Goal: Task Accomplishment & Management: Manage account settings

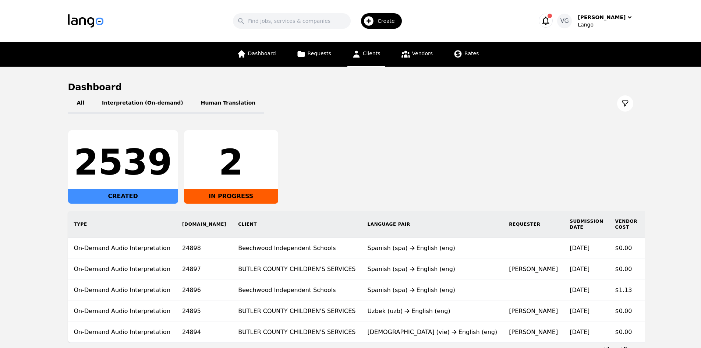
click at [375, 51] on span "Clients" at bounding box center [372, 53] width 18 height 6
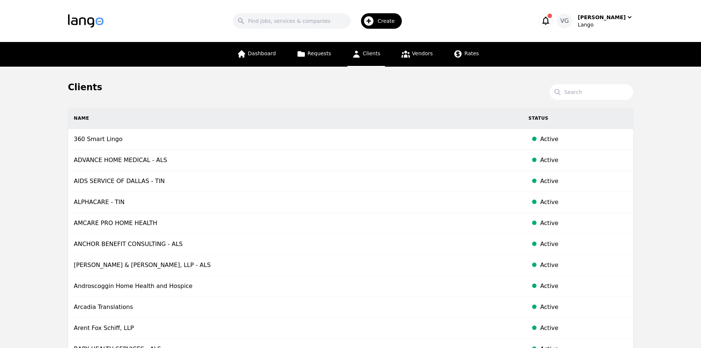
click at [368, 58] on link "Clients" at bounding box center [366, 54] width 38 height 25
click at [592, 94] on input "Search" at bounding box center [591, 91] width 84 height 15
click at [464, 51] on span "Rates" at bounding box center [471, 53] width 14 height 6
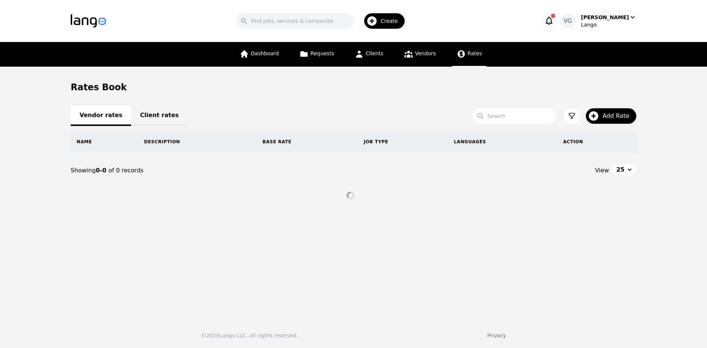
click at [158, 112] on link "Client rates" at bounding box center [159, 116] width 56 height 20
click at [397, 51] on div "Dashboard Requests Clients Vendors Rates" at bounding box center [360, 54] width 251 height 25
click at [415, 56] on span "Vendors" at bounding box center [425, 53] width 21 height 6
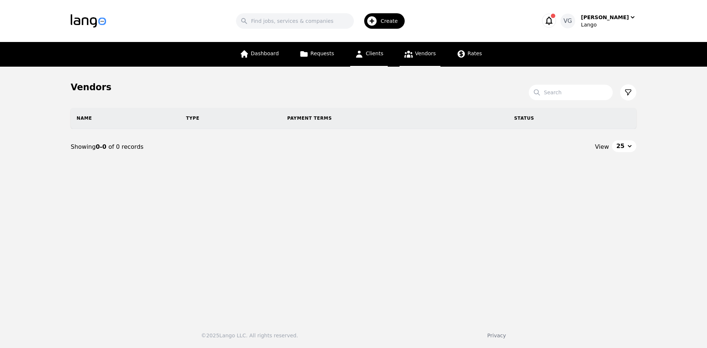
click at [363, 47] on link "Clients" at bounding box center [369, 54] width 38 height 25
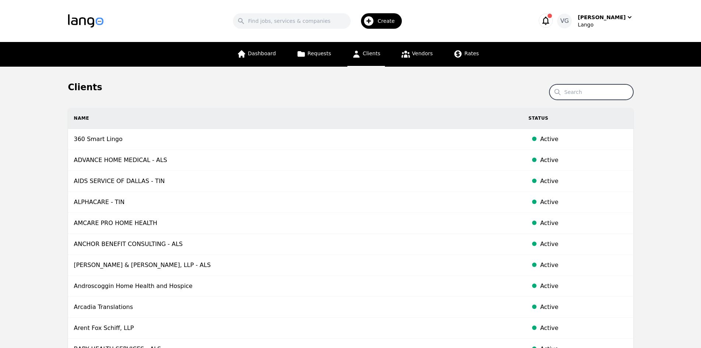
click at [579, 97] on input "Search" at bounding box center [591, 91] width 84 height 15
paste input "Dayton Ohio Comprehensive Surgery"
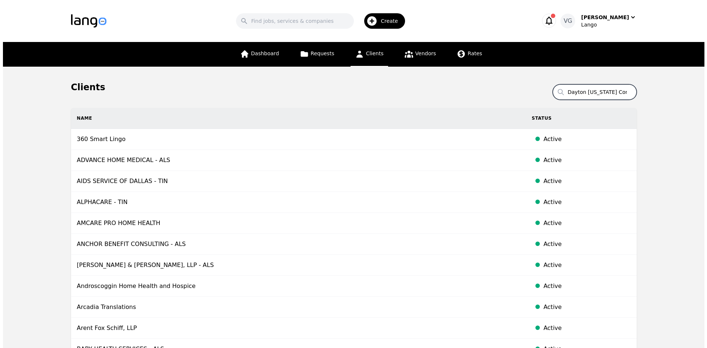
scroll to position [0, 31]
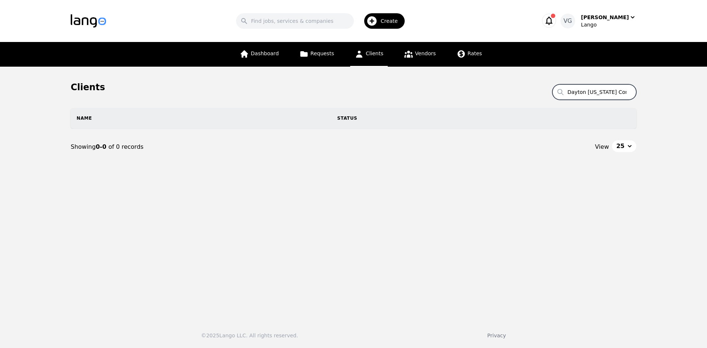
drag, startPoint x: 621, startPoint y: 94, endPoint x: 545, endPoint y: 95, distance: 75.5
click at [545, 95] on section "Search Dayton Ohio Comprehensive Surgery Name Status Showing 0-0 of 0 records V…" at bounding box center [353, 136] width 565 height 86
click at [589, 89] on input "Dayton Ohio Comprehensive Surgery" at bounding box center [594, 91] width 84 height 15
drag, startPoint x: 589, startPoint y: 89, endPoint x: 661, endPoint y: 109, distance: 74.6
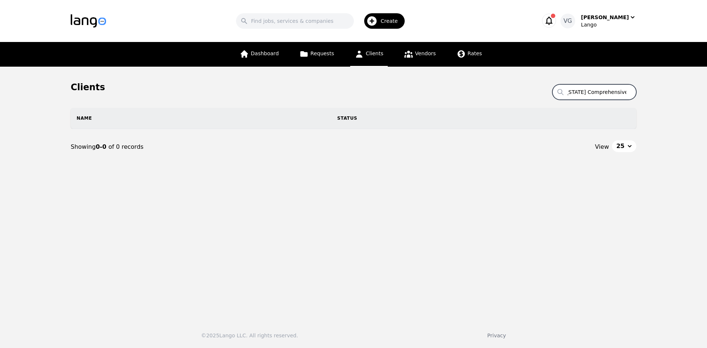
click at [692, 102] on main "Clients Search Dayton Ohio Comprehensive Surgery Name Status Showing 0-0 of 0 r…" at bounding box center [353, 190] width 707 height 247
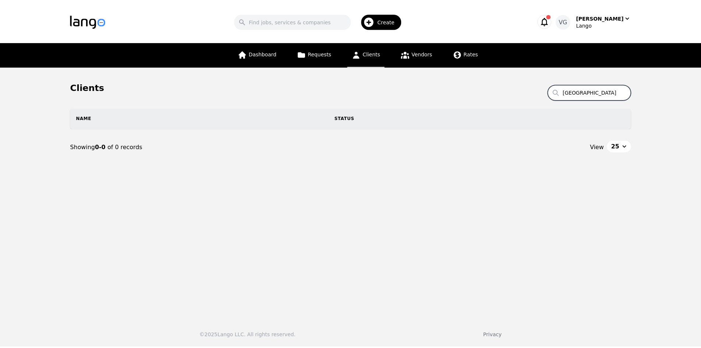
scroll to position [0, 0]
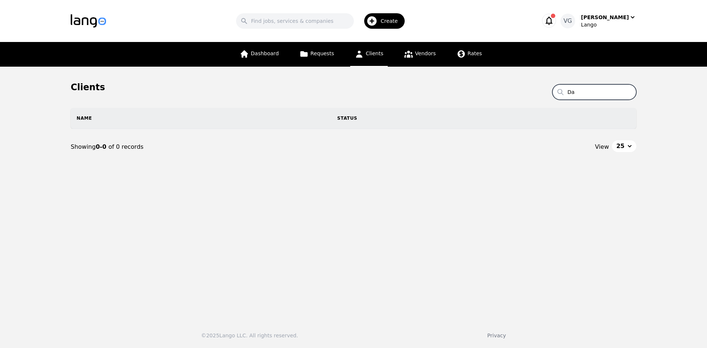
type input "D"
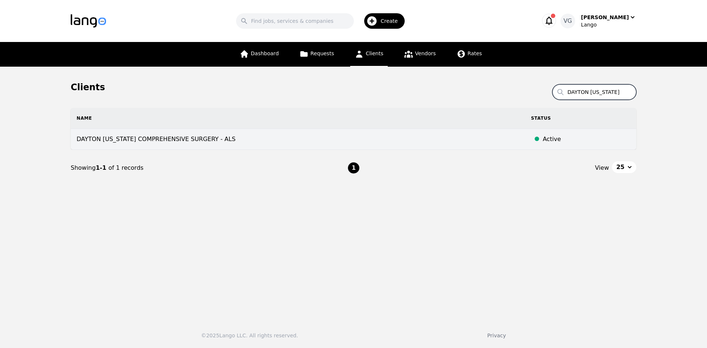
type input "DAYTON OHIO"
click at [265, 141] on td "DAYTON [US_STATE] COMPREHENSIVE SURGERY - ALS" at bounding box center [298, 139] width 454 height 21
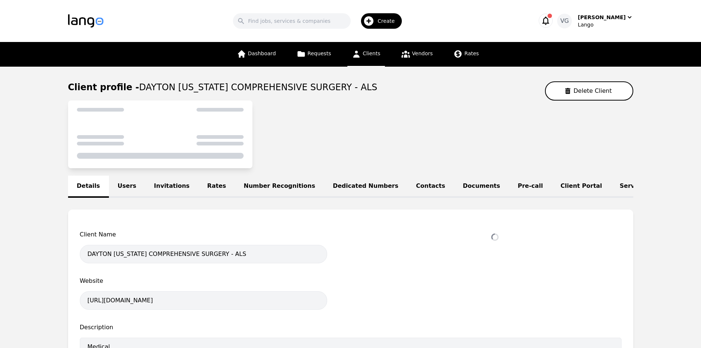
select select "active"
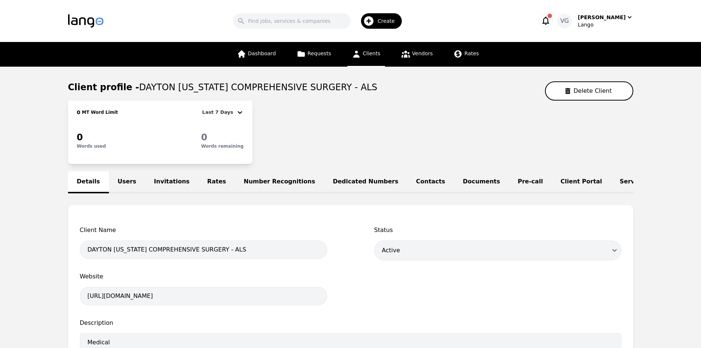
click at [204, 180] on link "Rates" at bounding box center [216, 182] width 36 height 22
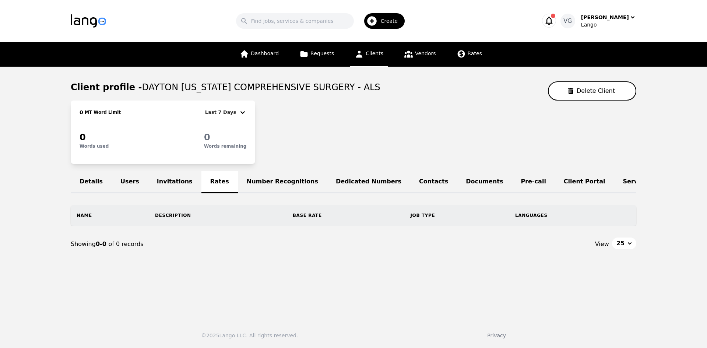
click at [86, 184] on link "Details" at bounding box center [91, 182] width 41 height 22
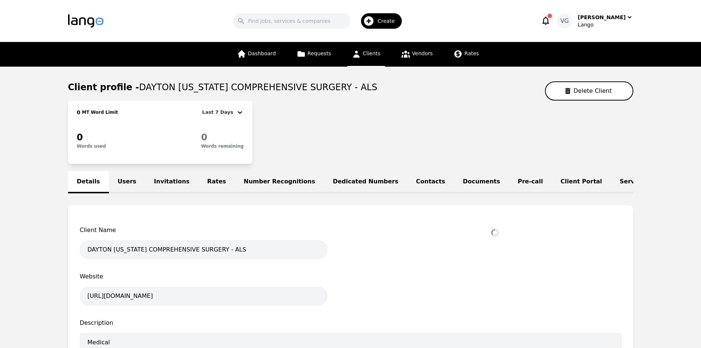
select select "active"
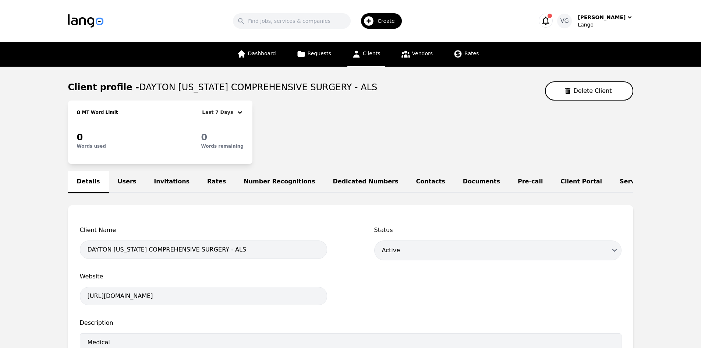
click at [7, 196] on main "Client profile - DAYTON OHIO COMPREHENSIVE SURGERY - ALS Delete Client 0 MT Wor…" at bounding box center [350, 307] width 701 height 481
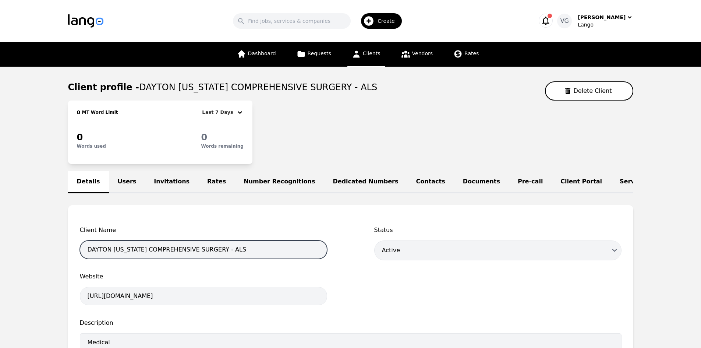
click at [161, 255] on input "DAYTON [US_STATE] COMPREHENSIVE SURGERY - ALS" at bounding box center [203, 249] width 247 height 18
drag, startPoint x: 161, startPoint y: 255, endPoint x: 99, endPoint y: 252, distance: 61.9
click at [121, 251] on input "DAYTON [US_STATE] COMPREHENSIVE SURGERY - ALS" at bounding box center [203, 249] width 247 height 18
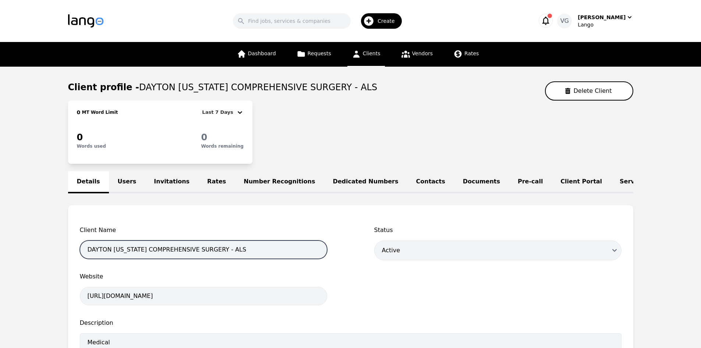
click at [96, 253] on input "DAYTON [US_STATE] COMPREHENSIVE SURGERY - ALS" at bounding box center [203, 249] width 247 height 18
drag, startPoint x: 96, startPoint y: 253, endPoint x: 190, endPoint y: 254, distance: 93.9
click at [190, 254] on input "DAYTON [US_STATE] COMPREHENSIVE SURGERY - ALS" at bounding box center [203, 249] width 247 height 18
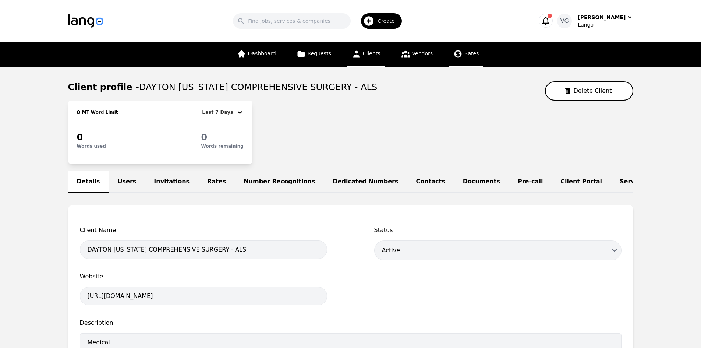
click at [470, 53] on span "Rates" at bounding box center [471, 53] width 14 height 6
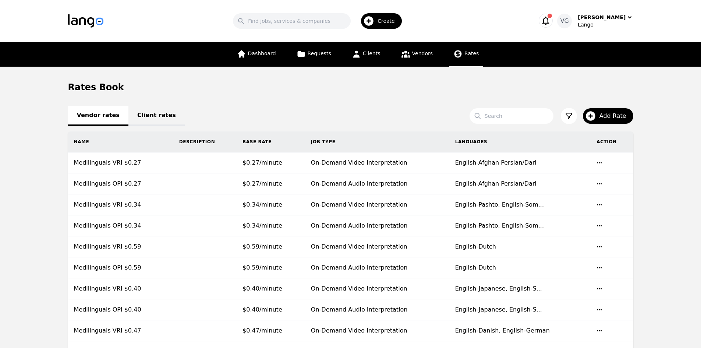
click at [147, 114] on link "Client rates" at bounding box center [156, 116] width 56 height 20
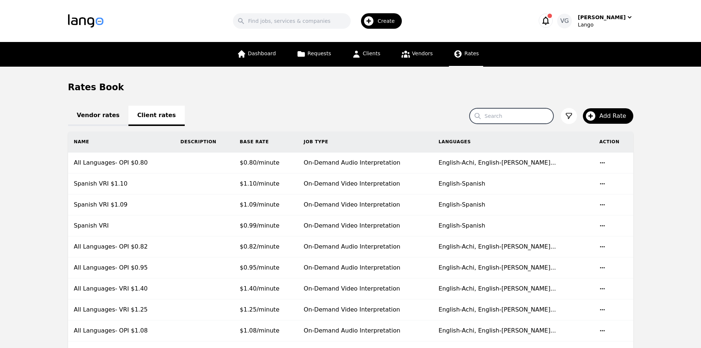
click at [520, 116] on input "Search" at bounding box center [512, 115] width 84 height 15
paste input "Dayton Ohio Comprehensive Surgery"
type input "Dayton Ohio Comprehensive Surgery"
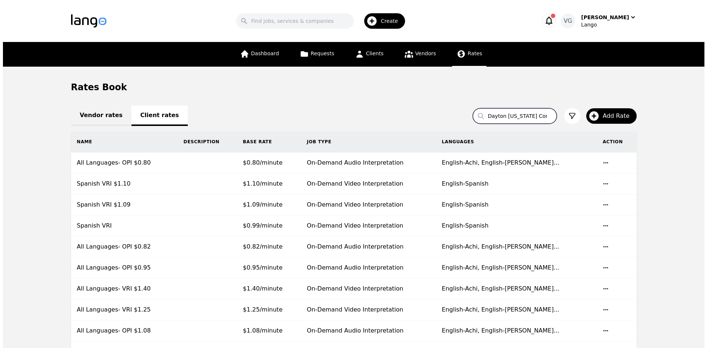
scroll to position [0, 31]
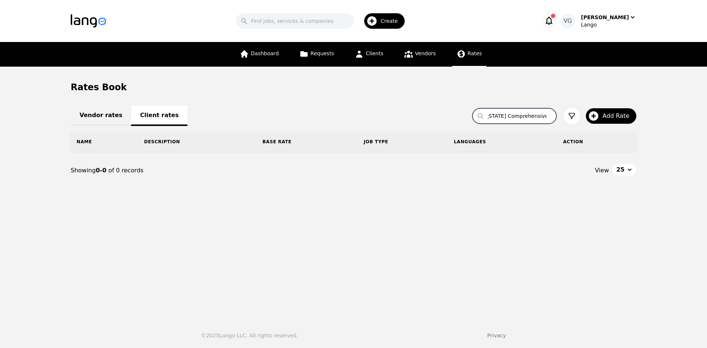
click at [551, 114] on input "Dayton Ohio Comprehensive Surgery" at bounding box center [514, 115] width 84 height 15
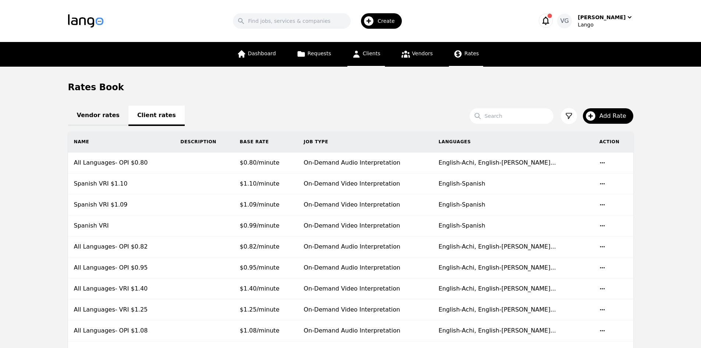
click at [374, 53] on span "Clients" at bounding box center [372, 53] width 18 height 6
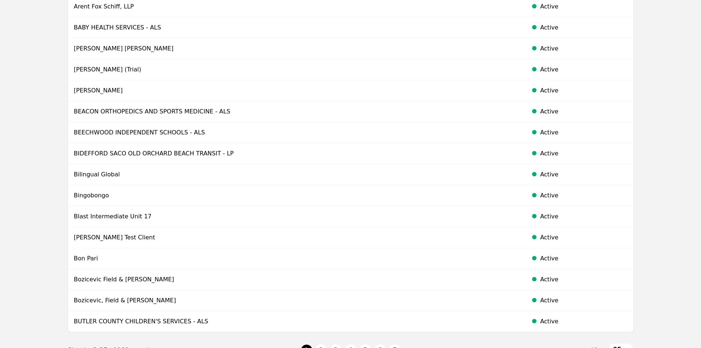
scroll to position [404, 0]
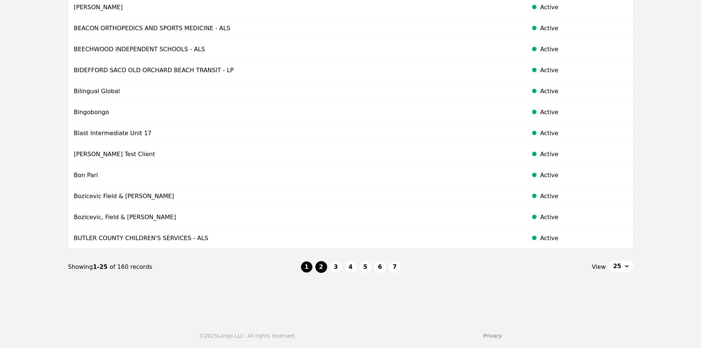
click at [320, 269] on button "2" at bounding box center [321, 267] width 12 height 12
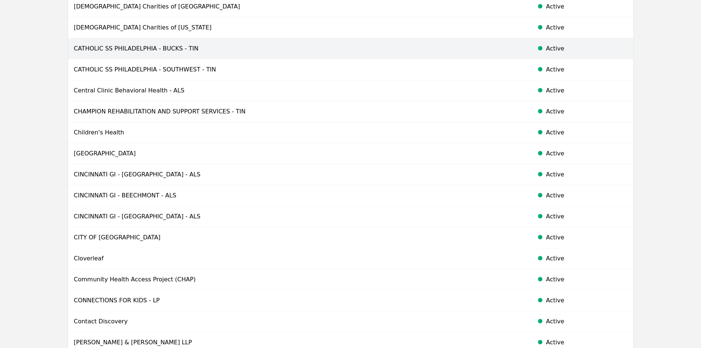
scroll to position [404, 0]
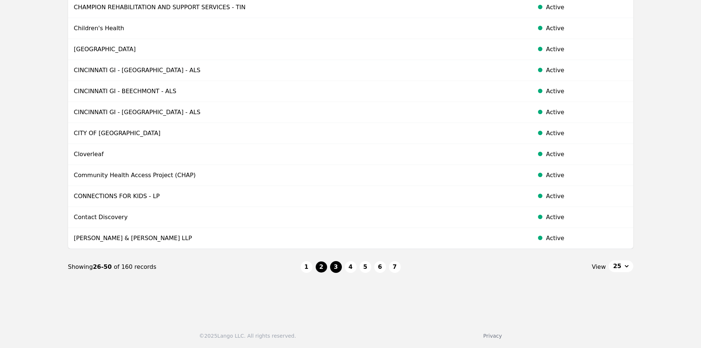
click at [337, 271] on button "3" at bounding box center [336, 267] width 12 height 12
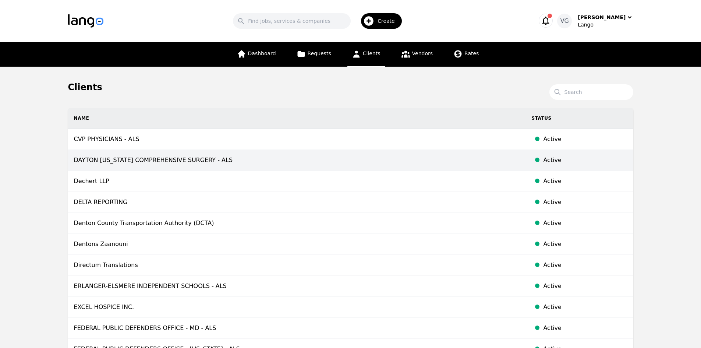
click at [272, 162] on td "DAYTON [US_STATE] COMPREHENSIVE SURGERY - ALS" at bounding box center [297, 160] width 458 height 21
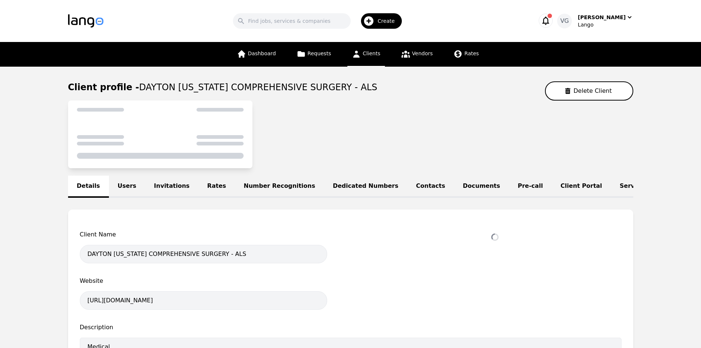
select select "active"
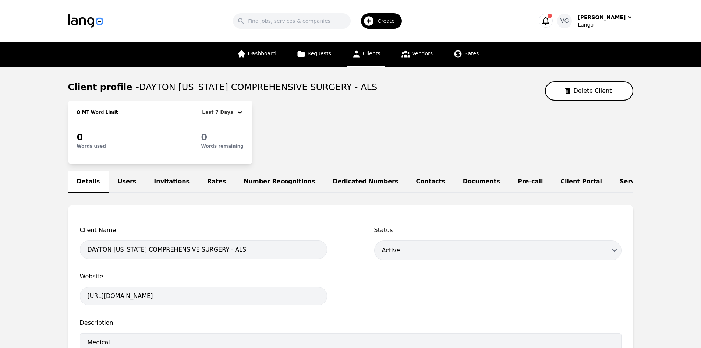
click at [209, 180] on link "Rates" at bounding box center [216, 182] width 36 height 22
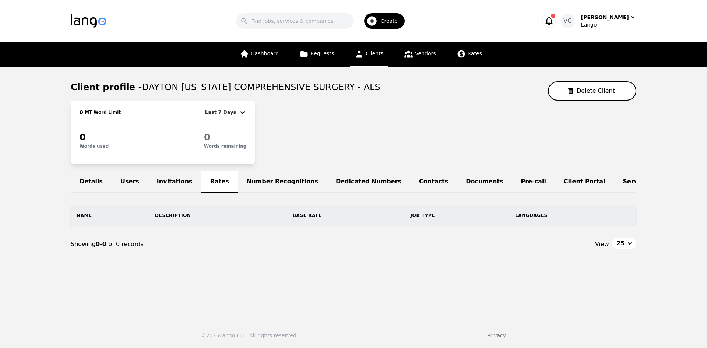
drag, startPoint x: 209, startPoint y: 180, endPoint x: 205, endPoint y: 188, distance: 8.6
click at [205, 188] on div "Details Users Invitations Rates Number Recognitions Dedicated Numbers Contacts …" at bounding box center [353, 182] width 565 height 22
click at [459, 52] on icon at bounding box center [460, 53] width 7 height 7
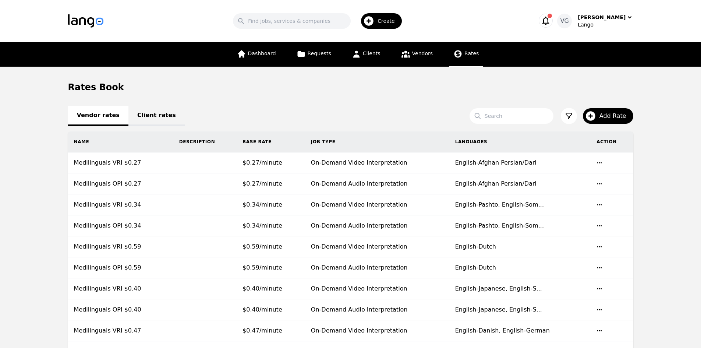
click at [151, 120] on link "Client rates" at bounding box center [156, 116] width 56 height 20
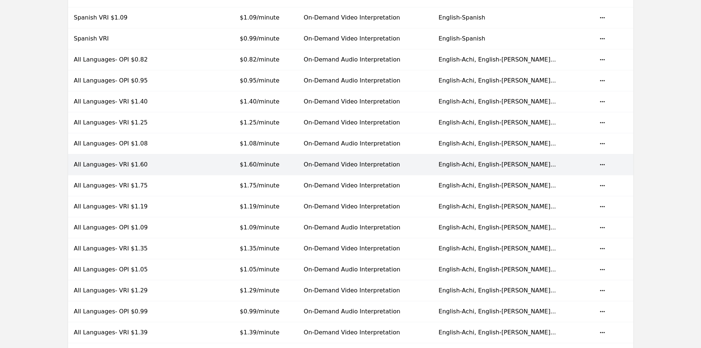
scroll to position [183, 0]
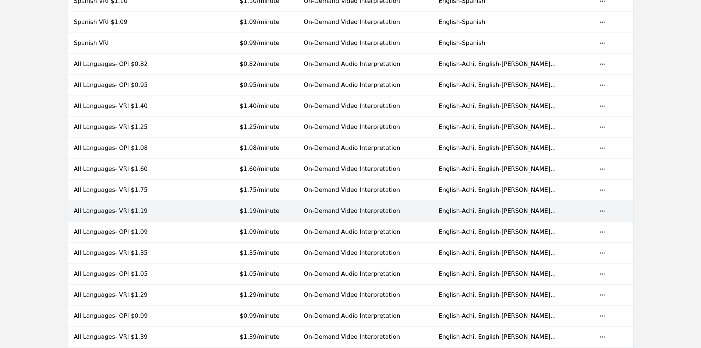
click at [294, 204] on td "$1.19/minute" at bounding box center [266, 211] width 64 height 21
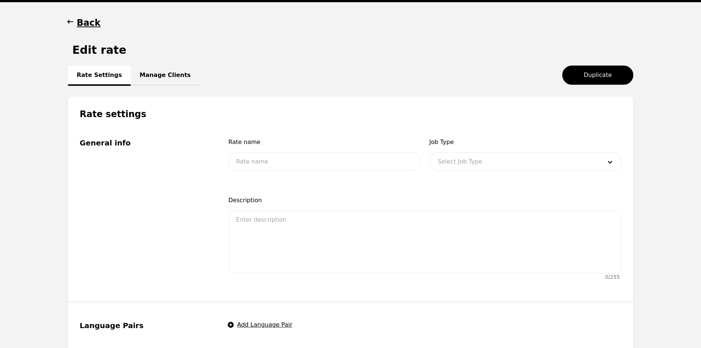
scroll to position [35, 0]
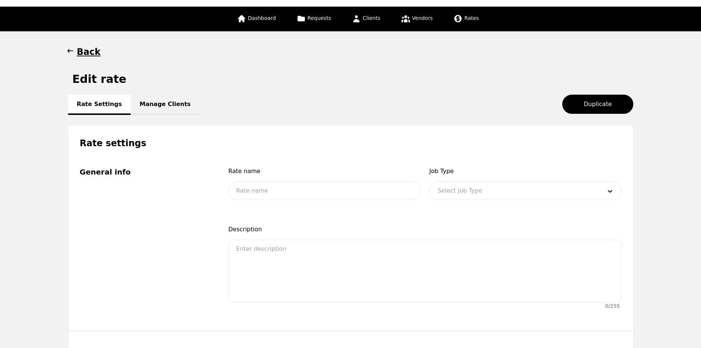
click at [151, 107] on link "Manage Clients" at bounding box center [165, 105] width 69 height 20
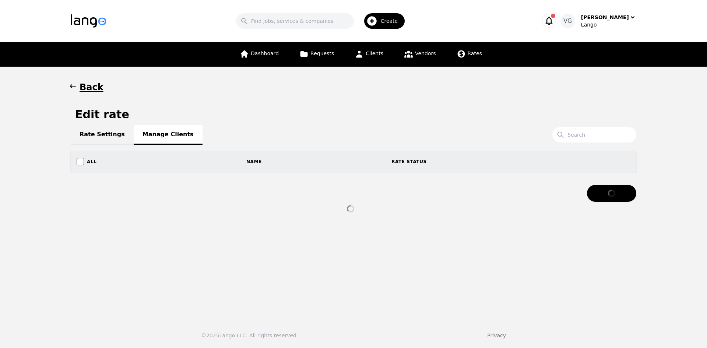
click at [92, 131] on link "Rate Settings" at bounding box center [102, 135] width 63 height 20
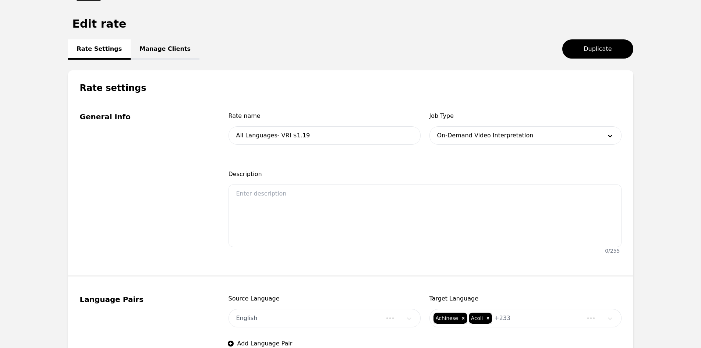
scroll to position [221, 0]
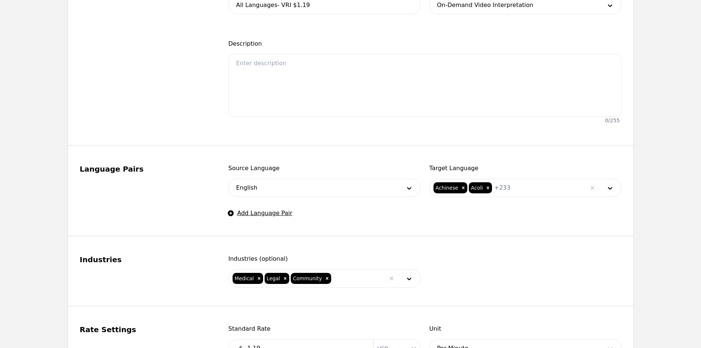
click at [518, 188] on input "text" at bounding box center [519, 187] width 2 height 9
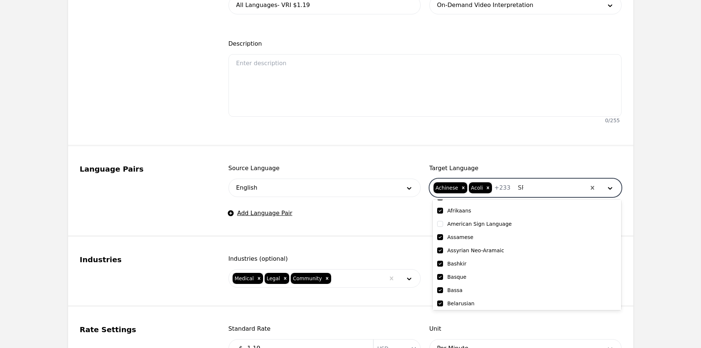
scroll to position [0, 0]
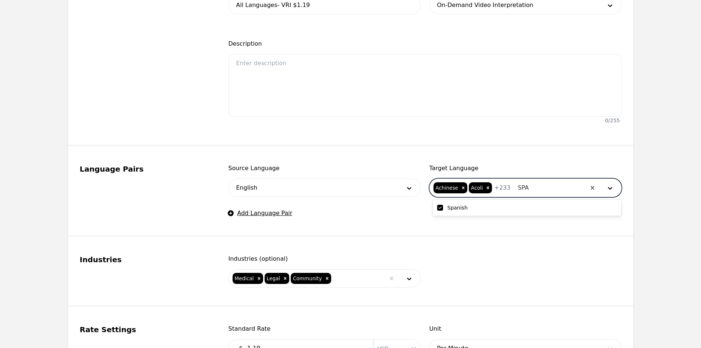
type input "SPAN"
click at [446, 203] on div "Spanish" at bounding box center [527, 207] width 188 height 13
checkbox input "false"
type input "SPA"
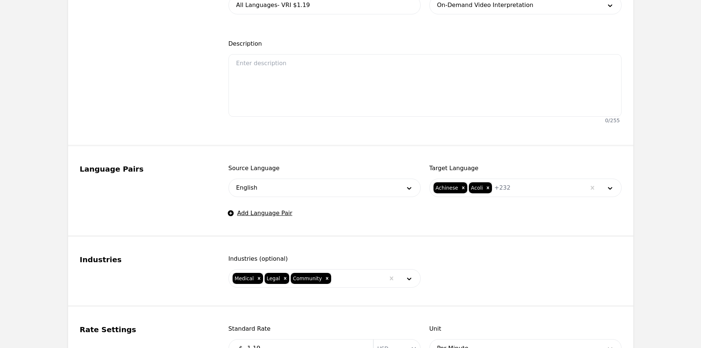
click at [504, 162] on fieldset "Language Pairs Source Language English Target Language Achinese Acoli + 232 Add…" at bounding box center [350, 191] width 565 height 91
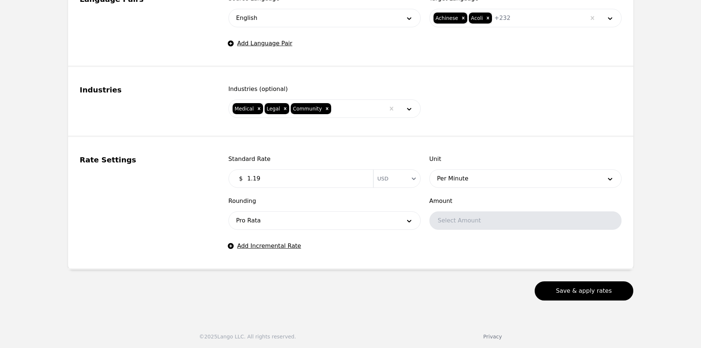
scroll to position [392, 0]
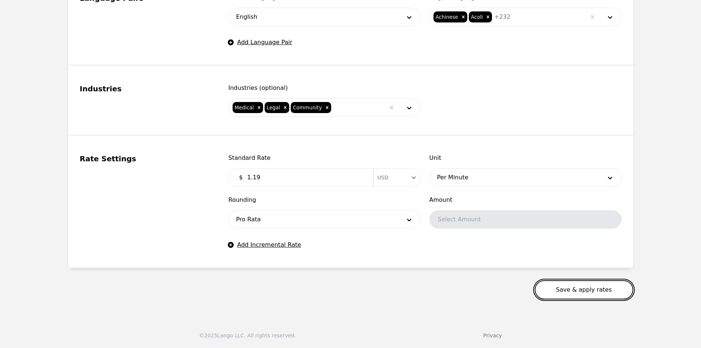
click at [577, 287] on button "Save & apply rates" at bounding box center [584, 289] width 99 height 19
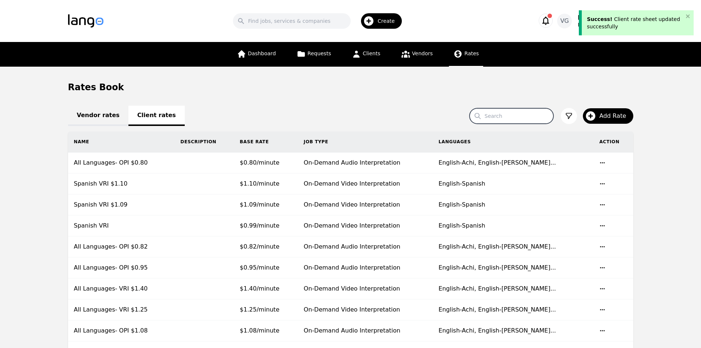
click at [518, 116] on input "Search" at bounding box center [512, 115] width 84 height 15
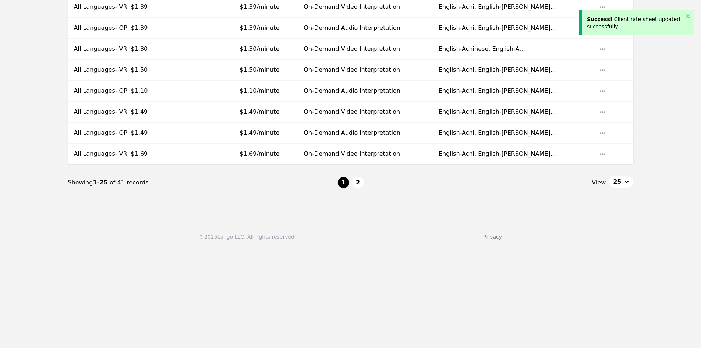
scroll to position [624, 0]
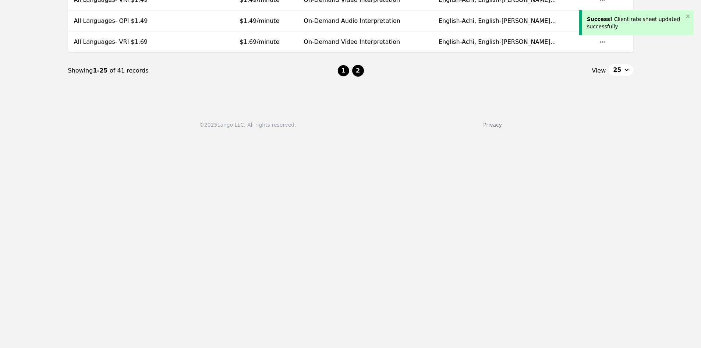
click at [357, 67] on button "2" at bounding box center [358, 71] width 12 height 12
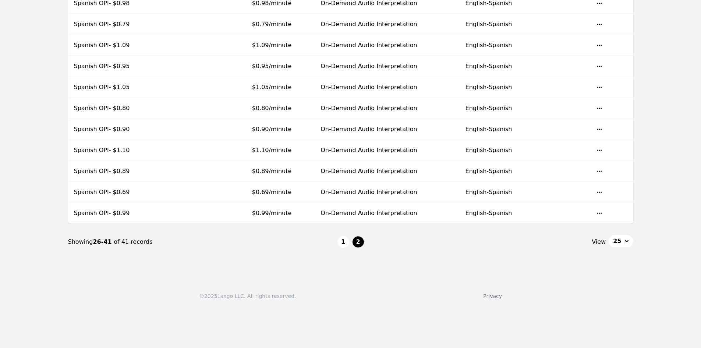
scroll to position [147, 0]
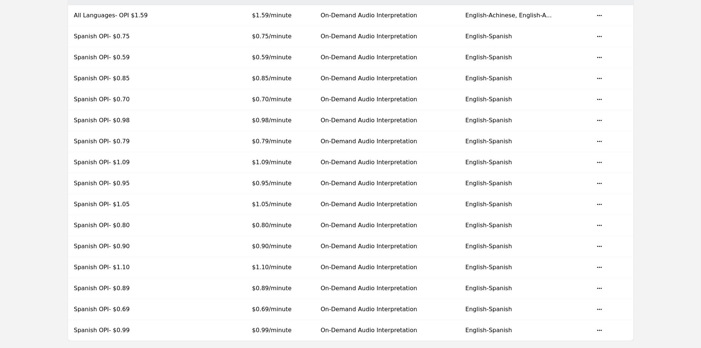
click at [652, 184] on main "Rates Book Vendor rates Client rates Search Add Rate Name Description Base Rate…" at bounding box center [350, 155] width 701 height 472
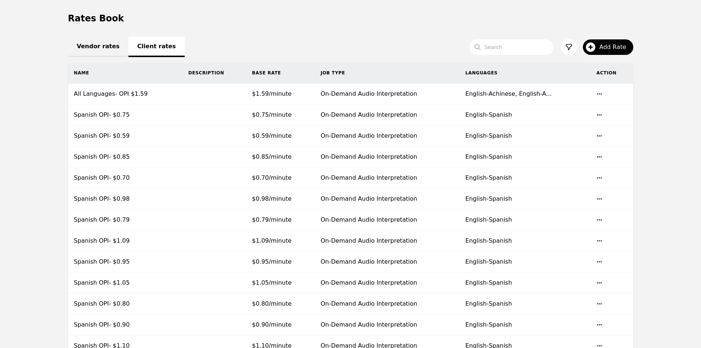
scroll to position [0, 0]
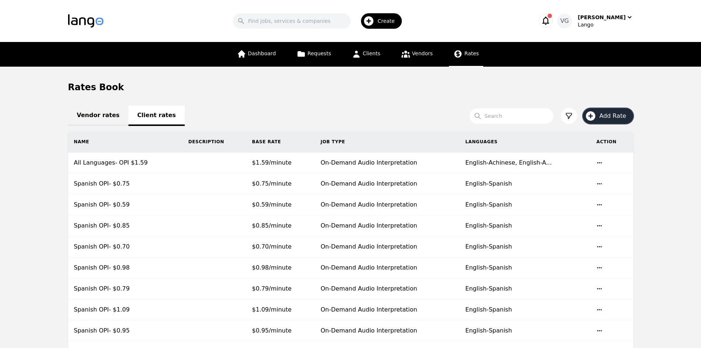
click at [605, 115] on span "Add Rate" at bounding box center [616, 116] width 32 height 9
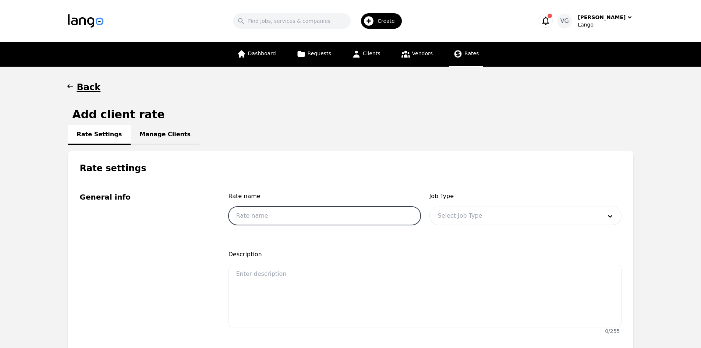
click at [294, 217] on input "text" at bounding box center [325, 215] width 192 height 18
type input "s"
type input "Spanish VRI $1.19"
click at [492, 211] on div at bounding box center [514, 216] width 169 height 18
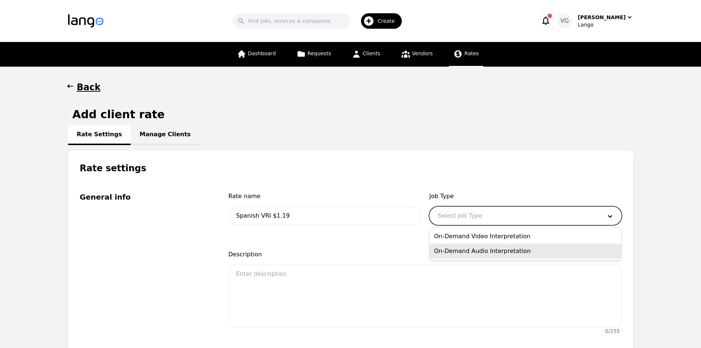
click at [482, 249] on div "On-Demand Audio Interpretation" at bounding box center [525, 251] width 191 height 15
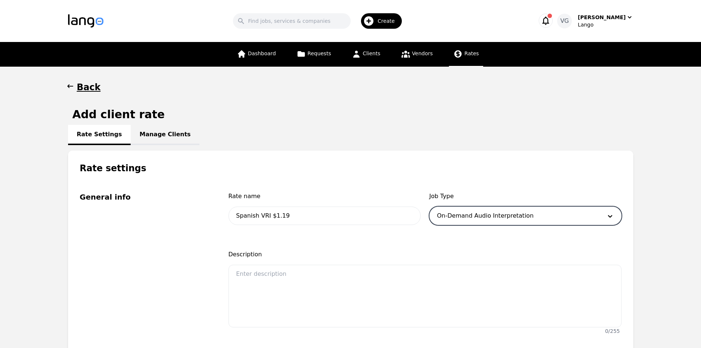
click at [469, 215] on div at bounding box center [514, 216] width 169 height 18
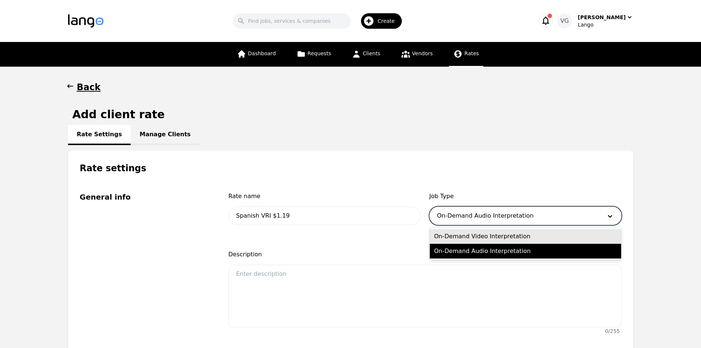
click at [477, 231] on div "On-Demand Video Interpretation" at bounding box center [525, 236] width 191 height 15
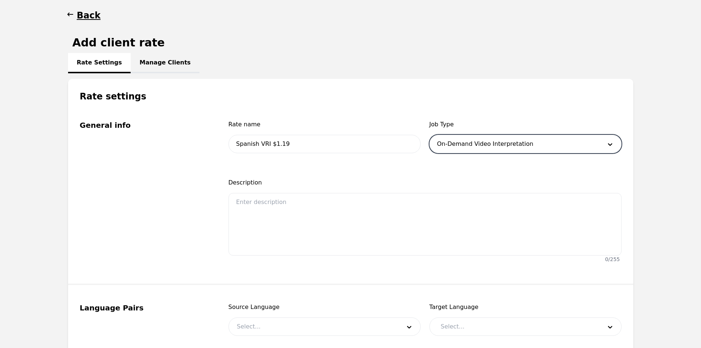
scroll to position [221, 0]
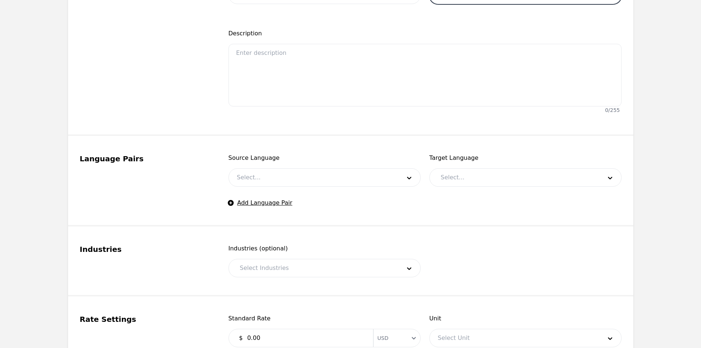
click at [281, 174] on div at bounding box center [313, 178] width 169 height 18
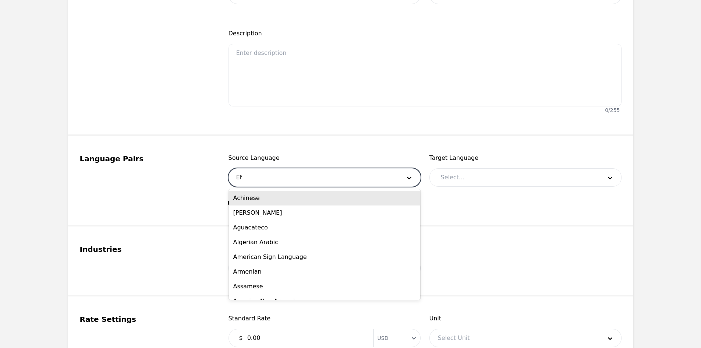
type input "ENG"
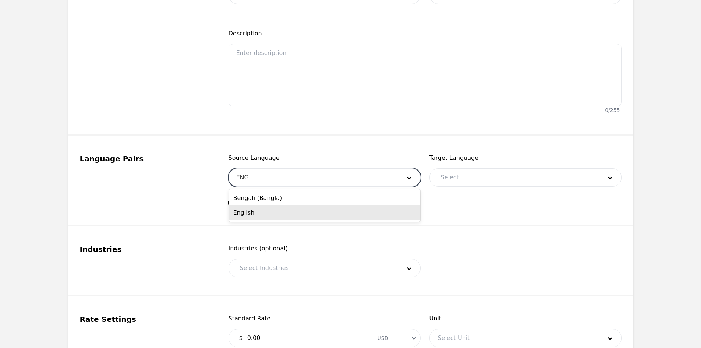
click at [275, 212] on div "English" at bounding box center [324, 212] width 191 height 15
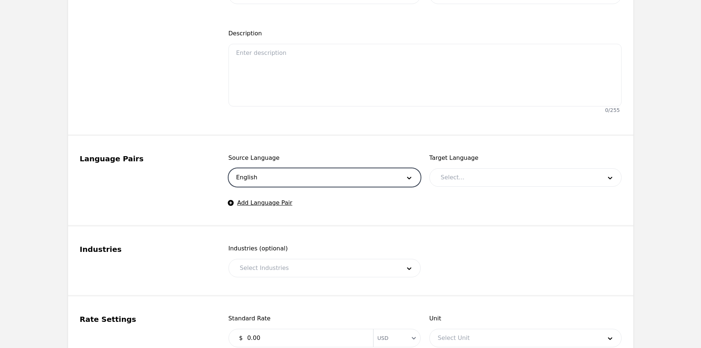
click at [476, 178] on div at bounding box center [516, 178] width 166 height 18
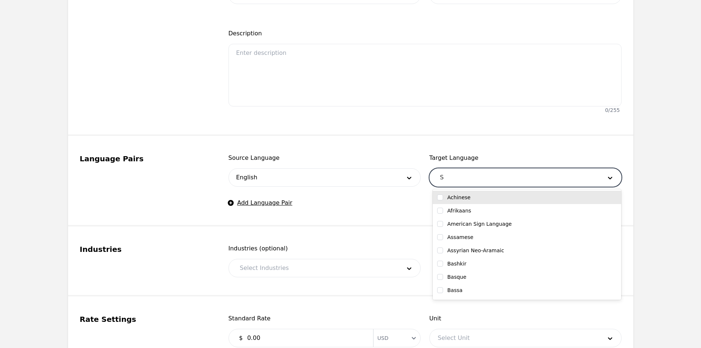
type input "SP"
click at [479, 201] on div "Spanish" at bounding box center [527, 197] width 188 height 13
checkbox input "true"
click at [298, 268] on div at bounding box center [315, 268] width 166 height 18
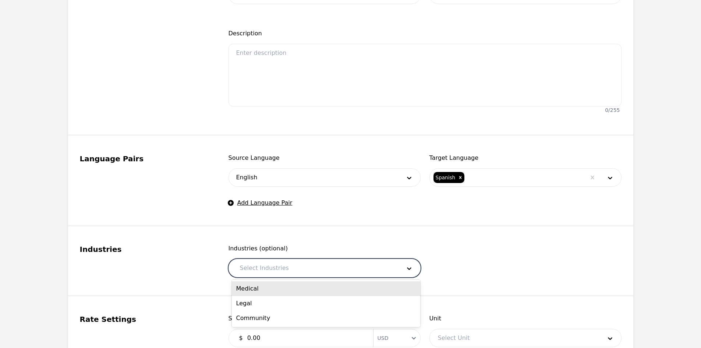
drag, startPoint x: 296, startPoint y: 289, endPoint x: 300, endPoint y: 267, distance: 22.1
click at [296, 289] on div "Medical" at bounding box center [326, 288] width 188 height 15
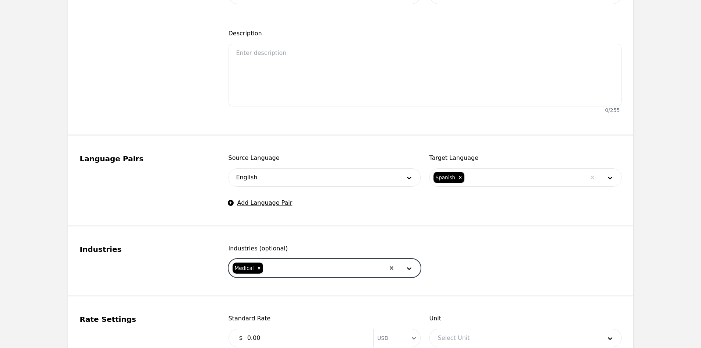
click at [303, 265] on div at bounding box center [324, 268] width 121 height 18
click at [301, 284] on div "Legal" at bounding box center [326, 288] width 188 height 15
drag, startPoint x: 312, startPoint y: 266, endPoint x: 308, endPoint y: 284, distance: 18.1
click at [312, 269] on div at bounding box center [337, 268] width 95 height 18
click at [308, 284] on div "Community" at bounding box center [326, 288] width 188 height 15
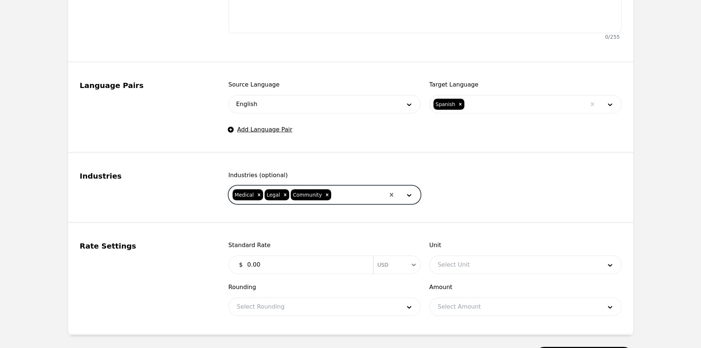
scroll to position [294, 0]
click at [280, 260] on input "0.00" at bounding box center [306, 264] width 126 height 15
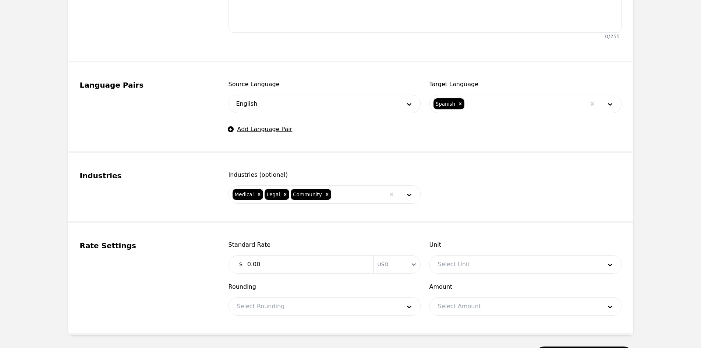
click at [280, 260] on input "0.00" at bounding box center [306, 264] width 126 height 15
type input "1.19"
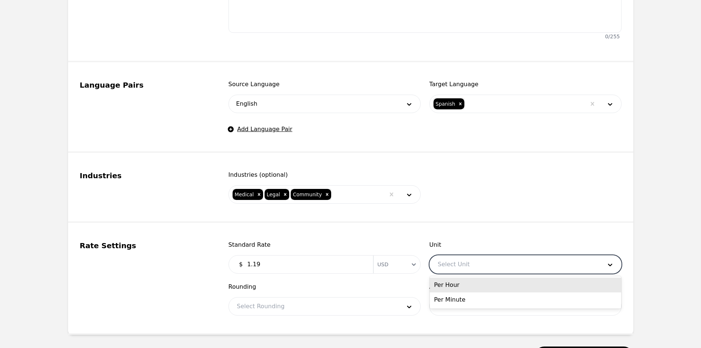
click at [450, 267] on div at bounding box center [514, 264] width 169 height 18
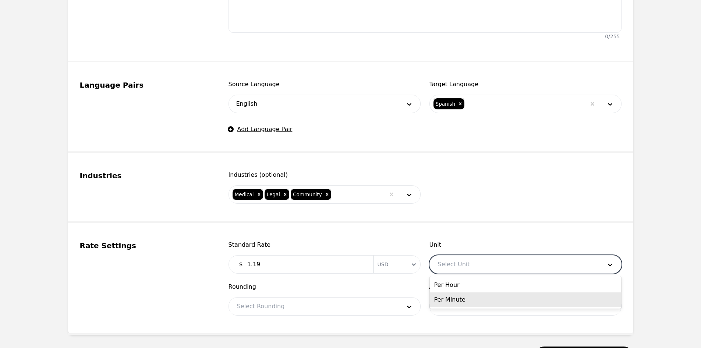
click at [451, 297] on div "Per Minute" at bounding box center [525, 299] width 191 height 15
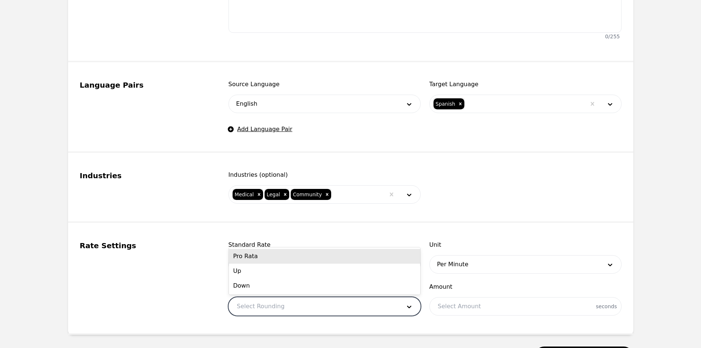
click at [363, 304] on div at bounding box center [313, 306] width 169 height 18
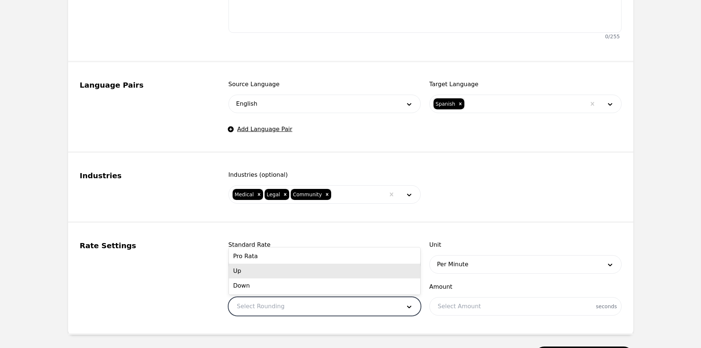
click at [291, 255] on div "Pro Rata" at bounding box center [324, 256] width 191 height 15
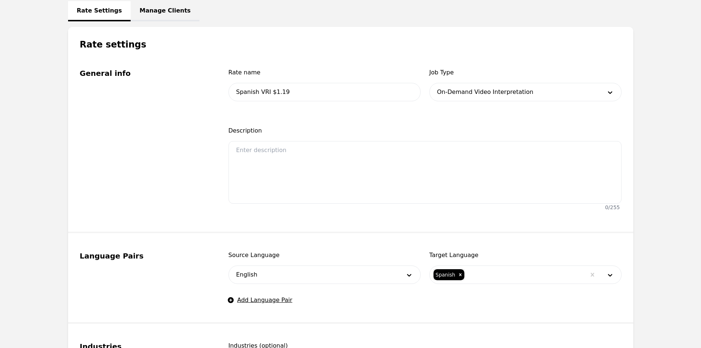
scroll to position [0, 0]
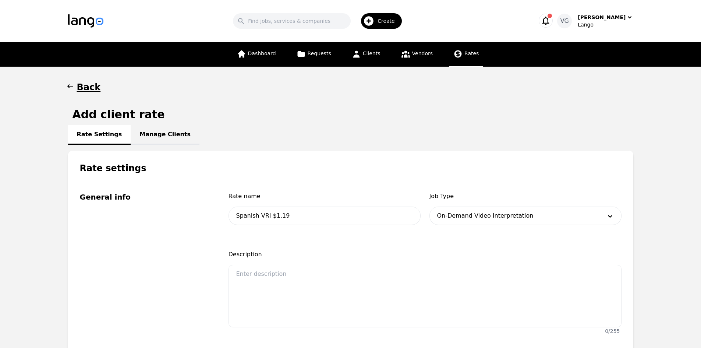
click at [167, 131] on link "Manage Clients" at bounding box center [165, 135] width 69 height 20
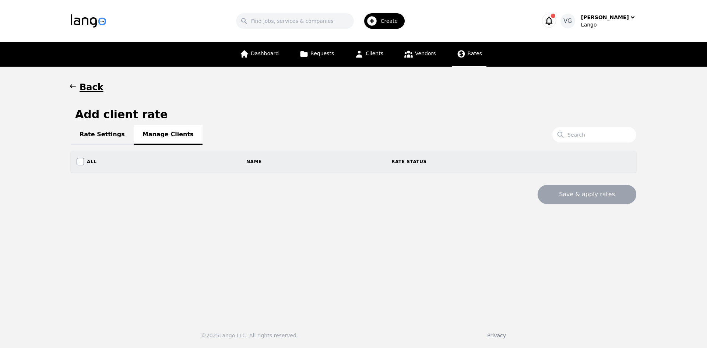
click at [87, 139] on link "Rate Settings" at bounding box center [102, 135] width 63 height 20
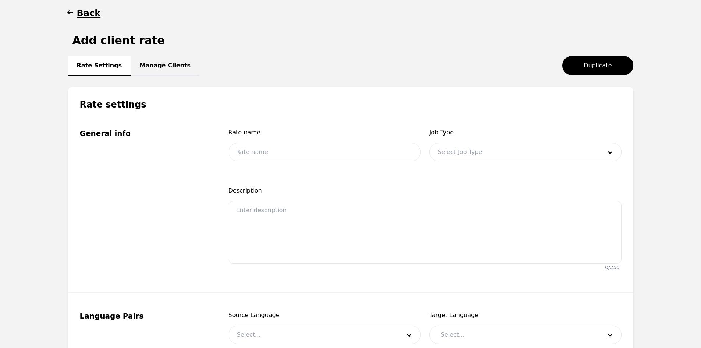
scroll to position [74, 0]
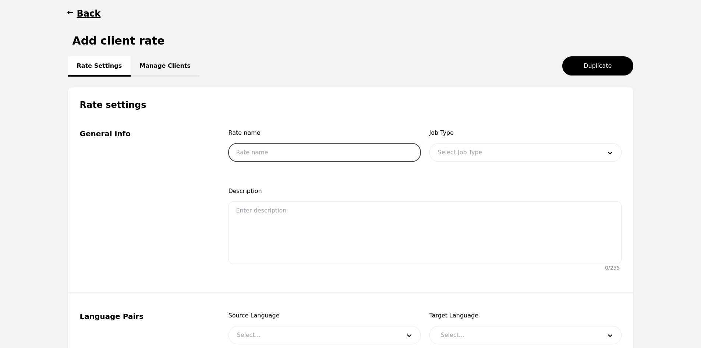
click at [267, 151] on input "text" at bounding box center [325, 152] width 192 height 18
type input "s"
type input "Spanish VRI $1.19"
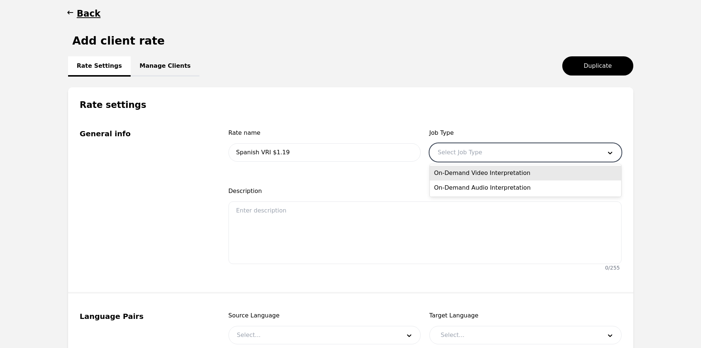
click at [488, 153] on div at bounding box center [514, 153] width 169 height 18
drag, startPoint x: 479, startPoint y: 186, endPoint x: 477, endPoint y: 175, distance: 10.8
click at [477, 175] on div "On-Demand Video Interpretation On-Demand Audio Interpretation" at bounding box center [525, 180] width 191 height 32
click at [477, 175] on div "On-Demand Video Interpretation" at bounding box center [525, 173] width 191 height 15
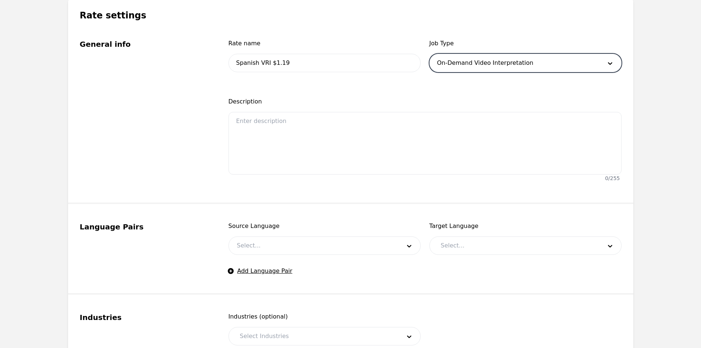
scroll to position [184, 0]
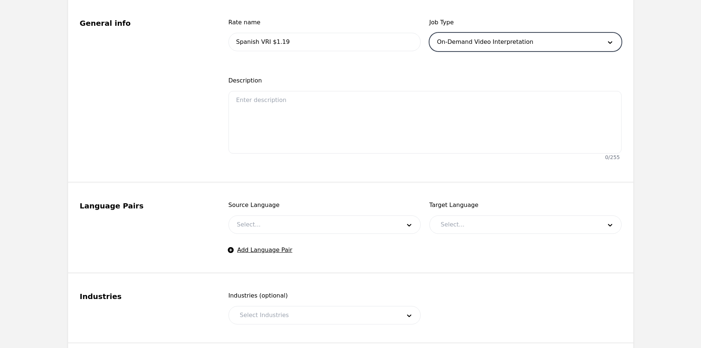
click at [282, 223] on div at bounding box center [313, 225] width 169 height 18
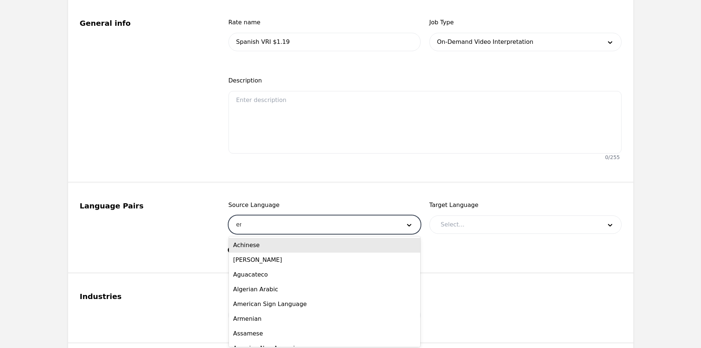
type input "eng"
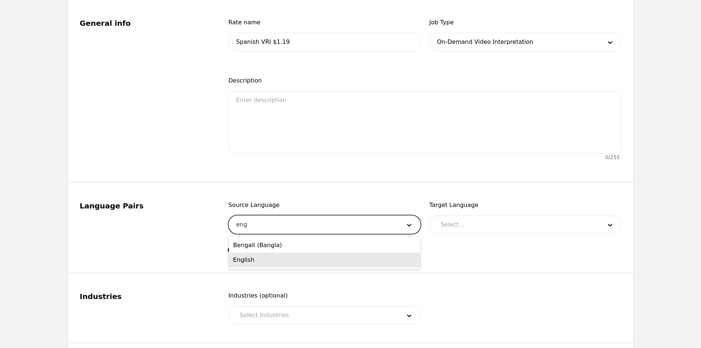
click at [282, 257] on div "English" at bounding box center [324, 259] width 191 height 15
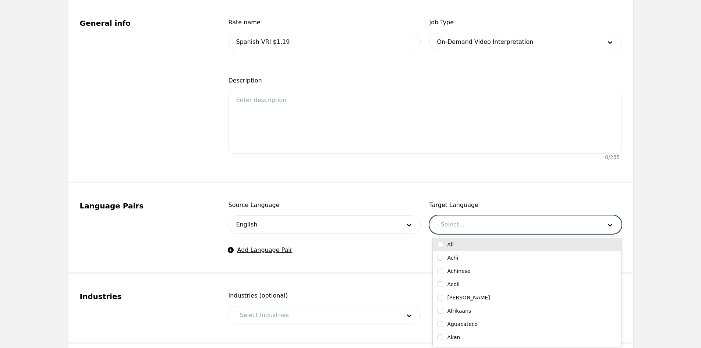
click at [450, 224] on div at bounding box center [516, 225] width 166 height 18
type input "sp"
click at [467, 245] on div "Spanish" at bounding box center [527, 244] width 180 height 7
checkbox input "true"
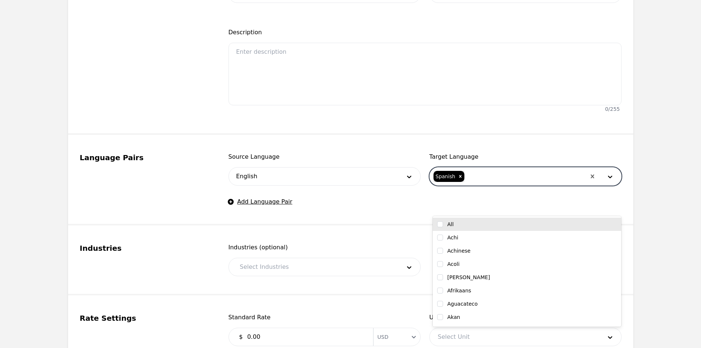
scroll to position [294, 0]
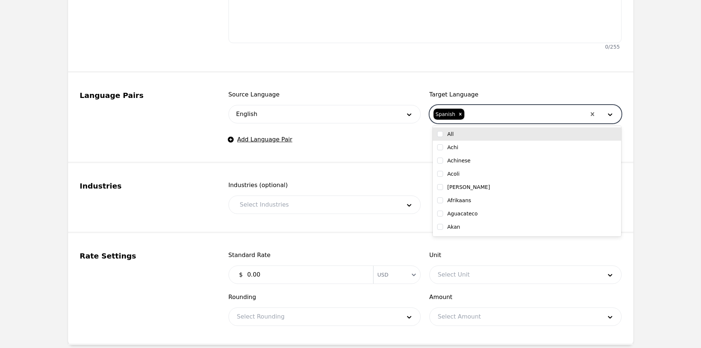
click at [279, 197] on div at bounding box center [315, 205] width 166 height 18
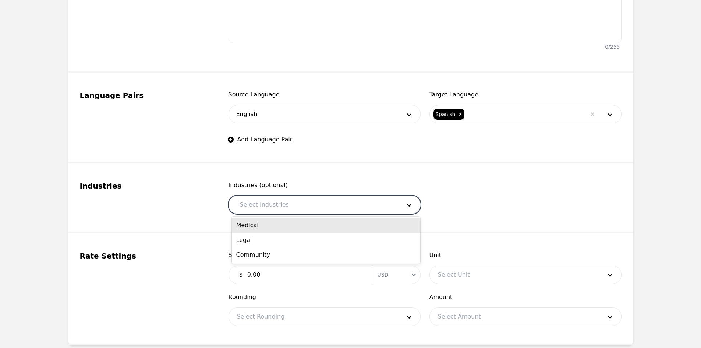
click at [277, 225] on div "Medical" at bounding box center [326, 225] width 188 height 15
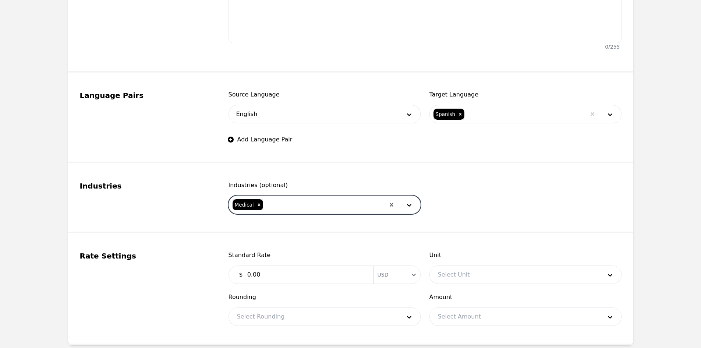
click at [301, 202] on div at bounding box center [324, 205] width 121 height 18
click at [289, 223] on div "Legal" at bounding box center [326, 225] width 188 height 15
click at [309, 205] on div at bounding box center [337, 205] width 95 height 18
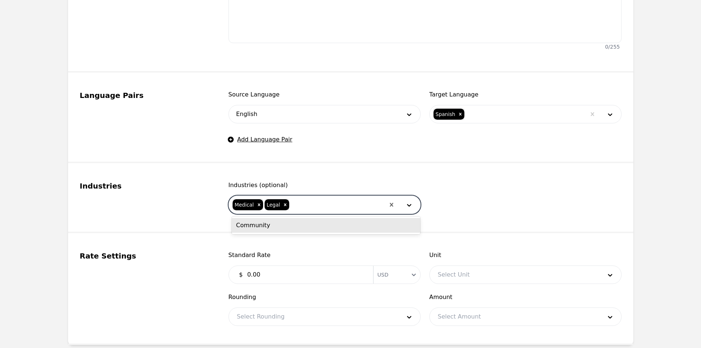
click at [301, 222] on div "Community" at bounding box center [326, 225] width 188 height 15
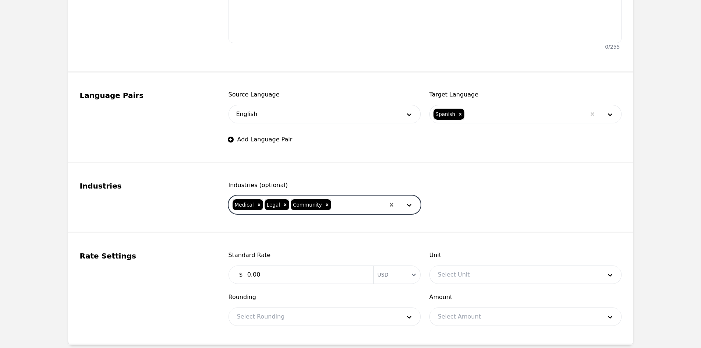
click at [292, 275] on input "0.00" at bounding box center [306, 274] width 126 height 15
click at [291, 275] on input "0.00" at bounding box center [306, 274] width 126 height 15
click at [290, 275] on input "0.00" at bounding box center [306, 274] width 126 height 15
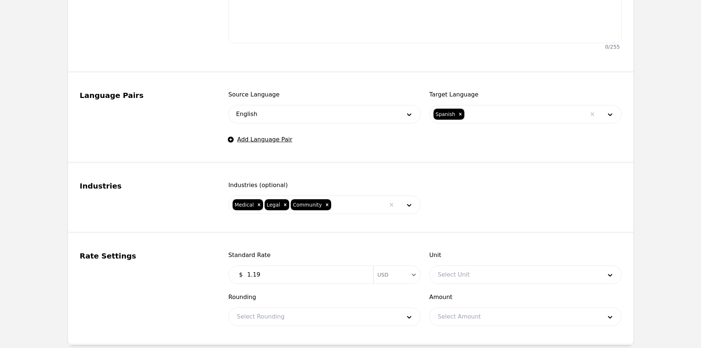
type input "1.19"
click at [452, 275] on div at bounding box center [514, 275] width 169 height 18
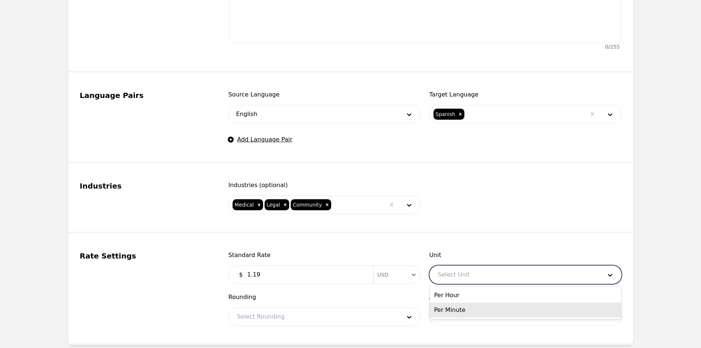
click at [462, 305] on div "Per Minute" at bounding box center [525, 310] width 191 height 15
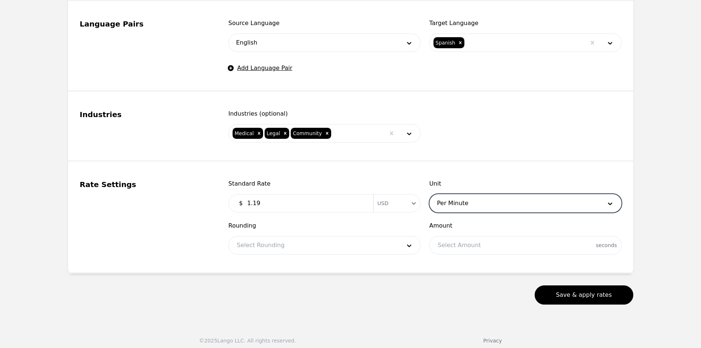
scroll to position [371, 0]
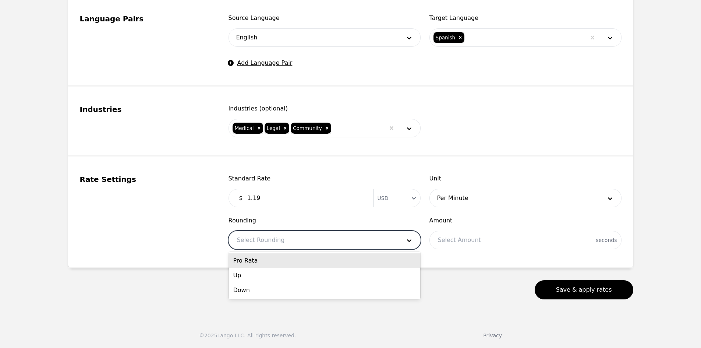
click at [301, 234] on div at bounding box center [313, 240] width 169 height 18
drag, startPoint x: 301, startPoint y: 259, endPoint x: 305, endPoint y: 262, distance: 4.7
click at [301, 260] on div "Pro Rata" at bounding box center [324, 260] width 191 height 15
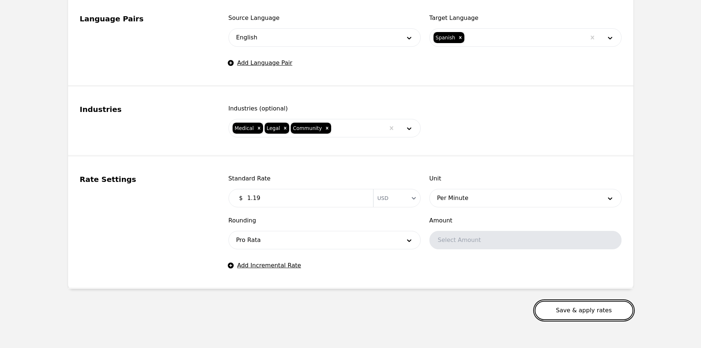
click at [581, 310] on button "Save & apply rates" at bounding box center [584, 310] width 99 height 19
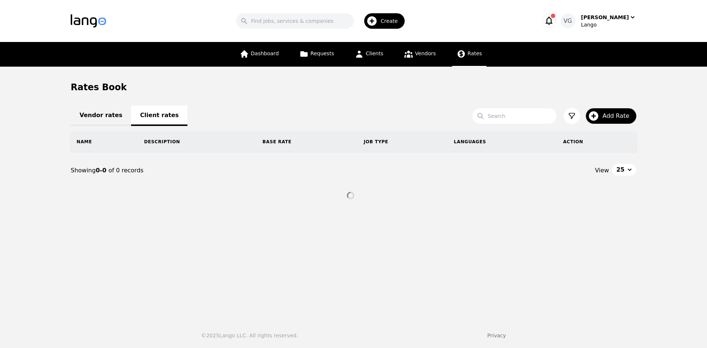
drag, startPoint x: 112, startPoint y: 112, endPoint x: 117, endPoint y: 111, distance: 4.8
click at [112, 112] on link "Vendor rates" at bounding box center [101, 116] width 60 height 20
click at [147, 112] on link "Client rates" at bounding box center [159, 116] width 56 height 20
click at [17, 247] on main "Rates Book Vendor rates Client rates Search Add Rate Name Description Base Rate…" at bounding box center [353, 190] width 707 height 247
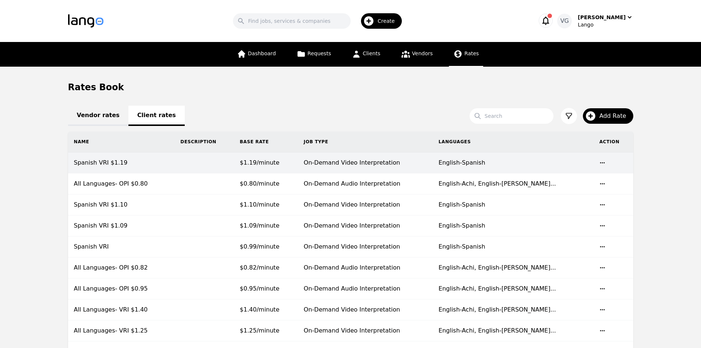
click at [175, 161] on td "Spanish VRI $1.19" at bounding box center [121, 162] width 107 height 21
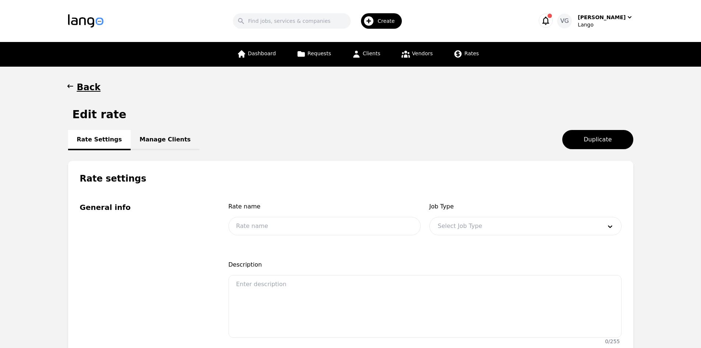
type input "Spanish VRI $1.19"
type input "1.19"
click at [159, 137] on link "Manage Clients" at bounding box center [165, 140] width 69 height 20
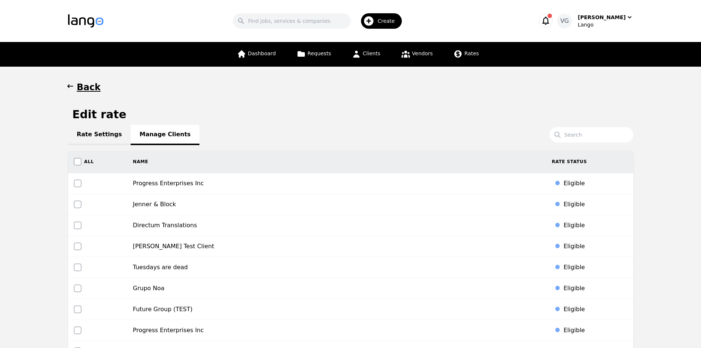
scroll to position [2443, 0]
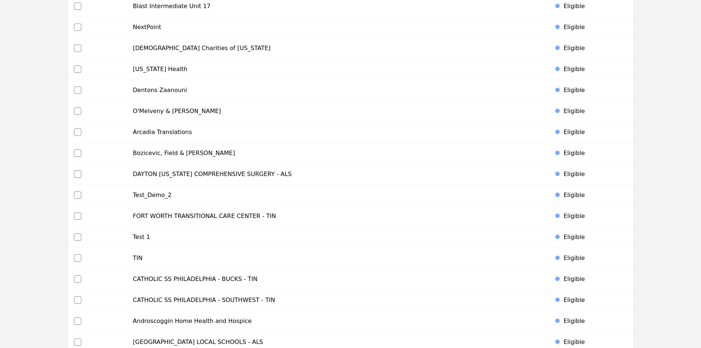
click at [78, 172] on input "checkbox" at bounding box center [77, 173] width 7 height 7
checkbox input "true"
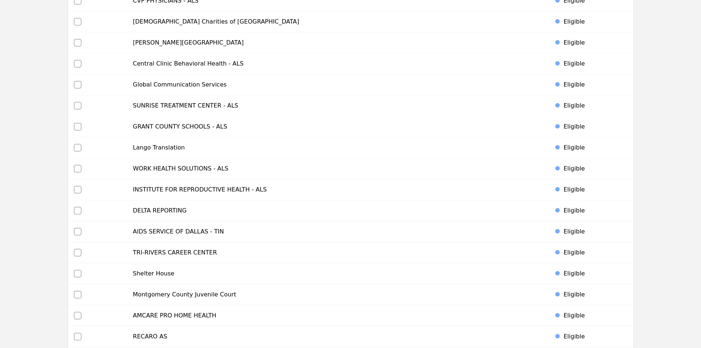
scroll to position [3450, 0]
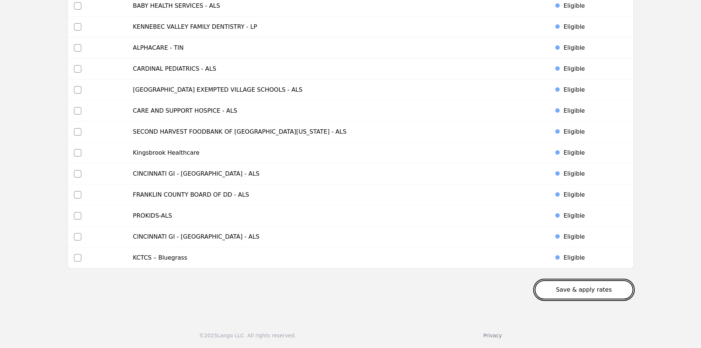
click at [585, 289] on button "Save & apply rates" at bounding box center [584, 289] width 99 height 19
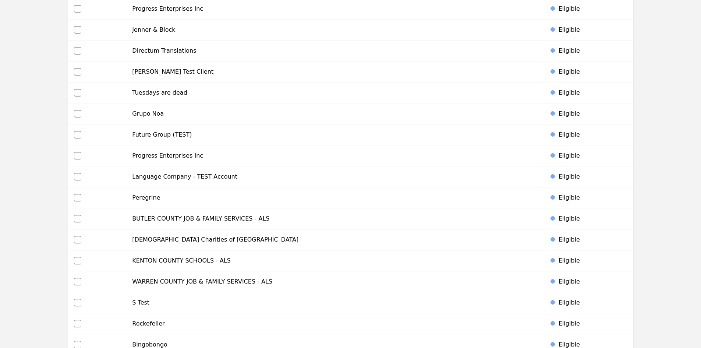
scroll to position [0, 0]
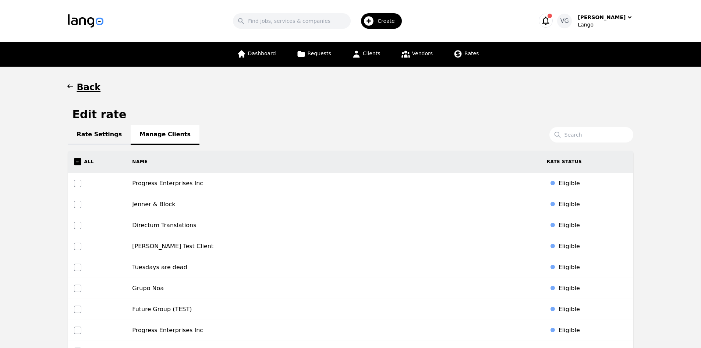
click at [85, 88] on h1 "Back" at bounding box center [89, 87] width 24 height 12
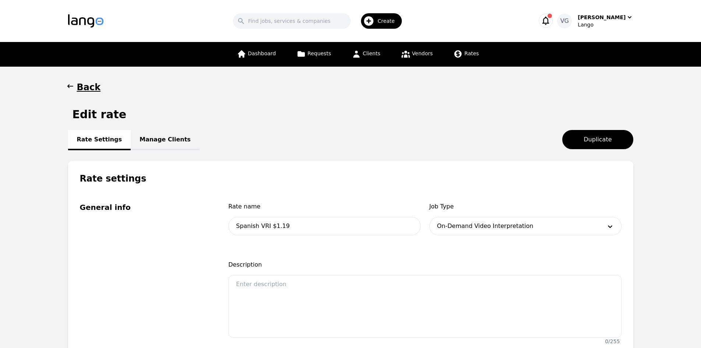
click at [84, 85] on h1 "Back" at bounding box center [89, 87] width 24 height 12
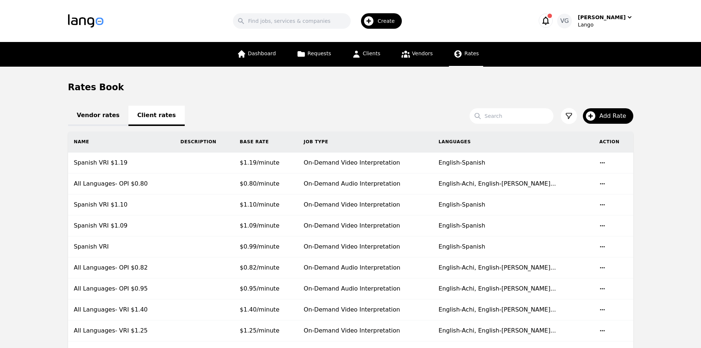
click at [105, 113] on link "Vendor rates" at bounding box center [98, 116] width 60 height 20
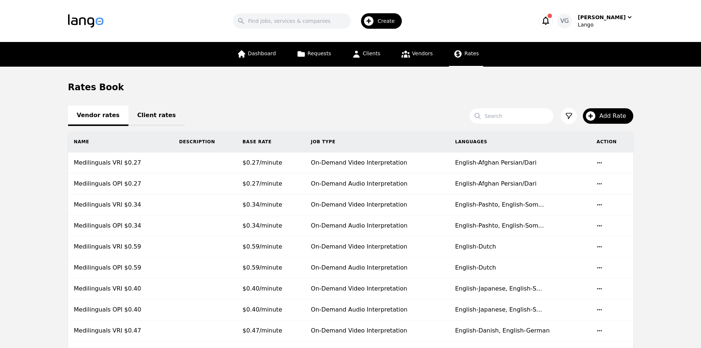
click at [151, 117] on link "Client rates" at bounding box center [156, 116] width 56 height 20
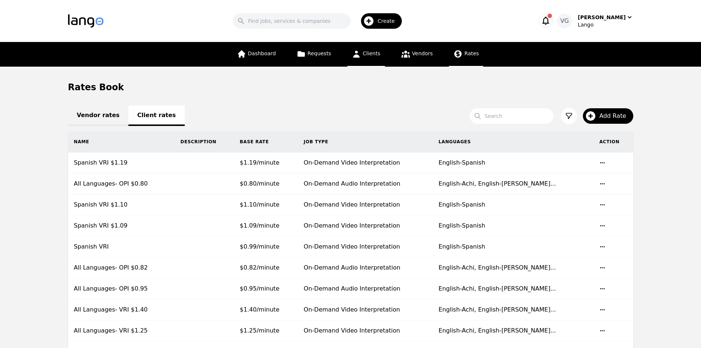
drag, startPoint x: 387, startPoint y: 54, endPoint x: 380, endPoint y: 55, distance: 7.4
click at [387, 54] on div "Dashboard Requests Clients Vendors Rates" at bounding box center [358, 54] width 251 height 25
click at [375, 55] on span "Clients" at bounding box center [372, 53] width 18 height 6
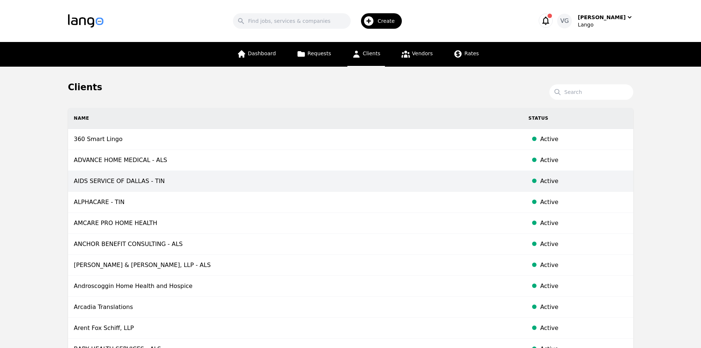
click at [131, 175] on td "AIDS SERVICE OF DALLAS - TIN" at bounding box center [295, 181] width 455 height 21
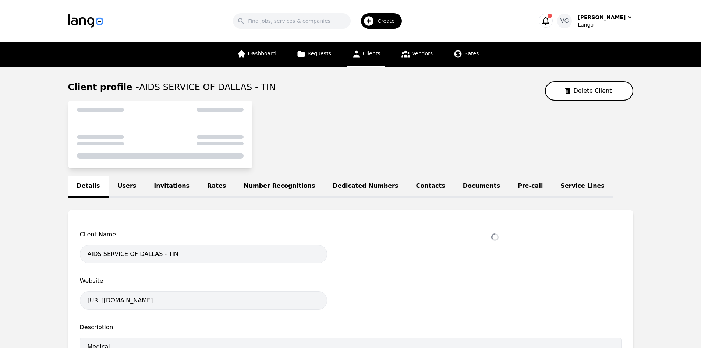
select select "active"
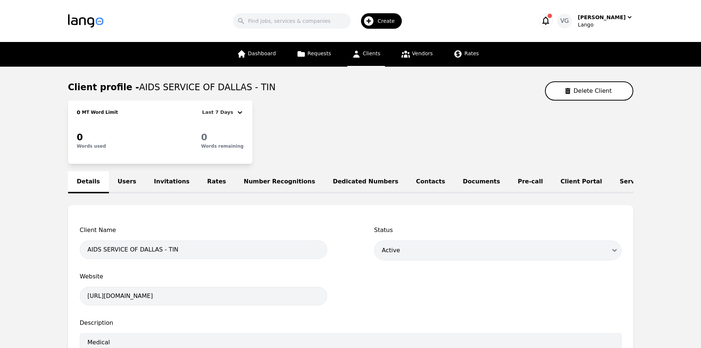
click at [198, 182] on link "Rates" at bounding box center [216, 182] width 36 height 22
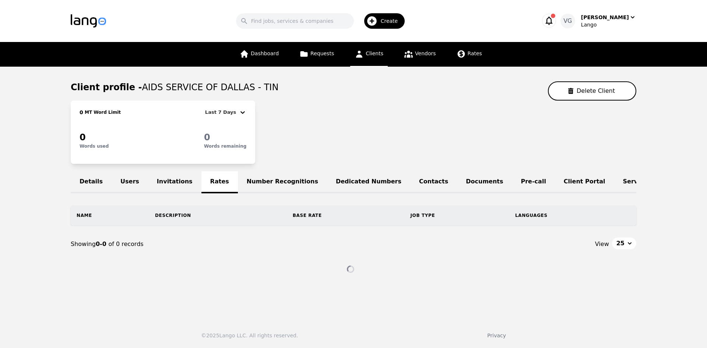
click at [85, 182] on link "Details" at bounding box center [91, 182] width 41 height 22
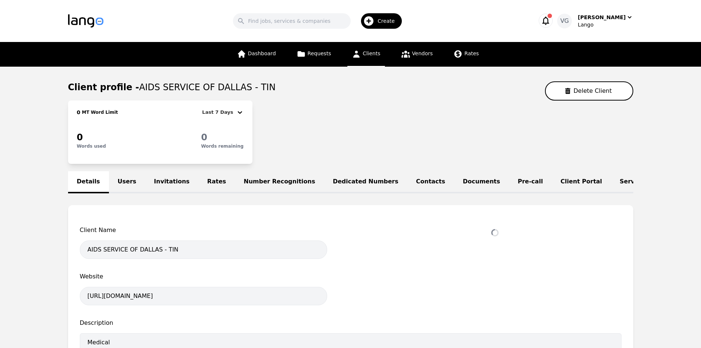
select select "active"
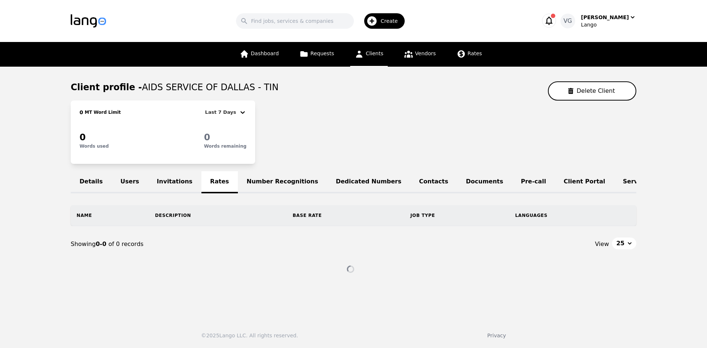
click at [372, 56] on span "Clients" at bounding box center [374, 53] width 18 height 6
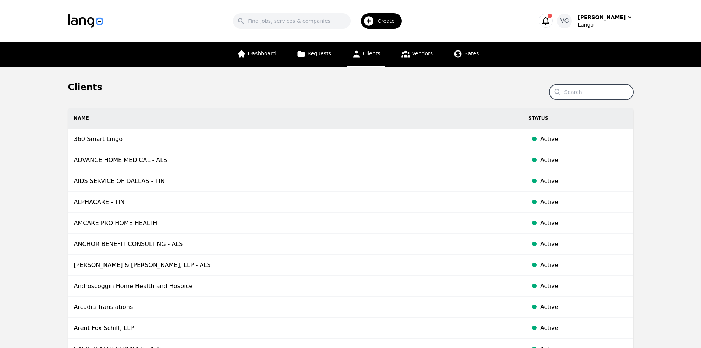
click at [588, 95] on input "Search" at bounding box center [591, 91] width 84 height 15
paste input "EXCEL HOSPICE INC"
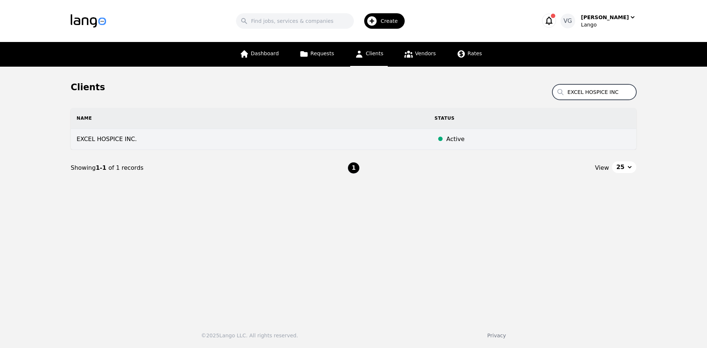
type input "EXCEL HOSPICE INC"
click at [299, 134] on td "EXCEL HOSPICE INC." at bounding box center [250, 139] width 358 height 21
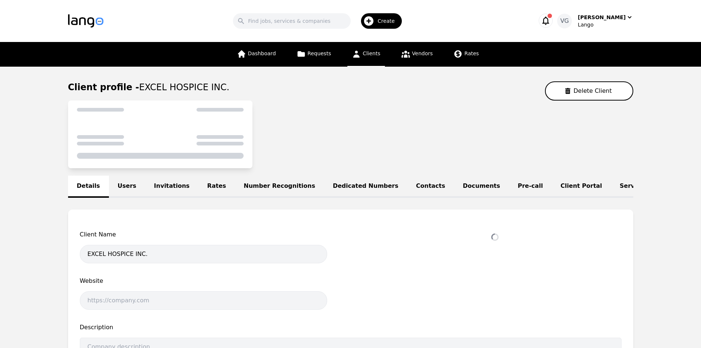
select select "active"
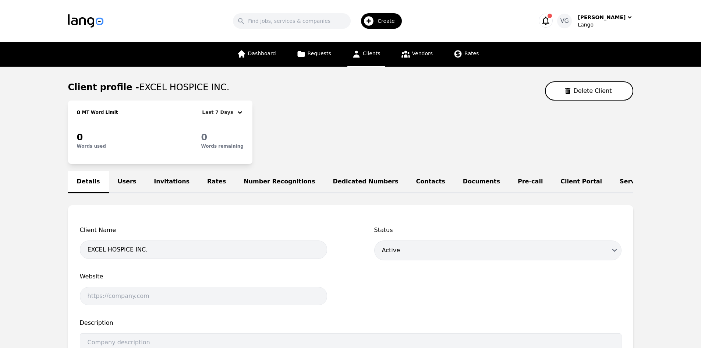
click at [207, 174] on link "Rates" at bounding box center [216, 182] width 36 height 22
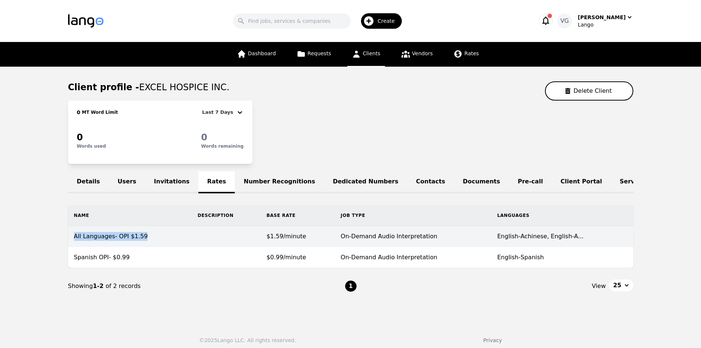
drag, startPoint x: 137, startPoint y: 242, endPoint x: 73, endPoint y: 243, distance: 64.0
click at [73, 243] on td "All Languages- OPI $1.59" at bounding box center [130, 236] width 124 height 21
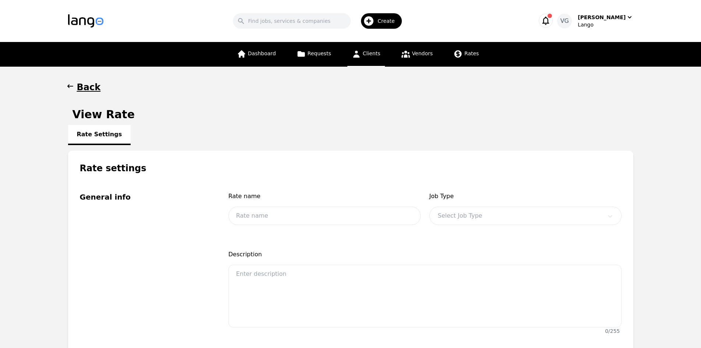
click at [77, 87] on h1 "Back" at bounding box center [89, 87] width 24 height 12
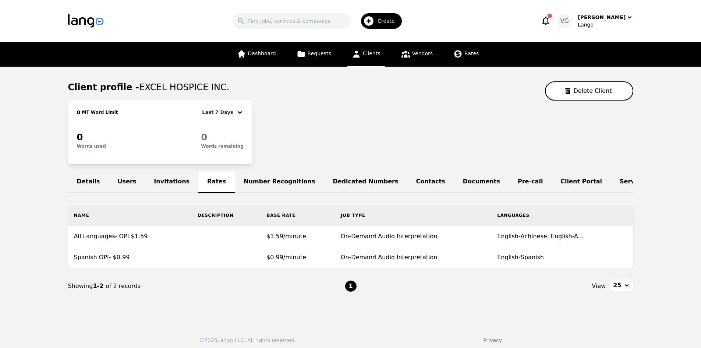
drag, startPoint x: 0, startPoint y: 233, endPoint x: 10, endPoint y: 230, distance: 10.7
click at [0, 233] on main "Client profile - EXCEL HOSPICE INC. Delete Client 0 MT Word Limit Last 7 Days 0…" at bounding box center [350, 193] width 701 height 252
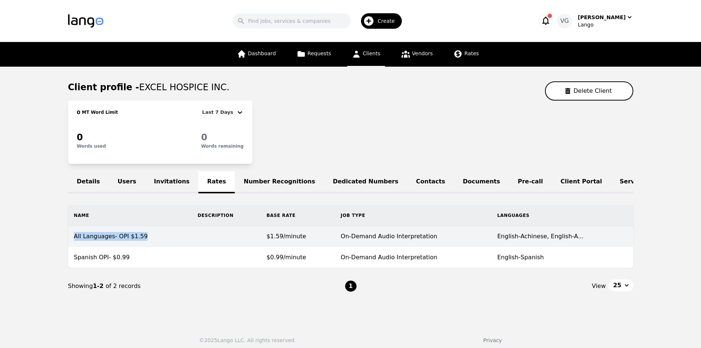
copy td "All Languages- OPI $1.59"
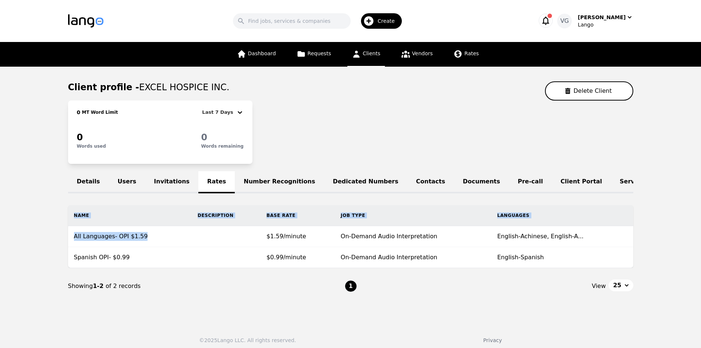
drag, startPoint x: 133, startPoint y: 243, endPoint x: 30, endPoint y: 241, distance: 103.4
click at [30, 241] on main "Client profile - EXCEL HOSPICE INC. Delete Client 0 MT Word Limit Last 7 Days 0…" at bounding box center [350, 193] width 701 height 252
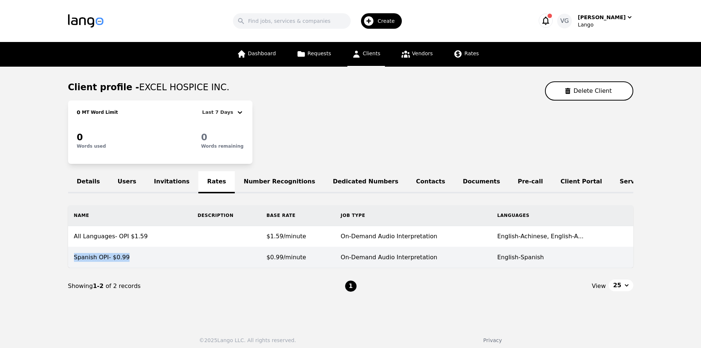
copy td "Spanish OPI- $0.99"
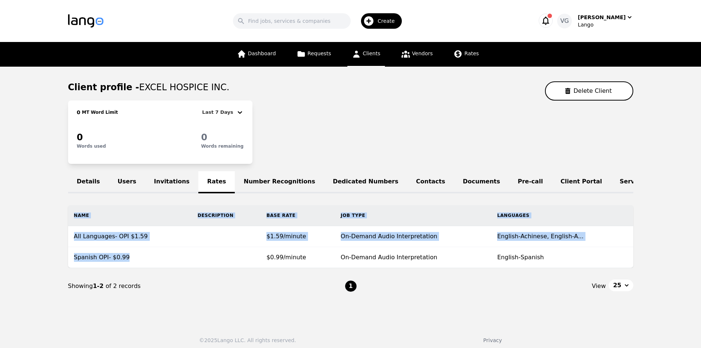
drag, startPoint x: 132, startPoint y: 265, endPoint x: 25, endPoint y: 258, distance: 107.4
click at [25, 258] on main "Client profile - EXCEL HOSPICE INC. Delete Client 0 MT Word Limit Last 7 Days 0…" at bounding box center [350, 193] width 701 height 252
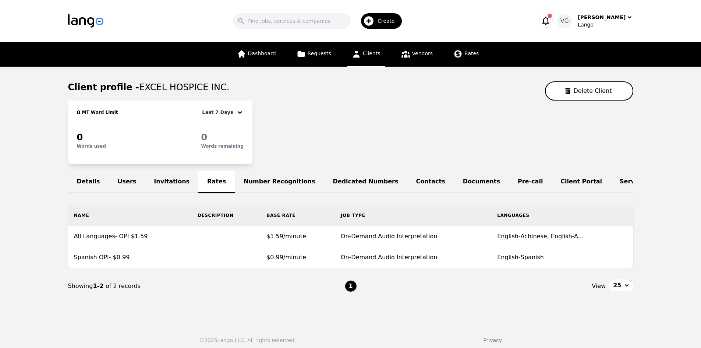
drag, startPoint x: 23, startPoint y: 256, endPoint x: 31, endPoint y: 236, distance: 21.5
click at [23, 255] on main "Client profile - EXCEL HOSPICE INC. Delete Client 0 MT Word Limit Last 7 Days 0…" at bounding box center [350, 193] width 701 height 252
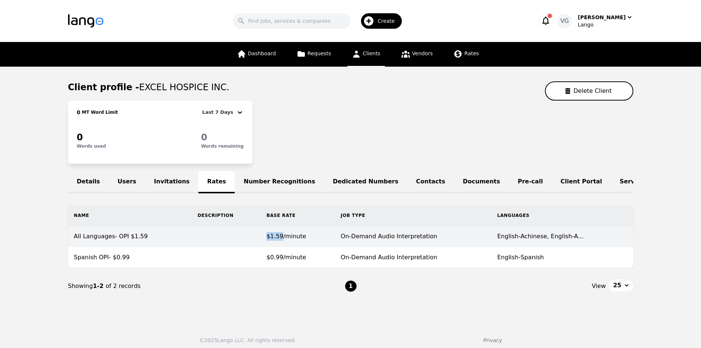
copy span "$1.59"
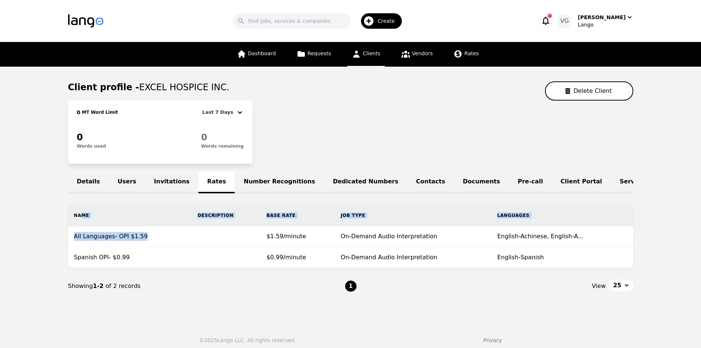
drag, startPoint x: 265, startPoint y: 243, endPoint x: 59, endPoint y: 228, distance: 206.3
click at [77, 228] on table "Name Description Base Rate Job Type Languages All Languages- OPI $1.59 $1.59/mi…" at bounding box center [350, 236] width 565 height 63
click at [16, 218] on main "Client profile - EXCEL HOSPICE INC. Delete Client 0 MT Word Limit Last 7 Days 0…" at bounding box center [350, 193] width 701 height 252
drag, startPoint x: 126, startPoint y: 241, endPoint x: 18, endPoint y: 205, distance: 112.9
click at [42, 216] on main "Client profile - EXCEL HOSPICE INC. Delete Client 0 MT Word Limit Last 7 Days 0…" at bounding box center [350, 193] width 701 height 252
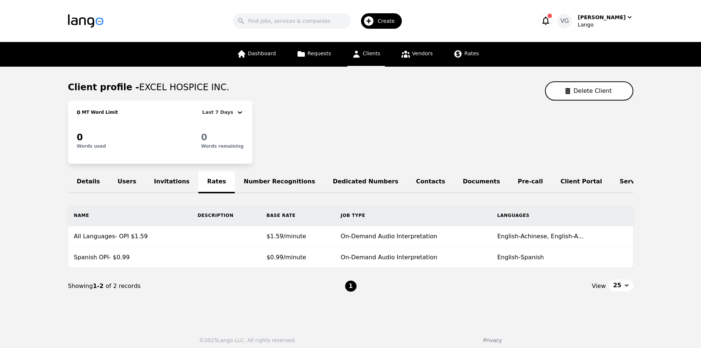
click at [0, 196] on main "Client profile - EXCEL HOSPICE INC. Delete Client 0 MT Word Limit Last 7 Days 0…" at bounding box center [350, 193] width 701 height 252
click at [372, 54] on span "Clients" at bounding box center [372, 53] width 18 height 6
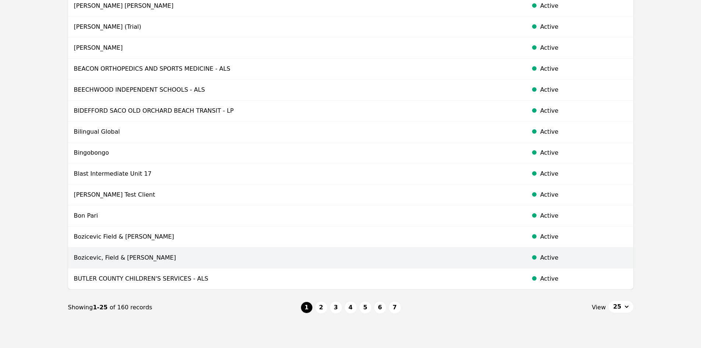
scroll to position [404, 0]
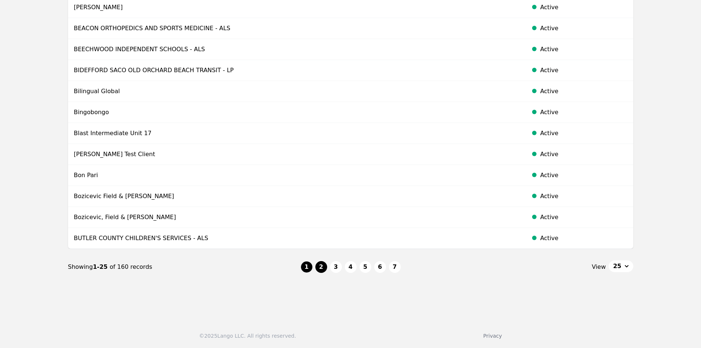
click at [320, 267] on button "2" at bounding box center [321, 267] width 12 height 12
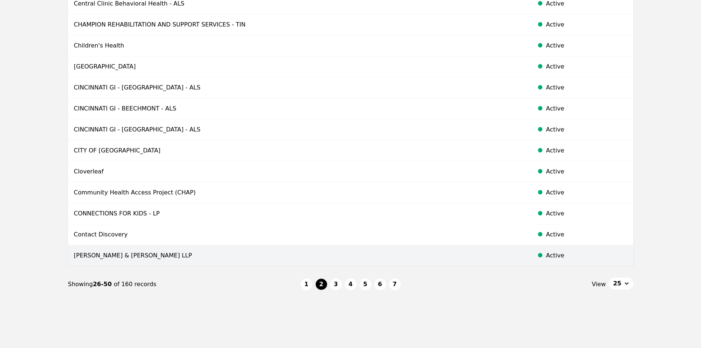
scroll to position [404, 0]
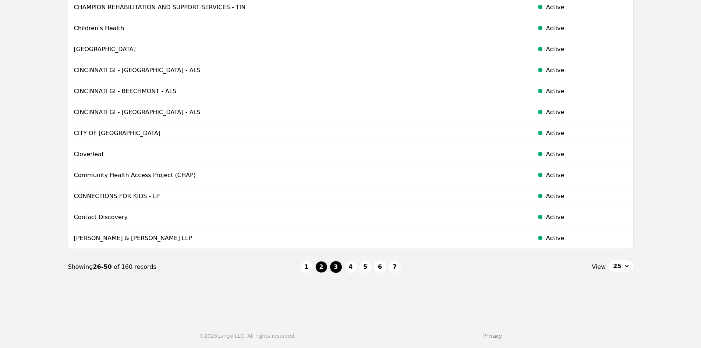
click at [336, 265] on button "3" at bounding box center [336, 267] width 12 height 12
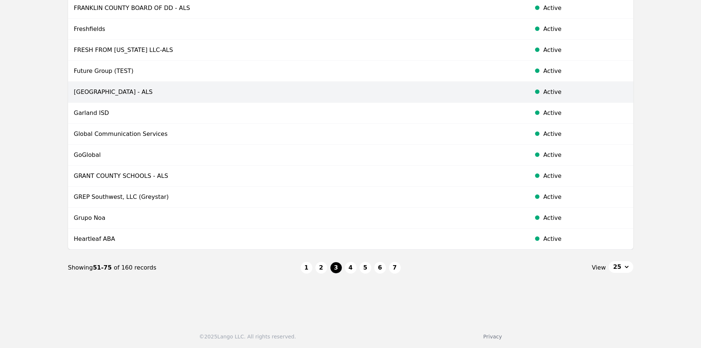
scroll to position [404, 0]
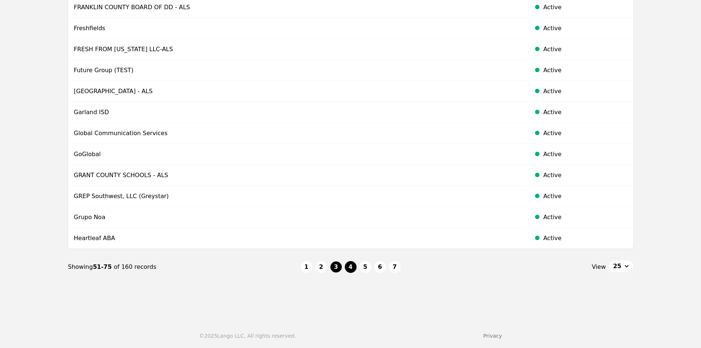
click at [349, 269] on button "4" at bounding box center [351, 267] width 12 height 12
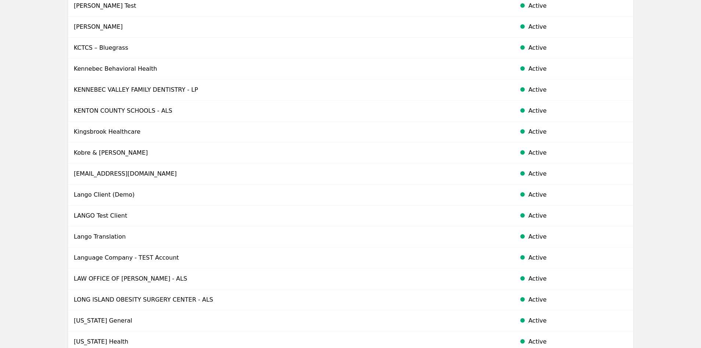
scroll to position [404, 0]
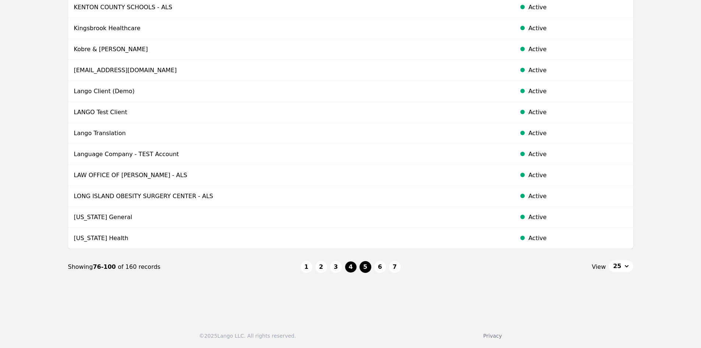
click at [368, 266] on button "5" at bounding box center [366, 267] width 12 height 12
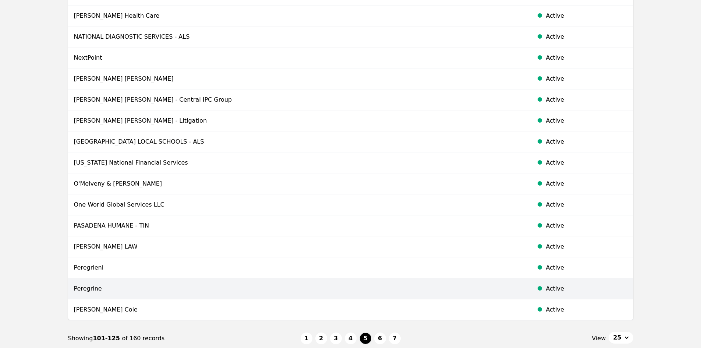
scroll to position [404, 0]
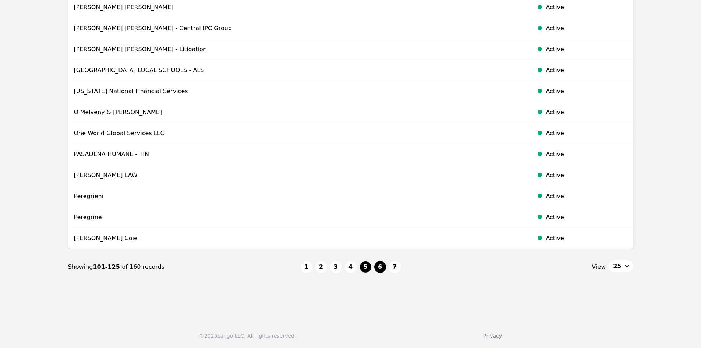
click at [382, 269] on button "6" at bounding box center [380, 267] width 12 height 12
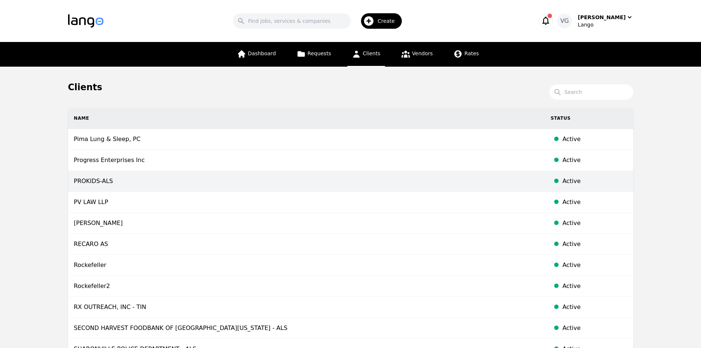
click at [317, 179] on td "PROKIDS-ALS" at bounding box center [306, 181] width 477 height 21
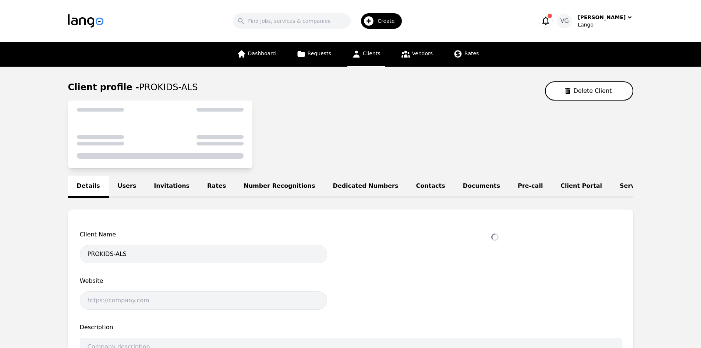
select select "active"
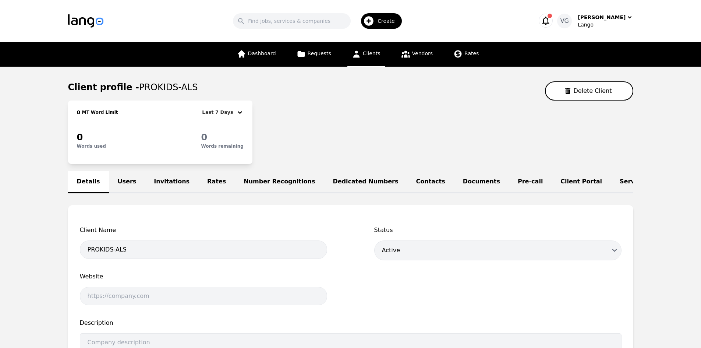
click at [198, 179] on link "Rates" at bounding box center [216, 182] width 36 height 22
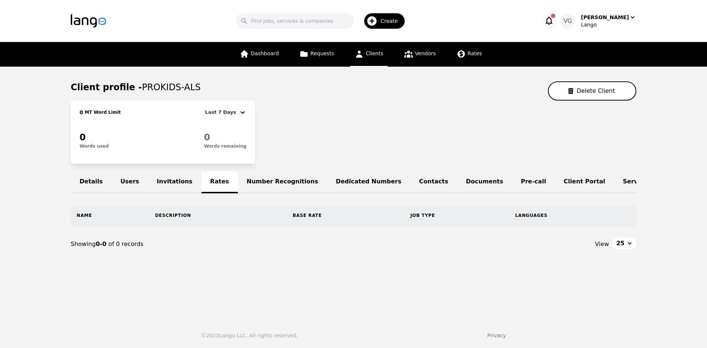
click at [323, 248] on div "Showing 0-0 of 0 records" at bounding box center [212, 244] width 283 height 9
click at [208, 184] on div "Details Users Invitations Rates Number Recognitions Dedicated Numbers Contacts …" at bounding box center [353, 182] width 565 height 22
click at [172, 183] on link "Invitations" at bounding box center [174, 182] width 53 height 22
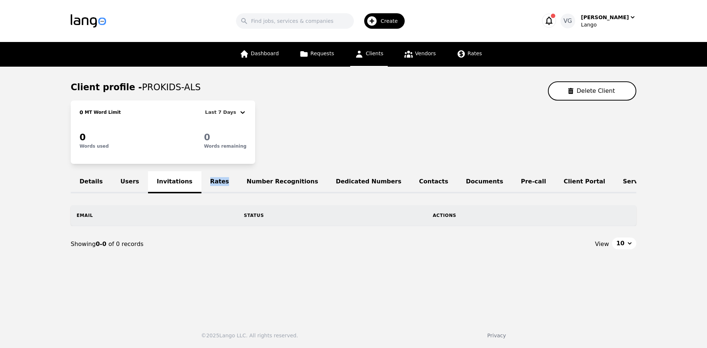
click at [201, 182] on link "Rates" at bounding box center [219, 182] width 36 height 22
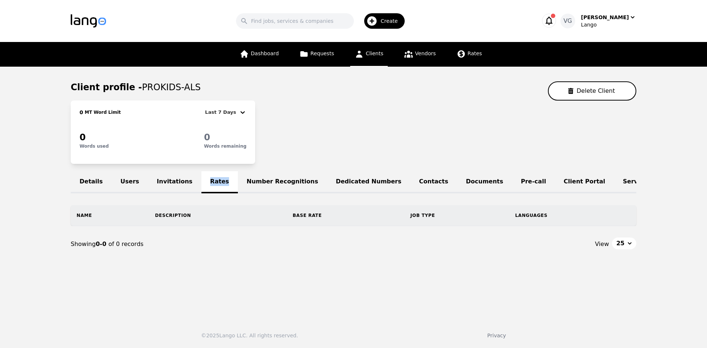
click at [201, 182] on div "Details Users Invitations Rates Number Recognitions Dedicated Numbers Contacts …" at bounding box center [353, 182] width 565 height 22
click at [363, 52] on icon at bounding box center [358, 53] width 9 height 9
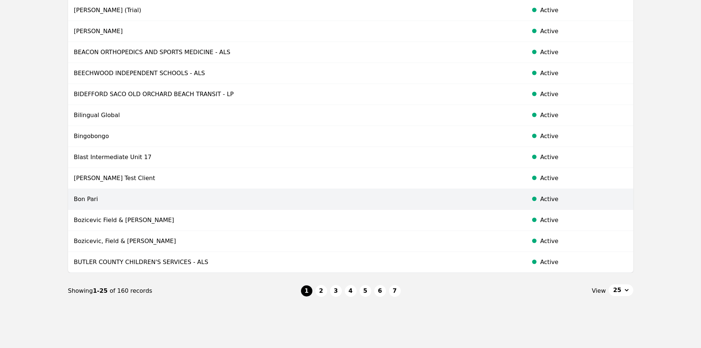
scroll to position [368, 0]
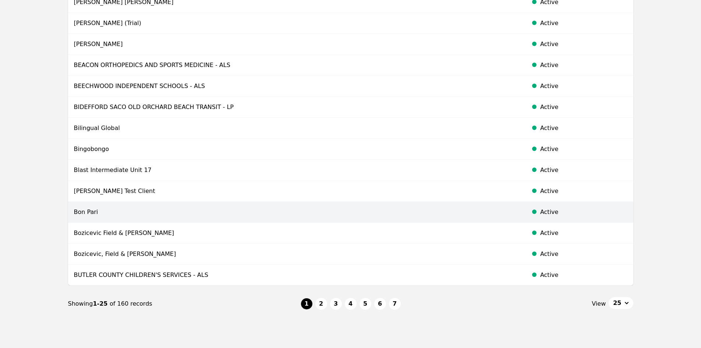
drag, startPoint x: 324, startPoint y: 300, endPoint x: 392, endPoint y: 215, distance: 108.7
click at [324, 300] on button "2" at bounding box center [321, 304] width 12 height 12
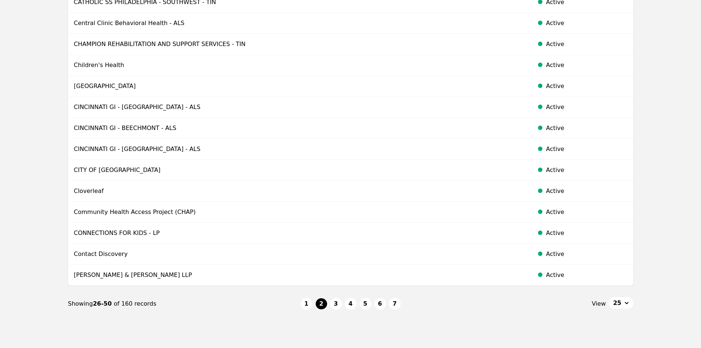
click at [334, 298] on button "3" at bounding box center [336, 304] width 12 height 12
click at [336, 303] on li "3" at bounding box center [336, 304] width 12 height 12
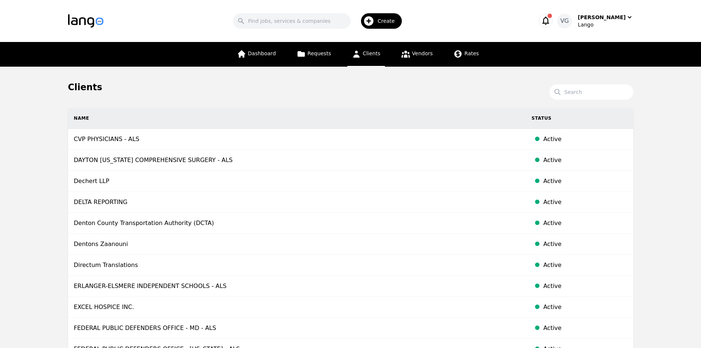
click at [362, 58] on link "Clients" at bounding box center [366, 54] width 38 height 25
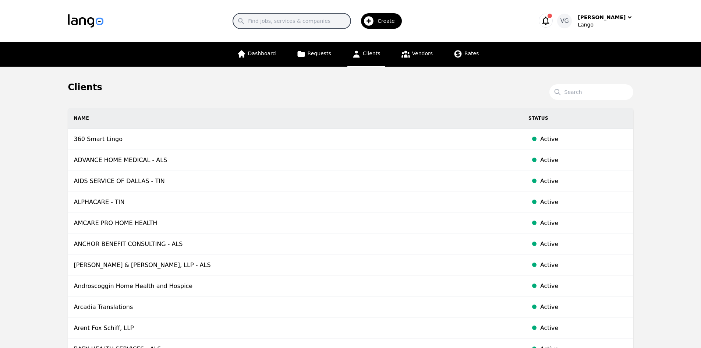
click at [283, 17] on input "Search" at bounding box center [292, 20] width 118 height 15
paste input "PROKIDS"
click at [265, 53] on span "Dashboard" at bounding box center [262, 53] width 28 height 6
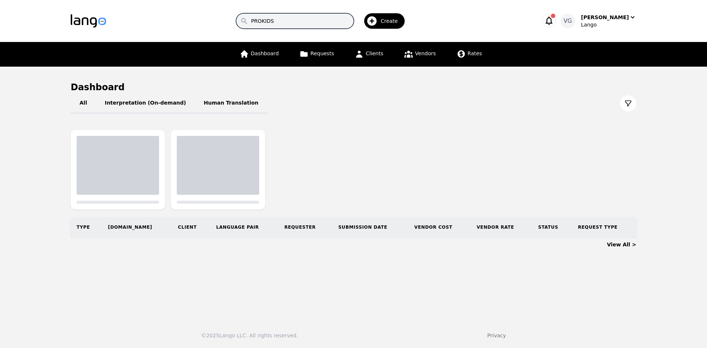
click at [301, 19] on input "PROKIDS" at bounding box center [295, 20] width 118 height 15
paste input "PROKIDS"
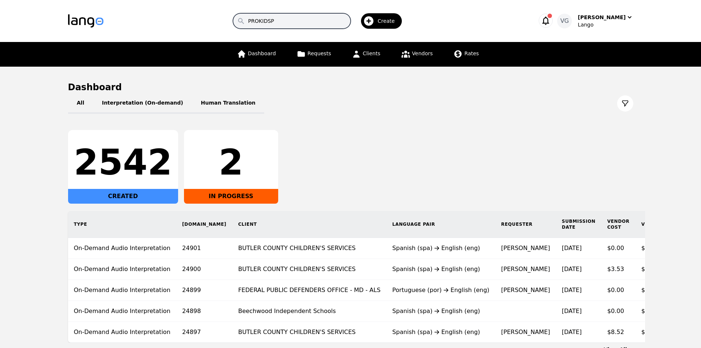
type input "PROKIDS"
click at [370, 54] on span "Clients" at bounding box center [372, 53] width 18 height 6
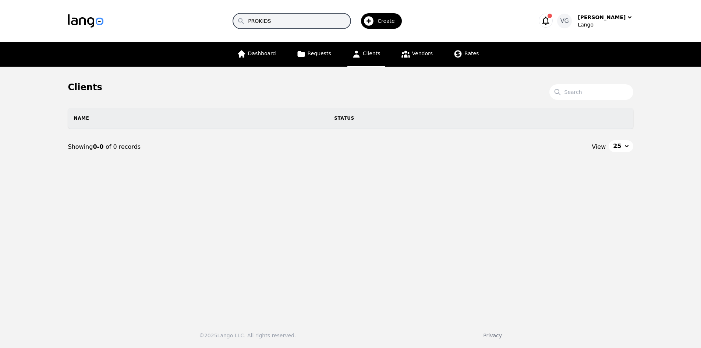
click at [327, 25] on input "PROKIDS" at bounding box center [292, 20] width 118 height 15
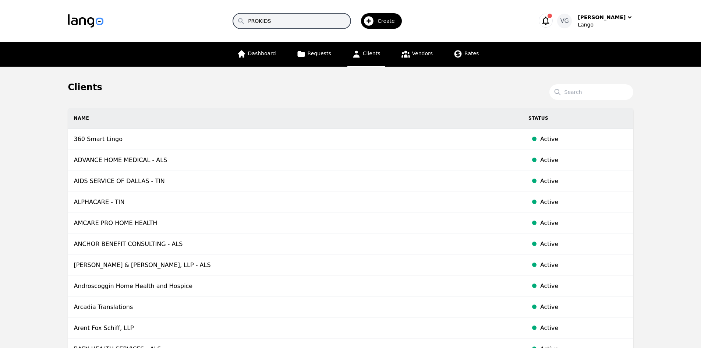
click at [327, 25] on input "PROKIDS" at bounding box center [292, 20] width 118 height 15
click at [574, 93] on input "Search" at bounding box center [591, 91] width 84 height 15
paste input "PROKIDS"
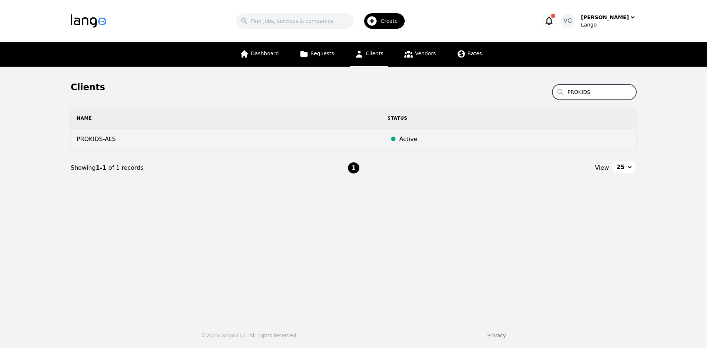
type input "PROKIDS"
click at [301, 134] on td "PROKIDS-ALS" at bounding box center [226, 139] width 311 height 21
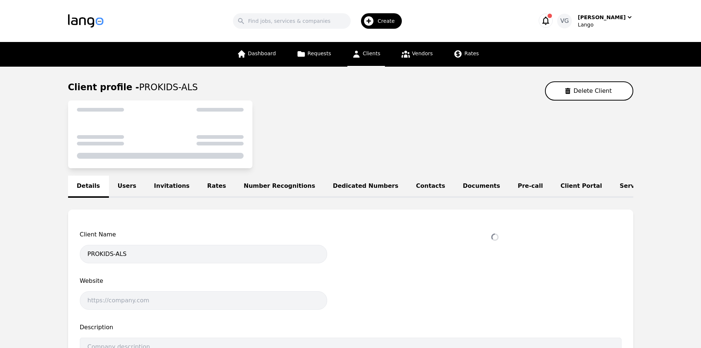
select select "active"
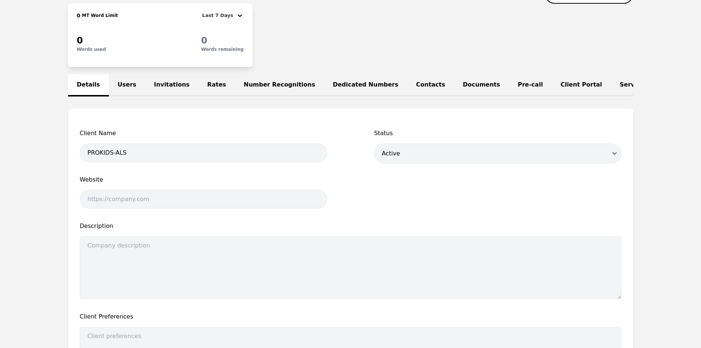
scroll to position [56, 0]
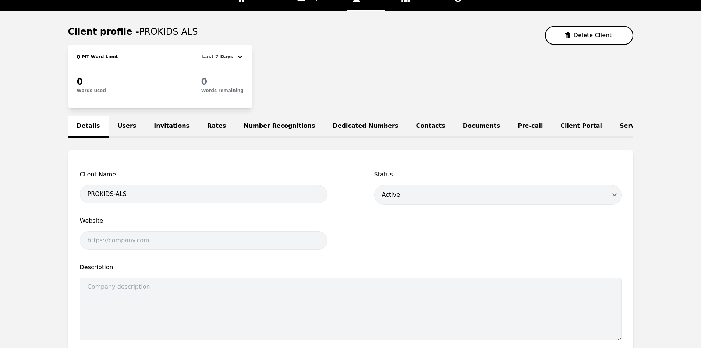
click at [201, 129] on link "Rates" at bounding box center [216, 127] width 36 height 22
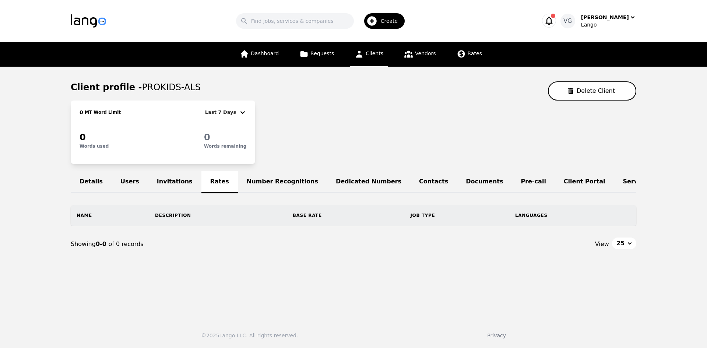
click at [624, 249] on button "25" at bounding box center [624, 243] width 24 height 12
click at [626, 248] on button "25" at bounding box center [624, 243] width 24 height 12
click at [627, 259] on div "5" at bounding box center [626, 260] width 29 height 15
click at [623, 243] on button "5" at bounding box center [626, 243] width 20 height 12
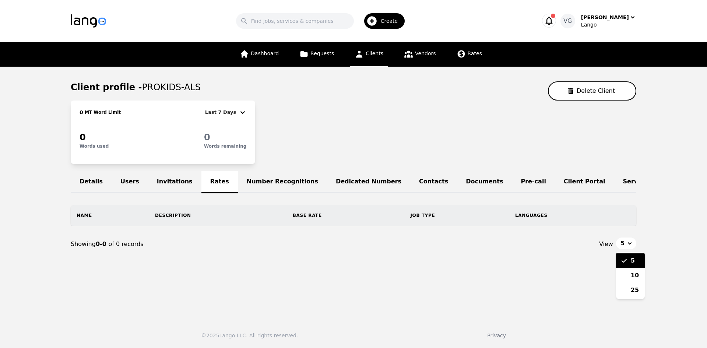
drag, startPoint x: 499, startPoint y: 196, endPoint x: 326, endPoint y: 176, distance: 173.8
click at [301, 179] on div "Details Users Invitations Rates Number Recognitions Dedicated Numbers Contacts …" at bounding box center [353, 216] width 565 height 91
click at [379, 54] on span "Clients" at bounding box center [374, 53] width 18 height 6
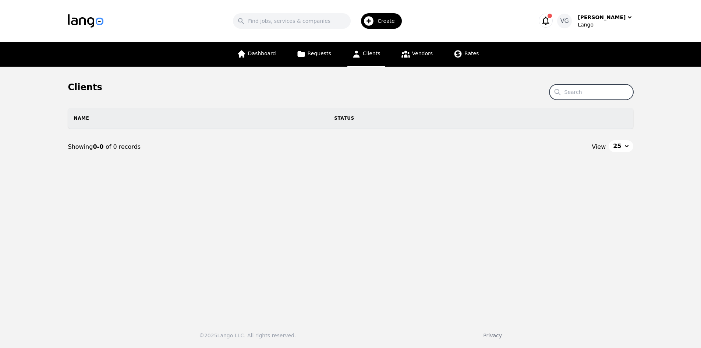
click at [581, 94] on input "Search" at bounding box center [591, 91] width 84 height 15
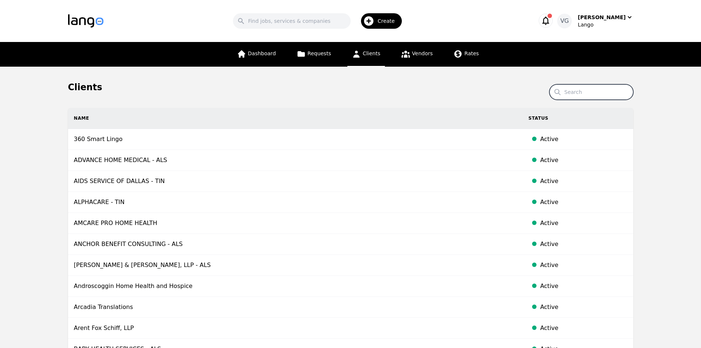
paste input "Progress Enterprises Inc"
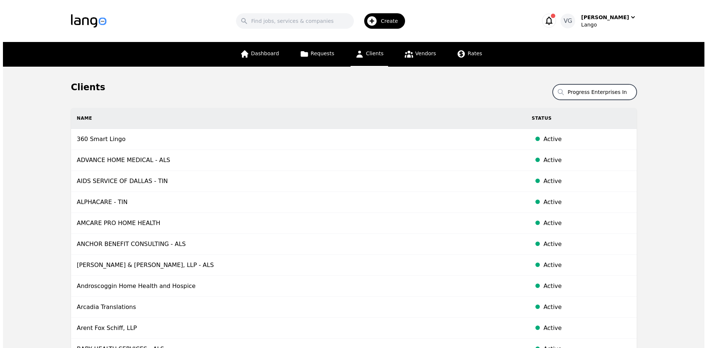
scroll to position [0, 1]
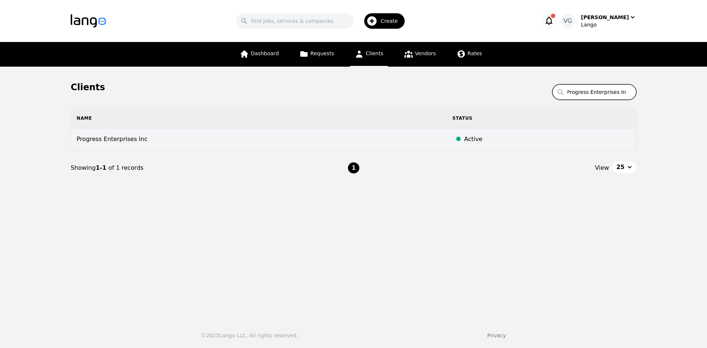
type input "Progress Enterprises Inc"
click at [137, 141] on td "Progress Enterprises Inc" at bounding box center [259, 139] width 376 height 21
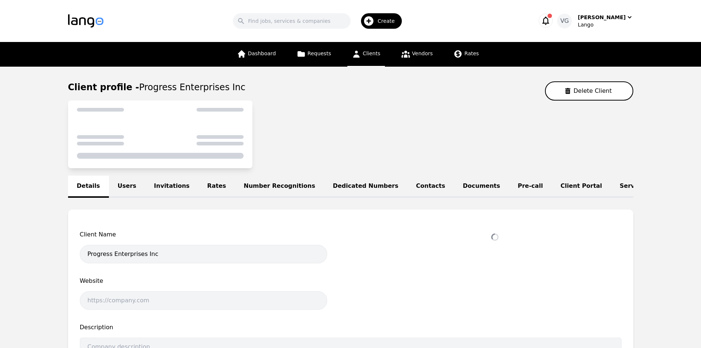
select select "active"
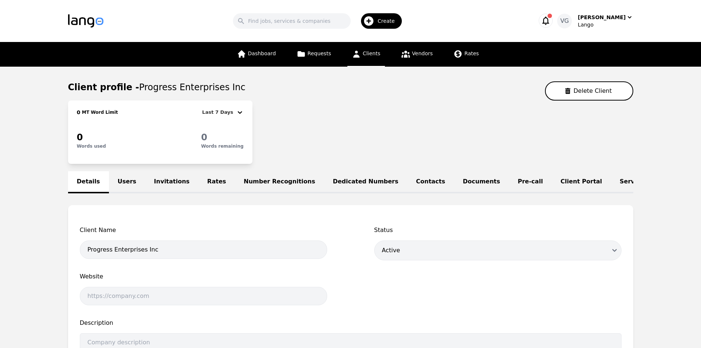
click at [206, 181] on link "Rates" at bounding box center [216, 182] width 36 height 22
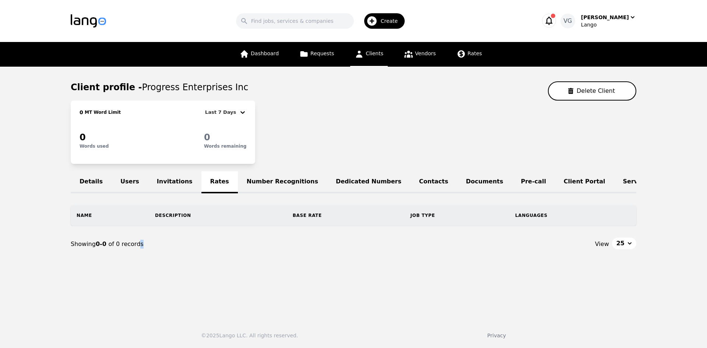
click at [135, 248] on div "Showing 0-0 of 0 records" at bounding box center [212, 244] width 283 height 9
drag, startPoint x: 135, startPoint y: 248, endPoint x: 79, endPoint y: 245, distance: 56.4
click at [79, 245] on div "Showing 0-0 of 0 records" at bounding box center [212, 244] width 283 height 9
click at [78, 245] on div "Showing 0-0 of 0 records" at bounding box center [212, 244] width 283 height 9
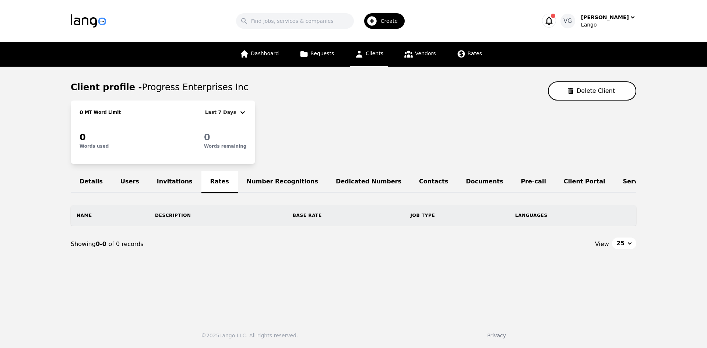
drag, startPoint x: 79, startPoint y: 246, endPoint x: 109, endPoint y: 247, distance: 29.8
click at [79, 246] on div "Showing 0-0 of 0 records" at bounding box center [212, 244] width 283 height 9
click at [109, 247] on div "Showing 0-0 of 0 records" at bounding box center [212, 244] width 283 height 9
click at [134, 248] on div "Showing 0-0 of 0 records" at bounding box center [212, 244] width 283 height 9
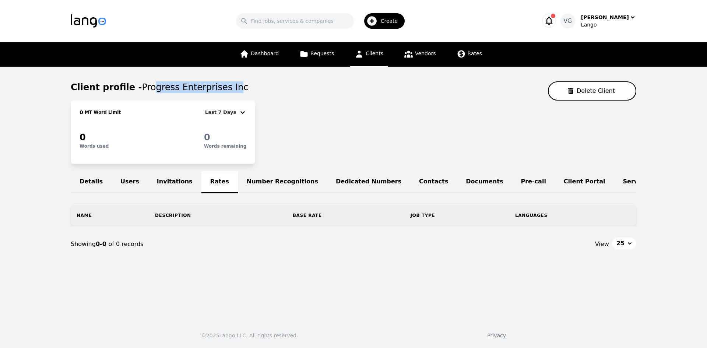
drag, startPoint x: 144, startPoint y: 90, endPoint x: 223, endPoint y: 92, distance: 78.8
click at [223, 92] on span "Progress Enterprises Inc" at bounding box center [195, 87] width 106 height 10
click at [16, 257] on main "Client profile - Progress Enterprises Inc Delete Client 0 MT Word Limit Last 7 …" at bounding box center [353, 190] width 707 height 247
click at [362, 60] on link "Clients" at bounding box center [369, 54] width 38 height 25
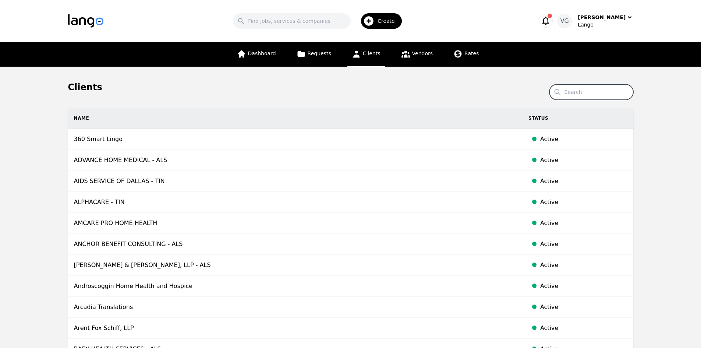
click at [584, 94] on input "Search" at bounding box center [591, 91] width 84 height 15
paste input "Butler County CSEA"
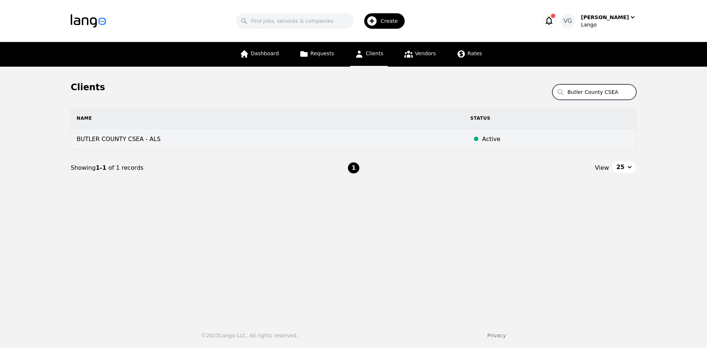
type input "Butler County CSEA"
click at [202, 143] on td "BUTLER COUNTY CSEA - ALS" at bounding box center [267, 139] width 393 height 21
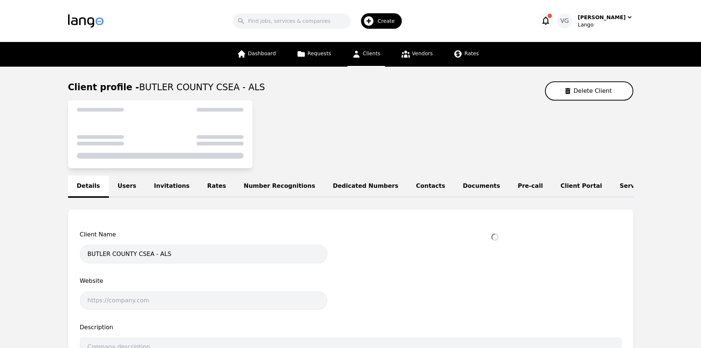
select select "active"
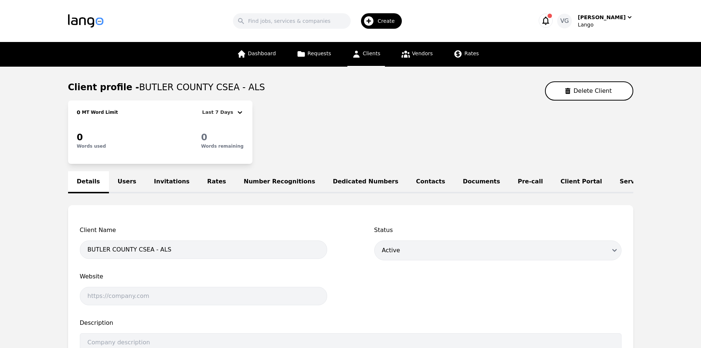
click at [118, 185] on link "Users" at bounding box center [127, 182] width 36 height 22
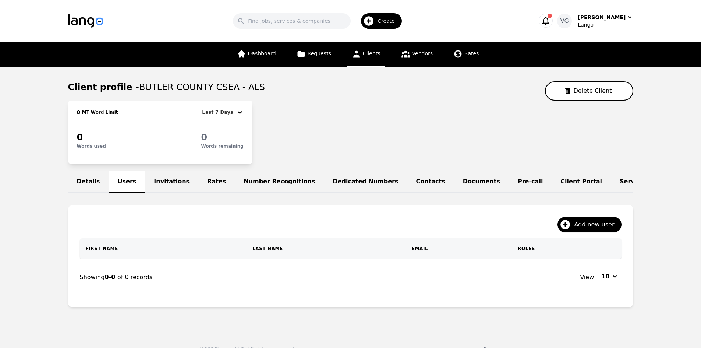
click at [206, 181] on link "Rates" at bounding box center [216, 182] width 36 height 22
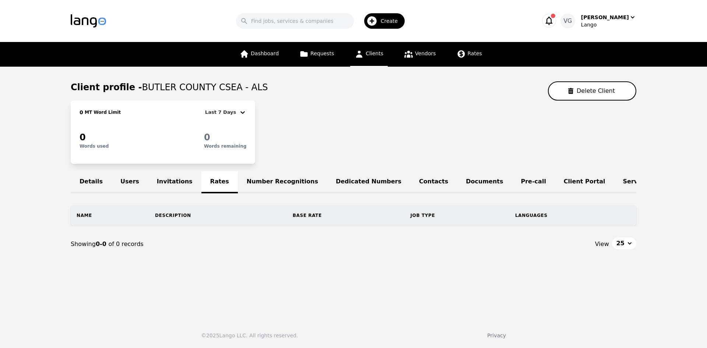
click at [142, 84] on span "BUTLER COUNTY CSEA - ALS" at bounding box center [205, 87] width 126 height 10
drag, startPoint x: 139, startPoint y: 84, endPoint x: 234, endPoint y: 90, distance: 95.2
click at [234, 90] on span "BUTLER COUNTY CSEA - ALS" at bounding box center [205, 87] width 126 height 10
copy span "BUTLER COUNTY CSEA - ALS"
click at [317, 22] on input "Search" at bounding box center [295, 20] width 118 height 15
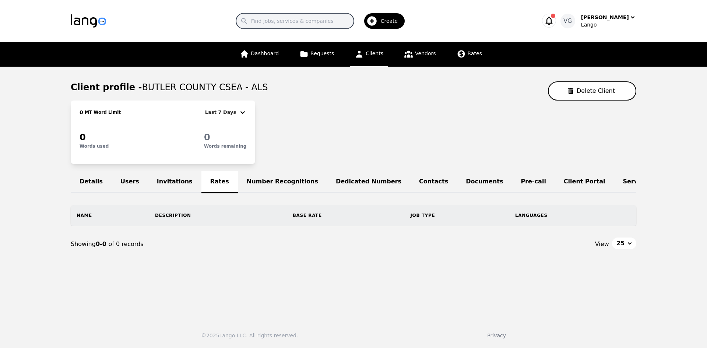
paste input "Butler County Job & Family Services"
type input "Butler County Job & Family Services"
click at [383, 50] on link "Clients" at bounding box center [369, 54] width 38 height 25
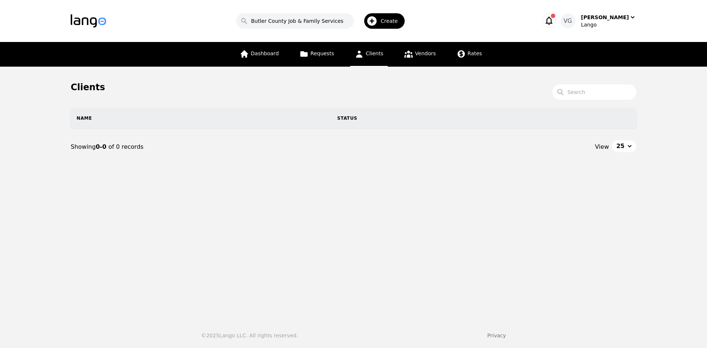
drag, startPoint x: 377, startPoint y: 56, endPoint x: 383, endPoint y: 57, distance: 6.7
click at [377, 56] on span "Clients" at bounding box center [374, 53] width 18 height 6
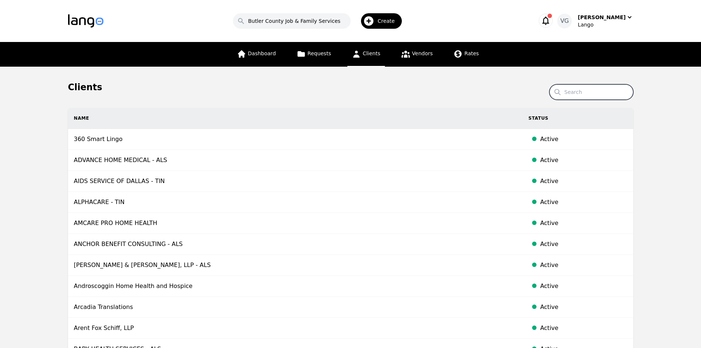
click at [601, 93] on input "Search" at bounding box center [591, 91] width 84 height 15
paste input "Butler County Job & Family Services"
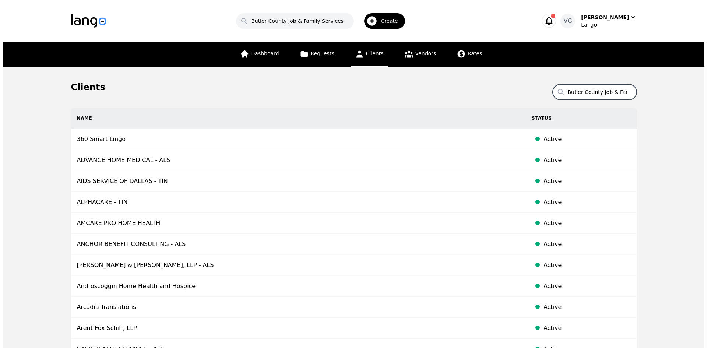
scroll to position [0, 28]
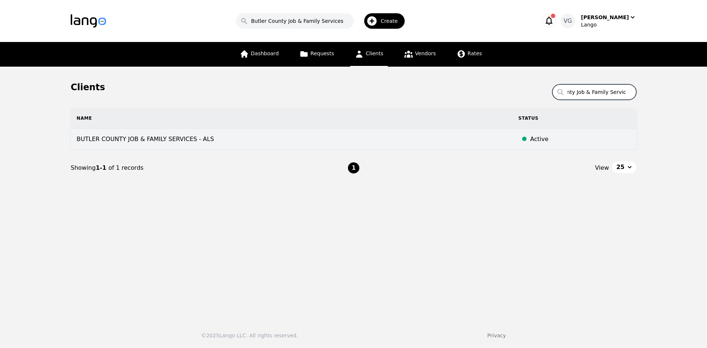
type input "Butler County Job & Family Services"
click at [304, 130] on td "BUTLER COUNTY JOB & FAMILY SERVICES - ALS" at bounding box center [292, 139] width 442 height 21
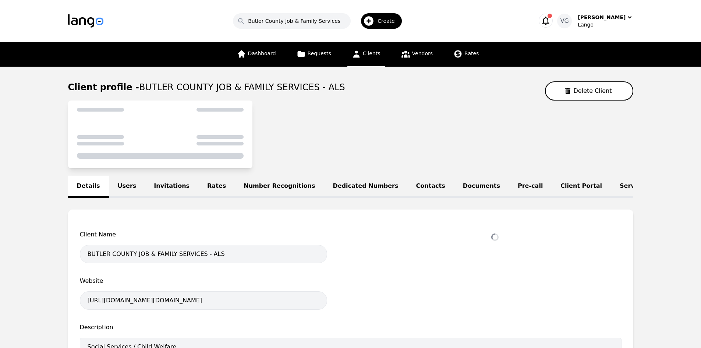
select select "active"
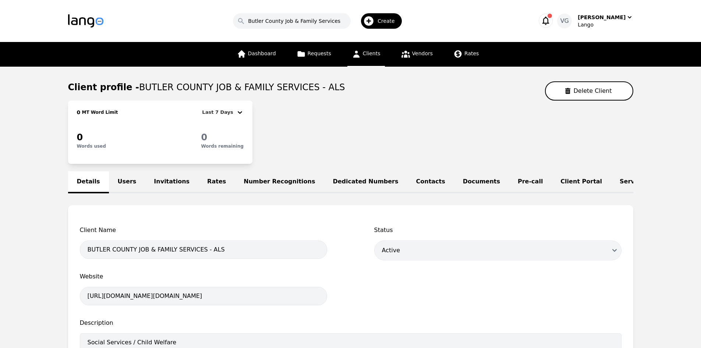
click at [202, 183] on link "Rates" at bounding box center [216, 182] width 36 height 22
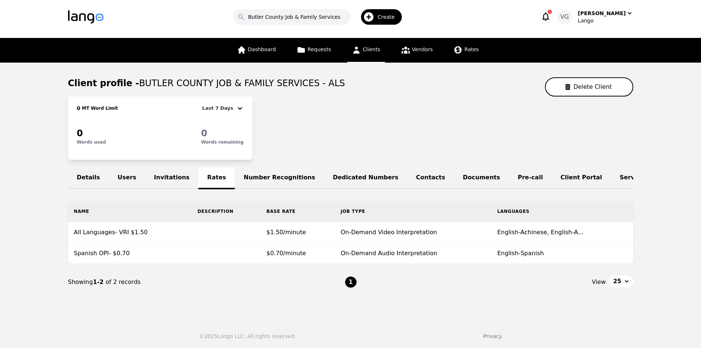
scroll to position [10, 0]
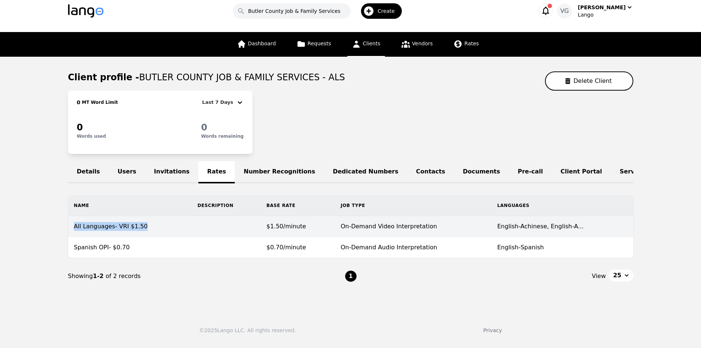
copy td "All Languages- VRI $1.50"
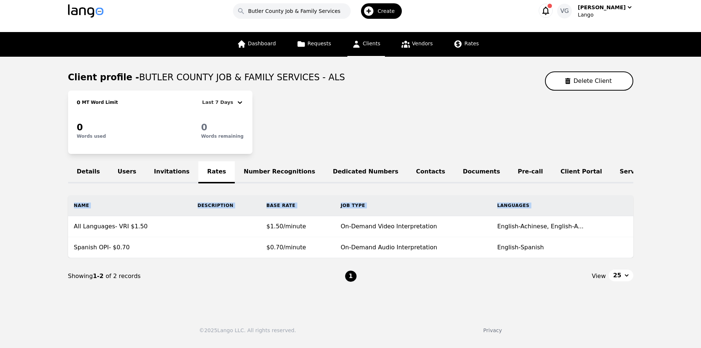
drag, startPoint x: 74, startPoint y: 233, endPoint x: 37, endPoint y: 195, distance: 52.8
click at [28, 226] on main "Client profile - BUTLER COUNTY JOB & FAMILY SERVICES - ALS Delete Client 0 MT W…" at bounding box center [350, 183] width 701 height 252
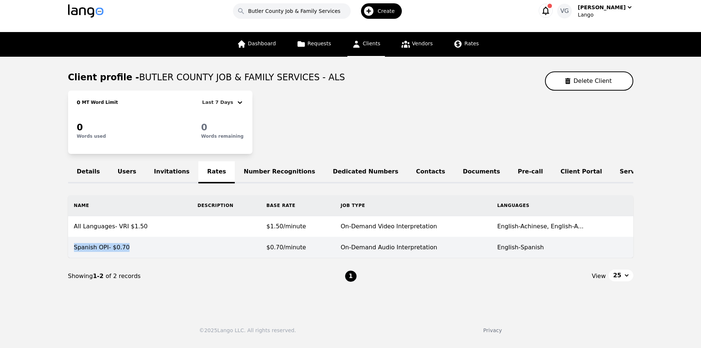
copy td "Spanish OPI- $0.70"
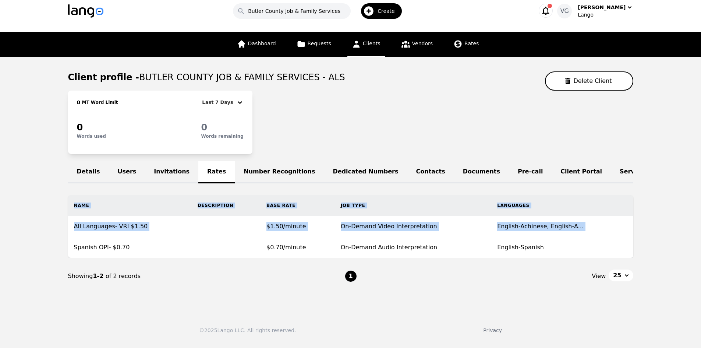
drag, startPoint x: 73, startPoint y: 253, endPoint x: 16, endPoint y: 257, distance: 57.2
click at [15, 264] on main "Client profile - BUTLER COUNTY JOB & FAMILY SERVICES - ALS Delete Client 0 MT W…" at bounding box center [350, 183] width 701 height 252
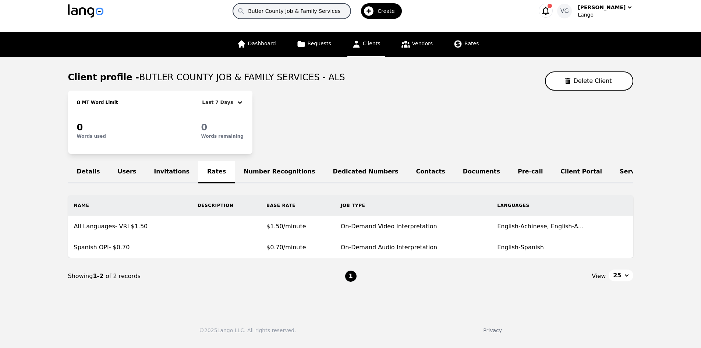
click at [269, 15] on input "Butler County Job & Family Services" at bounding box center [292, 10] width 118 height 15
paste input "eechwood Independent School"
type input "Beechwood Independent Schools"
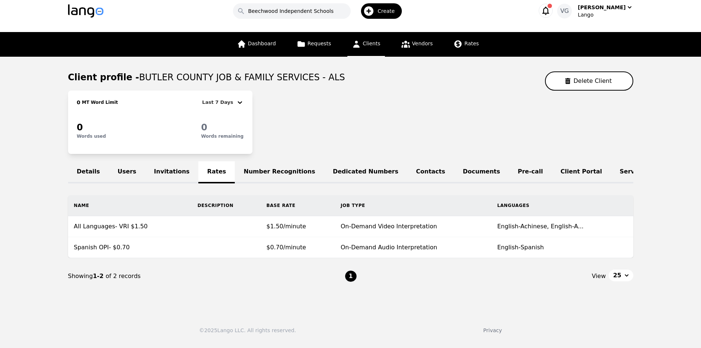
click at [374, 44] on span "Clients" at bounding box center [372, 43] width 18 height 6
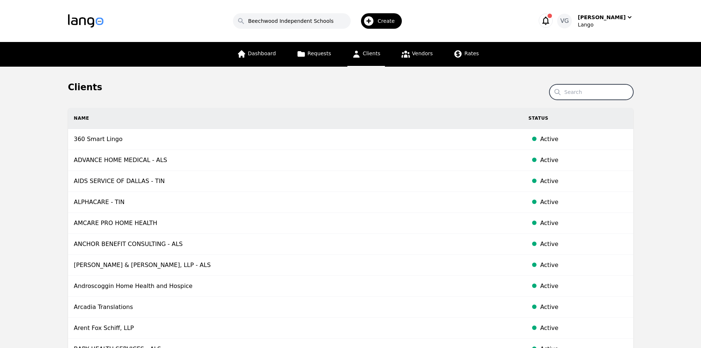
click at [577, 96] on input "Search" at bounding box center [591, 91] width 84 height 15
paste input "Beechwood Independent Schools"
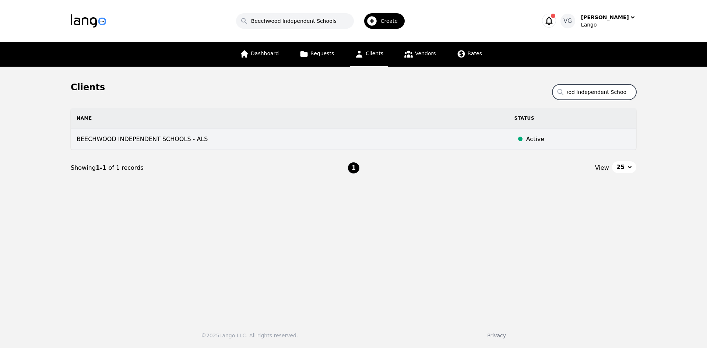
type input "Beechwood Independent Schools"
click at [145, 139] on td "BEECHWOOD INDEPENDENT SCHOOLS - ALS" at bounding box center [290, 139] width 438 height 21
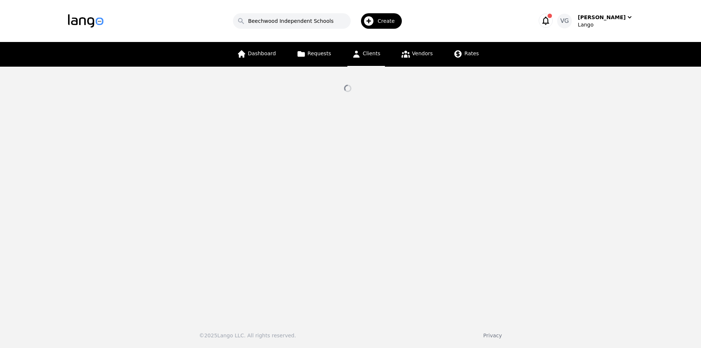
select select "active"
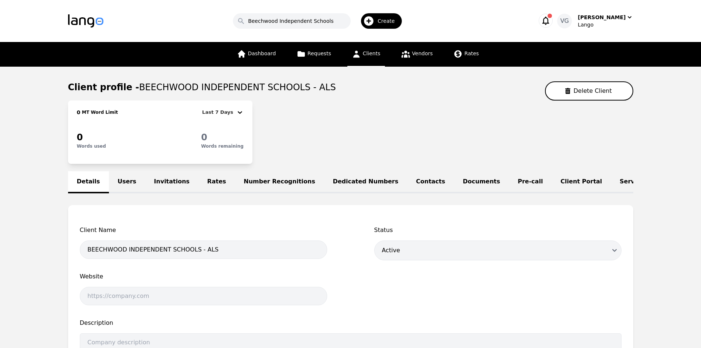
click at [198, 178] on link "Rates" at bounding box center [216, 182] width 36 height 22
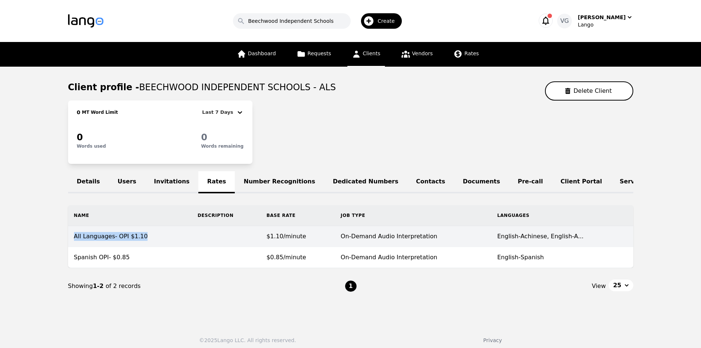
copy td "All Languages- OPI $1.10"
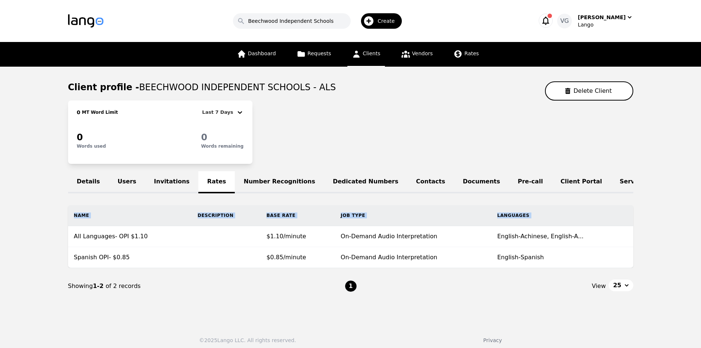
drag, startPoint x: 72, startPoint y: 242, endPoint x: 29, endPoint y: 124, distance: 125.8
click at [4, 236] on main "Client profile - BEECHWOOD INDEPENDENT SCHOOLS - ALS Delete Client 0 MT Word Li…" at bounding box center [350, 193] width 701 height 252
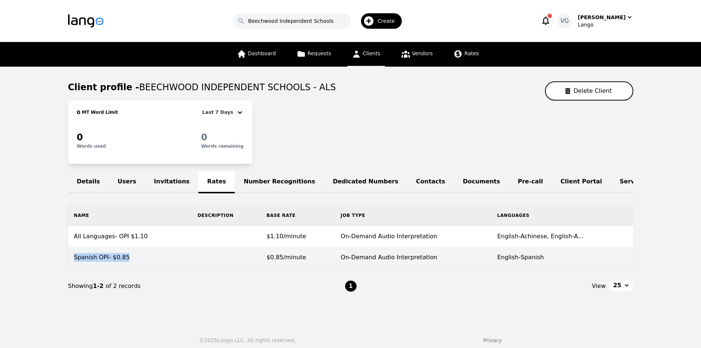
copy td "Spanish OPI- $0.85"
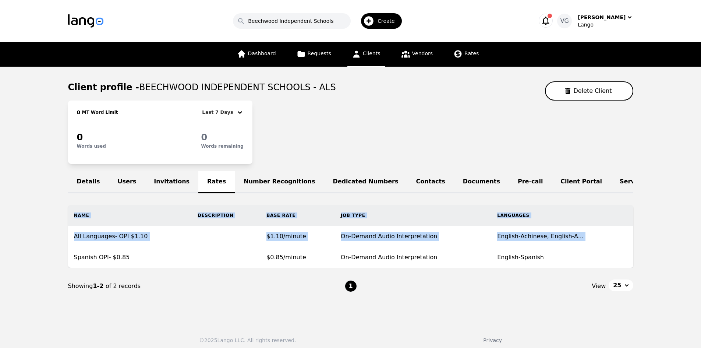
drag, startPoint x: 73, startPoint y: 262, endPoint x: 28, endPoint y: 247, distance: 47.8
click at [29, 249] on main "Client profile - BEECHWOOD INDEPENDENT SCHOOLS - ALS Delete Client 0 MT Word Li…" at bounding box center [350, 193] width 701 height 252
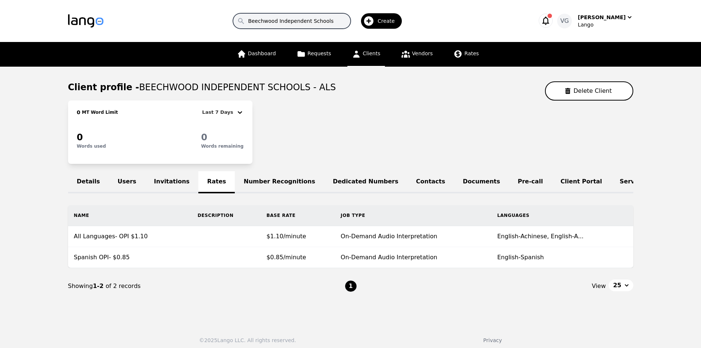
click at [315, 16] on input "Beechwood Independent Schools" at bounding box center [292, 20] width 118 height 15
click at [314, 17] on input "Beechwood Independent Schools" at bounding box center [292, 20] width 118 height 15
click at [372, 52] on span "Clients" at bounding box center [372, 53] width 18 height 6
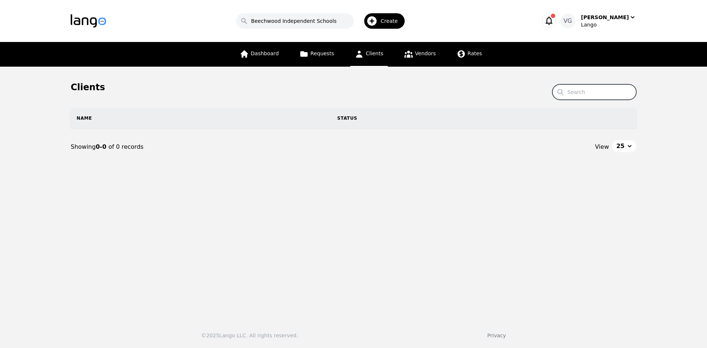
click at [587, 92] on input "Search" at bounding box center [594, 91] width 84 height 15
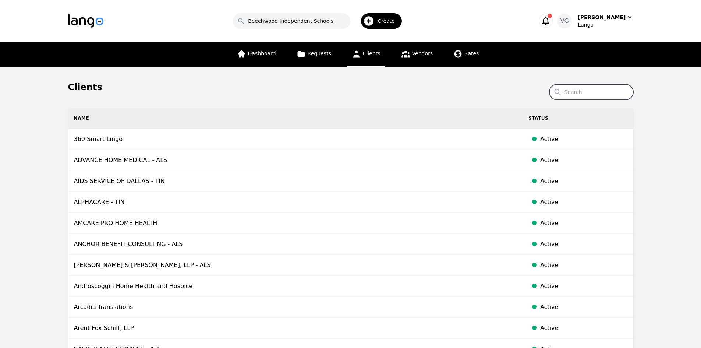
paste input "Montgomery County Juvenile Court"
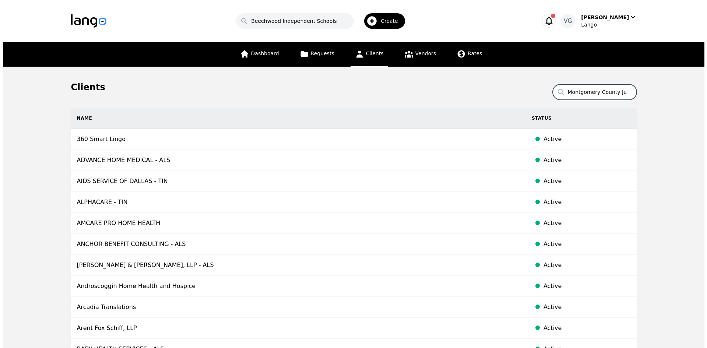
scroll to position [0, 28]
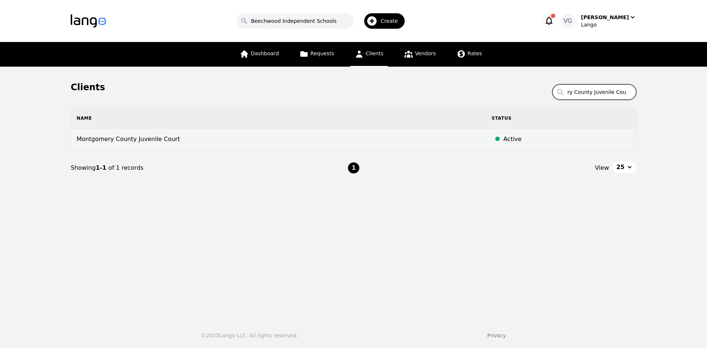
type input "Montgomery County Juvenile Court"
click at [230, 142] on td "Montgomery County Juvenile Court" at bounding box center [278, 139] width 415 height 21
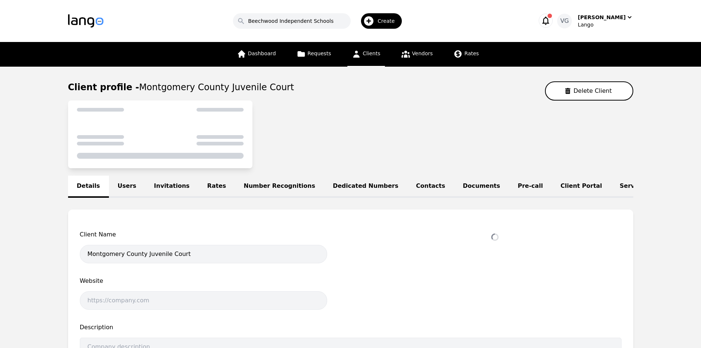
select select "active"
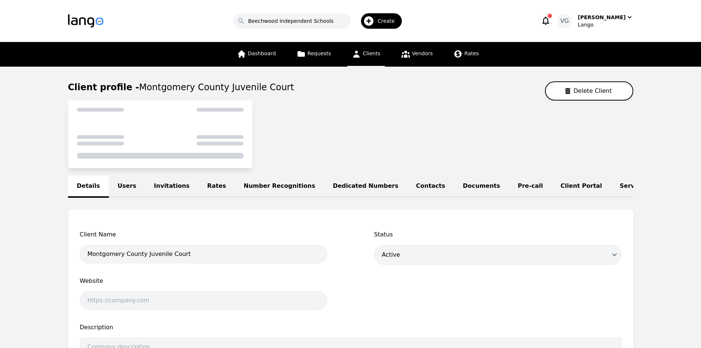
click at [115, 191] on link "Users" at bounding box center [127, 187] width 36 height 22
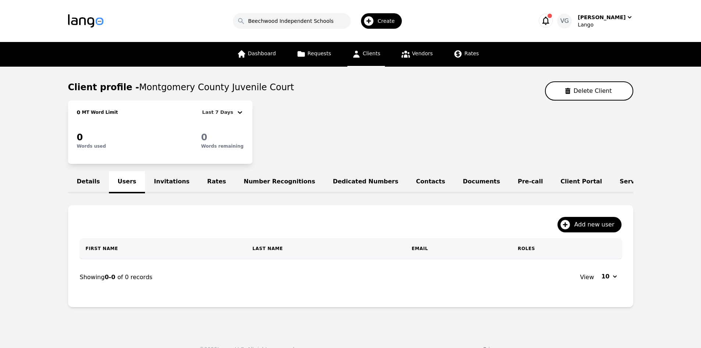
click at [198, 188] on link "Rates" at bounding box center [216, 182] width 36 height 22
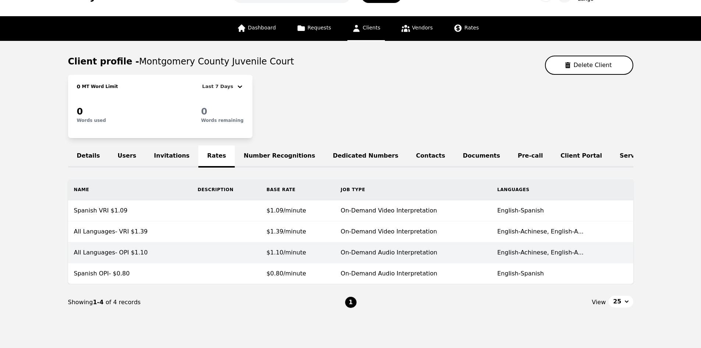
scroll to position [52, 0]
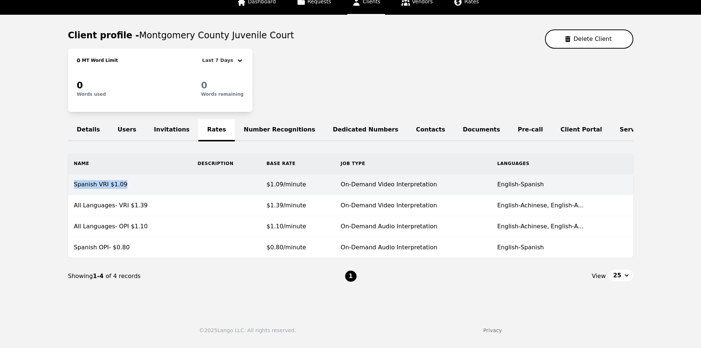
copy td "Spanish VRI $1.09"
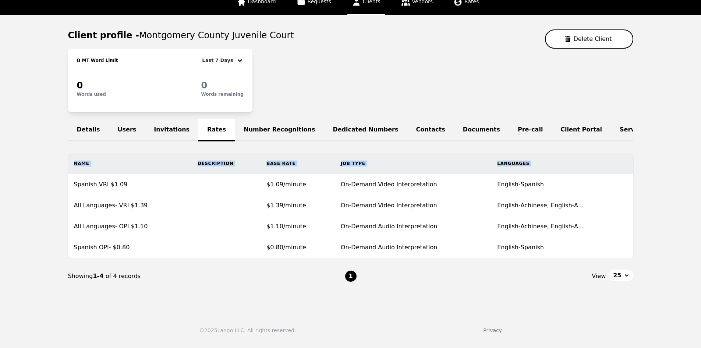
drag, startPoint x: 75, startPoint y: 190, endPoint x: 27, endPoint y: 177, distance: 49.6
click at [33, 187] on main "Client profile - [GEOGRAPHIC_DATA] Juvenile Court Delete Client 0 MT Word Limit…" at bounding box center [350, 162] width 701 height 294
drag, startPoint x: 112, startPoint y: 190, endPoint x: 27, endPoint y: 142, distance: 97.1
click at [29, 194] on main "Client profile - [GEOGRAPHIC_DATA] Juvenile Court Delete Client 0 MT Word Limit…" at bounding box center [350, 162] width 701 height 294
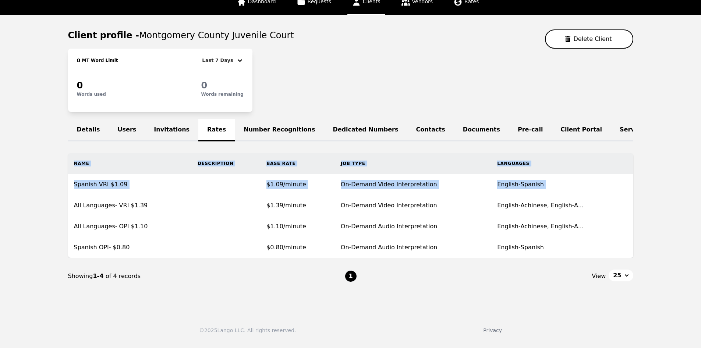
drag, startPoint x: 74, startPoint y: 211, endPoint x: 57, endPoint y: 136, distance: 77.0
click at [47, 205] on main "Client profile - [GEOGRAPHIC_DATA] Juvenile Court Delete Client 0 MT Word Limit…" at bounding box center [350, 162] width 701 height 294
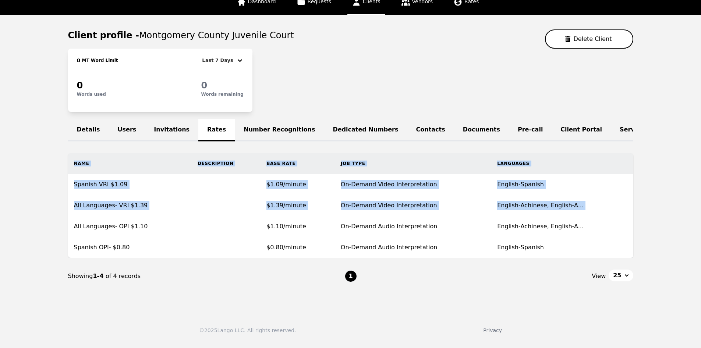
drag, startPoint x: 73, startPoint y: 230, endPoint x: 0, endPoint y: 220, distance: 73.6
click at [0, 220] on main "Client profile - [GEOGRAPHIC_DATA] Juvenile Court Delete Client 0 MT Word Limit…" at bounding box center [350, 162] width 701 height 294
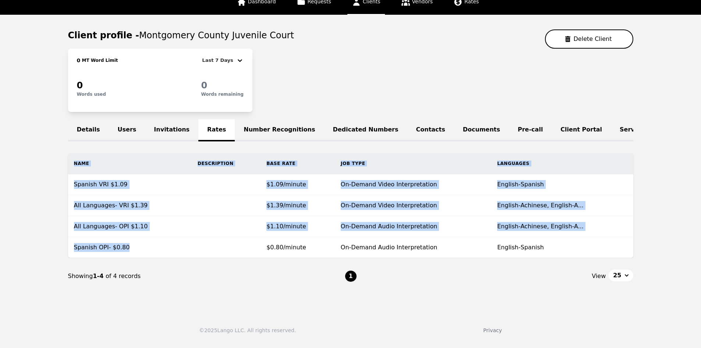
drag, startPoint x: 123, startPoint y: 252, endPoint x: 38, endPoint y: 232, distance: 87.4
click at [43, 248] on main "Client profile - [GEOGRAPHIC_DATA] Juvenile Court Delete Client 0 MT Word Limit…" at bounding box center [350, 162] width 701 height 294
click at [379, 4] on link "Clients" at bounding box center [366, 2] width 38 height 25
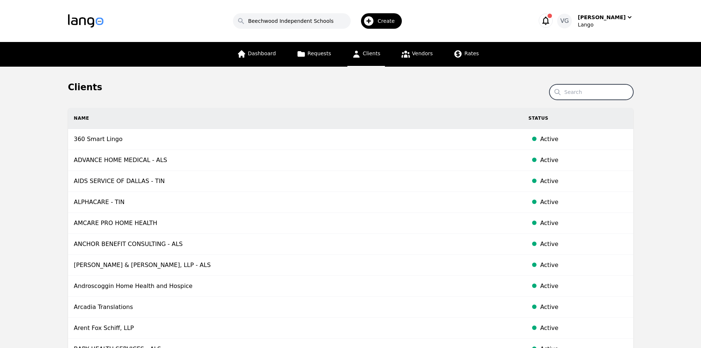
click at [581, 94] on input "Search" at bounding box center [591, 91] width 84 height 15
paste input "Metro Southwest [US_STATE] Regional Transit Authority"
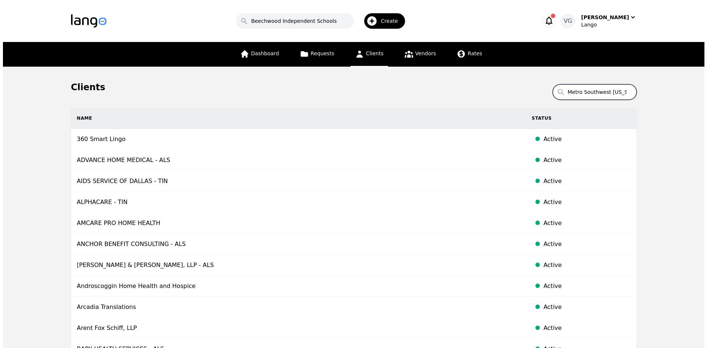
scroll to position [0, 58]
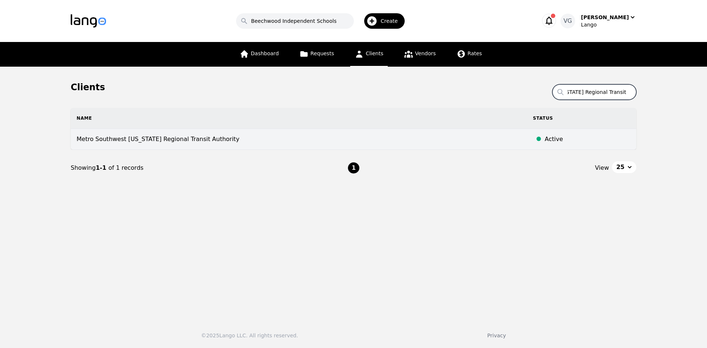
type input "Metro Southwest [US_STATE] Regional Transit Authority"
click at [165, 138] on td "Metro Southwest [US_STATE] Regional Transit Authority" at bounding box center [299, 139] width 456 height 21
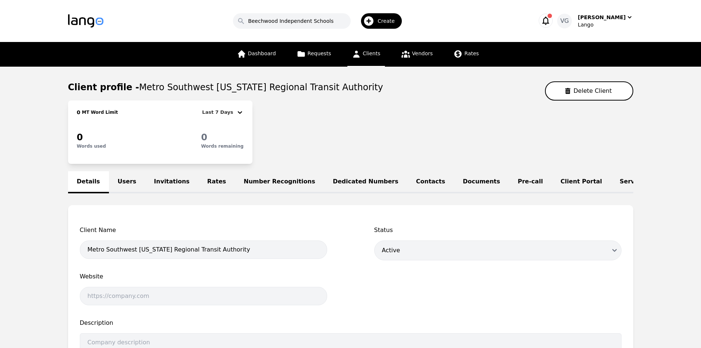
click at [122, 184] on link "Users" at bounding box center [127, 182] width 36 height 22
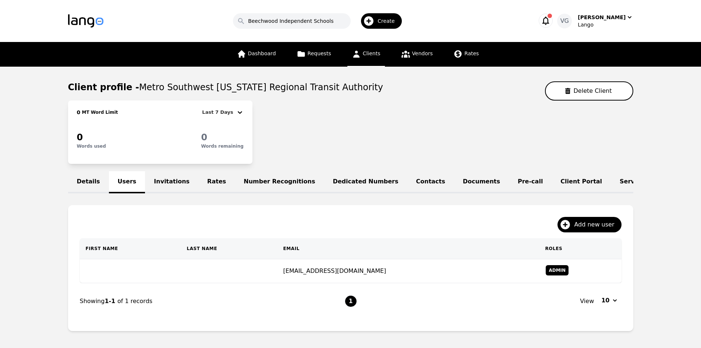
click at [198, 182] on link "Rates" at bounding box center [216, 182] width 36 height 22
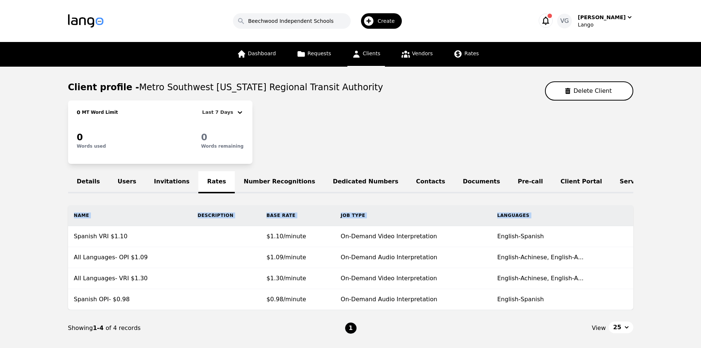
drag, startPoint x: 74, startPoint y: 243, endPoint x: 23, endPoint y: 238, distance: 51.4
click at [26, 240] on main "Client profile - Metro Southwest [US_STATE] Regional Transit Authority Delete C…" at bounding box center [350, 214] width 701 height 294
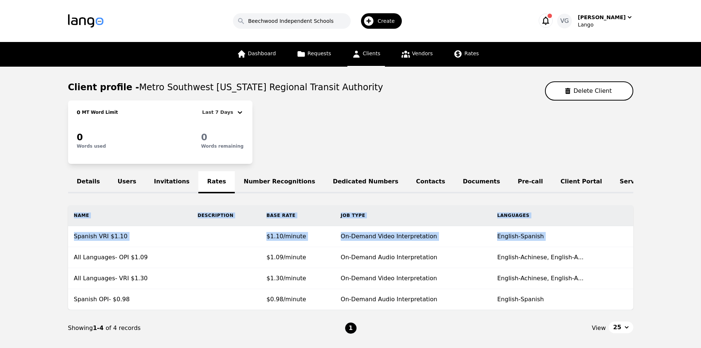
drag, startPoint x: 90, startPoint y: 262, endPoint x: 28, endPoint y: 117, distance: 158.0
click at [7, 250] on main "Client profile - Metro Southwest [US_STATE] Regional Transit Authority Delete C…" at bounding box center [350, 214] width 701 height 294
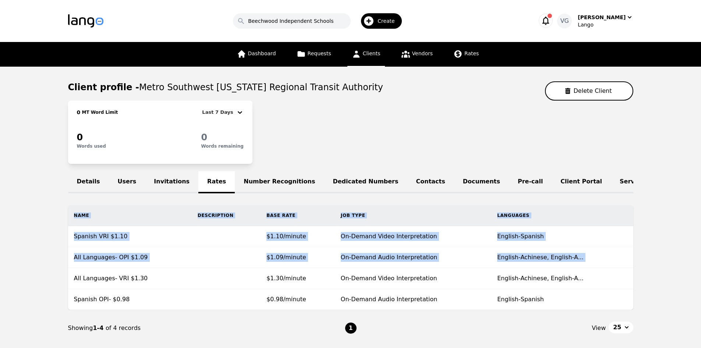
drag, startPoint x: 73, startPoint y: 284, endPoint x: 11, endPoint y: 253, distance: 69.0
click at [14, 258] on main "Client profile - Metro Southwest [US_STATE] Regional Transit Authority Delete C…" at bounding box center [350, 214] width 701 height 294
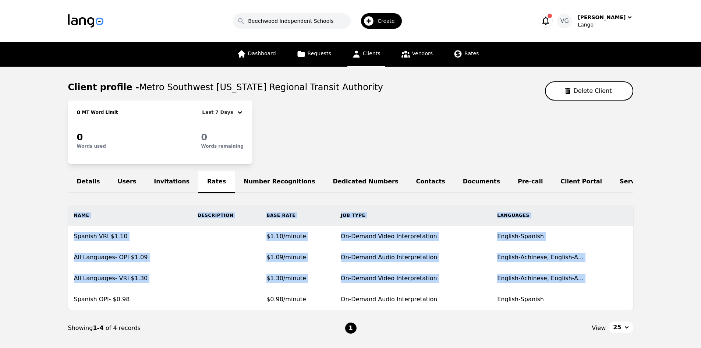
drag, startPoint x: 74, startPoint y: 305, endPoint x: 50, endPoint y: 171, distance: 135.7
click at [33, 284] on main "Client profile - Metro Southwest [US_STATE] Regional Transit Authority Delete C…" at bounding box center [350, 214] width 701 height 294
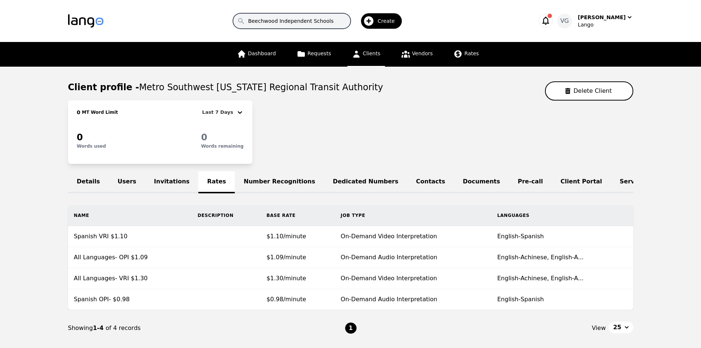
click at [310, 21] on input "Beechwood Independent Schools" at bounding box center [292, 20] width 118 height 15
click at [371, 56] on span "Clients" at bounding box center [372, 53] width 18 height 6
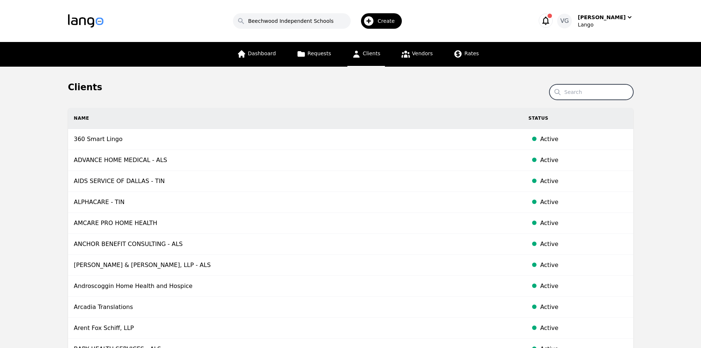
click at [586, 95] on input "Search" at bounding box center [591, 91] width 84 height 15
paste input "BABY HEALTH SERVICES"
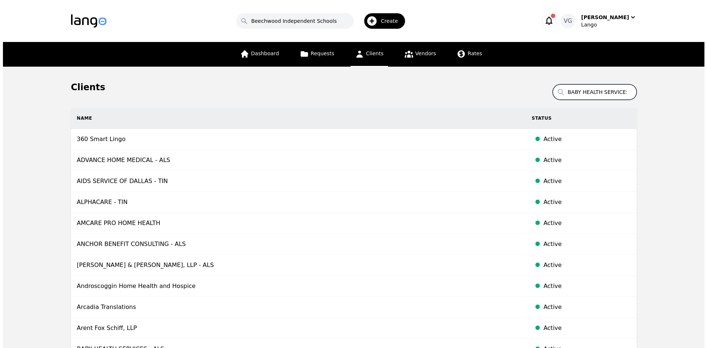
scroll to position [0, 1]
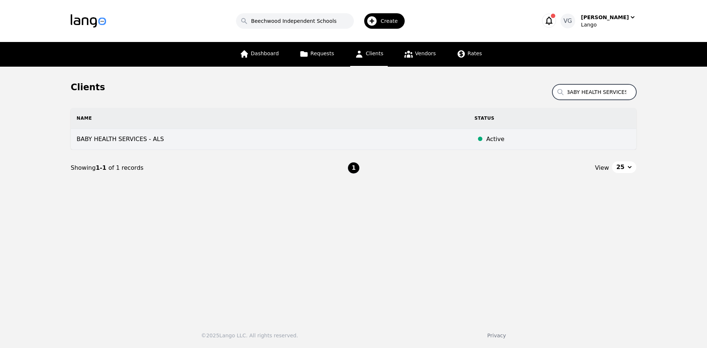
type input "BABY HEALTH SERVICES"
click at [138, 142] on td "BABY HEALTH SERVICES - ALS" at bounding box center [269, 139] width 397 height 21
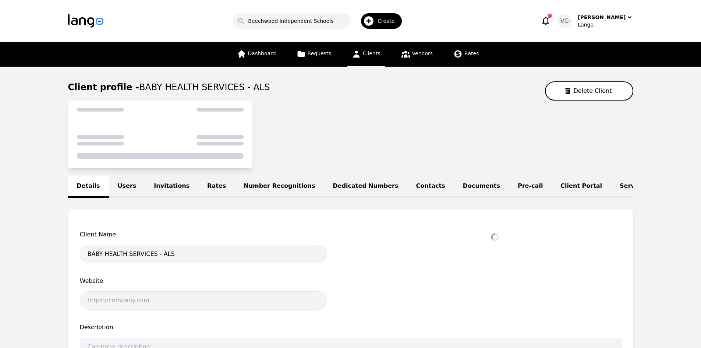
select select "active"
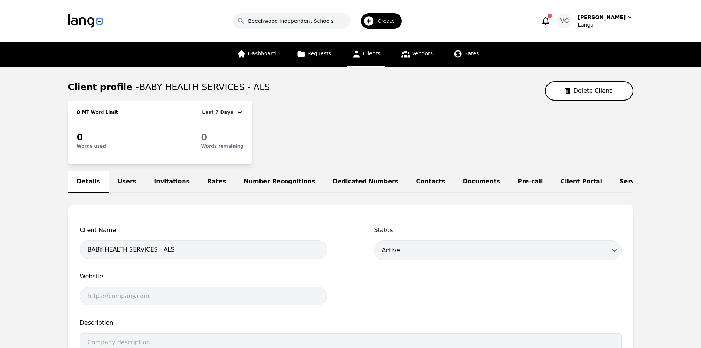
click at [206, 188] on link "Rates" at bounding box center [216, 182] width 36 height 22
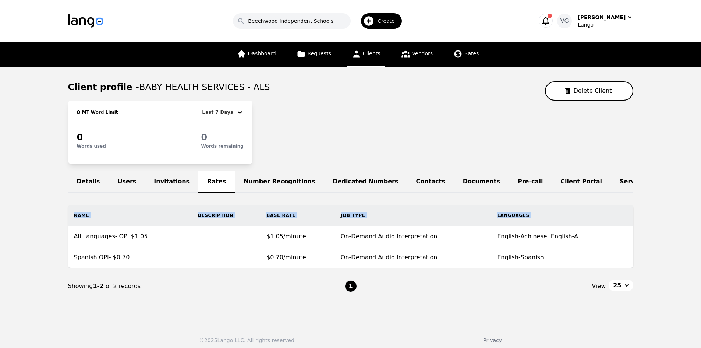
drag, startPoint x: 71, startPoint y: 240, endPoint x: 49, endPoint y: 64, distance: 177.3
click at [0, 222] on main "Client profile - BABY HEALTH SERVICES - ALS Delete Client 0 MT Word Limit Last …" at bounding box center [350, 193] width 701 height 252
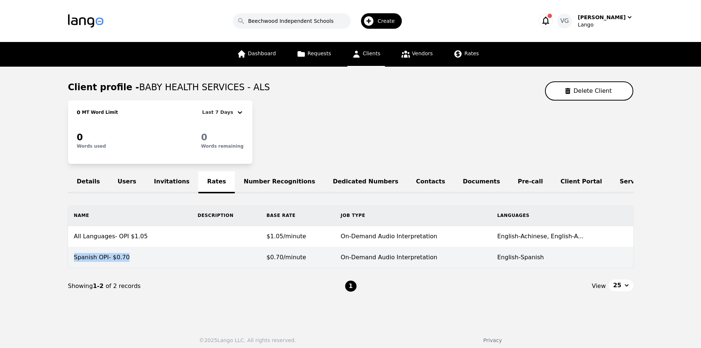
drag, startPoint x: 73, startPoint y: 264, endPoint x: 125, endPoint y: 262, distance: 52.6
click at [125, 262] on td "Spanish OPI- $0.70" at bounding box center [130, 257] width 124 height 21
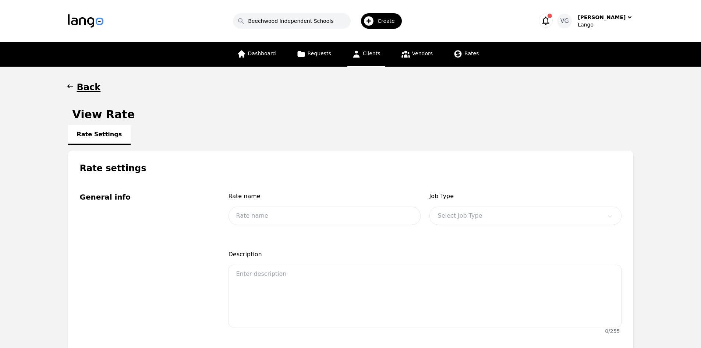
type input "Spanish OPI- $0.70"
type input "0.70"
drag, startPoint x: 83, startPoint y: 95, endPoint x: 83, endPoint y: 88, distance: 7.4
click at [83, 88] on h1 "Back" at bounding box center [89, 87] width 24 height 12
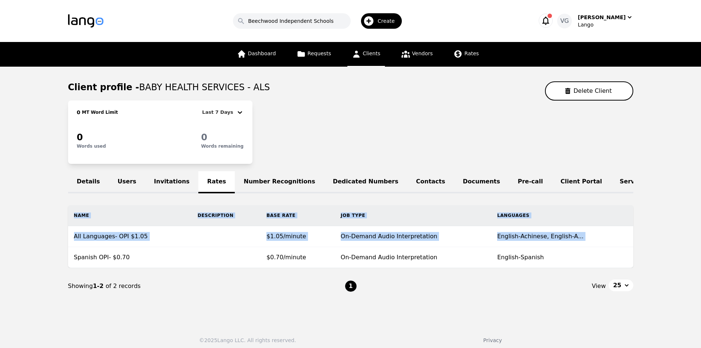
drag, startPoint x: 73, startPoint y: 264, endPoint x: 31, endPoint y: 161, distance: 110.9
click at [35, 253] on main "Client profile - BABY HEALTH SERVICES - ALS Delete Client 0 MT Word Limit Last …" at bounding box center [350, 193] width 701 height 252
click at [356, 48] on link "Clients" at bounding box center [366, 54] width 38 height 25
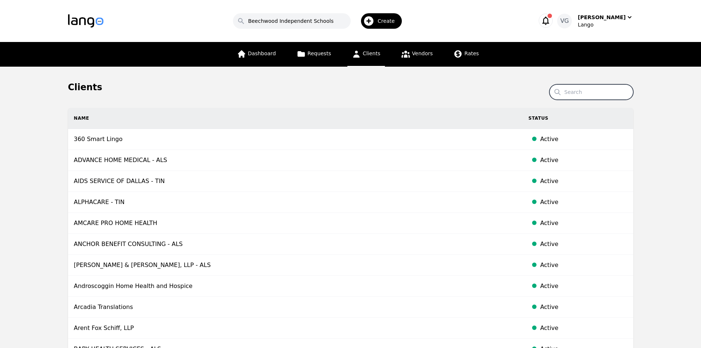
click at [580, 92] on input "Search" at bounding box center [591, 91] width 84 height 15
paste input "CENTRAL CLINIC"
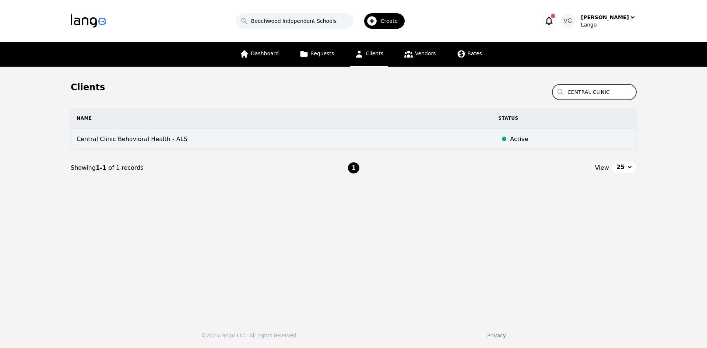
type input "CENTRAL CLINIC"
click at [120, 141] on td "Central Clinic Behavioral Health - ALS" at bounding box center [281, 139] width 421 height 21
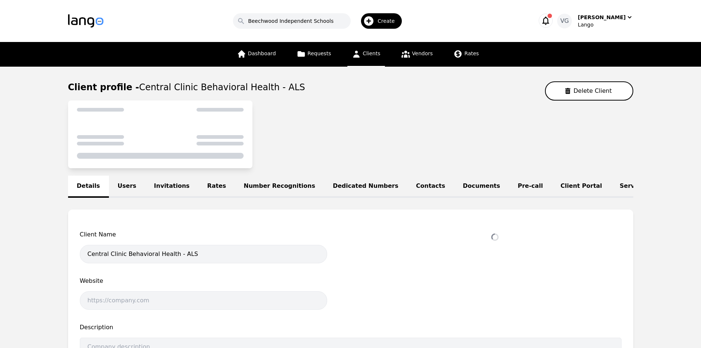
select select "active"
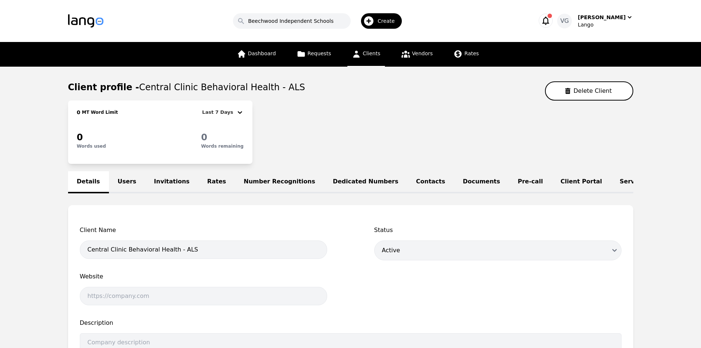
click at [214, 180] on link "Rates" at bounding box center [216, 182] width 36 height 22
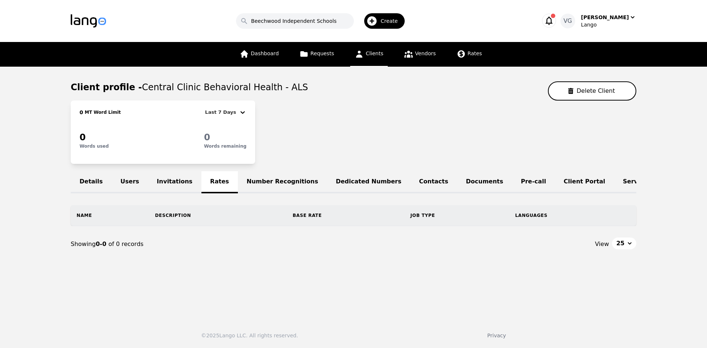
click at [367, 56] on span "Clients" at bounding box center [374, 53] width 18 height 6
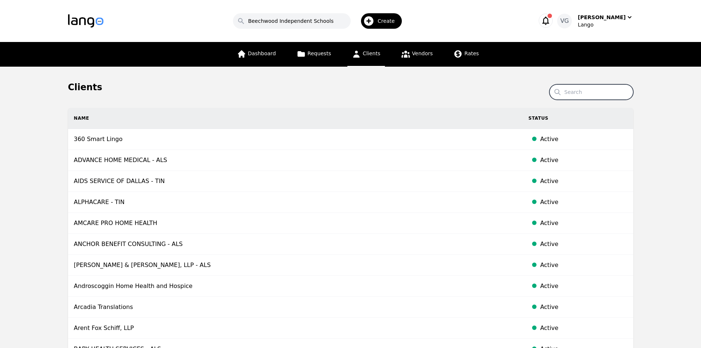
click at [579, 84] on input "Search" at bounding box center [591, 91] width 84 height 15
paste input "Pima Lung & Sleep, PC"
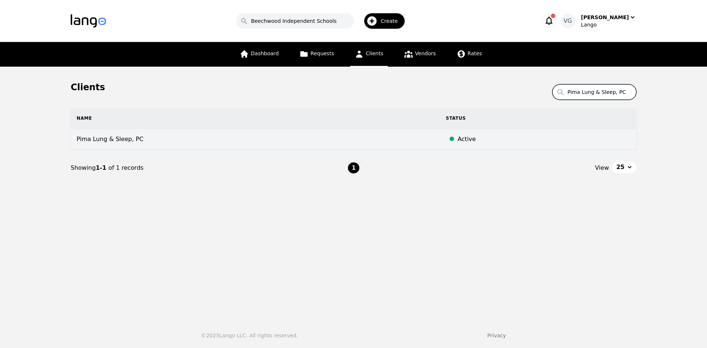
type input "Pima Lung & Sleep, PC"
click at [167, 141] on td "Pima Lung & Sleep, PC" at bounding box center [255, 139] width 369 height 21
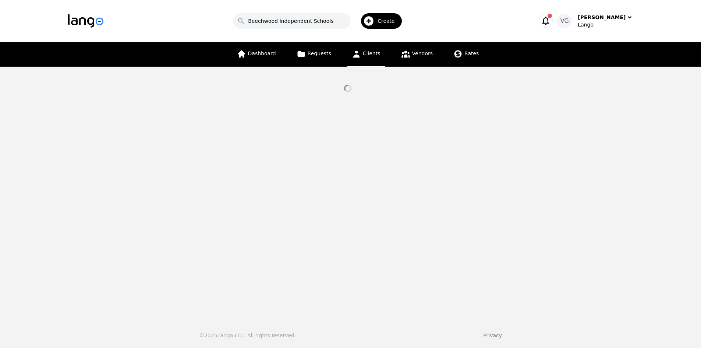
select select "active"
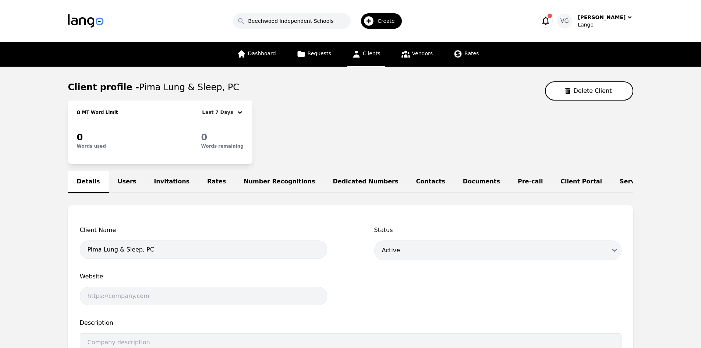
click at [203, 184] on link "Rates" at bounding box center [216, 182] width 36 height 22
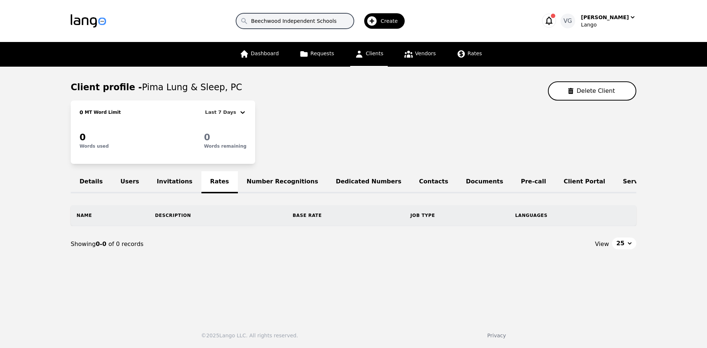
click at [297, 24] on input "Beechwood Independent Schools" at bounding box center [295, 20] width 118 height 15
paste input "KCTCS - Bluegras"
type input "KCTCS - Bluegrass"
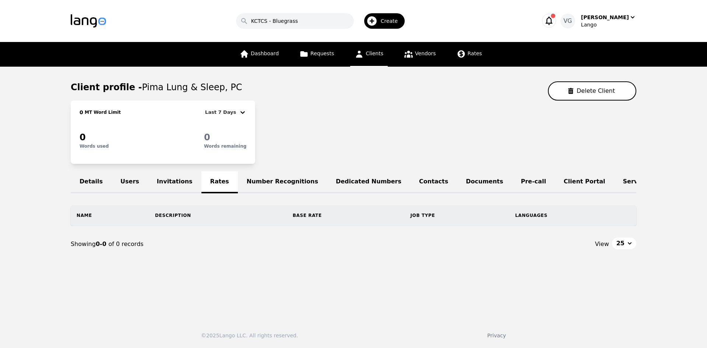
click at [375, 58] on link "Clients" at bounding box center [369, 54] width 38 height 25
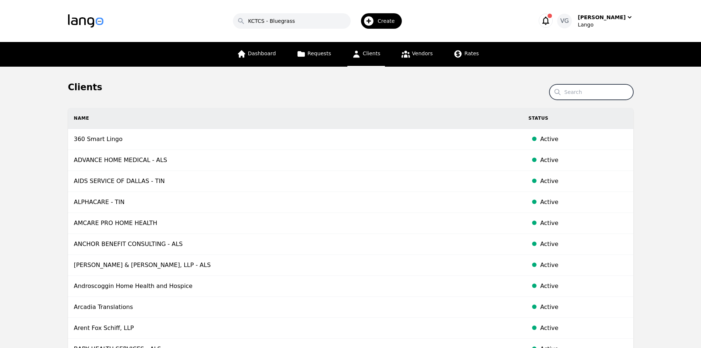
click at [580, 90] on input "Search" at bounding box center [591, 91] width 84 height 15
paste input "KCTCS - Bluegrass"
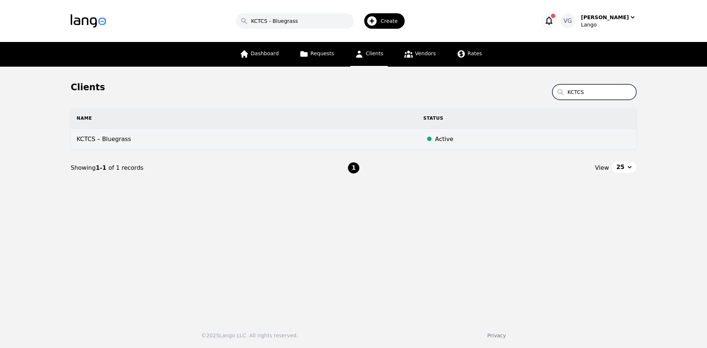
type input "KCTCS"
click at [198, 142] on td "KCTCS – Bluegrass" at bounding box center [244, 139] width 347 height 21
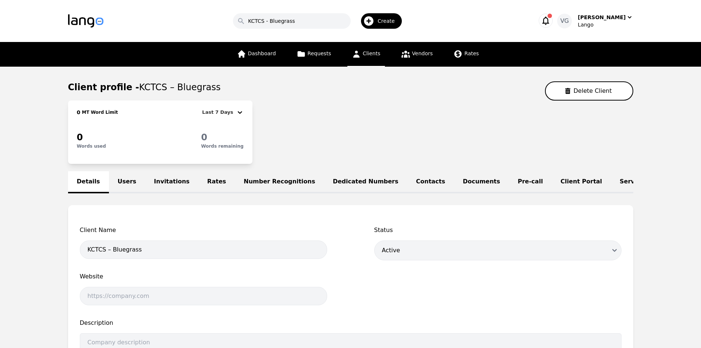
click at [122, 187] on link "Users" at bounding box center [127, 182] width 36 height 22
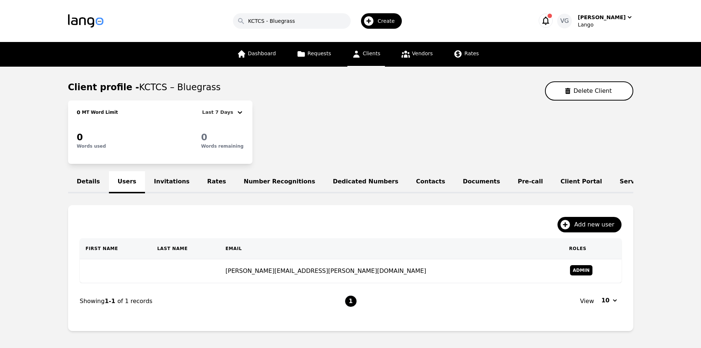
click at [198, 182] on link "Rates" at bounding box center [216, 182] width 36 height 22
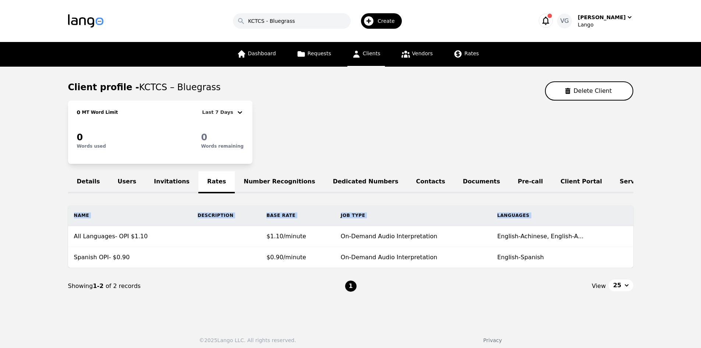
drag, startPoint x: 72, startPoint y: 242, endPoint x: 53, endPoint y: 193, distance: 53.0
click at [58, 233] on div "Name Description Base Rate Job Type Languages All Languages- OPI $1.10 $1.10/mi…" at bounding box center [350, 236] width 589 height 63
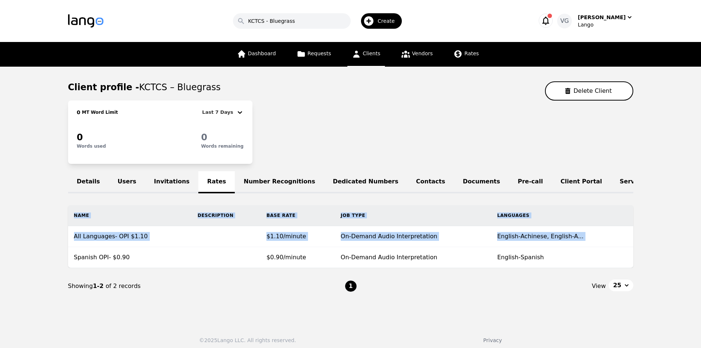
drag, startPoint x: 73, startPoint y: 262, endPoint x: 29, endPoint y: 199, distance: 76.6
click at [34, 258] on main "Client profile - KCTCS – Bluegrass Delete Client 0 MT Word Limit Last 7 Days 0 …" at bounding box center [350, 193] width 701 height 252
click at [370, 50] on span "Clients" at bounding box center [372, 53] width 18 height 6
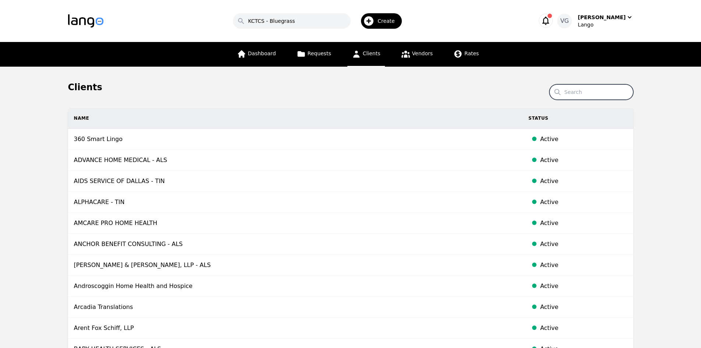
click at [575, 97] on input "Search" at bounding box center [591, 91] width 84 height 15
paste input "SHELTER HOUSE"
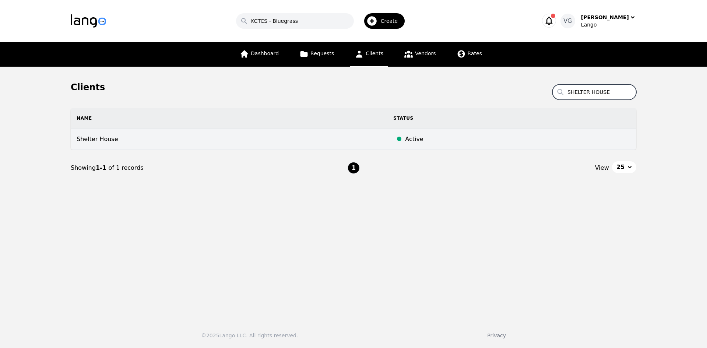
type input "SHELTER HOUSE"
click at [164, 137] on td "Shelter House" at bounding box center [229, 139] width 317 height 21
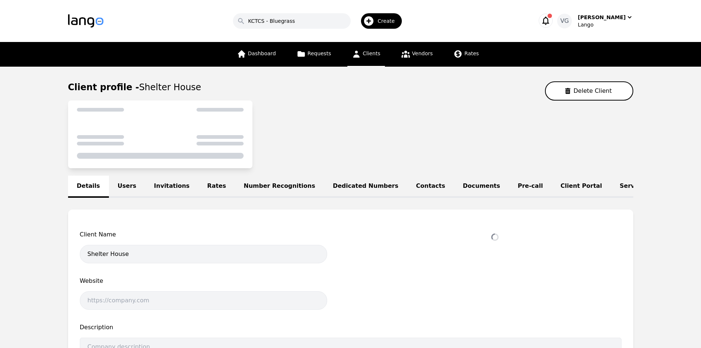
select select "active"
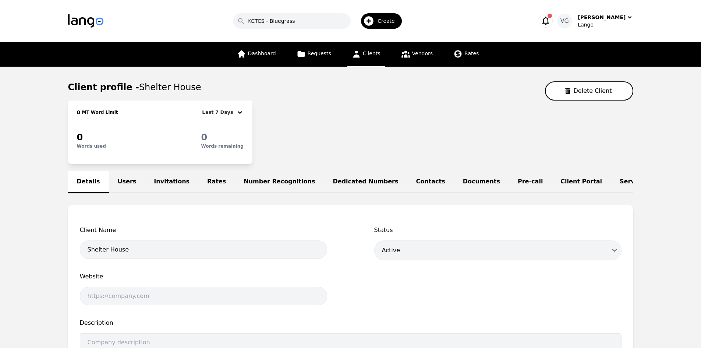
click at [205, 187] on link "Rates" at bounding box center [216, 182] width 36 height 22
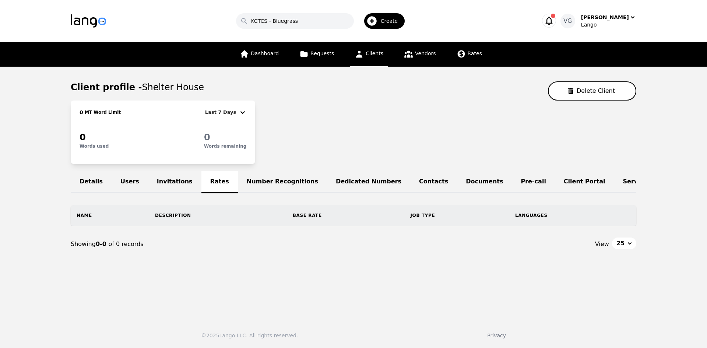
click at [383, 51] on link "Clients" at bounding box center [369, 54] width 38 height 25
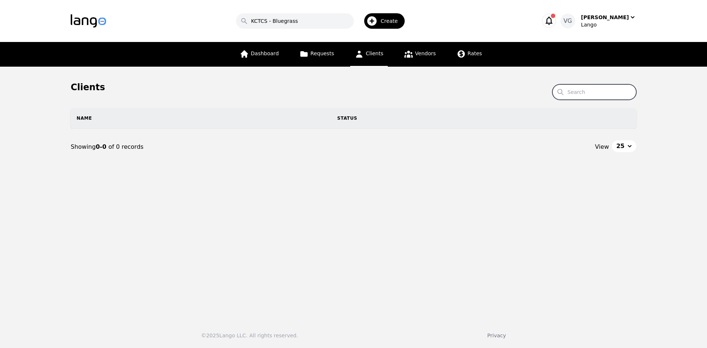
click at [590, 91] on input "Search" at bounding box center [594, 91] width 84 height 15
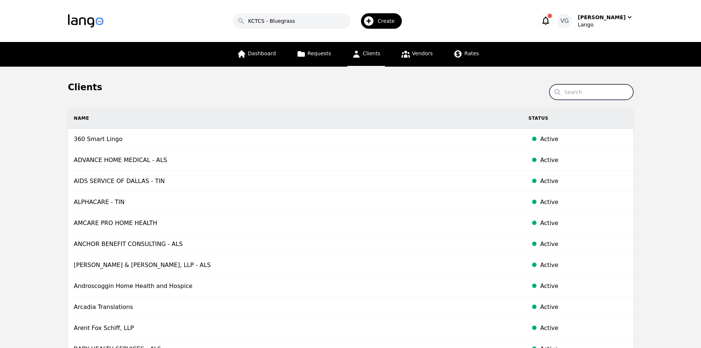
paste input "BABY HEALTH SERVICES"
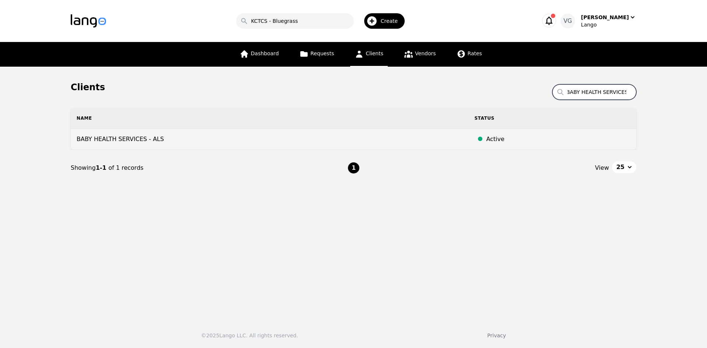
type input "BABY HEALTH SERVICES"
click at [196, 142] on td "BABY HEALTH SERVICES - ALS" at bounding box center [269, 139] width 397 height 21
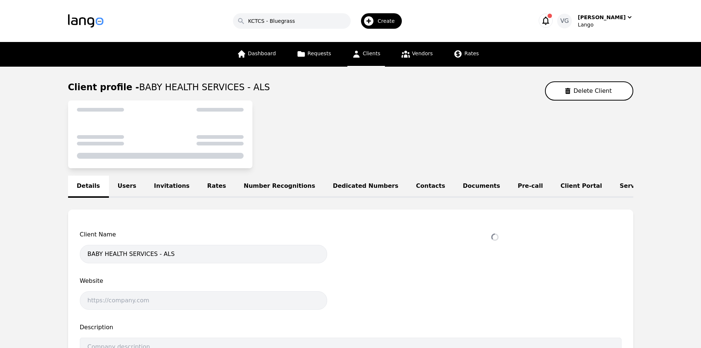
select select "active"
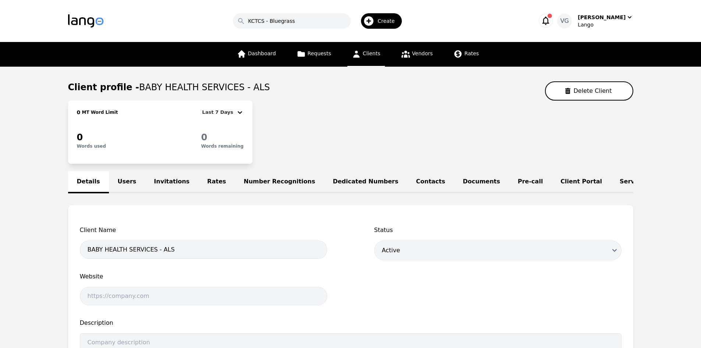
click at [200, 179] on link "Rates" at bounding box center [216, 182] width 36 height 22
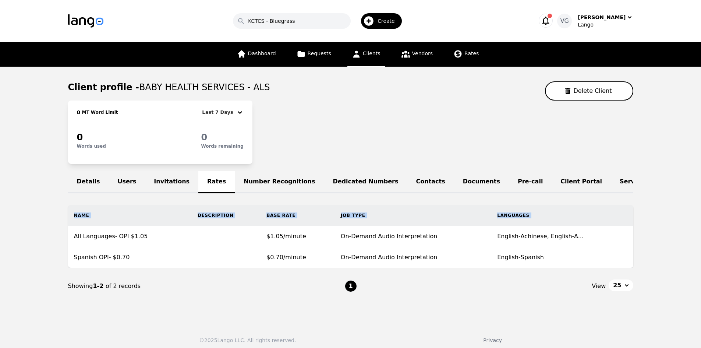
drag, startPoint x: 73, startPoint y: 241, endPoint x: 23, endPoint y: 224, distance: 53.1
click at [23, 224] on main "Client profile - BABY HEALTH SERVICES - ALS Delete Client 0 MT Word Limit Last …" at bounding box center [350, 193] width 701 height 252
click at [195, 176] on div "Details Users Invitations Rates Number Recognitions Dedicated Numbers Contacts …" at bounding box center [350, 182] width 565 height 22
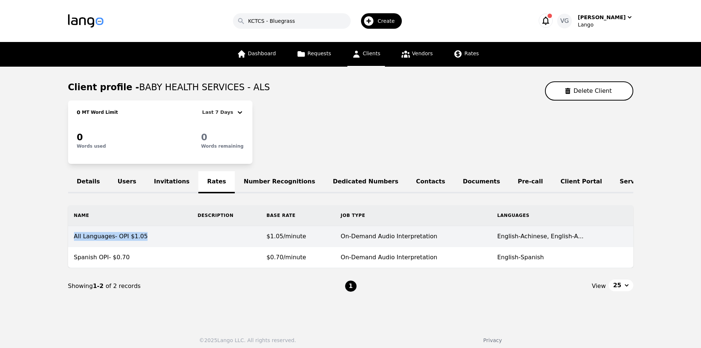
drag, startPoint x: 79, startPoint y: 240, endPoint x: 138, endPoint y: 242, distance: 58.5
click at [138, 242] on td "All Languages- OPI $1.05" at bounding box center [130, 236] width 124 height 21
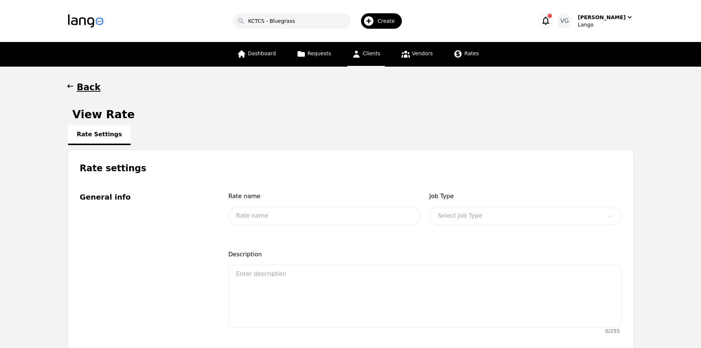
type input "All Languages- OPI $1.05"
type input "1.05"
click at [84, 92] on h1 "Back" at bounding box center [89, 87] width 24 height 12
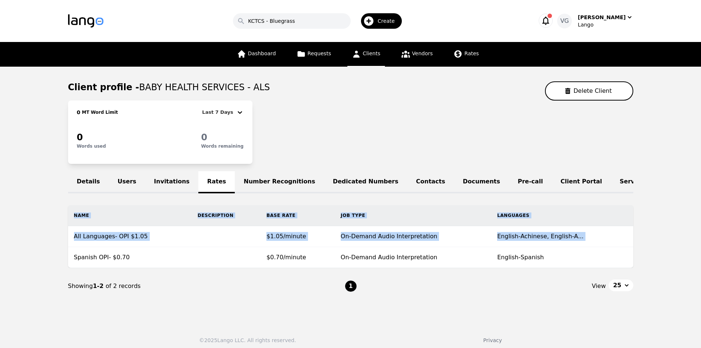
drag, startPoint x: 71, startPoint y: 262, endPoint x: 46, endPoint y: 141, distance: 124.0
click at [40, 256] on main "Client profile - BABY HEALTH SERVICES - ALS Delete Client 0 MT Word Limit Last …" at bounding box center [350, 193] width 701 height 252
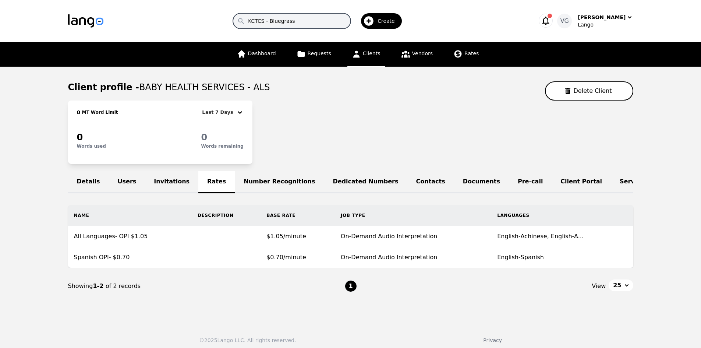
click at [331, 24] on input "KCTCS - Bluegrass" at bounding box center [292, 20] width 118 height 15
click at [330, 24] on input "KCTCS - Bluegrass" at bounding box center [292, 20] width 118 height 15
paste input "CENTRAL CLINIC"
type input "CENTRAL CLINIC"
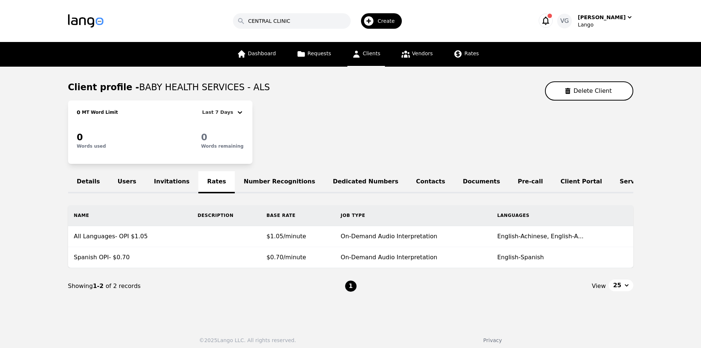
click at [379, 58] on link "Clients" at bounding box center [366, 54] width 38 height 25
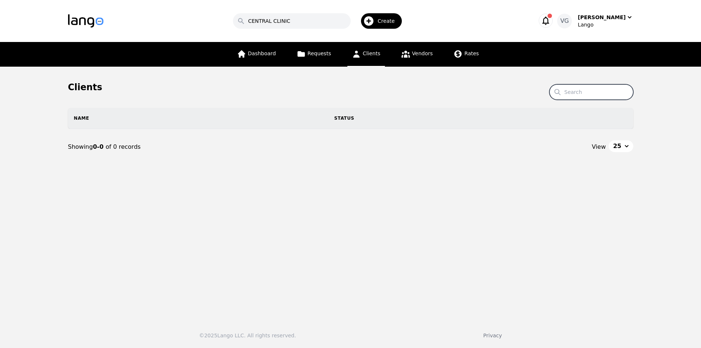
click at [584, 98] on input "Search" at bounding box center [591, 91] width 84 height 15
paste input "CENTRAL CLINIC"
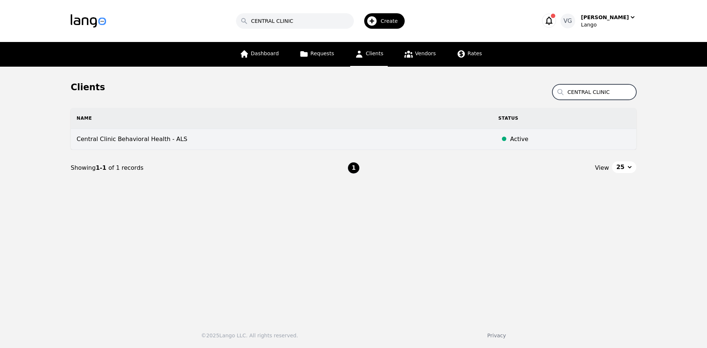
type input "CENTRAL CLINIC"
click at [170, 142] on td "Central Clinic Behavioral Health - ALS" at bounding box center [281, 139] width 421 height 21
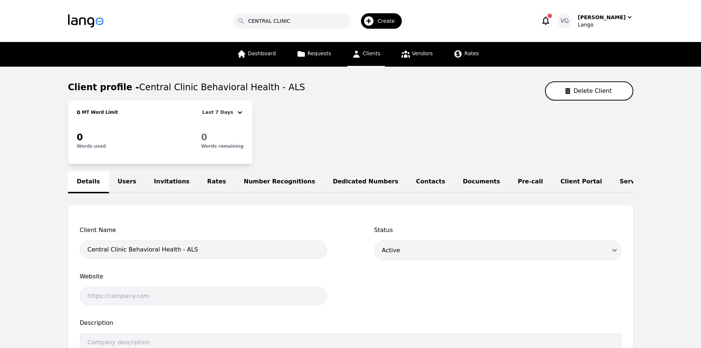
click at [123, 187] on link "Users" at bounding box center [127, 182] width 36 height 22
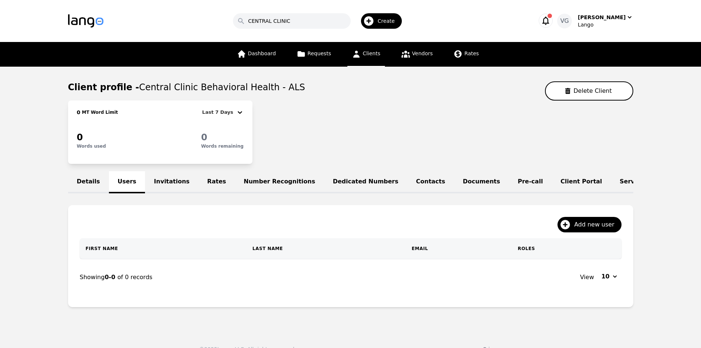
click at [198, 181] on link "Rates" at bounding box center [216, 182] width 36 height 22
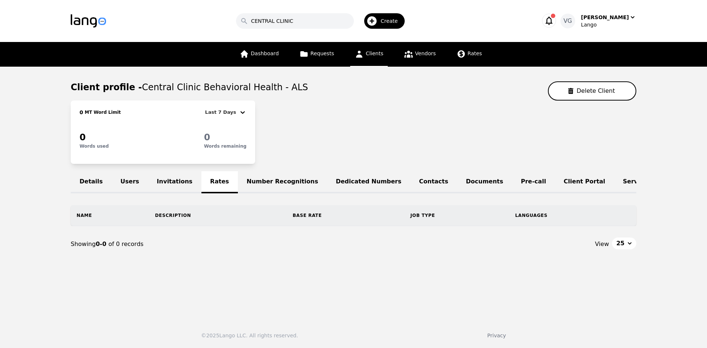
click at [195, 180] on div "Details Users Invitations Rates Number Recognitions Dedicated Numbers Contacts …" at bounding box center [353, 182] width 565 height 22
click at [148, 248] on div "Showing 0-0 of 0 records" at bounding box center [212, 244] width 283 height 9
drag, startPoint x: 144, startPoint y: 250, endPoint x: 79, endPoint y: 252, distance: 64.5
click at [79, 248] on div "Showing 0-0 of 0 records" at bounding box center [212, 244] width 283 height 9
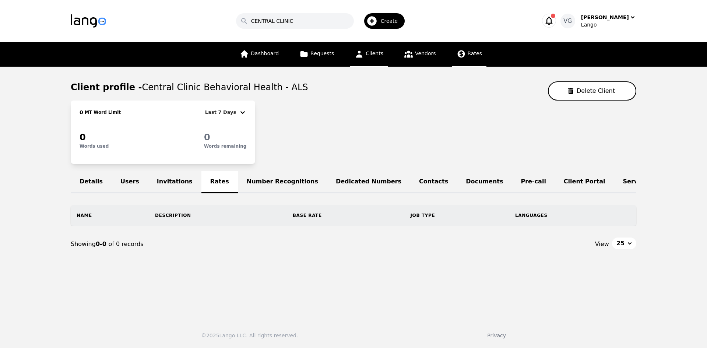
click at [464, 57] on link "Rates" at bounding box center [469, 54] width 34 height 25
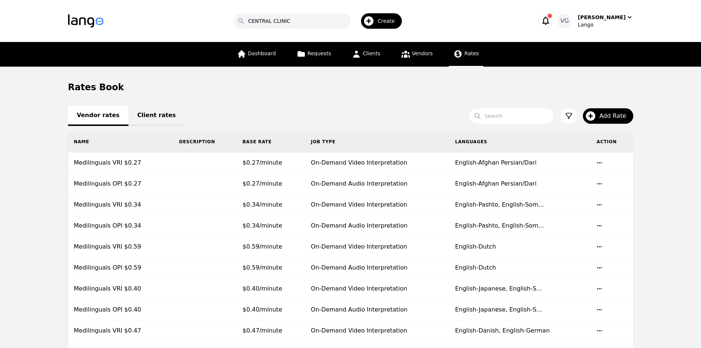
click at [147, 110] on link "Client rates" at bounding box center [156, 116] width 56 height 20
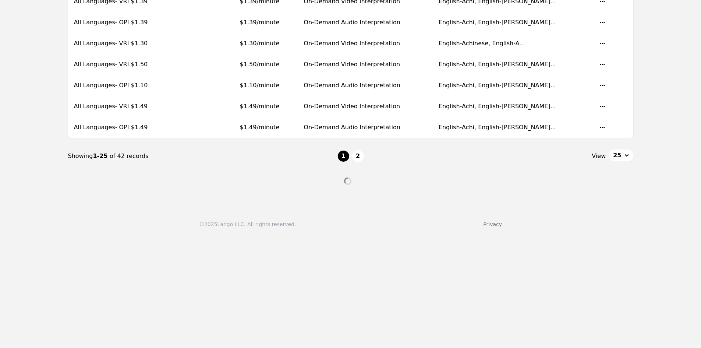
scroll to position [552, 0]
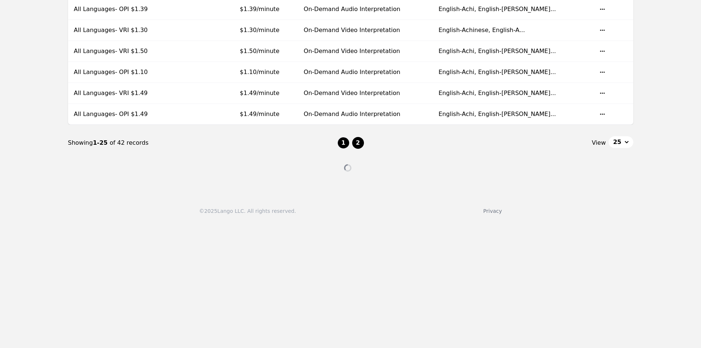
click at [359, 142] on button "2" at bounding box center [358, 143] width 12 height 12
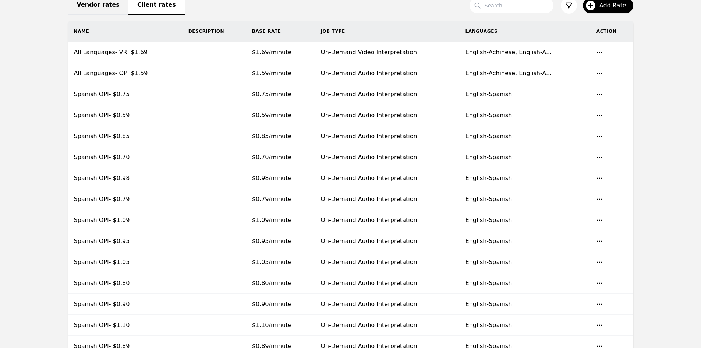
scroll to position [37, 0]
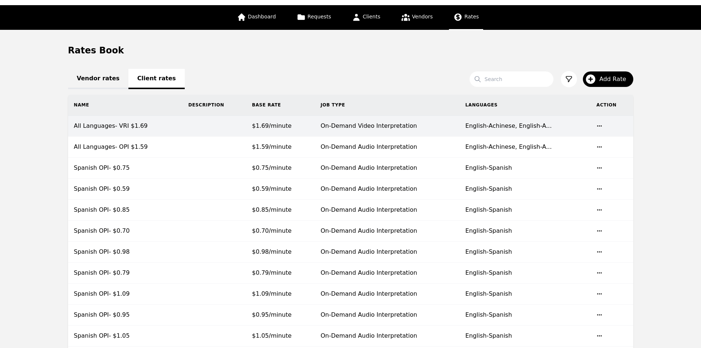
click at [184, 124] on td at bounding box center [215, 126] width 64 height 21
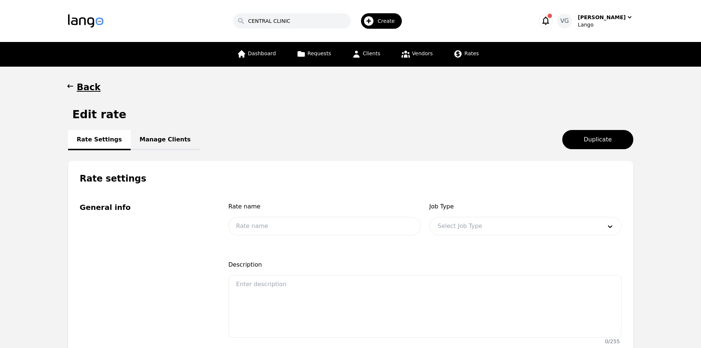
click at [81, 83] on h1 "Back" at bounding box center [89, 87] width 24 height 12
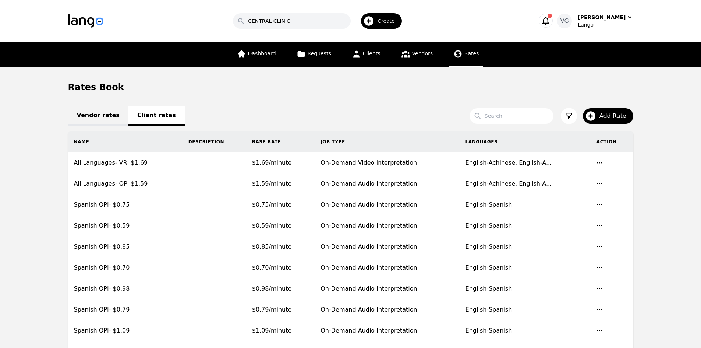
click at [156, 162] on td "All Languages- VRI $1.69" at bounding box center [125, 162] width 114 height 21
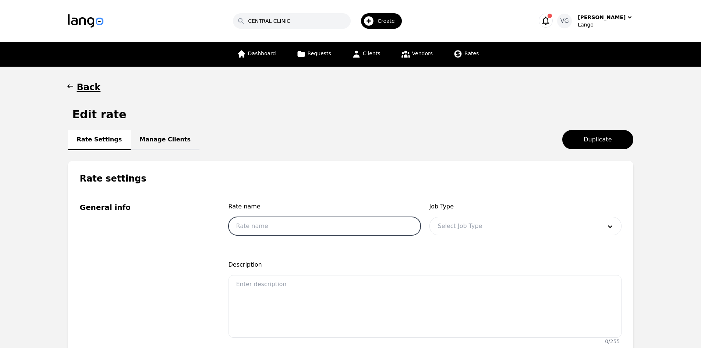
click at [271, 228] on input "text" at bounding box center [325, 226] width 192 height 18
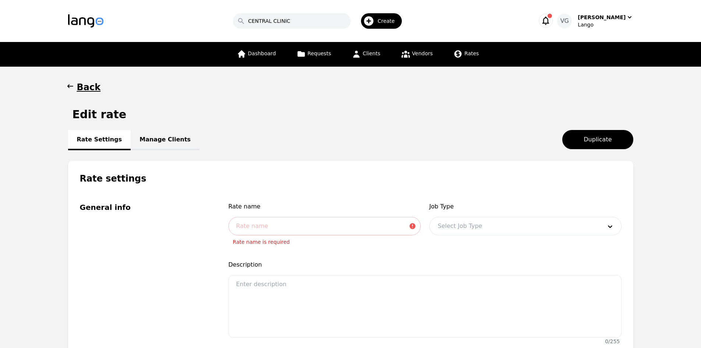
click at [82, 87] on h1 "Back" at bounding box center [89, 87] width 24 height 12
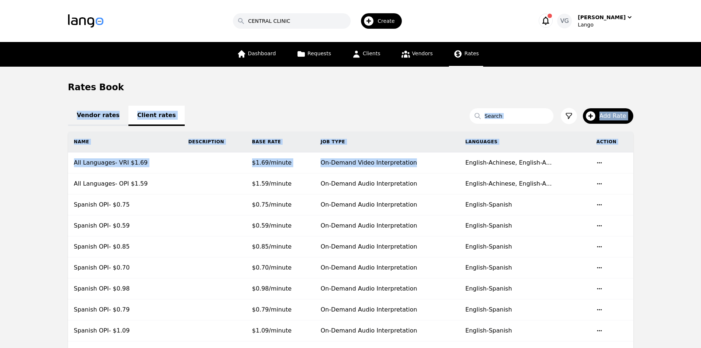
drag, startPoint x: 453, startPoint y: 161, endPoint x: 377, endPoint y: 100, distance: 98.2
click at [377, 100] on section "Rates Book Vendor rates Client rates Search Add Rate Name Description Base Rate…" at bounding box center [350, 320] width 565 height 478
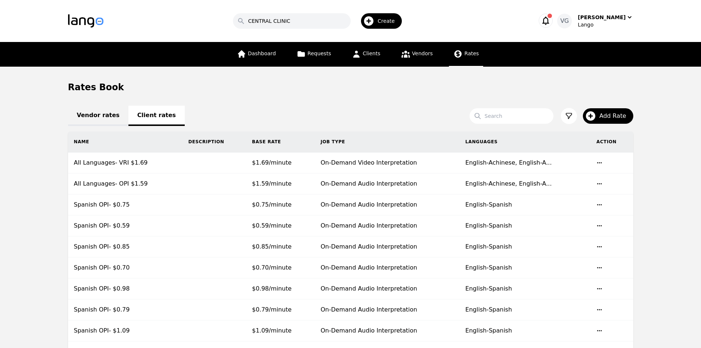
drag, startPoint x: 377, startPoint y: 100, endPoint x: 327, endPoint y: 92, distance: 50.3
click at [329, 92] on div "Rates Book" at bounding box center [350, 87] width 565 height 12
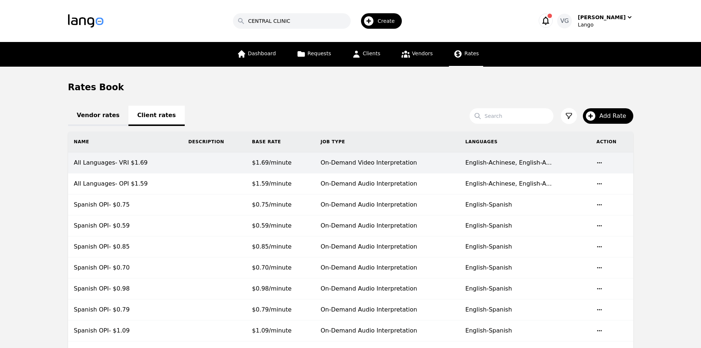
click at [598, 162] on icon "button" at bounding box center [600, 163] width 6 height 6
click at [526, 160] on span "English-Achinese, English-A..." at bounding box center [509, 162] width 86 height 7
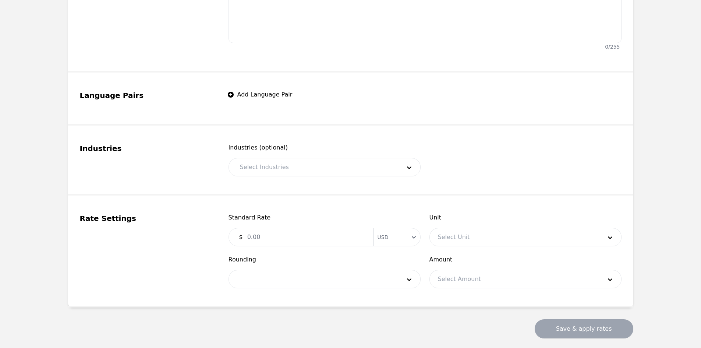
type input "All Languages- VRI $1.69"
type input "1.69"
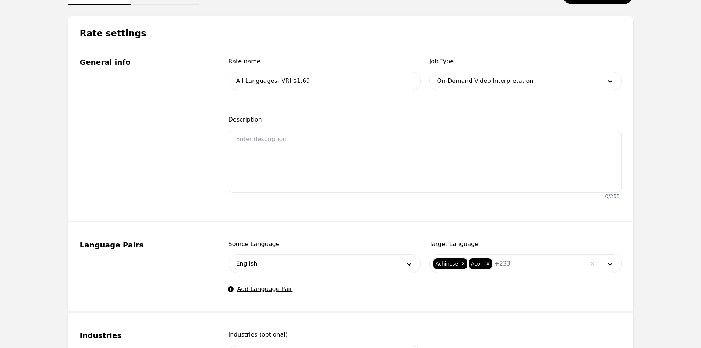
scroll to position [110, 0]
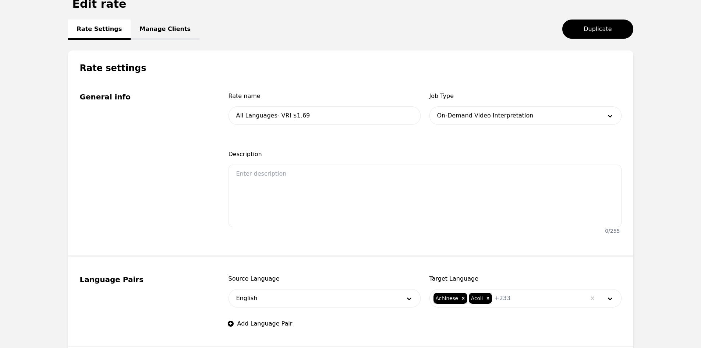
click at [155, 25] on link "Manage Clients" at bounding box center [165, 30] width 69 height 20
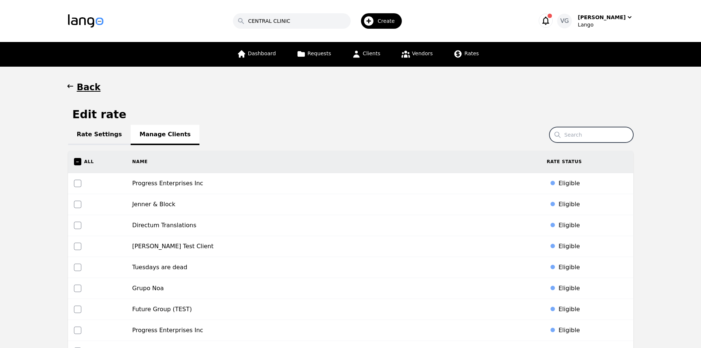
click at [583, 138] on input "Search" at bounding box center [591, 134] width 84 height 15
paste input "CENTRAL CLINIC"
click at [601, 136] on input "CENTRAL CLINIC" at bounding box center [591, 134] width 84 height 15
type input "CENTRAL"
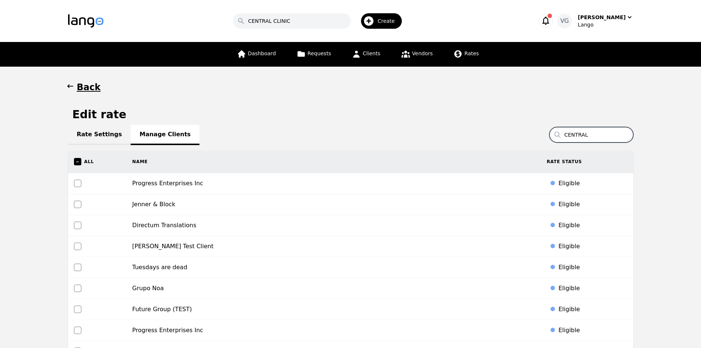
click at [587, 134] on input "CENTRAL" at bounding box center [591, 134] width 84 height 15
drag, startPoint x: 587, startPoint y: 134, endPoint x: 570, endPoint y: 142, distance: 18.8
click at [588, 134] on input "CENTRAL" at bounding box center [591, 134] width 84 height 15
type input "c"
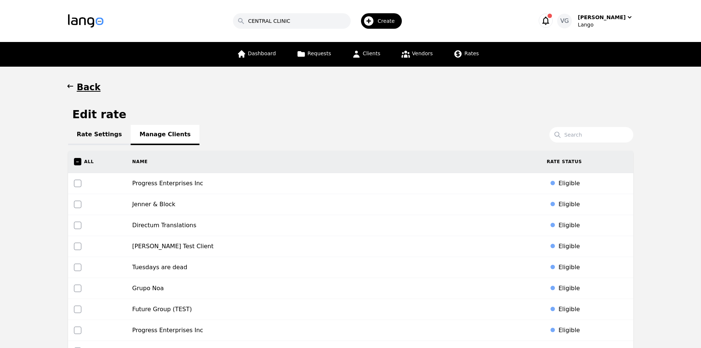
scroll to position [2988, 0]
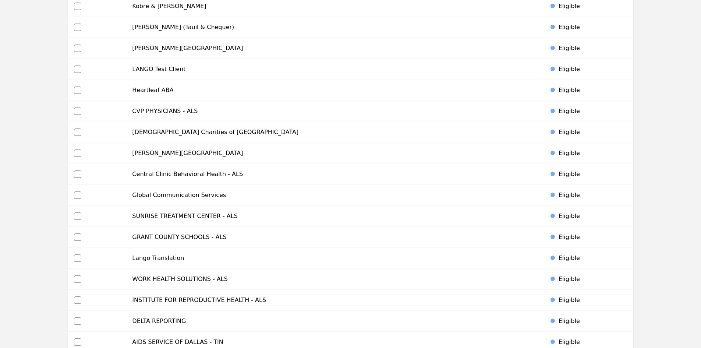
click at [76, 173] on input "checkbox" at bounding box center [77, 173] width 7 height 7
checkbox input "true"
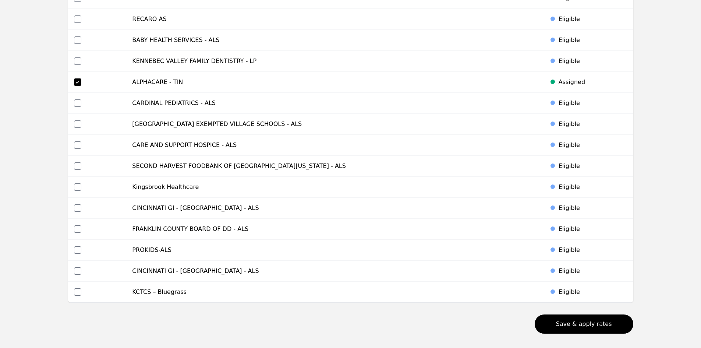
scroll to position [3450, 0]
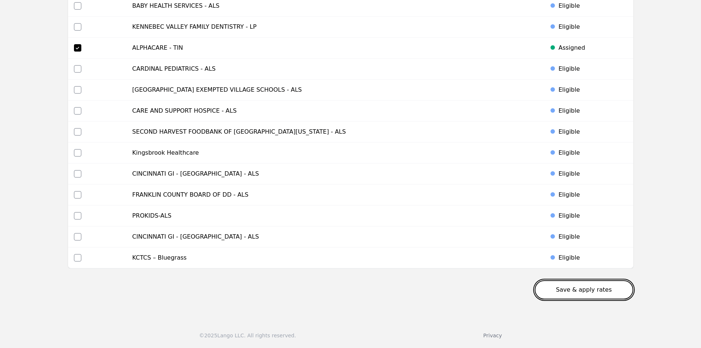
click at [586, 287] on button "Save & apply rates" at bounding box center [584, 289] width 99 height 19
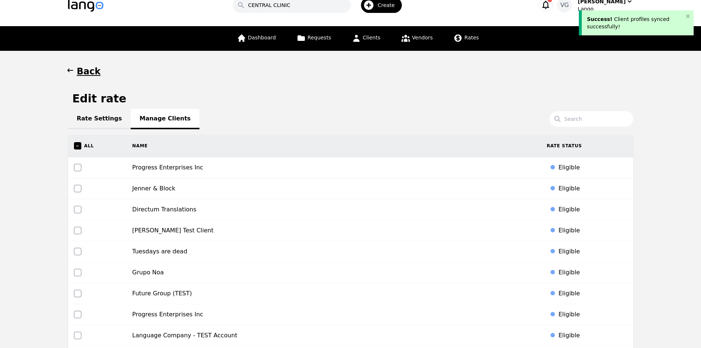
scroll to position [0, 0]
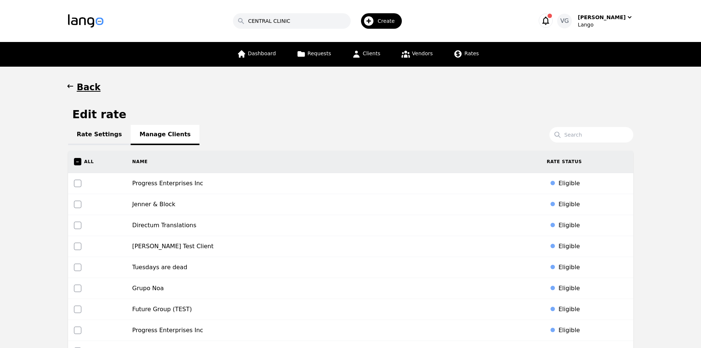
click at [89, 88] on h1 "Back" at bounding box center [89, 87] width 24 height 12
click at [71, 84] on icon "button" at bounding box center [70, 85] width 7 height 7
click at [402, 52] on icon at bounding box center [406, 54] width 8 height 7
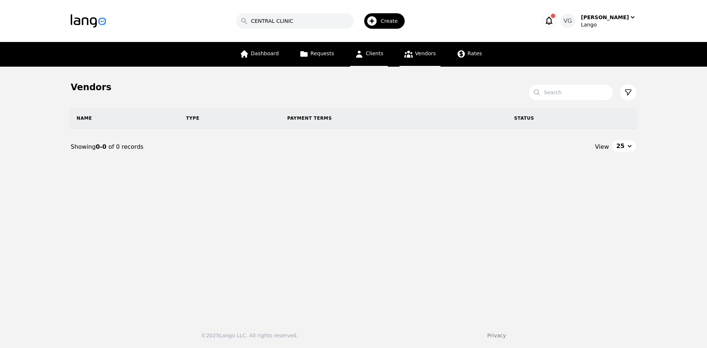
click at [366, 53] on span "Clients" at bounding box center [374, 53] width 18 height 6
click at [366, 54] on span "Clients" at bounding box center [374, 53] width 18 height 6
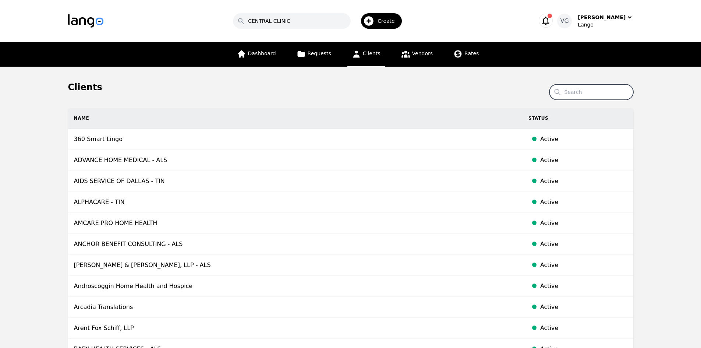
click at [581, 92] on input "Search" at bounding box center [591, 91] width 84 height 15
paste input "$2.39"
type input "$2.39"
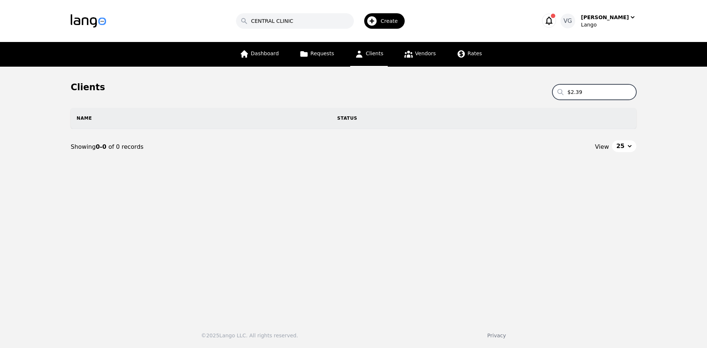
click at [586, 87] on input "$2.39" at bounding box center [594, 91] width 84 height 15
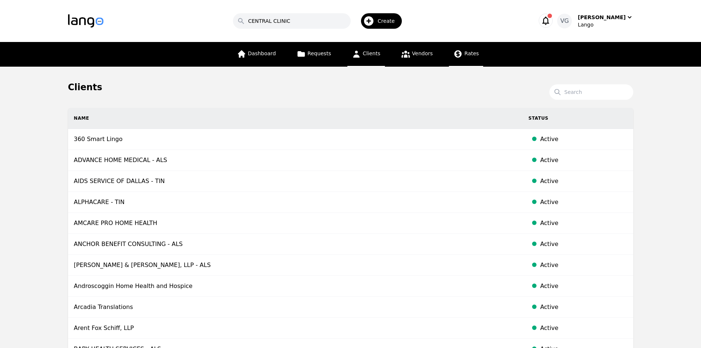
click at [469, 56] on span "Rates" at bounding box center [471, 53] width 14 height 6
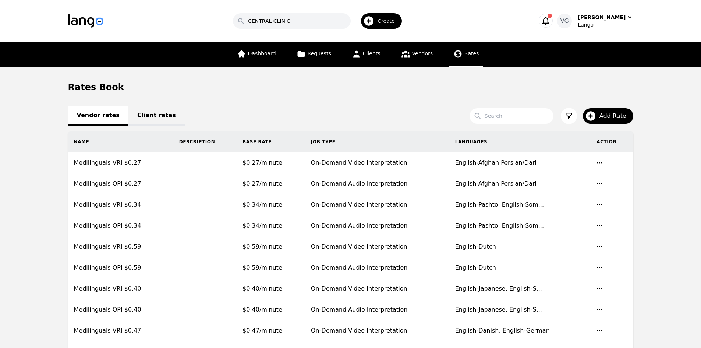
click at [146, 115] on link "Client rates" at bounding box center [156, 116] width 56 height 20
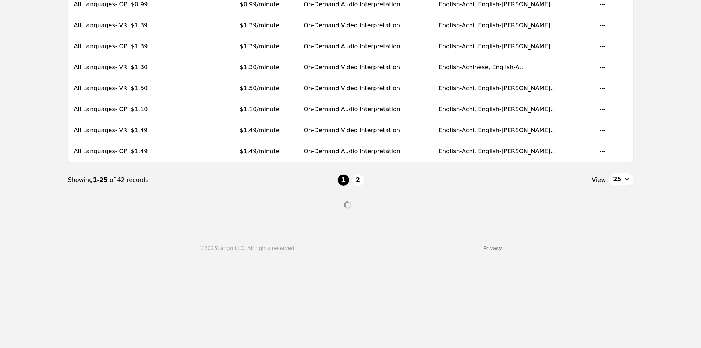
scroll to position [515, 0]
click at [359, 180] on button "2" at bounding box center [358, 180] width 12 height 12
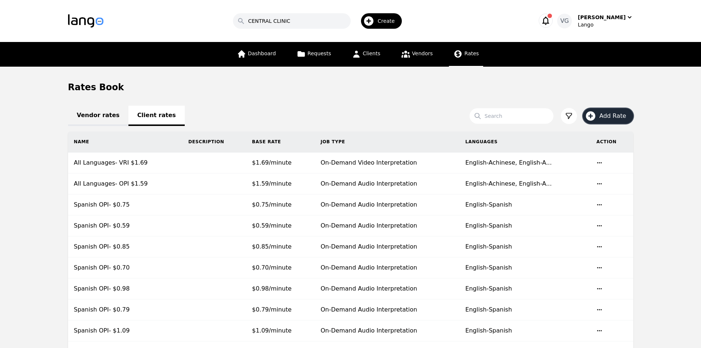
click at [600, 112] on button "Add Rate" at bounding box center [608, 115] width 50 height 15
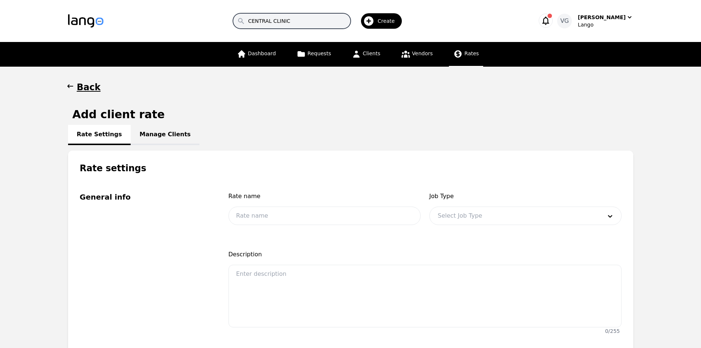
click at [287, 20] on input "CENTRAL CLINIC" at bounding box center [292, 20] width 118 height 15
click at [283, 20] on input "CENTRAL CLINIC" at bounding box center [292, 20] width 118 height 15
click at [412, 55] on span "Vendors" at bounding box center [422, 53] width 21 height 6
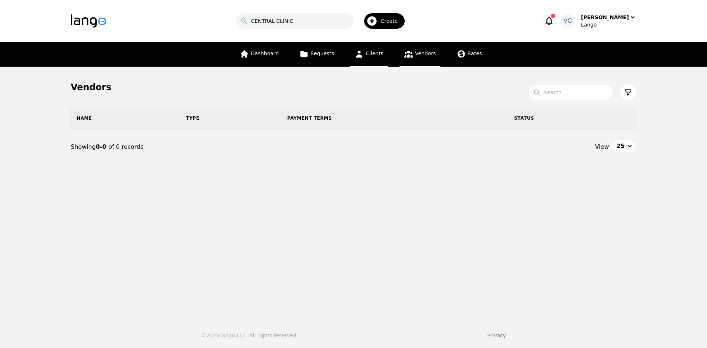
click at [367, 49] on link "Clients" at bounding box center [369, 54] width 38 height 25
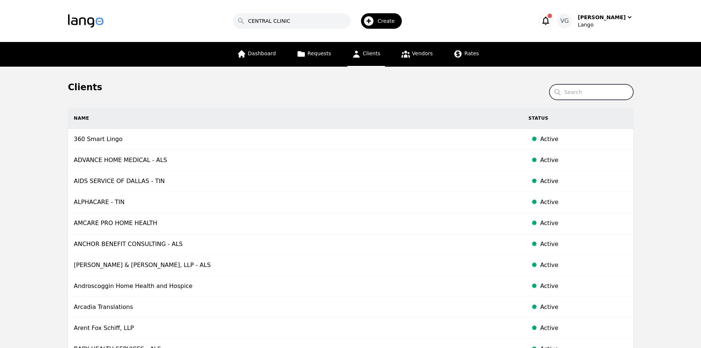
click at [591, 96] on input "Search" at bounding box center [591, 91] width 84 height 15
paste input "SHELTER HOUSE"
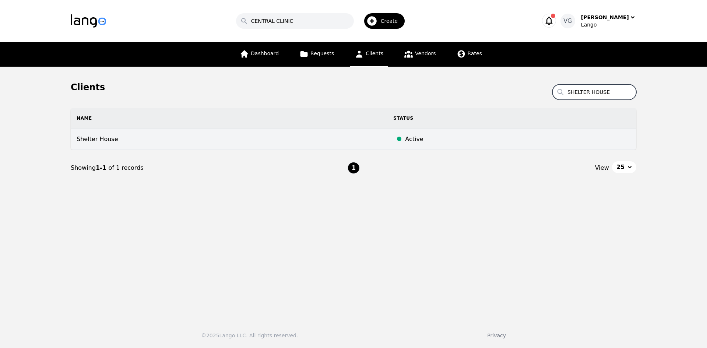
type input "SHELTER HOUSE"
click at [273, 138] on td "Shelter House" at bounding box center [229, 139] width 317 height 21
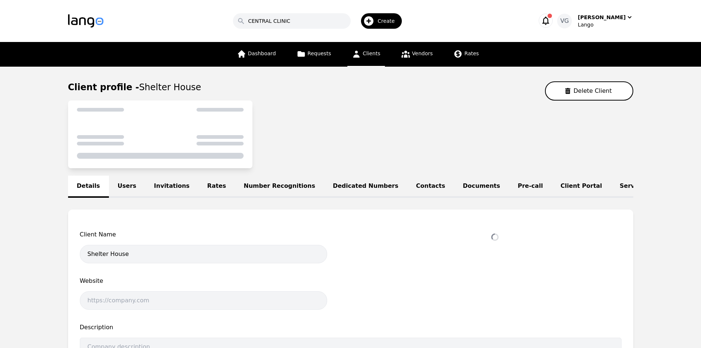
select select "active"
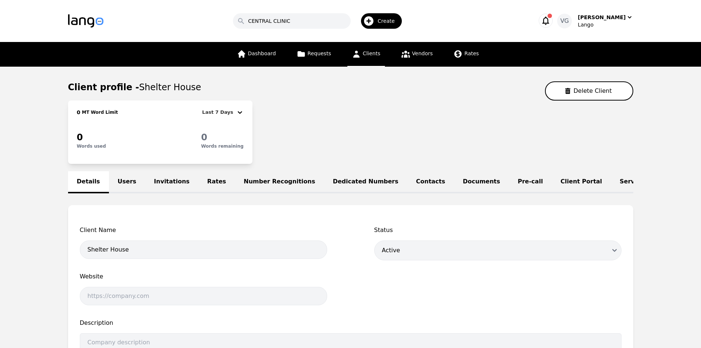
click at [198, 183] on link "Rates" at bounding box center [216, 182] width 36 height 22
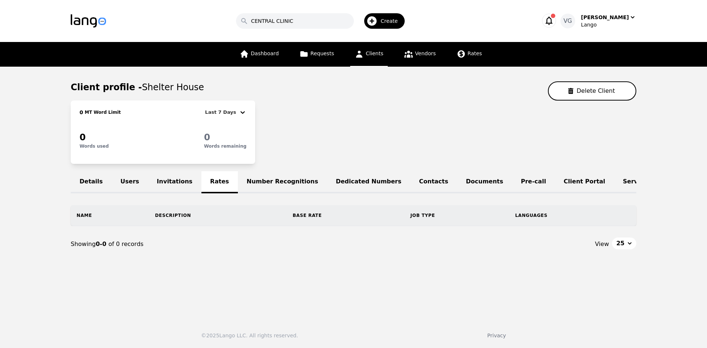
click at [0, 271] on main "Client profile - Shelter House Delete Client 0 MT Word Limit Last 7 Days 0 Word…" at bounding box center [353, 190] width 707 height 247
click at [455, 61] on link "Rates" at bounding box center [469, 54] width 34 height 25
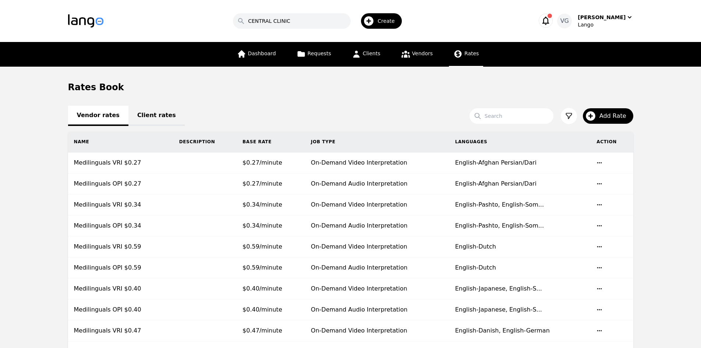
click at [136, 112] on link "Client rates" at bounding box center [156, 116] width 56 height 20
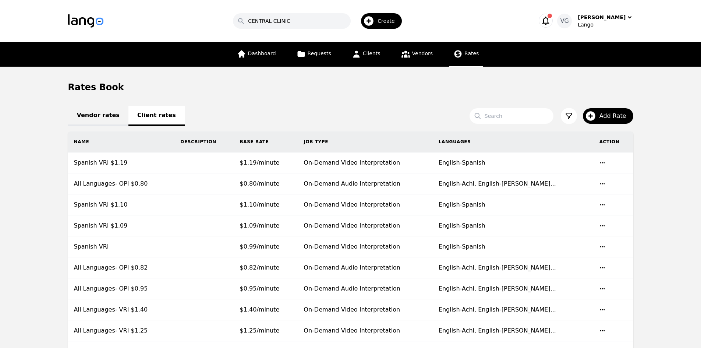
scroll to position [303, 0]
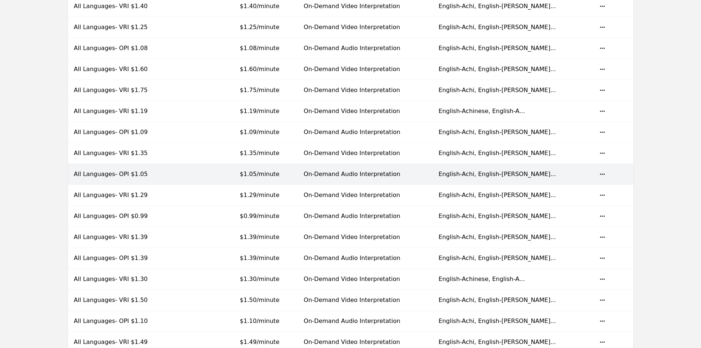
click at [217, 174] on td at bounding box center [203, 174] width 59 height 21
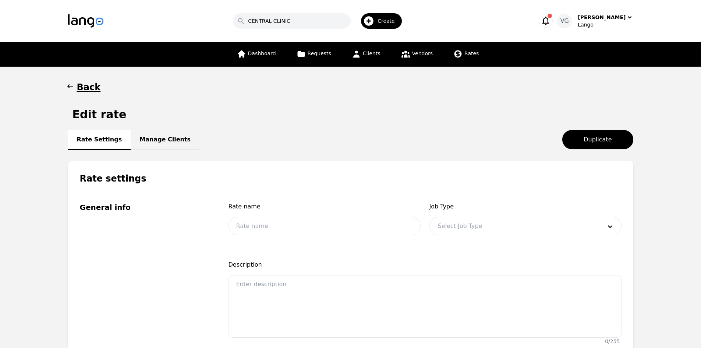
type input "All Languages- OPI $1.05"
type input "1.05"
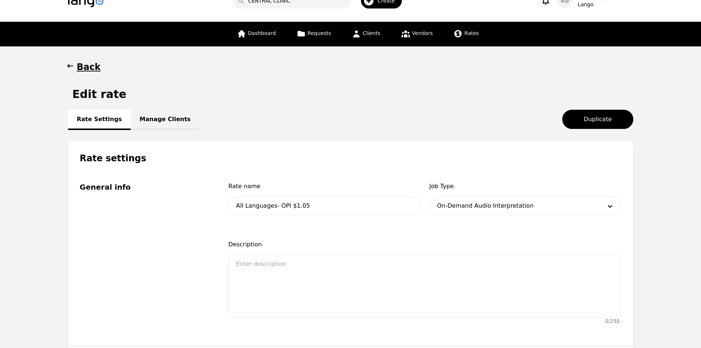
scroll to position [37, 0]
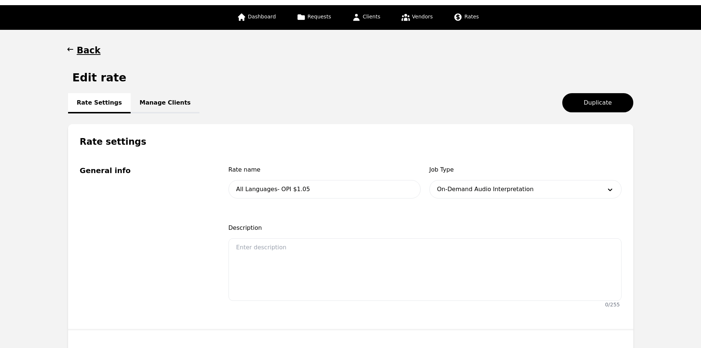
click at [164, 104] on link "Manage Clients" at bounding box center [165, 103] width 69 height 20
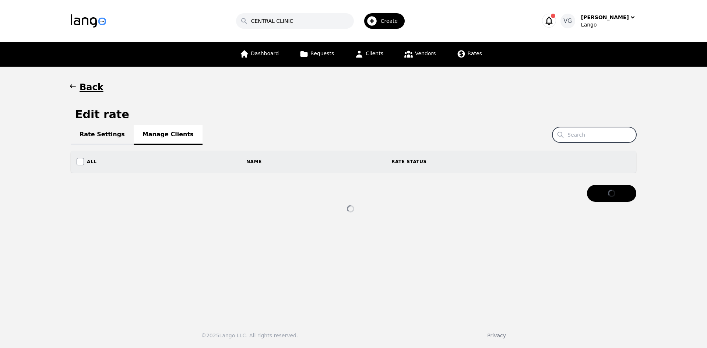
click at [593, 138] on input "Search" at bounding box center [594, 134] width 84 height 15
paste input "SHELTER HOUSE"
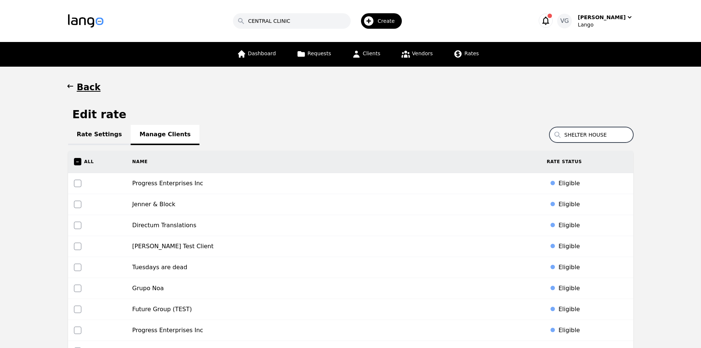
click at [588, 133] on input "SHELTER HOUSE" at bounding box center [591, 134] width 84 height 15
click at [616, 139] on input "SHELTER HOUSE" at bounding box center [591, 134] width 84 height 15
type input "S"
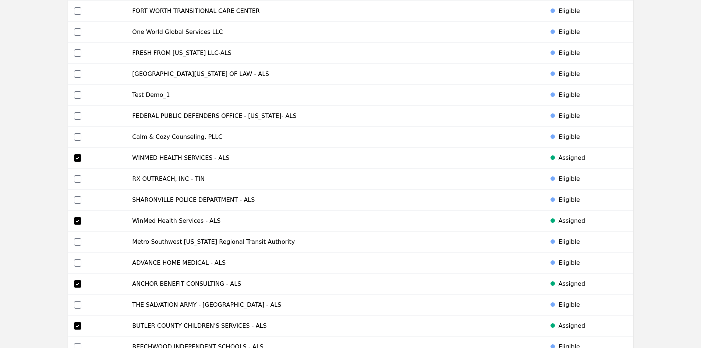
scroll to position [3198, 0]
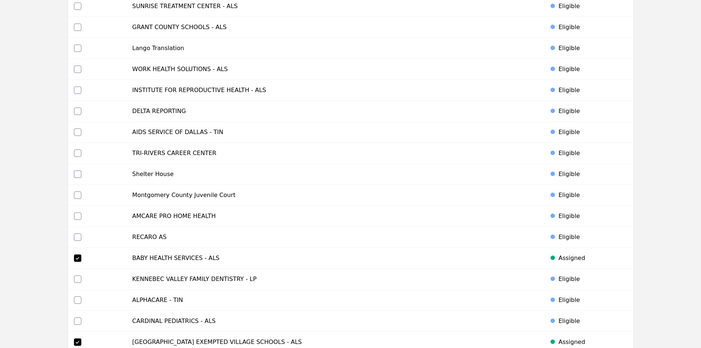
click at [76, 173] on input "checkbox" at bounding box center [77, 173] width 7 height 7
checkbox input "true"
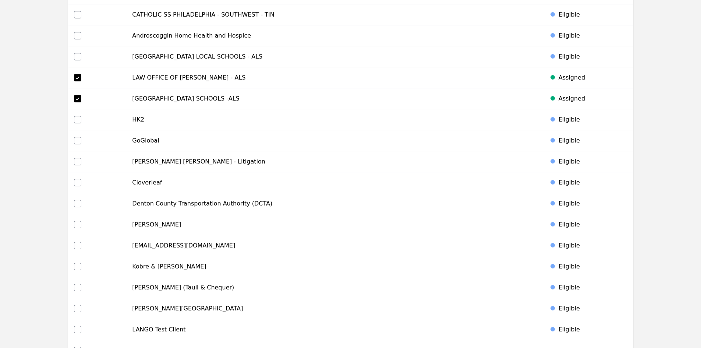
scroll to position [3450, 0]
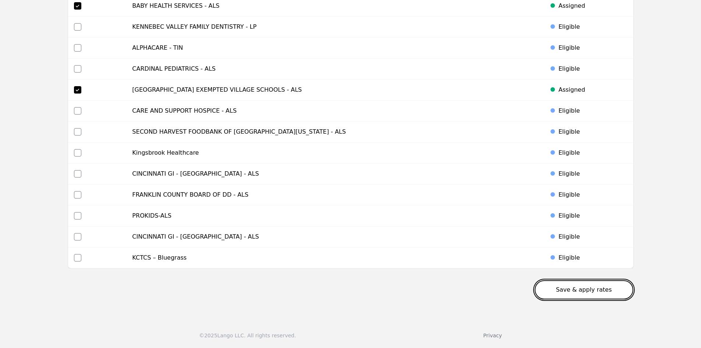
click at [582, 284] on button "Save & apply rates" at bounding box center [584, 289] width 99 height 19
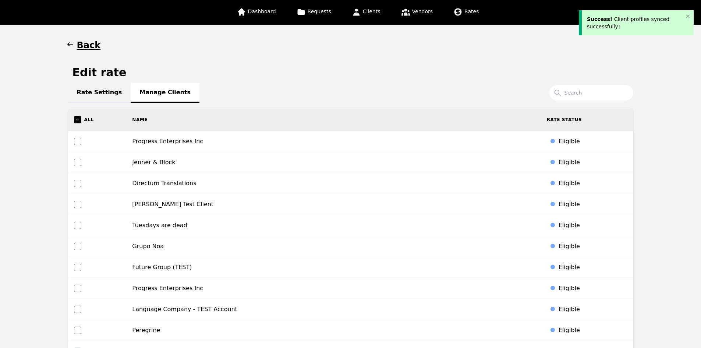
scroll to position [0, 0]
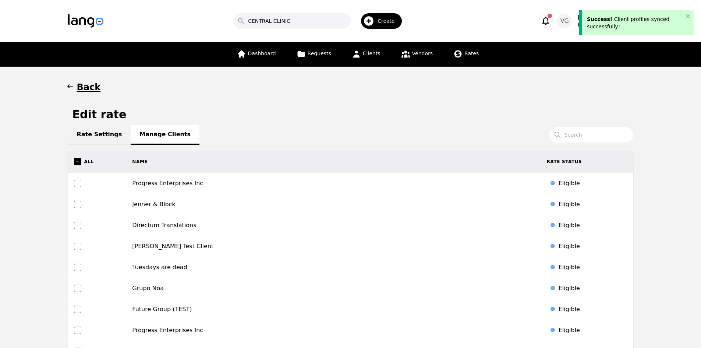
click at [84, 85] on h1 "Back" at bounding box center [89, 87] width 24 height 12
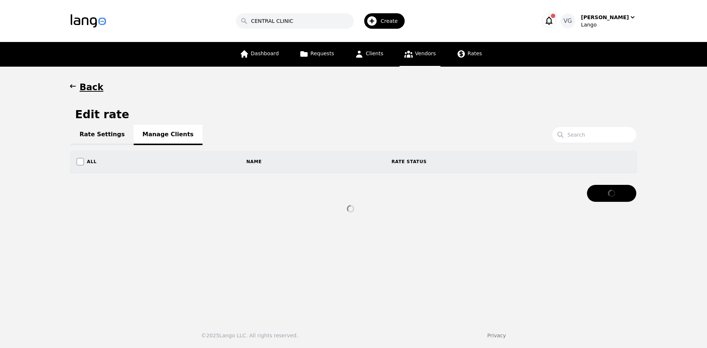
click at [416, 49] on link "Vendors" at bounding box center [419, 54] width 40 height 25
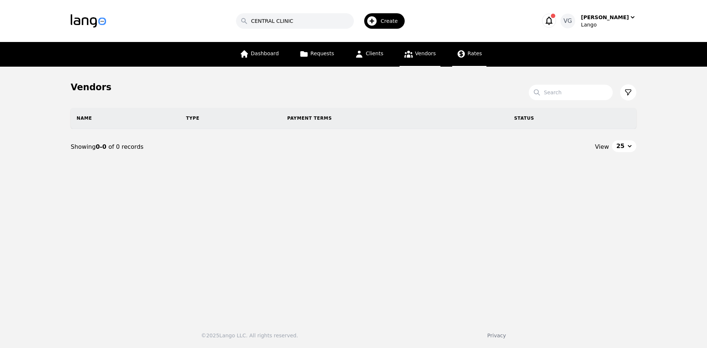
click at [463, 56] on link "Rates" at bounding box center [469, 54] width 34 height 25
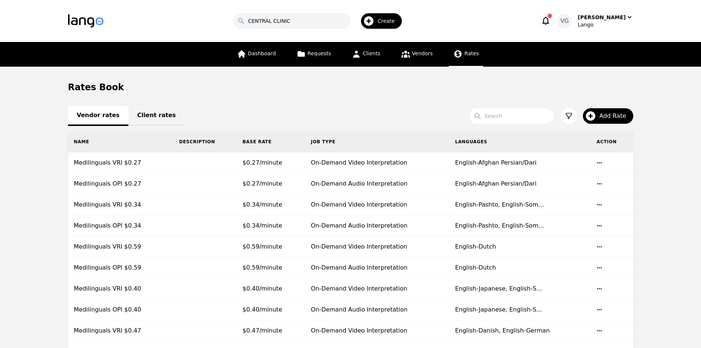
click at [137, 116] on link "Client rates" at bounding box center [156, 116] width 56 height 20
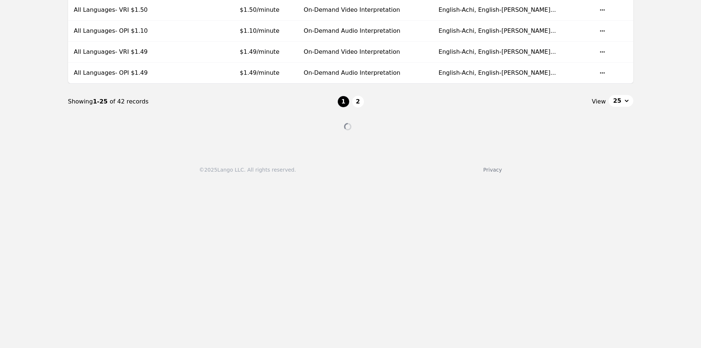
scroll to position [589, 0]
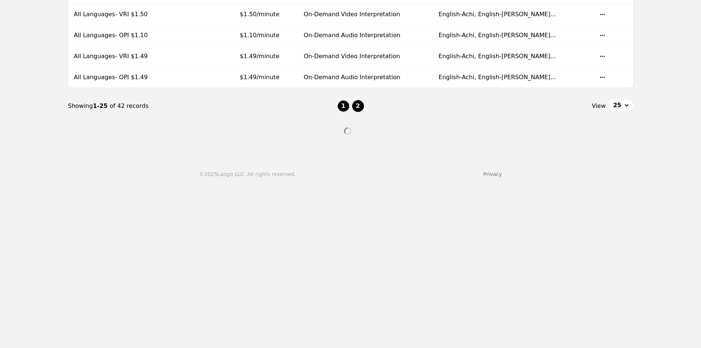
click at [359, 105] on button "2" at bounding box center [358, 106] width 12 height 12
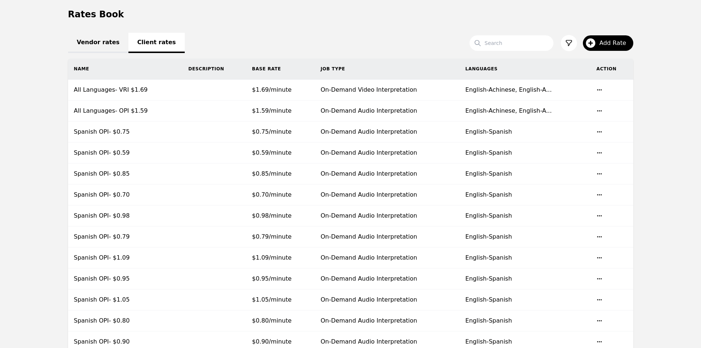
scroll to position [37, 0]
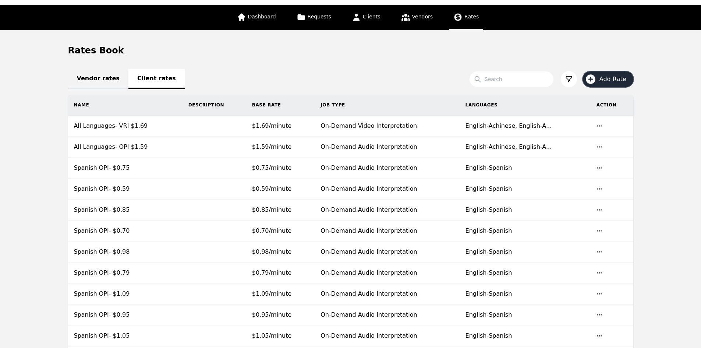
click at [617, 83] on span "Add Rate" at bounding box center [616, 79] width 32 height 9
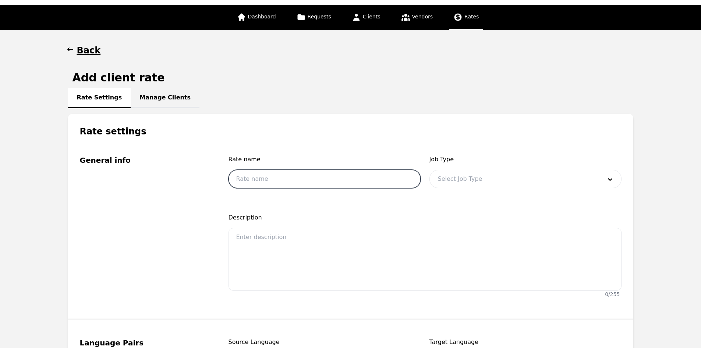
click at [290, 179] on input "text" at bounding box center [325, 179] width 192 height 18
type input "s"
type input "Spanish OPI $1.00"
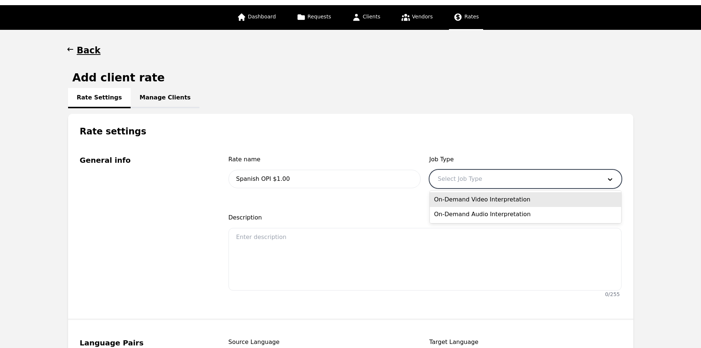
click at [478, 175] on div at bounding box center [514, 179] width 169 height 18
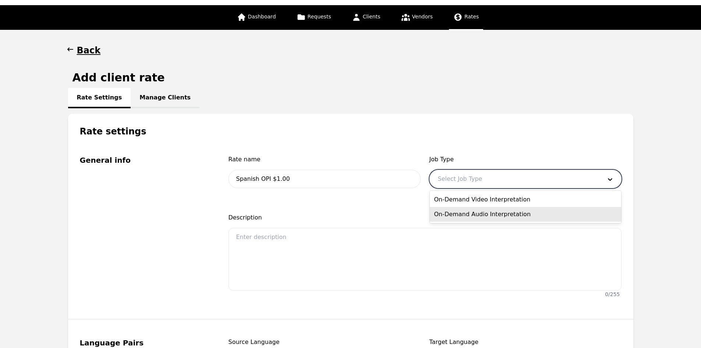
click at [482, 211] on div "On-Demand Audio Interpretation" at bounding box center [525, 214] width 191 height 15
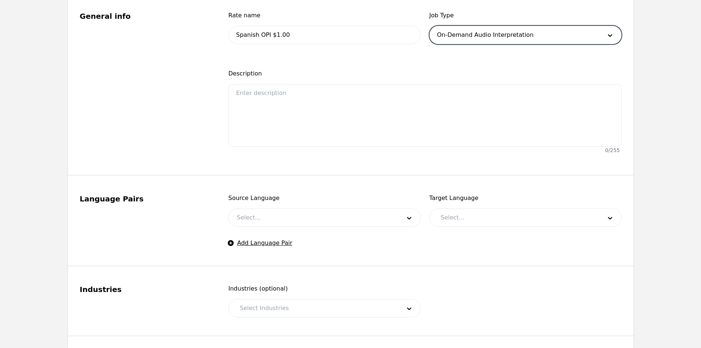
scroll to position [221, 0]
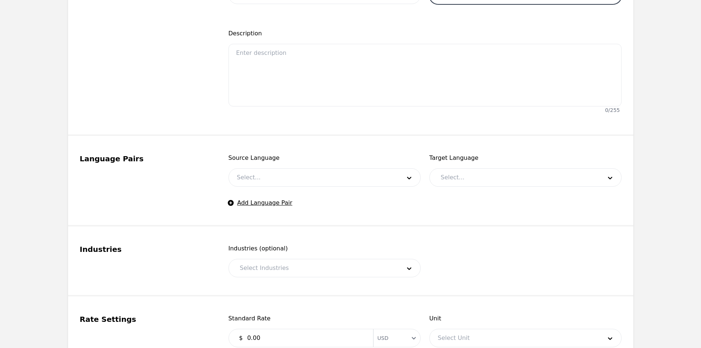
click at [277, 181] on div at bounding box center [313, 178] width 169 height 18
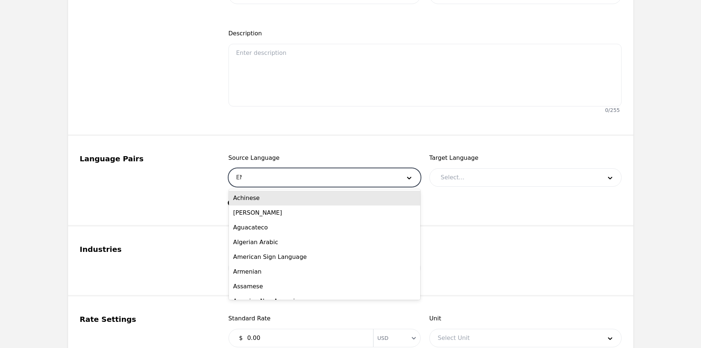
type input "ENG"
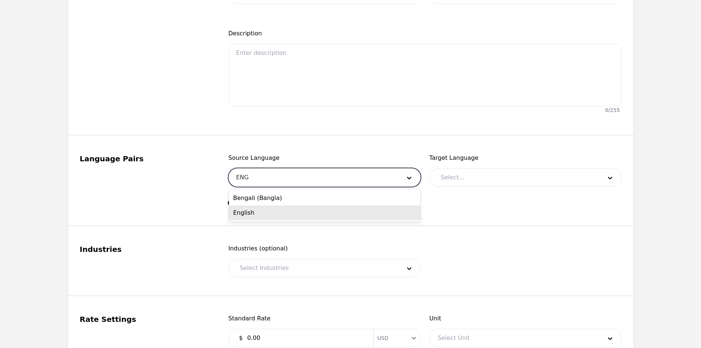
click at [272, 210] on div "English" at bounding box center [324, 212] width 191 height 15
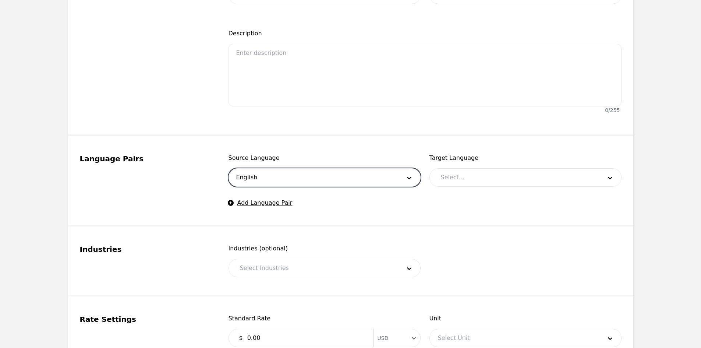
click at [452, 173] on div at bounding box center [516, 178] width 166 height 18
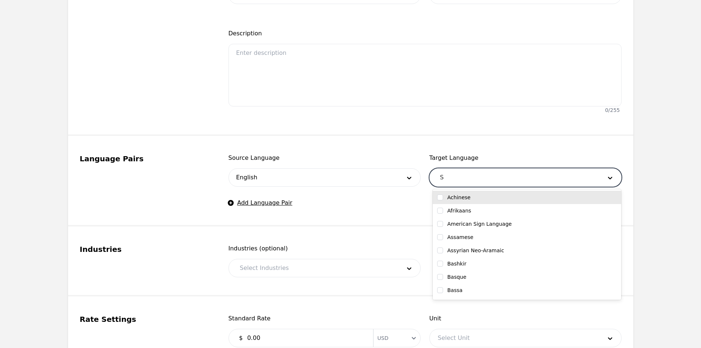
type input "SP"
click at [469, 196] on div "Spanish" at bounding box center [527, 197] width 180 height 7
checkbox input "true"
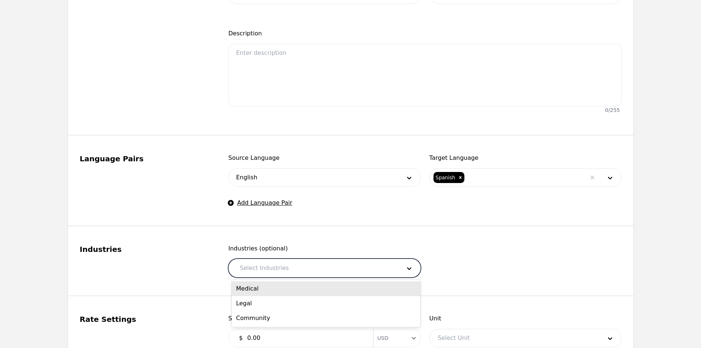
click at [291, 269] on div at bounding box center [315, 268] width 166 height 18
click at [283, 282] on div "Medical" at bounding box center [326, 288] width 188 height 15
drag, startPoint x: 295, startPoint y: 264, endPoint x: 293, endPoint y: 276, distance: 12.0
click at [295, 265] on div at bounding box center [324, 268] width 121 height 18
drag, startPoint x: 290, startPoint y: 283, endPoint x: 297, endPoint y: 267, distance: 17.5
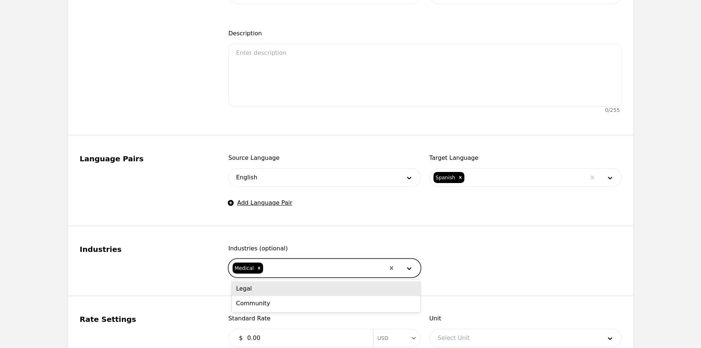
click at [290, 283] on div "Legal" at bounding box center [326, 288] width 188 height 15
drag, startPoint x: 297, startPoint y: 267, endPoint x: 297, endPoint y: 272, distance: 4.8
click at [298, 268] on div at bounding box center [324, 268] width 121 height 18
click at [291, 290] on div "Community" at bounding box center [326, 288] width 188 height 15
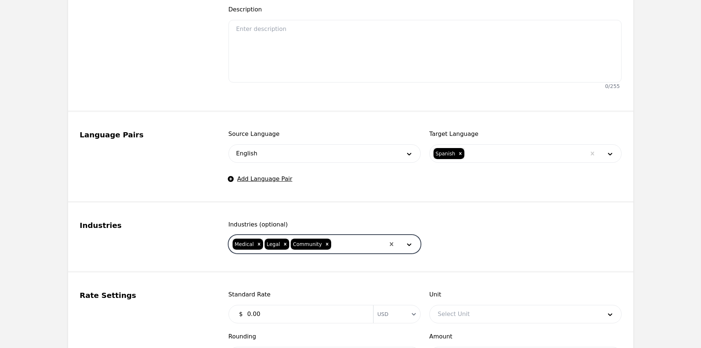
scroll to position [258, 0]
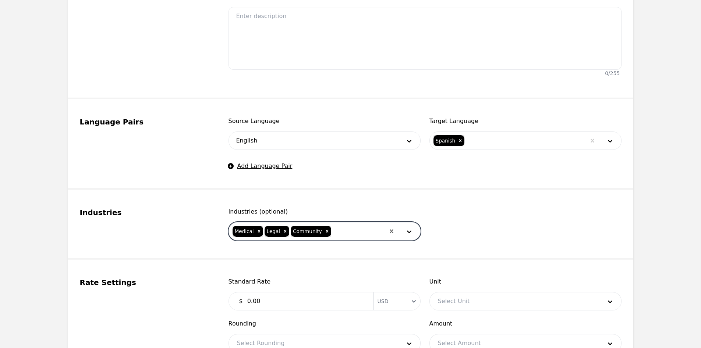
drag, startPoint x: 273, startPoint y: 294, endPoint x: 272, endPoint y: 299, distance: 5.6
click at [273, 294] on input "0.00" at bounding box center [306, 301] width 126 height 15
click at [272, 299] on input "0.00" at bounding box center [306, 301] width 126 height 15
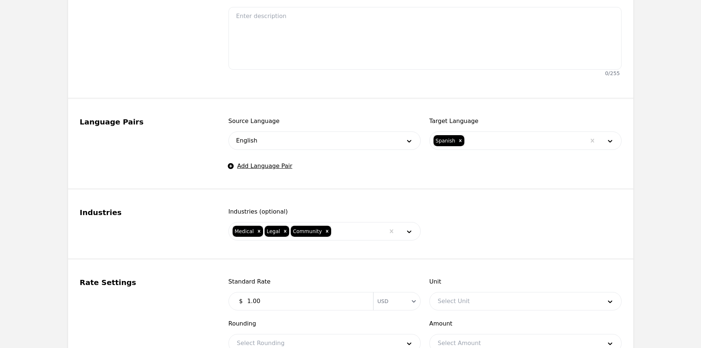
type input "1.00"
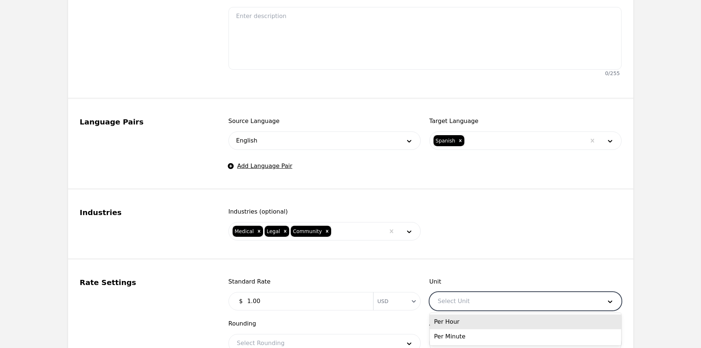
click at [433, 298] on div at bounding box center [514, 301] width 169 height 18
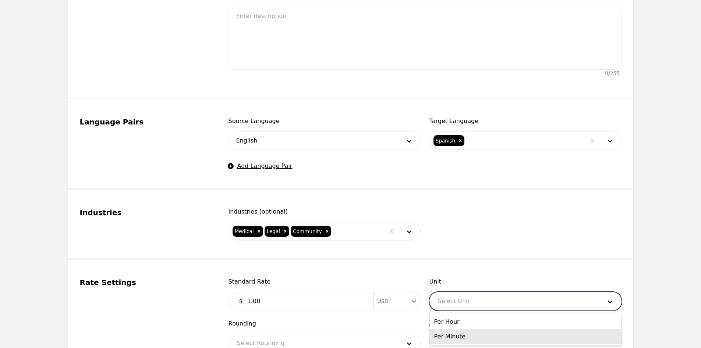
click at [450, 340] on div "Per Minute" at bounding box center [525, 336] width 191 height 15
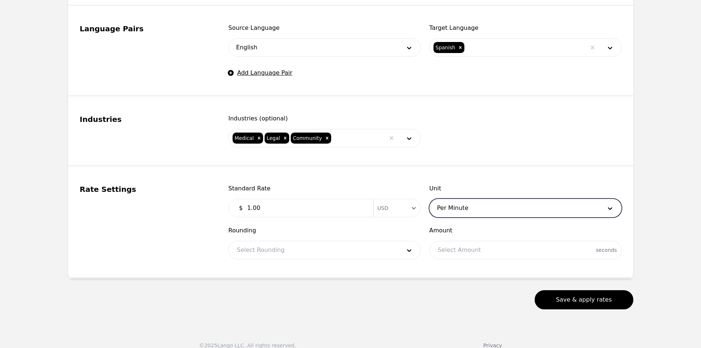
scroll to position [361, 0]
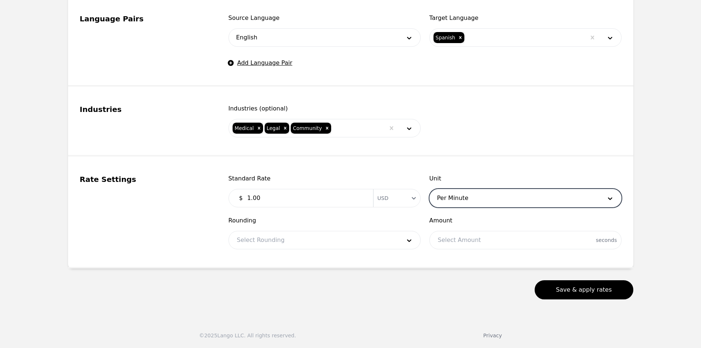
click at [267, 252] on fieldset "Rate Settings Standard Rate $ 1.00 Currency USD Unit option Per Minute, selecte…" at bounding box center [350, 212] width 565 height 112
click at [261, 241] on div at bounding box center [313, 240] width 169 height 18
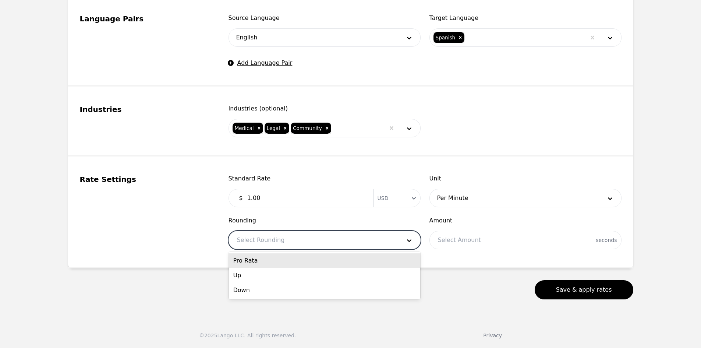
click at [269, 262] on div "Pro Rata" at bounding box center [324, 260] width 191 height 15
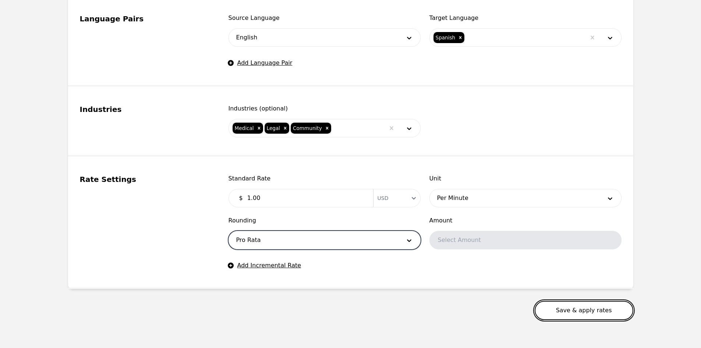
click at [578, 306] on button "Save & apply rates" at bounding box center [584, 310] width 99 height 19
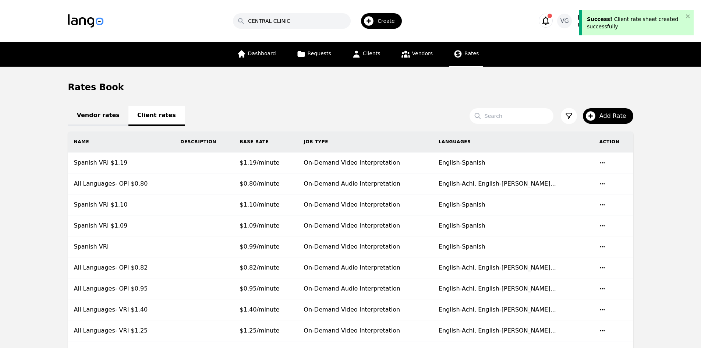
drag, startPoint x: 0, startPoint y: 264, endPoint x: 48, endPoint y: 240, distance: 53.3
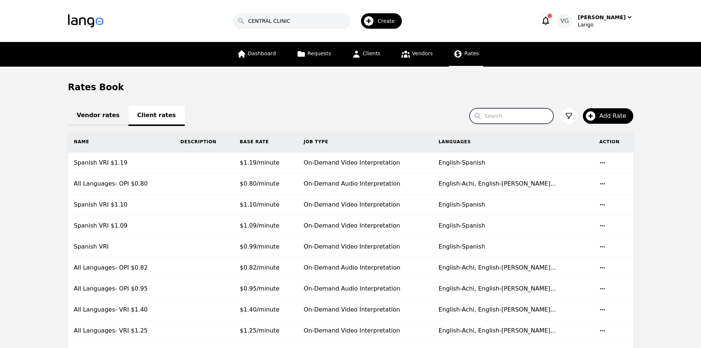
click at [499, 116] on input "Search" at bounding box center [512, 115] width 84 height 15
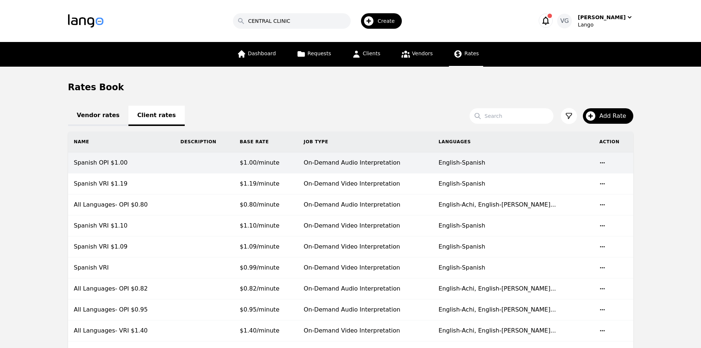
click at [185, 160] on td at bounding box center [203, 162] width 59 height 21
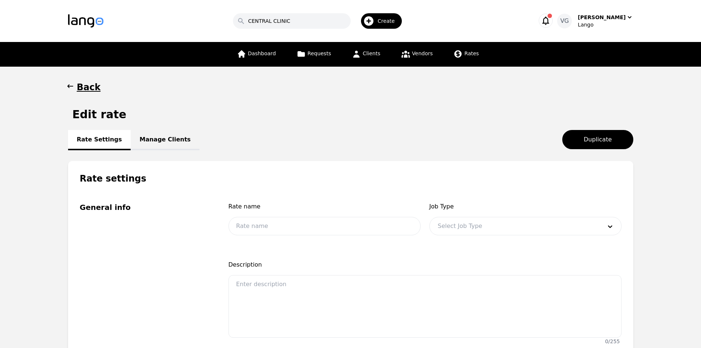
type input "Spanish OPI $1.00"
type input "1.00"
click at [175, 142] on link "Manage Clients" at bounding box center [165, 140] width 69 height 20
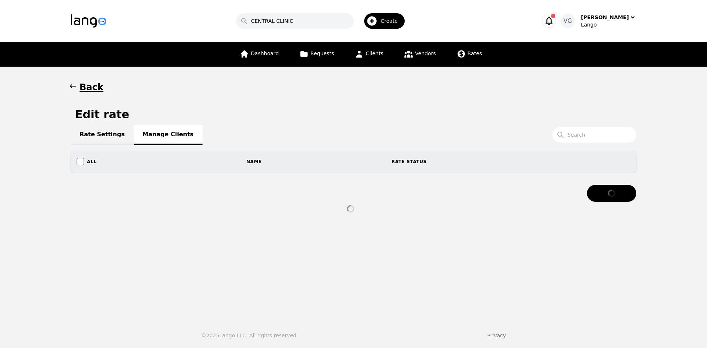
click at [603, 127] on div "Back Edit rate Rate Settings Manage Clients Search All Name Rate Status" at bounding box center [353, 148] width 565 height 134
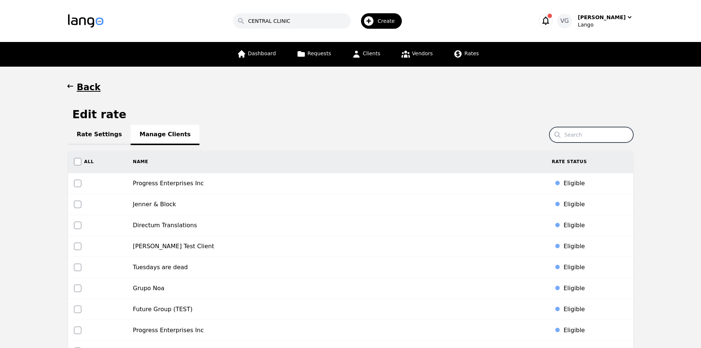
click at [597, 134] on input "Search" at bounding box center [591, 134] width 84 height 15
paste input "SHELTER HOUSE"
type input "SHELTER HOUSE"
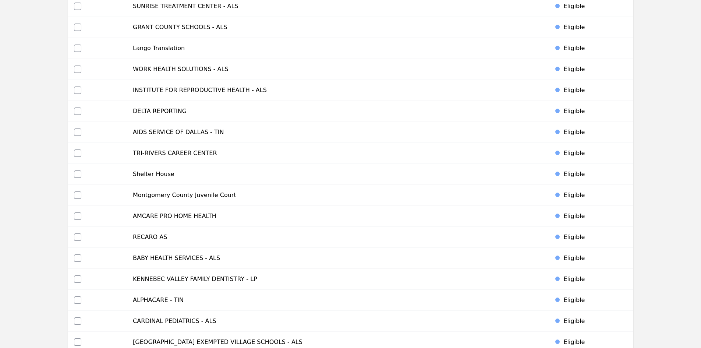
click at [73, 170] on td at bounding box center [97, 174] width 59 height 21
click at [74, 170] on div at bounding box center [97, 173] width 47 height 7
click at [76, 171] on input "checkbox" at bounding box center [77, 173] width 7 height 7
checkbox input "true"
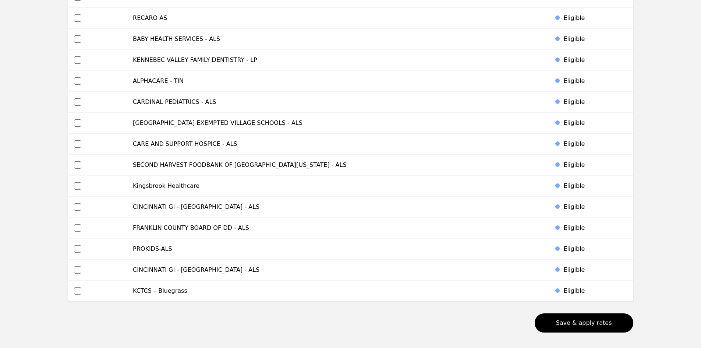
scroll to position [3450, 0]
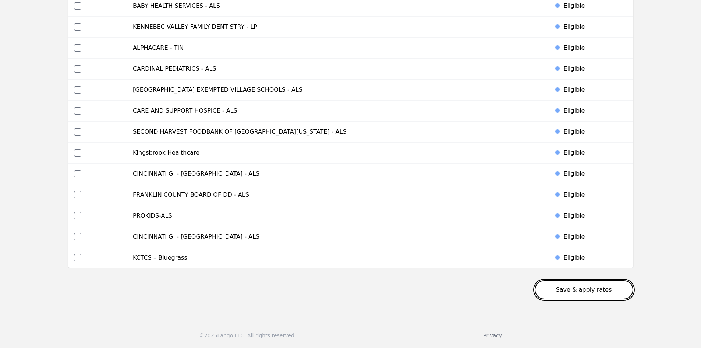
click at [572, 286] on button "Save & apply rates" at bounding box center [584, 289] width 99 height 19
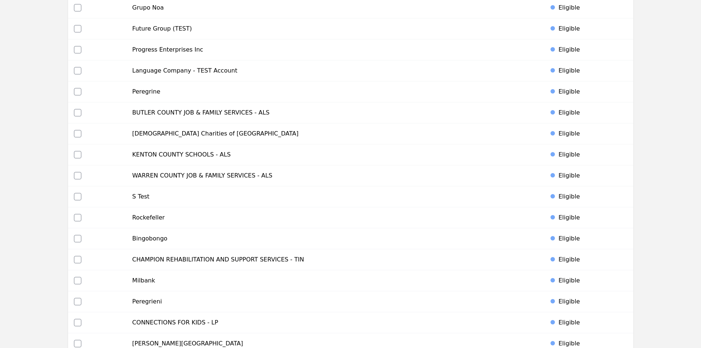
scroll to position [0, 0]
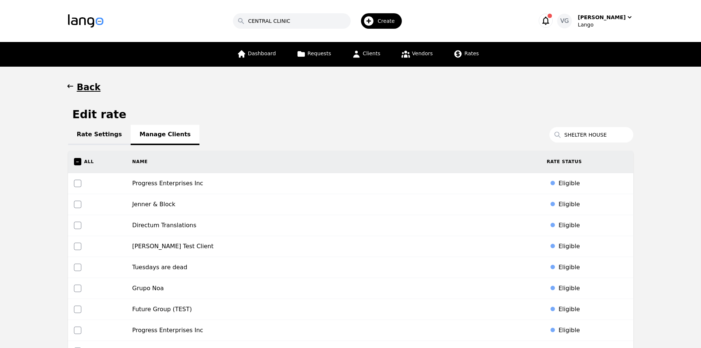
click at [87, 83] on h1 "Back" at bounding box center [89, 87] width 24 height 12
click at [457, 53] on icon at bounding box center [458, 53] width 7 height 7
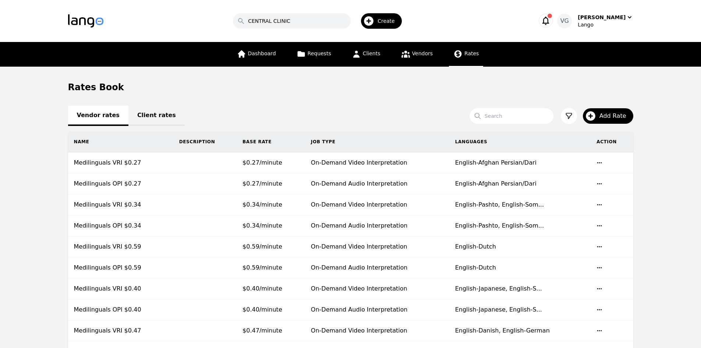
click at [151, 116] on link "Client rates" at bounding box center [156, 116] width 56 height 20
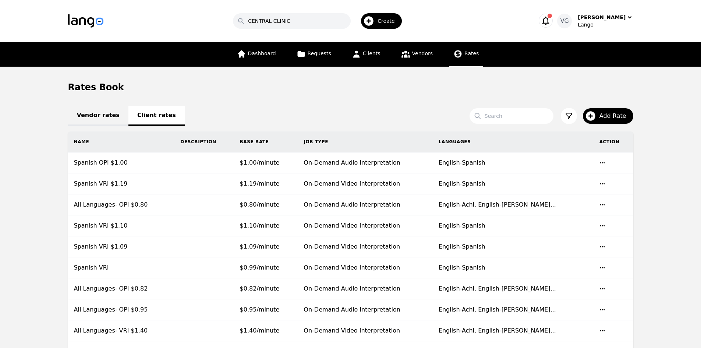
drag, startPoint x: 221, startPoint y: 117, endPoint x: 239, endPoint y: 118, distance: 18.1
click at [223, 117] on div "Vendor rates Client rates" at bounding box center [350, 115] width 565 height 9
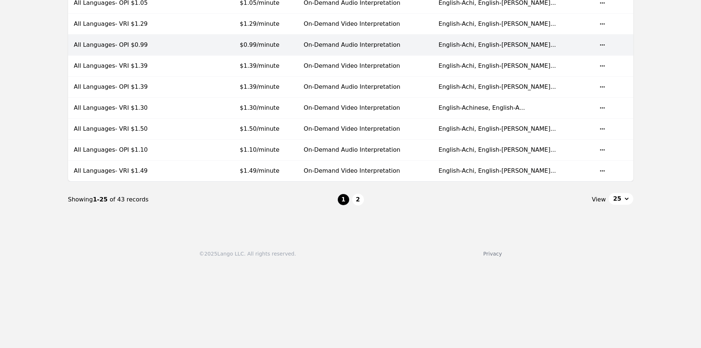
scroll to position [368, 0]
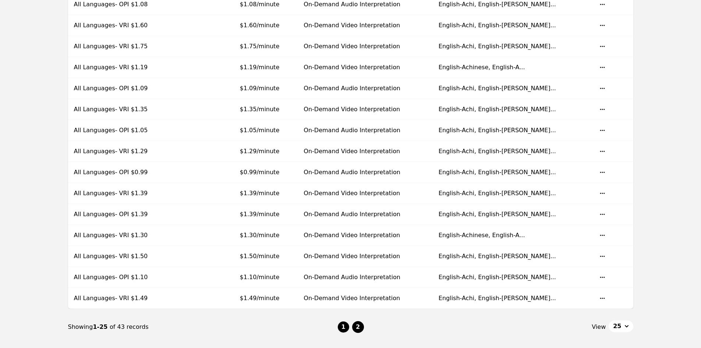
click at [360, 328] on button "2" at bounding box center [358, 327] width 12 height 12
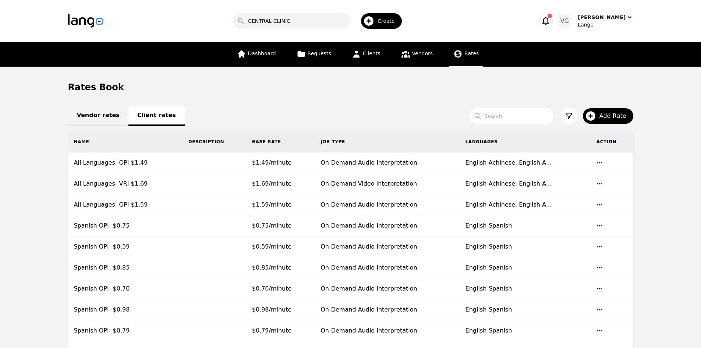
scroll to position [240, 0]
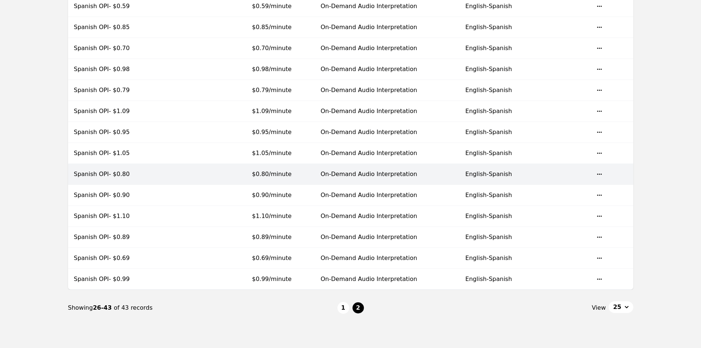
click at [217, 175] on td at bounding box center [215, 174] width 64 height 21
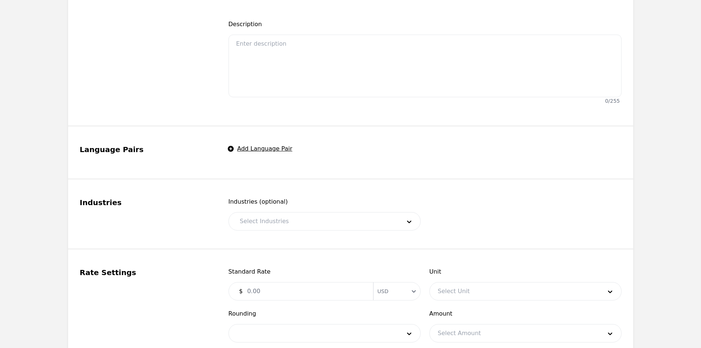
type input "Spanish OPI- $0.80"
type input "0.80"
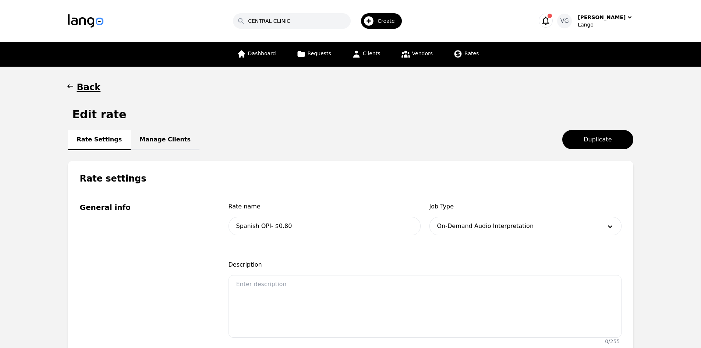
drag, startPoint x: 150, startPoint y: 139, endPoint x: 178, endPoint y: 139, distance: 28.0
click at [150, 139] on link "Manage Clients" at bounding box center [165, 140] width 69 height 20
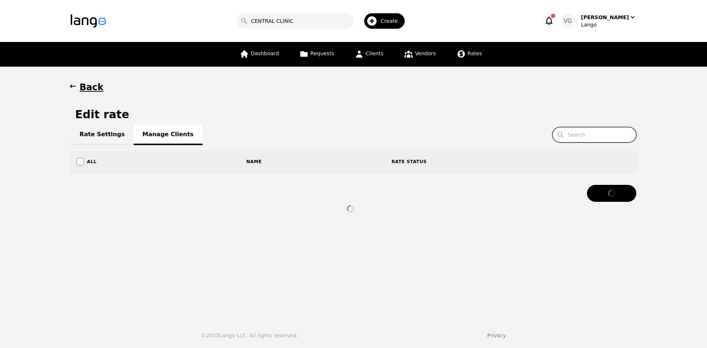
click at [587, 130] on input "Search" at bounding box center [594, 134] width 84 height 15
paste input "SHELTER HOUSE"
type input "SHELTER HOUSE"
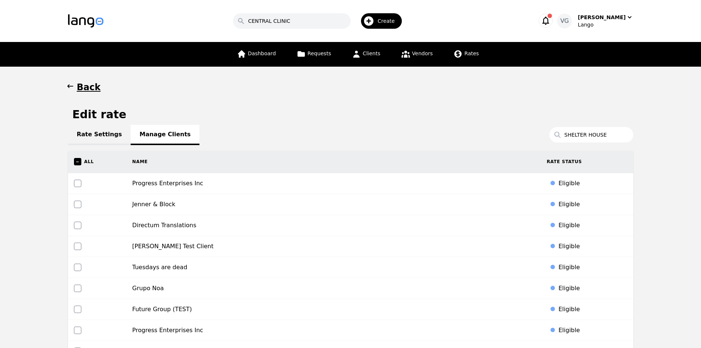
scroll to position [3198, 0]
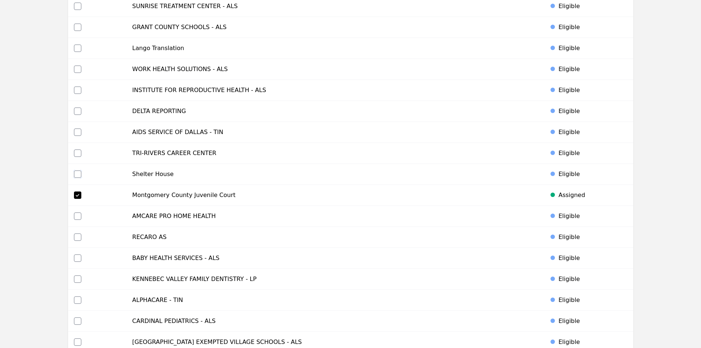
click at [78, 173] on input "checkbox" at bounding box center [77, 173] width 7 height 7
checkbox input "true"
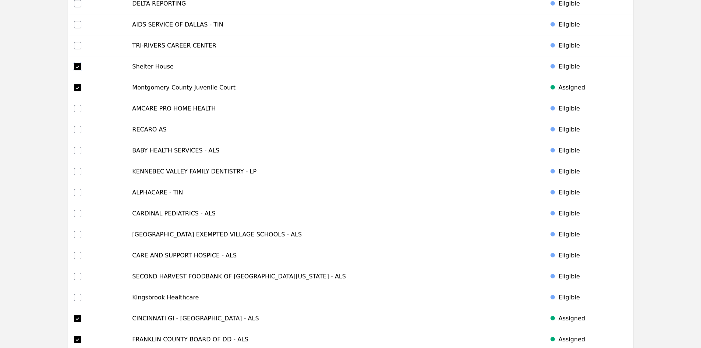
scroll to position [3450, 0]
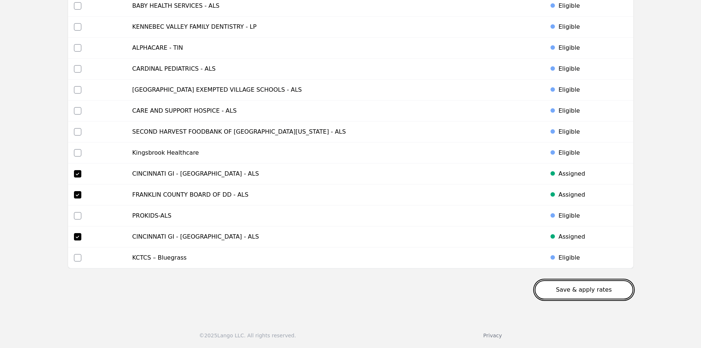
click at [588, 284] on button "Save & apply rates" at bounding box center [584, 289] width 99 height 19
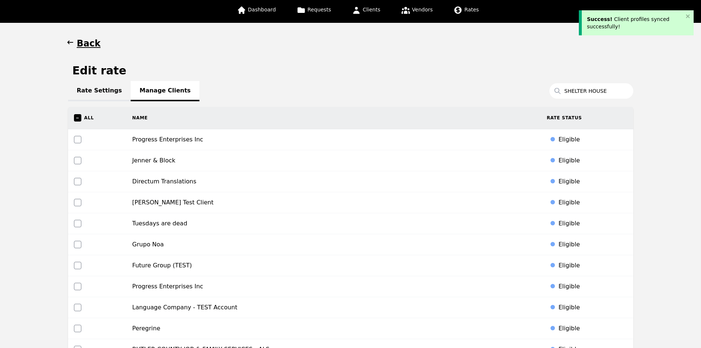
scroll to position [0, 0]
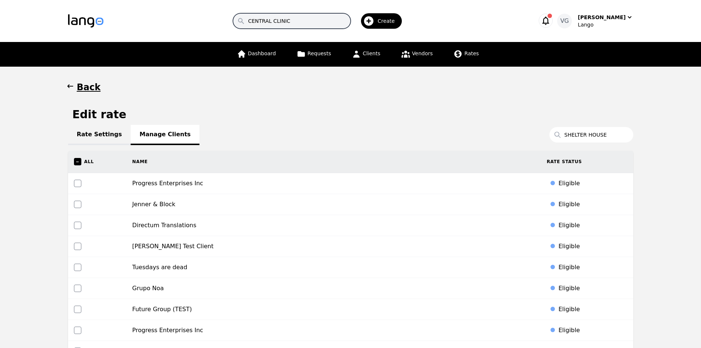
click at [314, 19] on input "CENTRAL CLINIC" at bounding box center [292, 20] width 118 height 15
click at [313, 18] on input "CENTRAL CLINIC" at bounding box center [292, 20] width 118 height 15
click at [313, 17] on input "CENTRAL CLINIC" at bounding box center [292, 20] width 118 height 15
drag, startPoint x: 462, startPoint y: 54, endPoint x: 452, endPoint y: 55, distance: 10.4
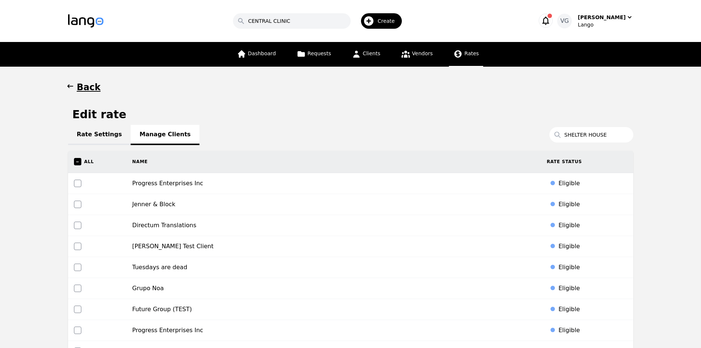
click at [464, 54] on span "Rates" at bounding box center [471, 53] width 14 height 6
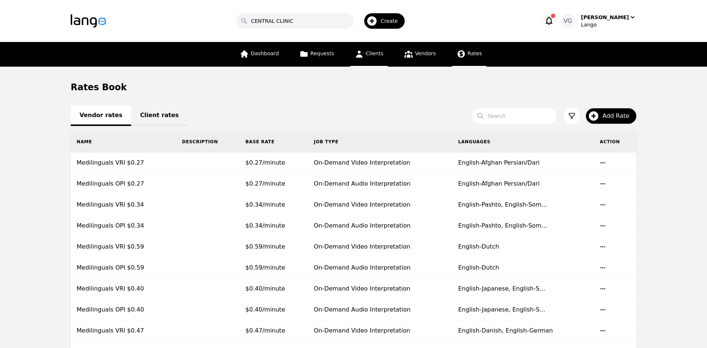
click at [382, 52] on link "Clients" at bounding box center [369, 54] width 38 height 25
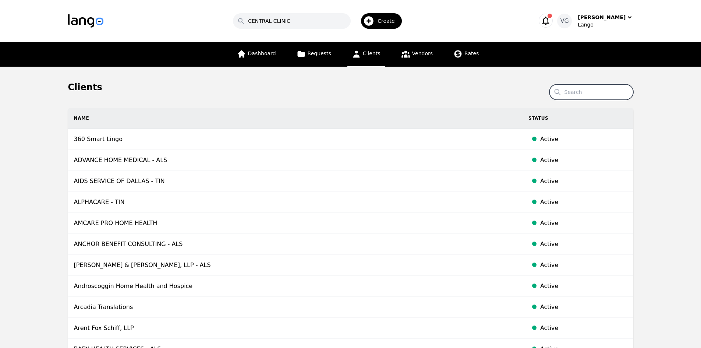
click at [577, 92] on input "Search" at bounding box center [591, 91] width 84 height 15
click at [587, 91] on input "Search" at bounding box center [591, 91] width 84 height 15
paste input "SHELTER HOUSE"
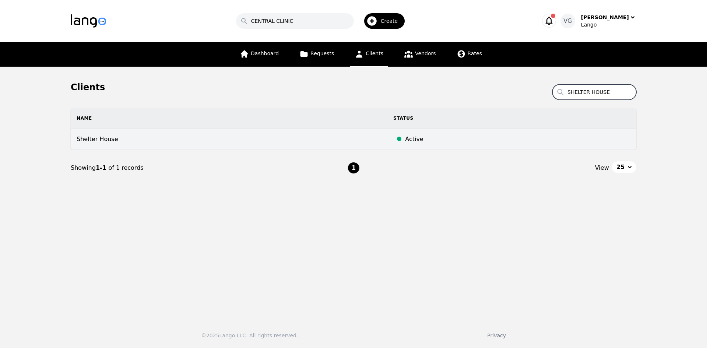
type input "SHELTER HOUSE"
click at [127, 139] on td "Shelter House" at bounding box center [229, 139] width 317 height 21
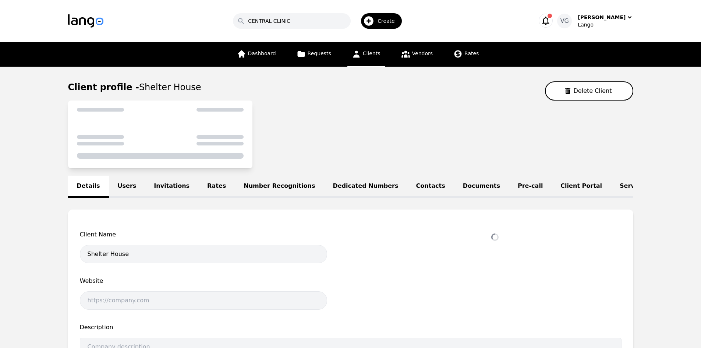
select select "active"
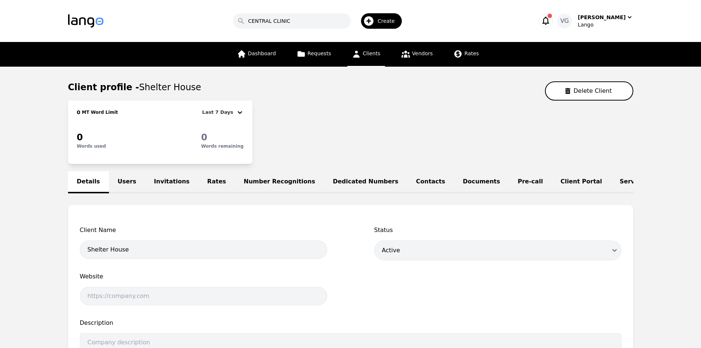
click at [127, 181] on link "Users" at bounding box center [127, 182] width 36 height 22
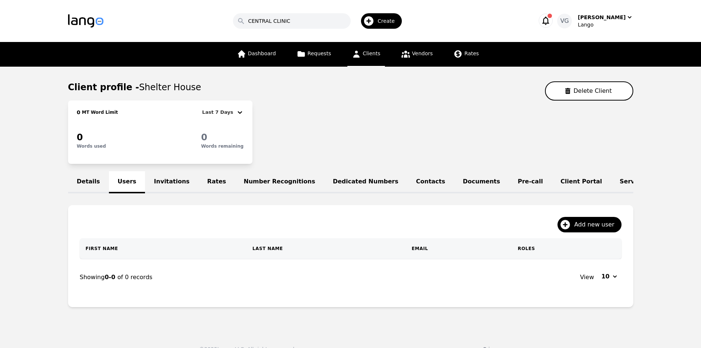
click at [198, 180] on link "Rates" at bounding box center [216, 182] width 36 height 22
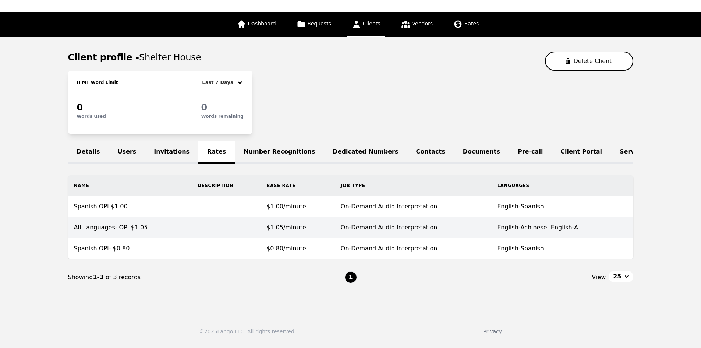
scroll to position [31, 0]
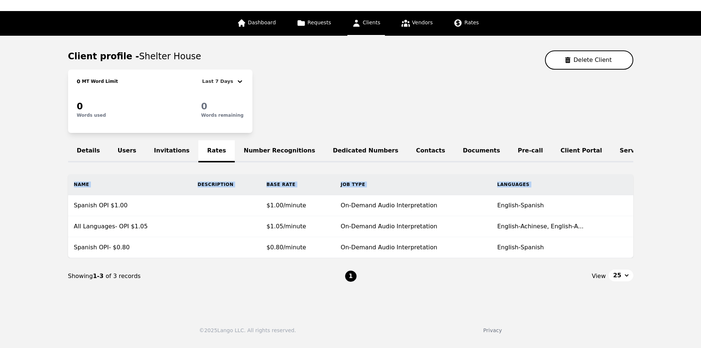
drag, startPoint x: 73, startPoint y: 211, endPoint x: 29, endPoint y: 204, distance: 44.4
click at [28, 204] on main "Client profile - Shelter House Delete Client 0 MT Word Limit Last 7 Days 0 Word…" at bounding box center [350, 172] width 701 height 273
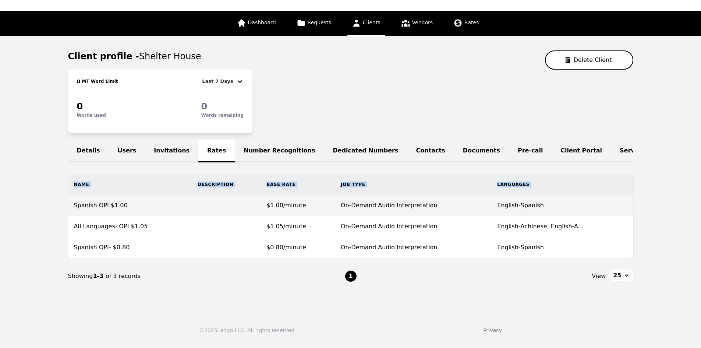
drag, startPoint x: 112, startPoint y: 184, endPoint x: 163, endPoint y: 207, distance: 56.5
click at [112, 184] on th "Name" at bounding box center [130, 184] width 124 height 21
drag, startPoint x: 449, startPoint y: 211, endPoint x: 440, endPoint y: 210, distance: 9.3
click at [440, 210] on td "On-Demand Audio Interpretation" at bounding box center [413, 205] width 156 height 21
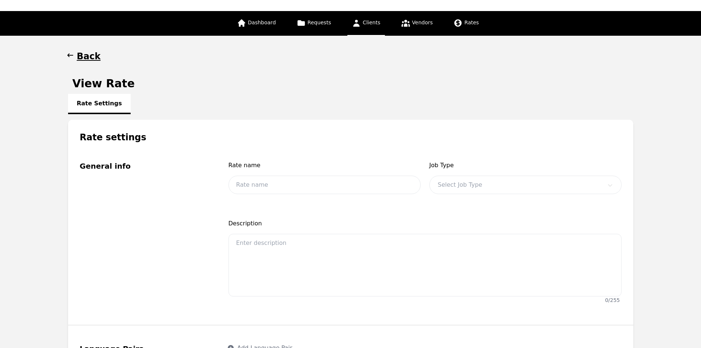
type input "Spanish OPI $1.00"
type input "1.00"
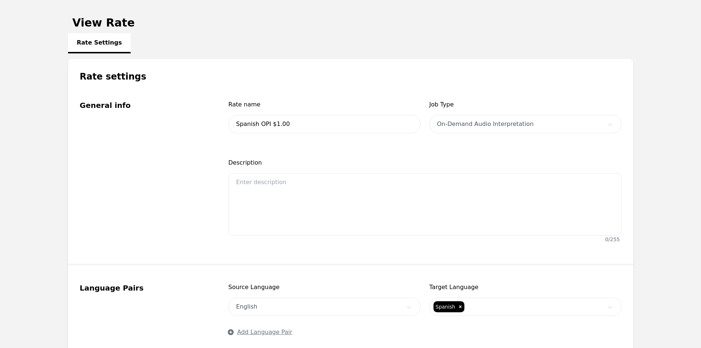
scroll to position [13, 0]
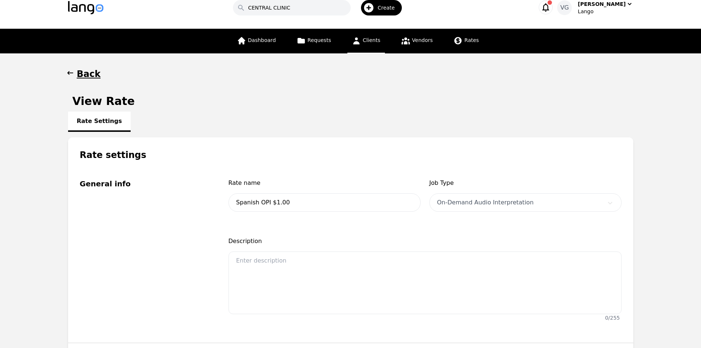
drag, startPoint x: 104, startPoint y: 121, endPoint x: 101, endPoint y: 110, distance: 11.5
click at [103, 118] on div "Rate Settings" at bounding box center [350, 121] width 565 height 9
click at [88, 68] on h1 "Back" at bounding box center [89, 74] width 24 height 12
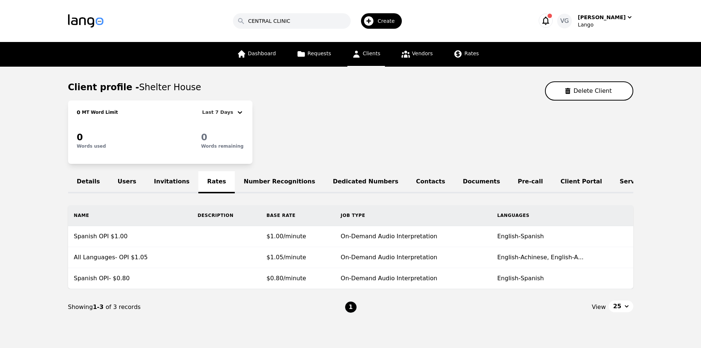
drag, startPoint x: 592, startPoint y: 237, endPoint x: 340, endPoint y: 210, distance: 253.6
click at [340, 210] on div "Details Users Invitations Rates Number Recognitions Dedicated Numbers Contacts …" at bounding box center [350, 248] width 565 height 154
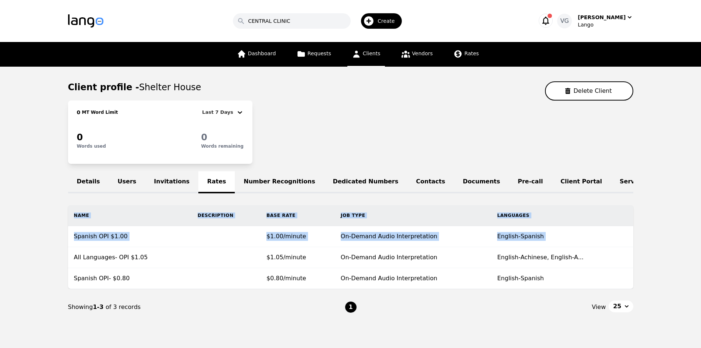
drag, startPoint x: 74, startPoint y: 263, endPoint x: 7, endPoint y: 185, distance: 102.5
click at [0, 238] on main "Client profile - Shelter House Delete Client 0 MT Word Limit Last 7 Days 0 Word…" at bounding box center [350, 203] width 701 height 273
drag, startPoint x: 73, startPoint y: 263, endPoint x: 19, endPoint y: 259, distance: 54.6
click at [19, 259] on main "Client profile - Shelter House Delete Client 0 MT Word Limit Last 7 Days 0 Word…" at bounding box center [350, 203] width 701 height 273
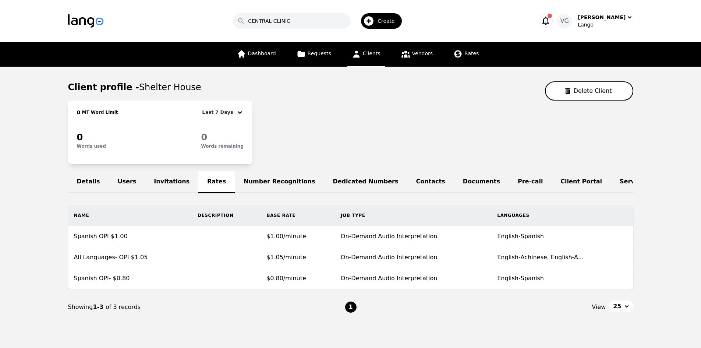
click at [32, 284] on main "Client profile - Shelter House Delete Client 0 MT Word Limit Last 7 Days 0 Word…" at bounding box center [350, 203] width 701 height 273
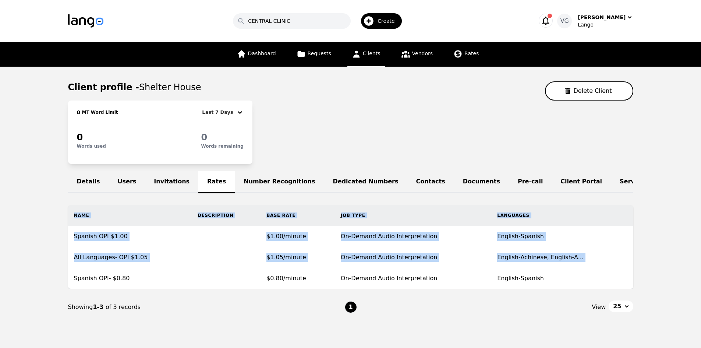
drag, startPoint x: 73, startPoint y: 284, endPoint x: 24, endPoint y: 116, distance: 175.6
click at [0, 251] on main "Client profile - Shelter House Delete Client 0 MT Word Limit Last 7 Days 0 Word…" at bounding box center [350, 203] width 701 height 273
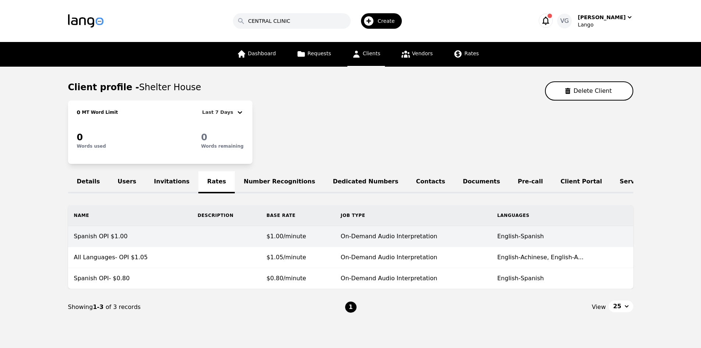
click at [168, 245] on td "Spanish OPI $1.00" at bounding box center [130, 236] width 124 height 21
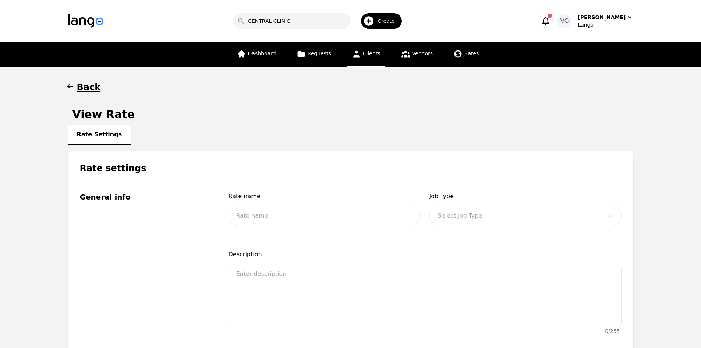
type input "Spanish OPI $1.00"
type input "1.00"
click at [122, 132] on div "Rate Settings" at bounding box center [350, 134] width 565 height 9
click at [105, 133] on div "Rate Settings" at bounding box center [350, 134] width 565 height 9
click at [466, 55] on span "Rates" at bounding box center [471, 53] width 14 height 6
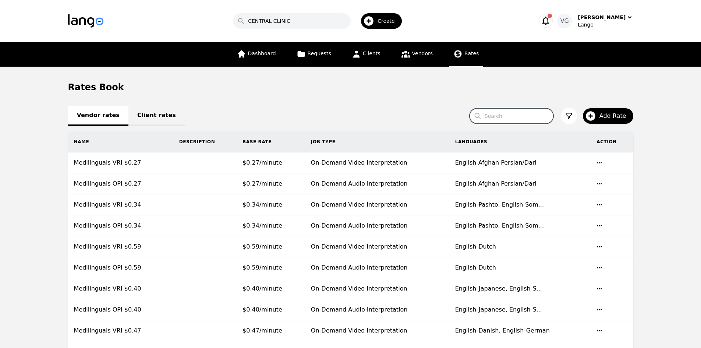
click at [515, 117] on input "Search" at bounding box center [512, 115] width 84 height 15
paste input "Spanish OPI $1.00"
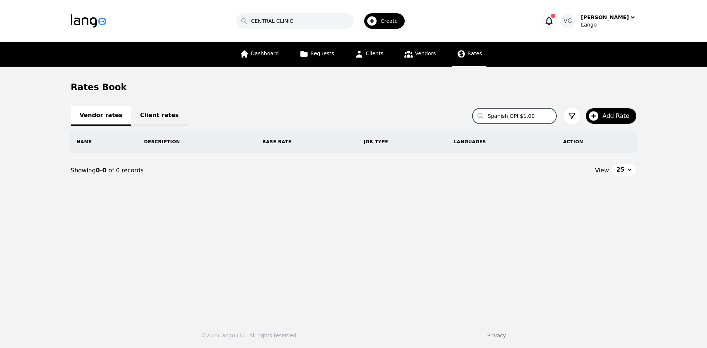
type input "Spanish OPI $1.00"
drag, startPoint x: 165, startPoint y: 117, endPoint x: 206, endPoint y: 121, distance: 41.1
click at [165, 117] on link "Client rates" at bounding box center [159, 116] width 56 height 20
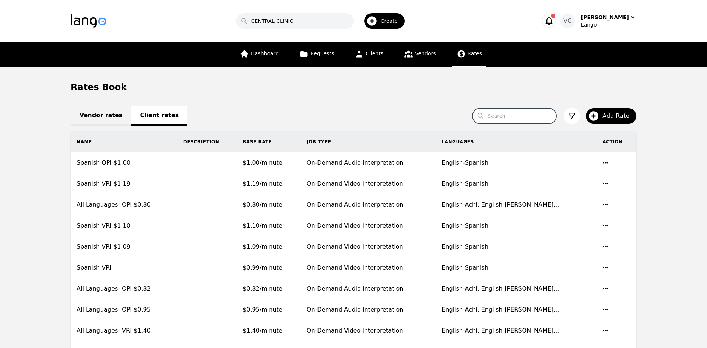
click at [535, 117] on input "Search" at bounding box center [514, 115] width 84 height 15
paste input "Spanish OPI $1.00"
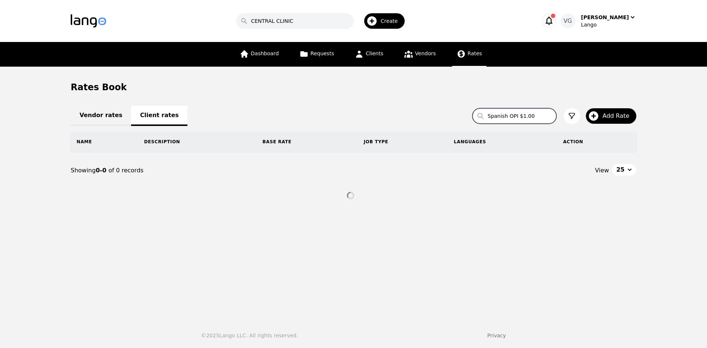
type input "Spanish OPI $1.00"
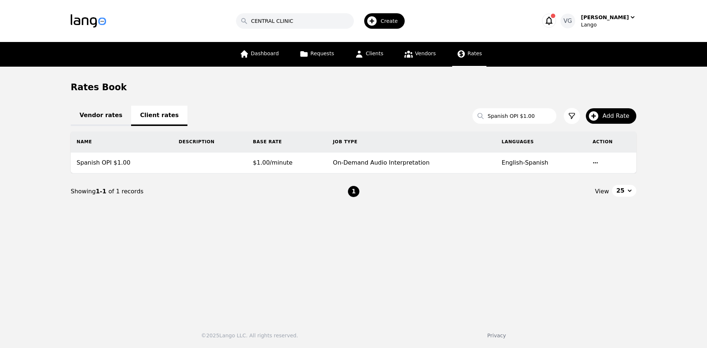
drag, startPoint x: 14, startPoint y: 218, endPoint x: 20, endPoint y: 209, distance: 11.0
click at [13, 218] on main "Rates Book Vendor rates Client rates Search Spanish OPI $1.00 Add Rate Name Des…" at bounding box center [353, 190] width 707 height 247
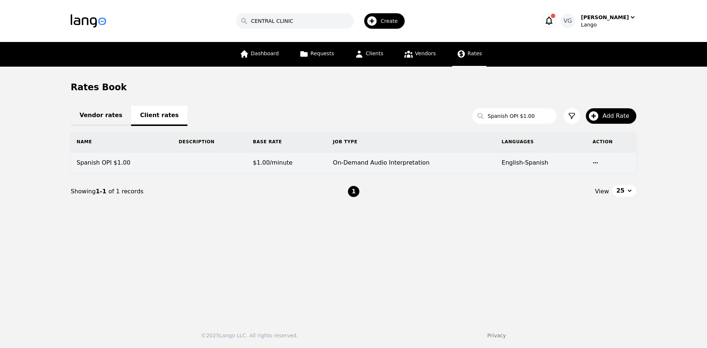
click at [141, 165] on td "Spanish OPI $1.00" at bounding box center [122, 162] width 102 height 21
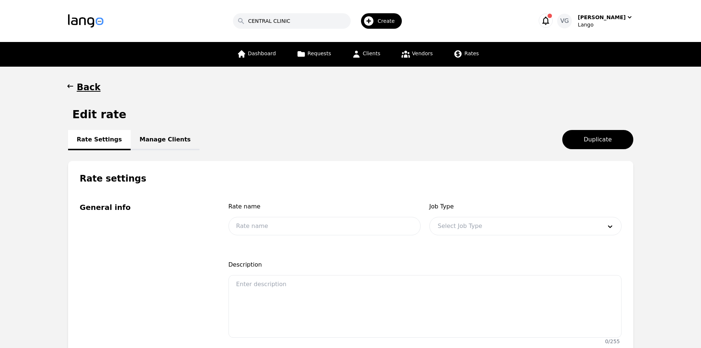
click at [171, 130] on link "Manage Clients" at bounding box center [165, 140] width 69 height 20
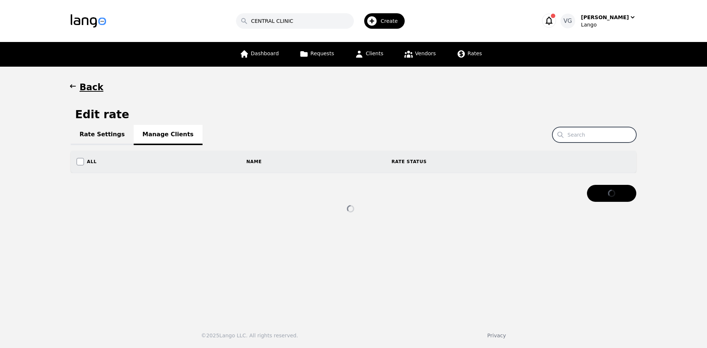
click at [581, 131] on input "Search" at bounding box center [594, 134] width 84 height 15
drag, startPoint x: 534, startPoint y: 16, endPoint x: 531, endPoint y: 7, distance: 9.3
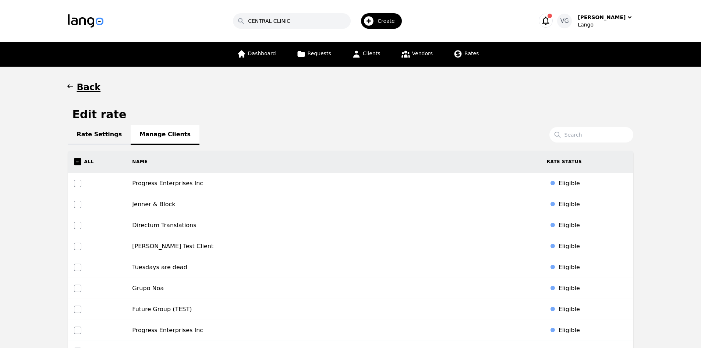
scroll to position [3198, 0]
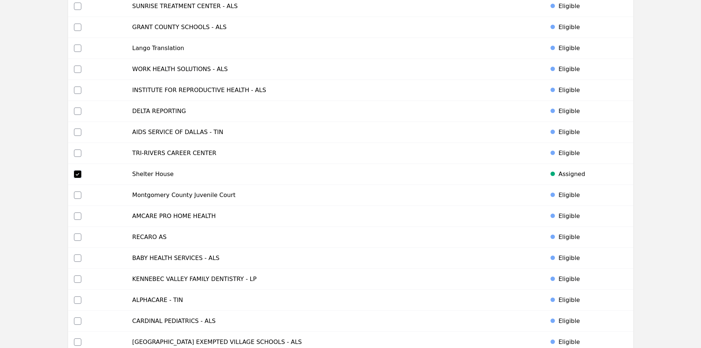
click at [78, 170] on input "checkbox" at bounding box center [77, 173] width 7 height 7
checkbox input "false"
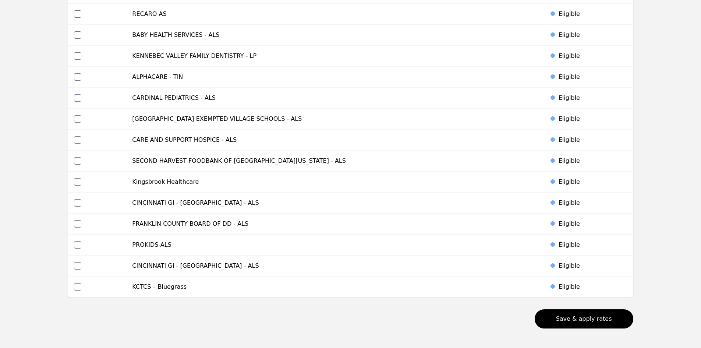
scroll to position [3450, 0]
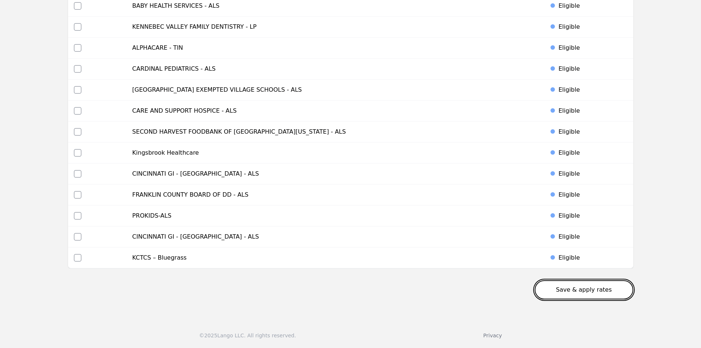
click at [619, 289] on button "Save & apply rates" at bounding box center [584, 289] width 99 height 19
click at [622, 291] on button "Save & apply rates" at bounding box center [584, 289] width 99 height 19
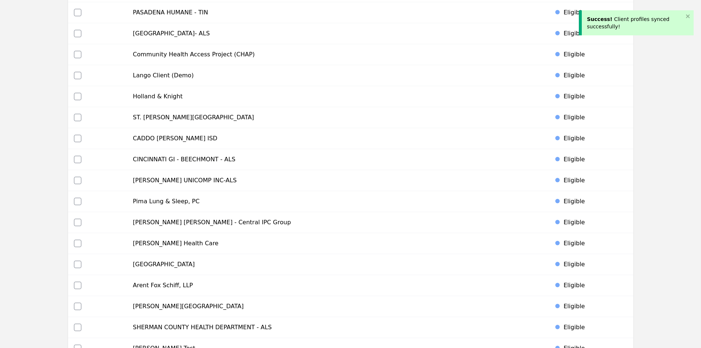
scroll to position [0, 0]
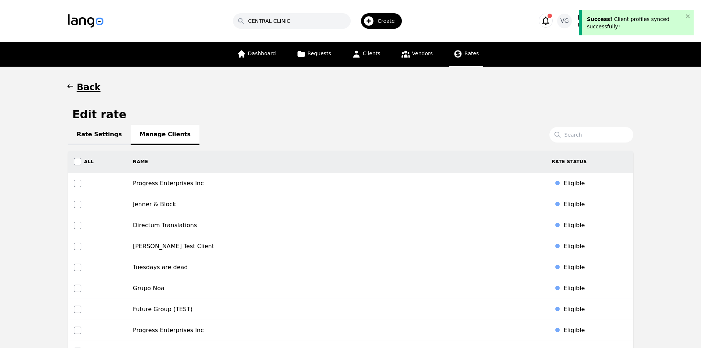
click at [464, 50] on span "Rates" at bounding box center [471, 53] width 14 height 6
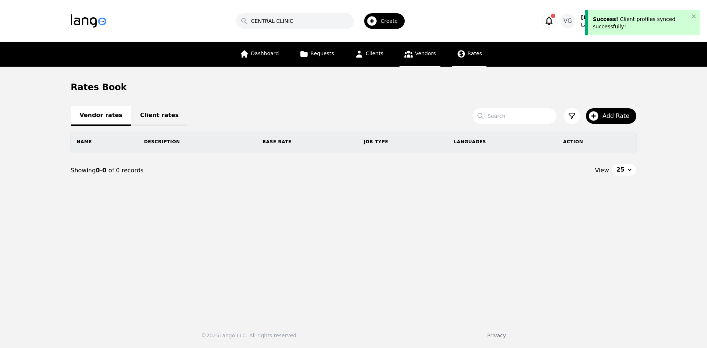
click at [406, 65] on link "Vendors" at bounding box center [419, 54] width 40 height 25
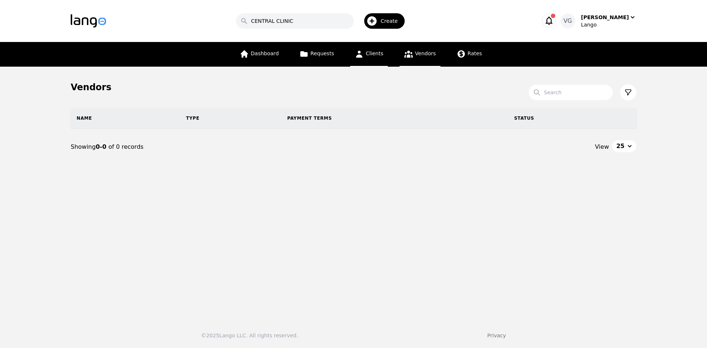
click at [362, 56] on icon at bounding box center [358, 53] width 9 height 9
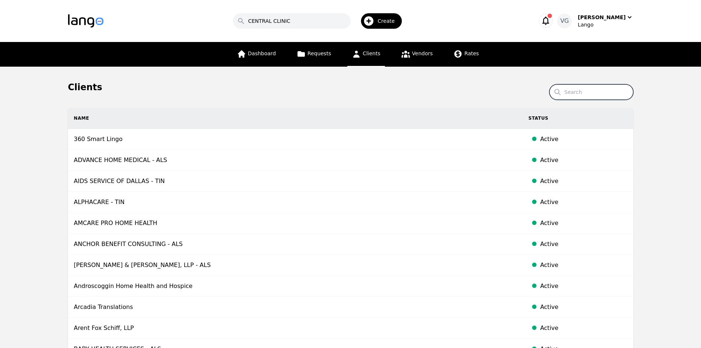
click at [590, 89] on input "Search" at bounding box center [591, 91] width 84 height 15
paste input "Pima Lung & Sleep, PC"
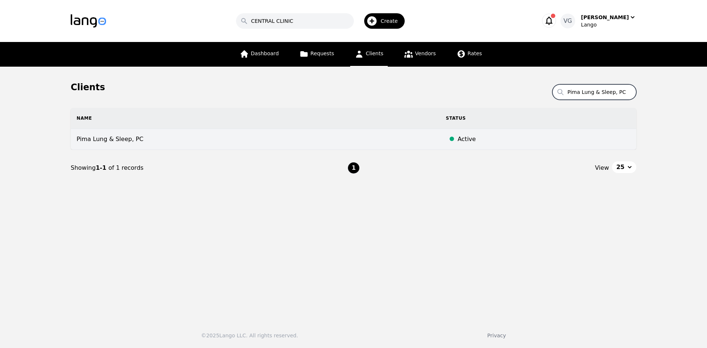
type input "Pima Lung & Sleep, PC"
click at [249, 145] on td "Pima Lung & Sleep, PC" at bounding box center [255, 139] width 369 height 21
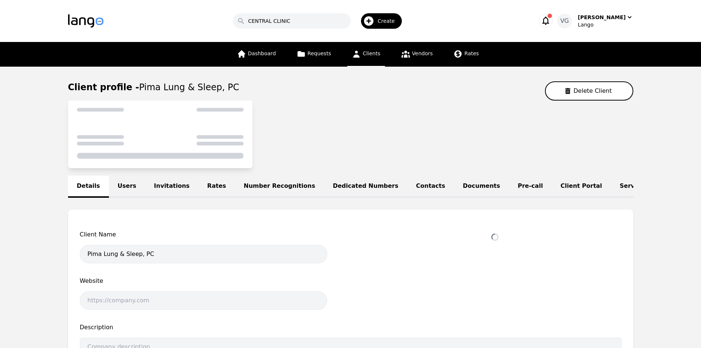
select select "active"
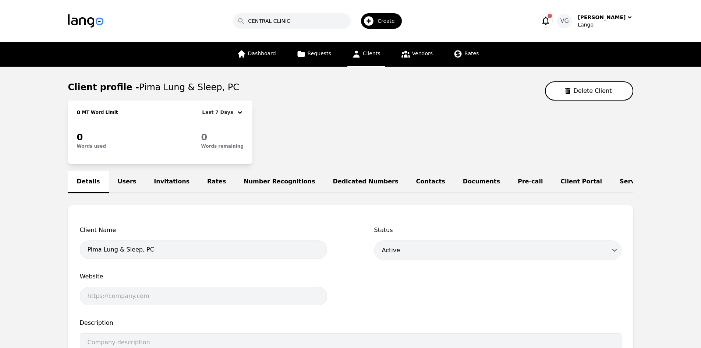
click at [200, 179] on link "Rates" at bounding box center [216, 182] width 36 height 22
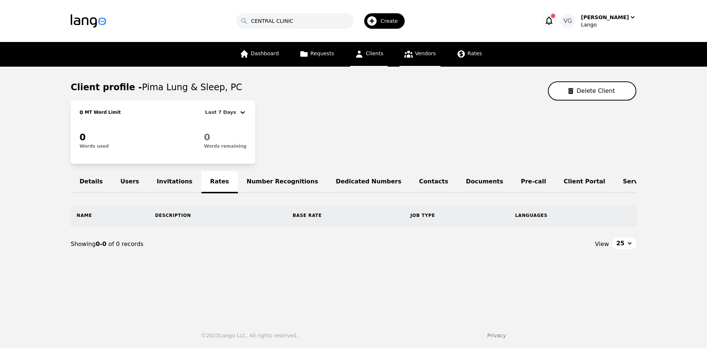
drag, startPoint x: 427, startPoint y: 54, endPoint x: 455, endPoint y: 55, distance: 27.6
click at [428, 53] on span "Vendors" at bounding box center [425, 53] width 21 height 6
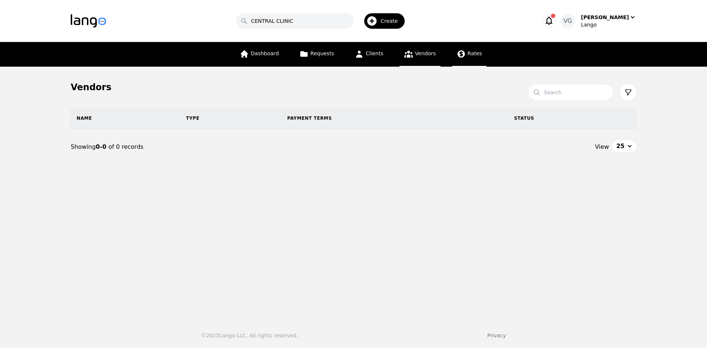
click at [468, 54] on span "Rates" at bounding box center [474, 53] width 14 height 6
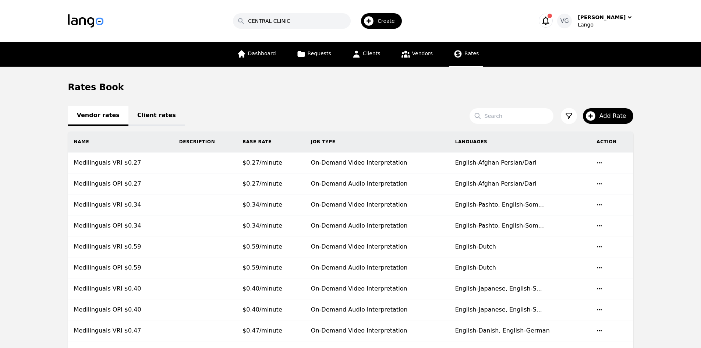
click at [150, 115] on link "Client rates" at bounding box center [156, 116] width 56 height 20
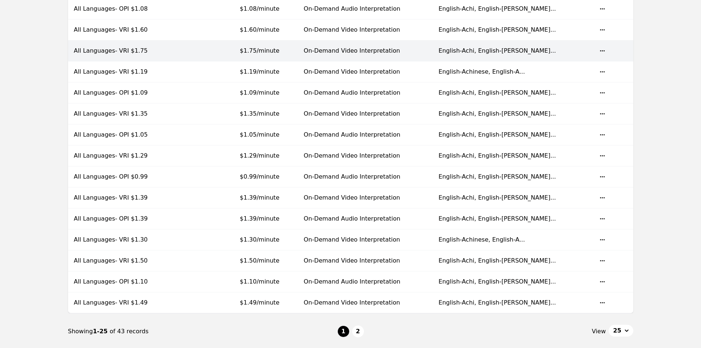
scroll to position [382, 0]
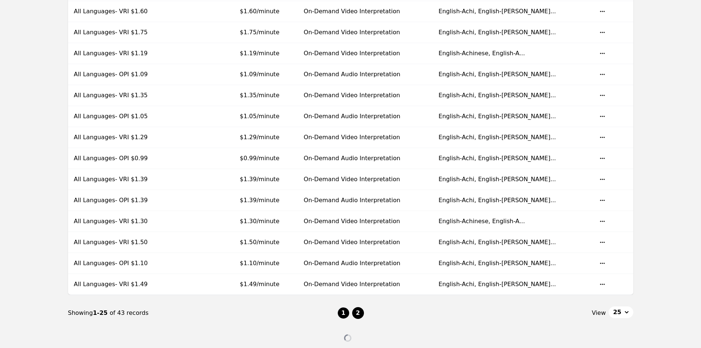
click at [358, 312] on button "2" at bounding box center [358, 313] width 12 height 12
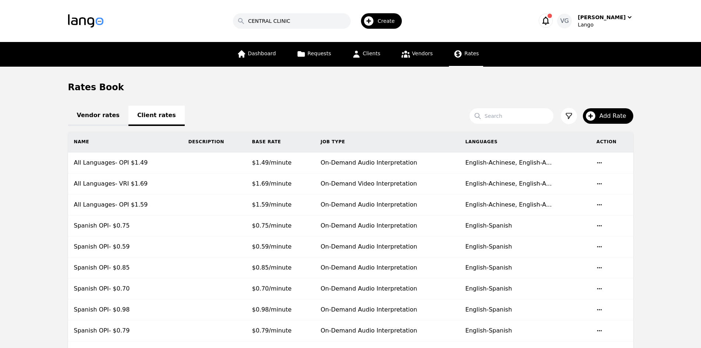
click at [100, 110] on link "Vendor rates" at bounding box center [98, 116] width 60 height 20
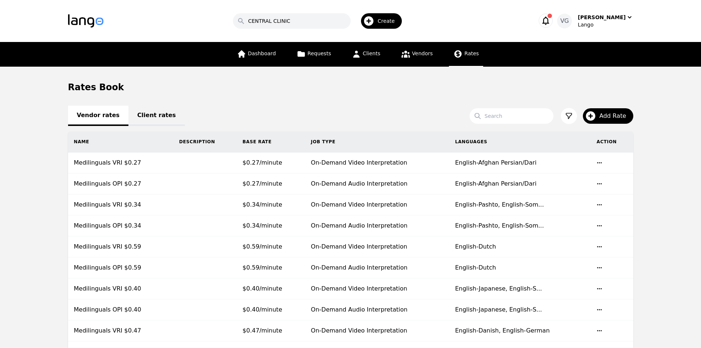
click at [148, 120] on link "Client rates" at bounding box center [156, 116] width 56 height 20
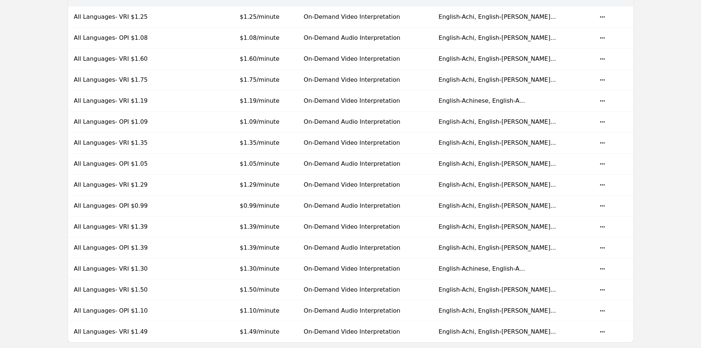
scroll to position [294, 0]
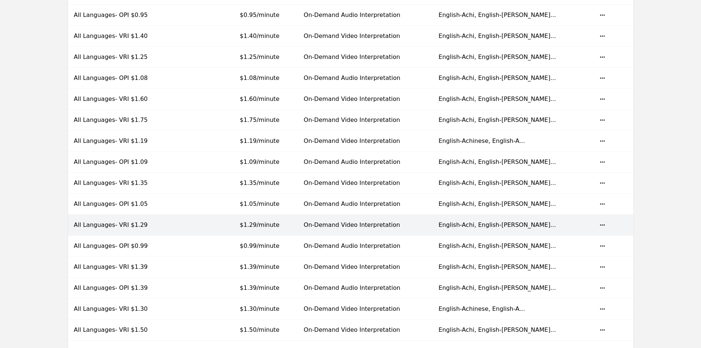
click at [192, 223] on td at bounding box center [203, 225] width 59 height 21
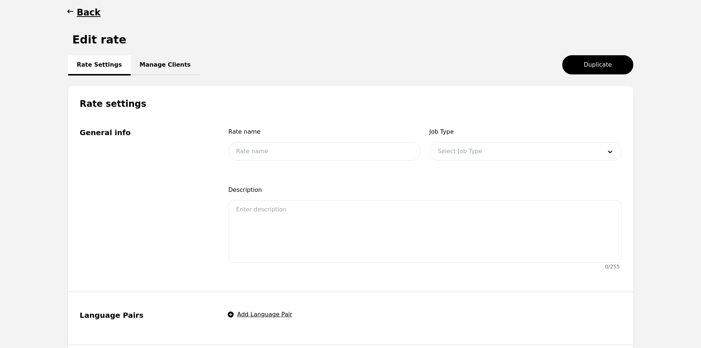
scroll to position [74, 0]
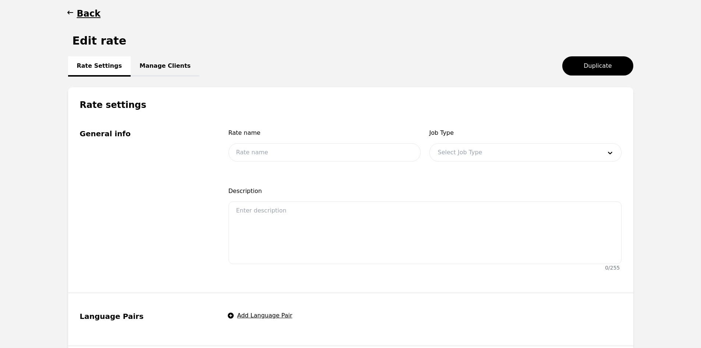
click at [671, 287] on main "Back Edit rate Rate Settings Manage Clients Duplicate Rate settings General inf…" at bounding box center [350, 283] width 701 height 581
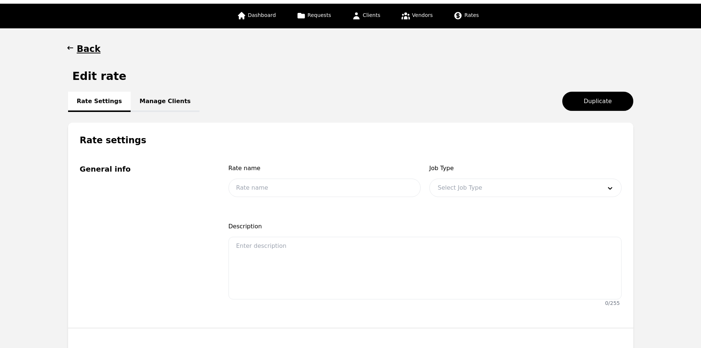
scroll to position [0, 0]
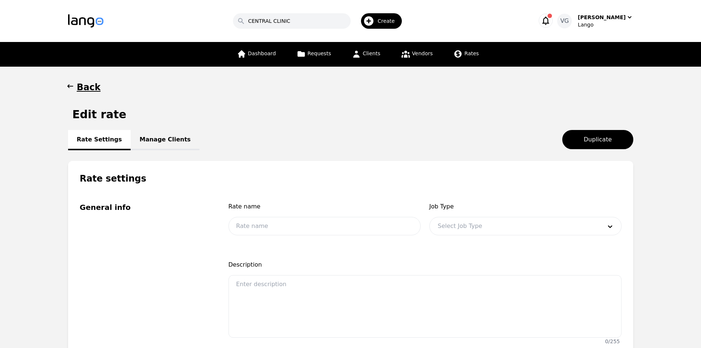
click at [469, 184] on fieldset "General info Rate name Job Type Select Job Type Description 0 / 255" at bounding box center [350, 275] width 565 height 183
click at [170, 145] on link "Manage Clients" at bounding box center [165, 140] width 69 height 20
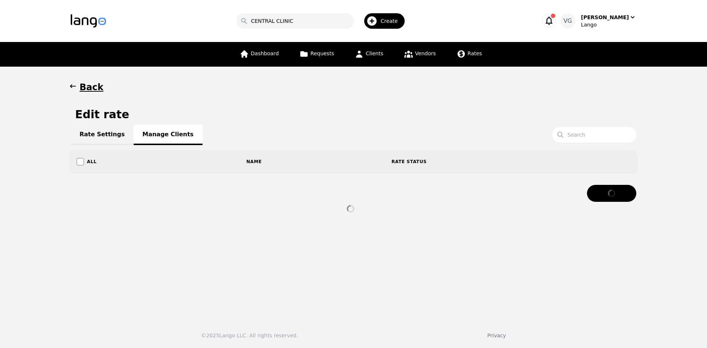
click at [111, 140] on link "Rate Settings" at bounding box center [102, 135] width 63 height 20
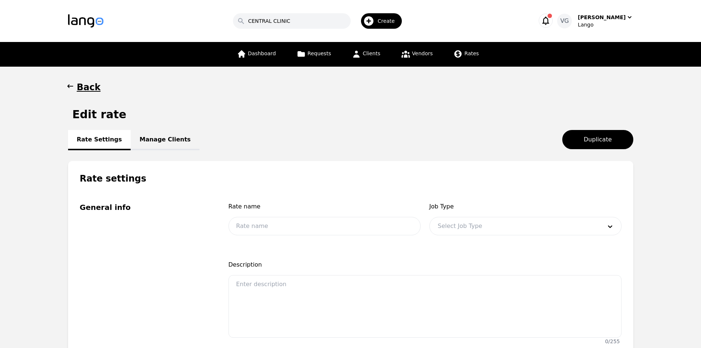
scroll to position [110, 0]
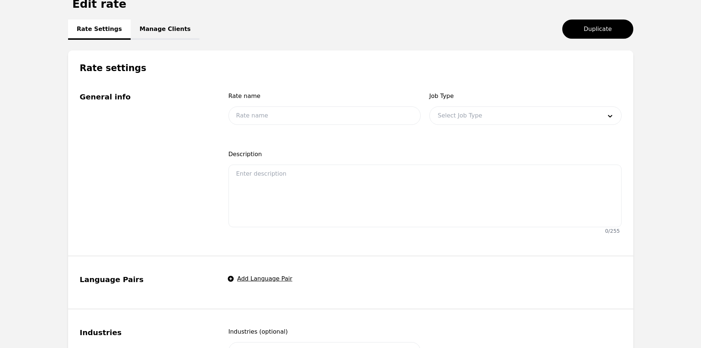
type input "All Languages- VRI $1.29"
type input "1.29"
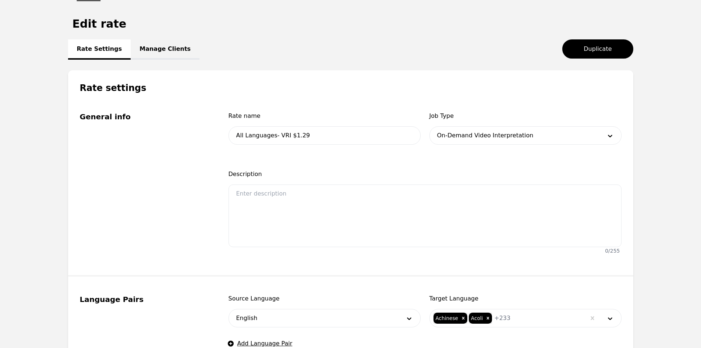
scroll to position [74, 0]
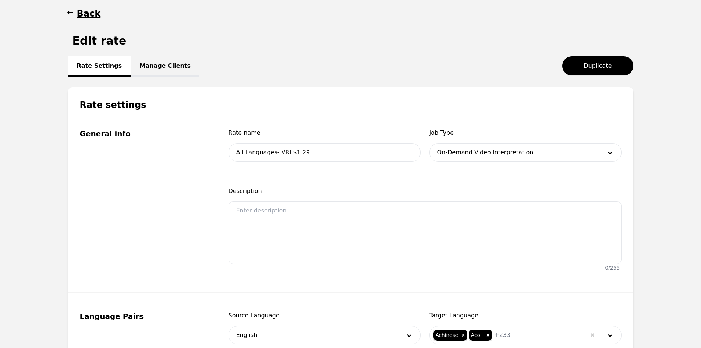
click at [148, 75] on link "Manage Clients" at bounding box center [165, 66] width 69 height 20
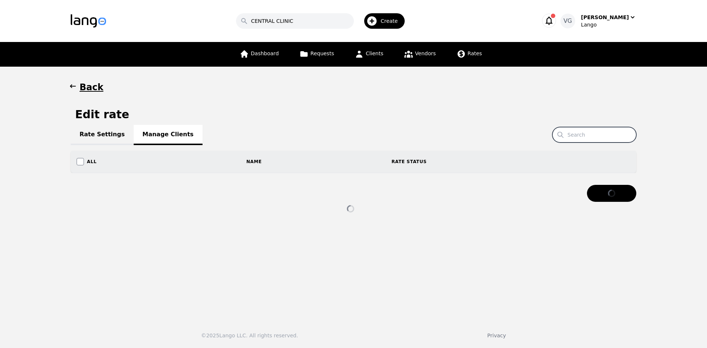
click at [590, 134] on input "Search" at bounding box center [594, 134] width 84 height 15
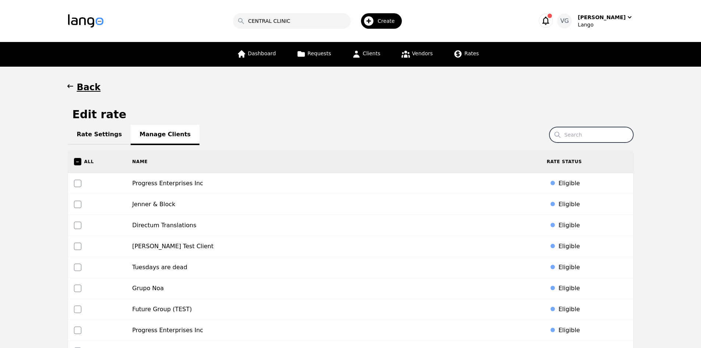
paste input "Pima Lung & Sleep, PC"
type input "Pima Lung & Sleep, PC"
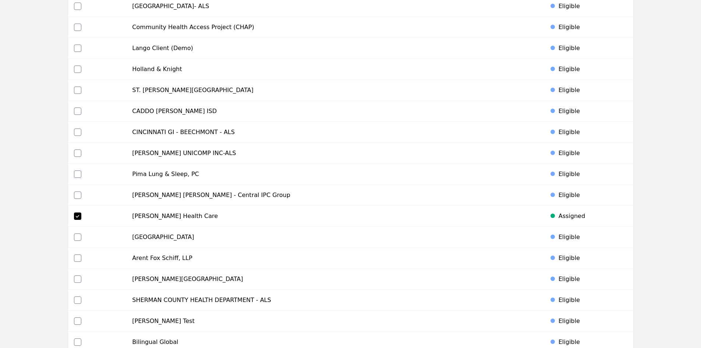
click at [76, 177] on input "checkbox" at bounding box center [77, 173] width 7 height 7
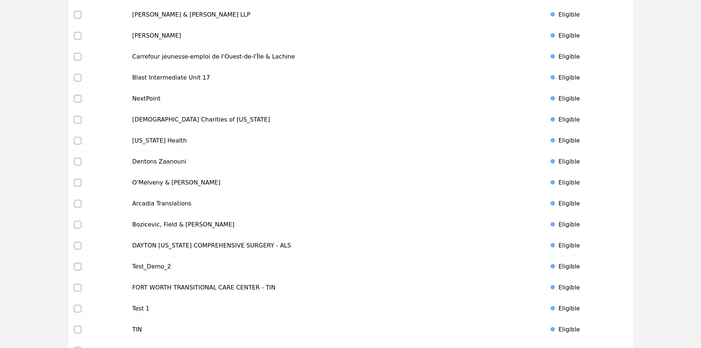
scroll to position [3450, 0]
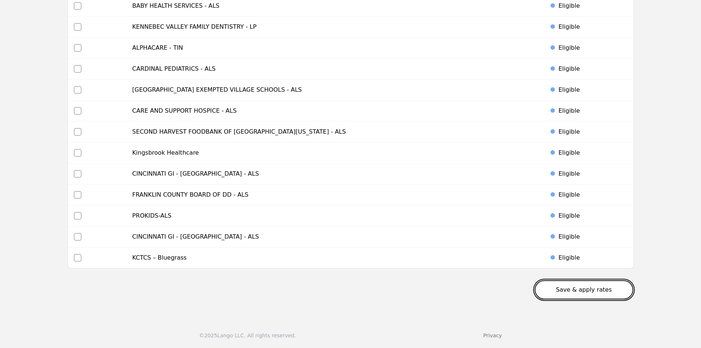
click at [597, 292] on button "Save & apply rates" at bounding box center [584, 289] width 99 height 19
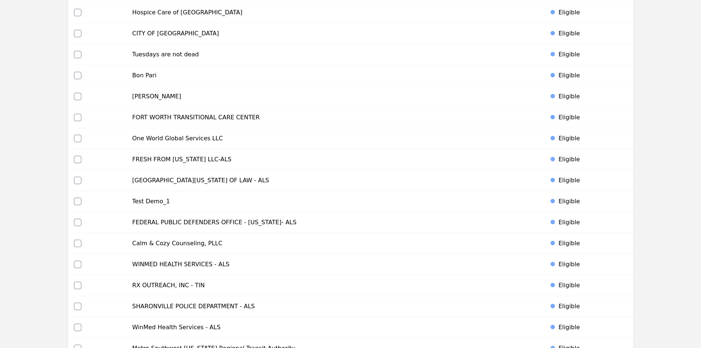
scroll to position [834, 0]
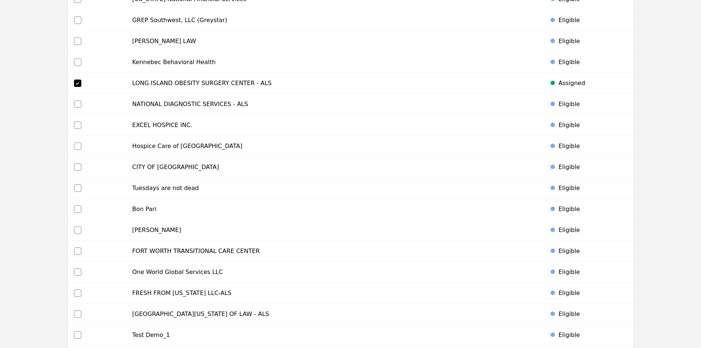
drag, startPoint x: 683, startPoint y: 110, endPoint x: 702, endPoint y: 98, distance: 22.0
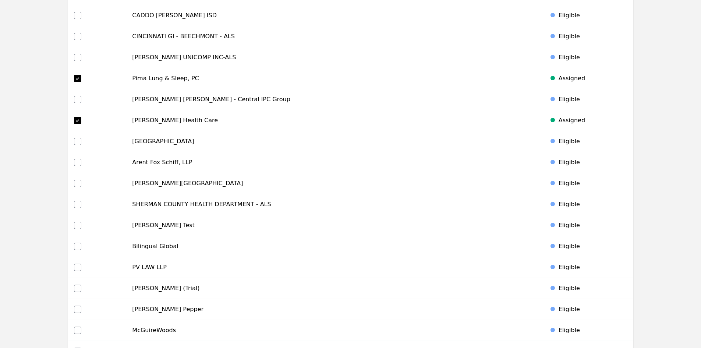
scroll to position [1649, 0]
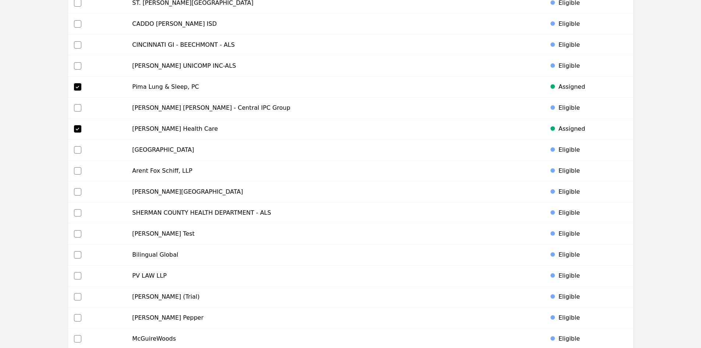
click at [75, 86] on input "checkbox" at bounding box center [77, 86] width 7 height 7
checkbox input "false"
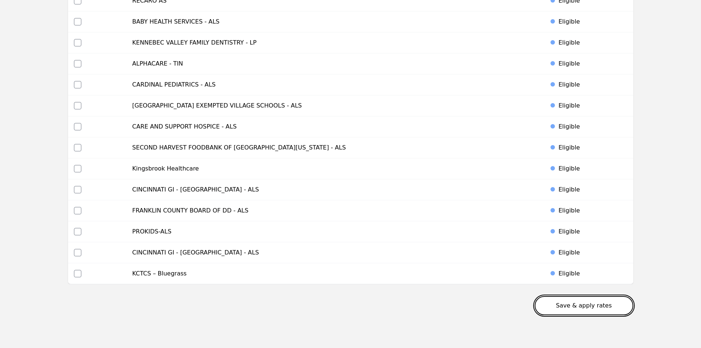
click at [593, 302] on button "Save & apply rates" at bounding box center [584, 305] width 99 height 19
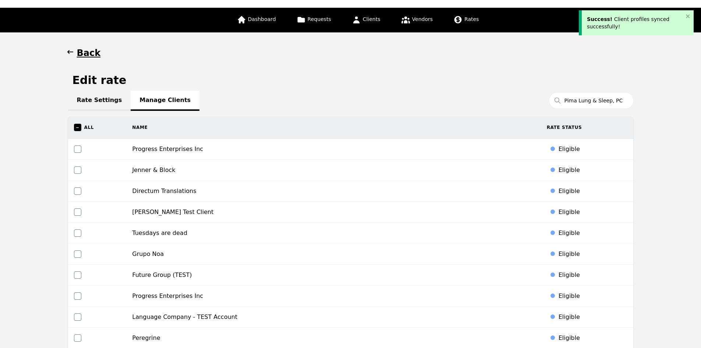
scroll to position [0, 0]
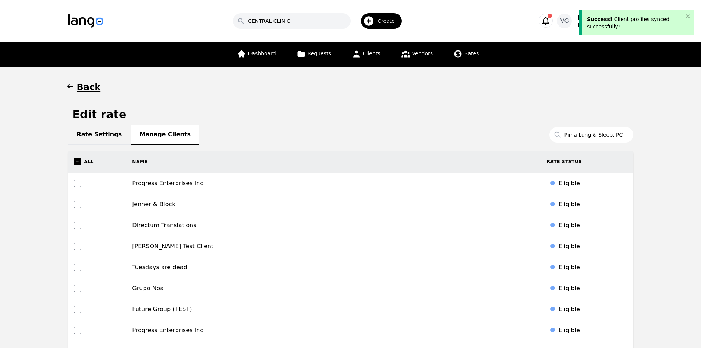
click at [89, 136] on link "Rate Settings" at bounding box center [99, 135] width 63 height 20
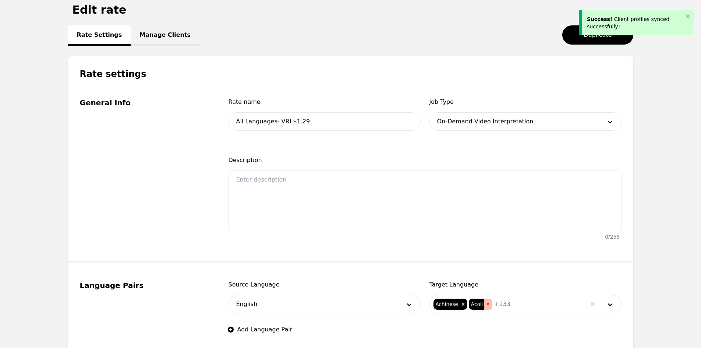
scroll to position [184, 0]
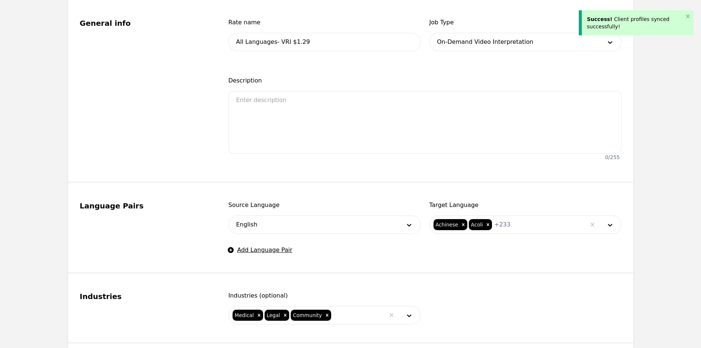
click at [502, 222] on span "+ 233" at bounding box center [502, 224] width 16 height 9
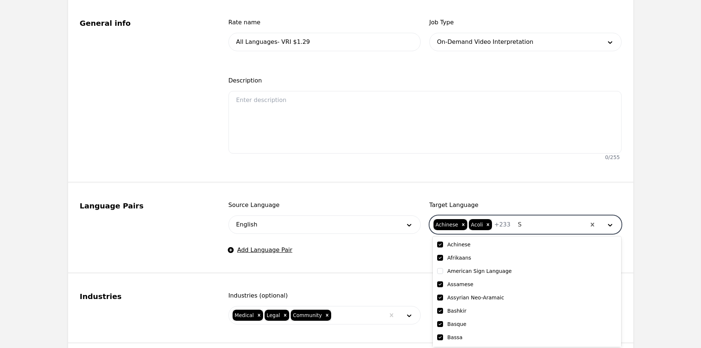
type input "SP"
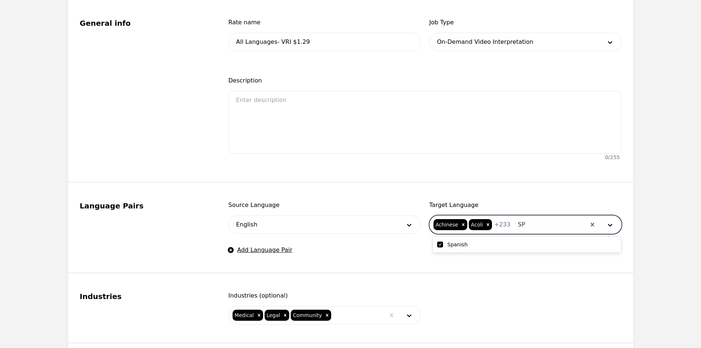
click at [453, 242] on label "Spanish" at bounding box center [458, 244] width 20 height 7
checkbox input "false"
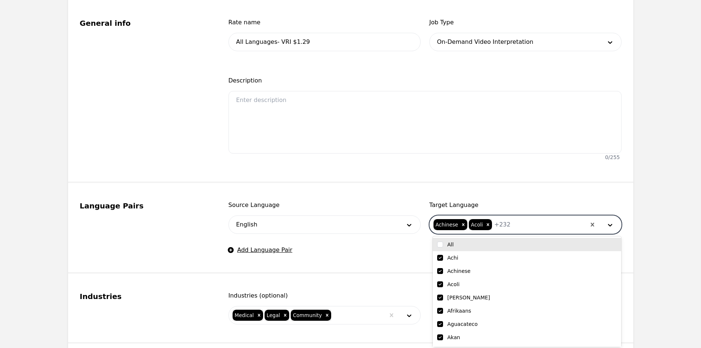
click at [440, 245] on input "checkbox" at bounding box center [440, 244] width 6 height 6
checkbox input "true"
click at [440, 243] on input "checkbox" at bounding box center [440, 244] width 6 height 6
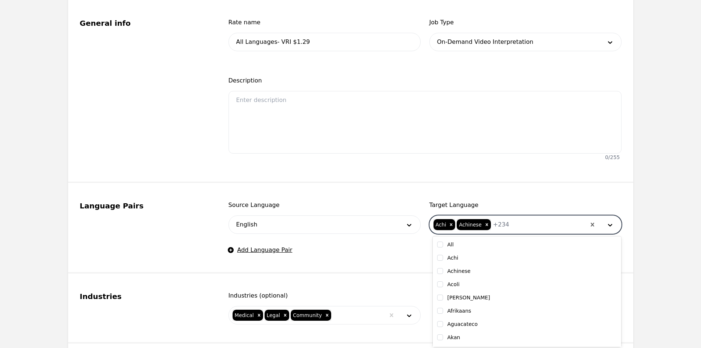
checkbox input "false"
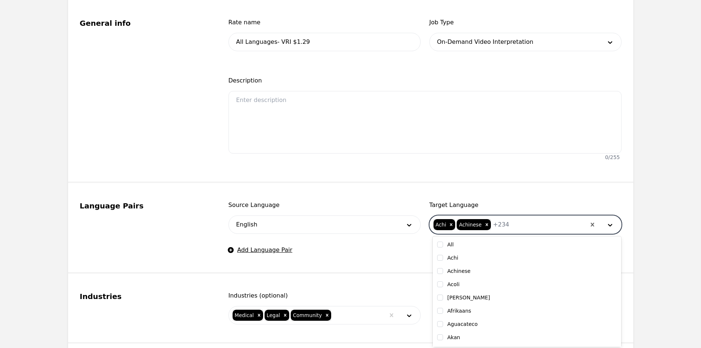
checkbox input "false"
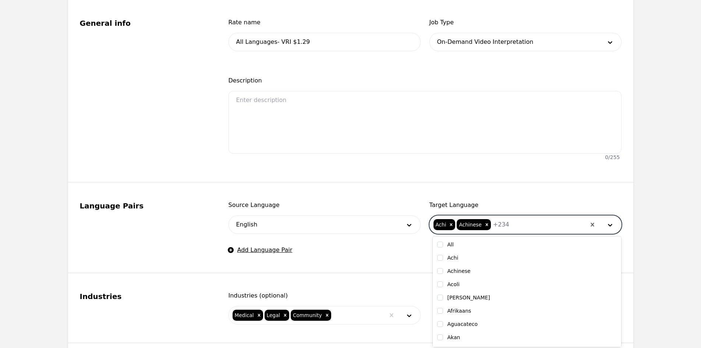
checkbox input "false"
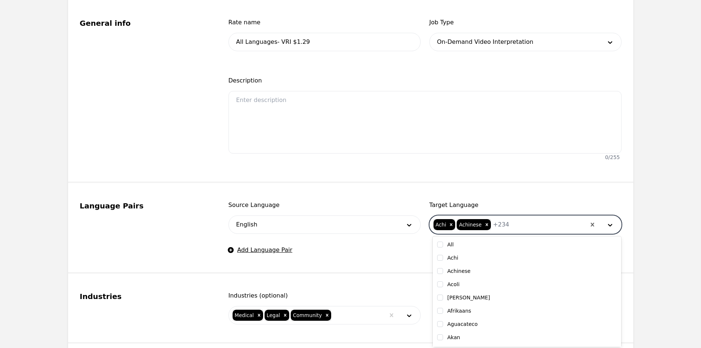
checkbox input "false"
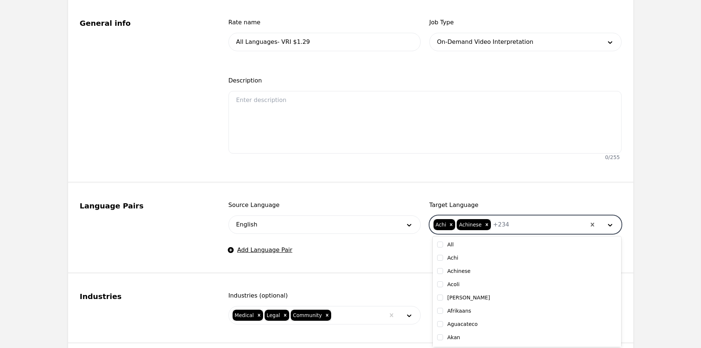
checkbox input "false"
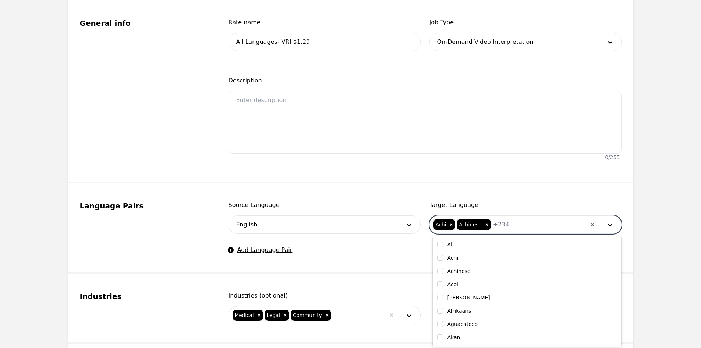
checkbox input "false"
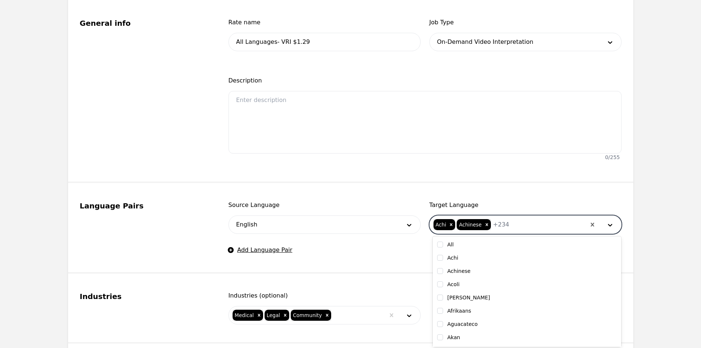
checkbox input "false"
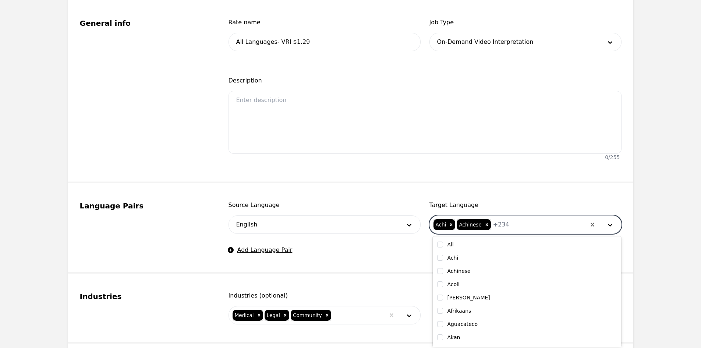
checkbox input "false"
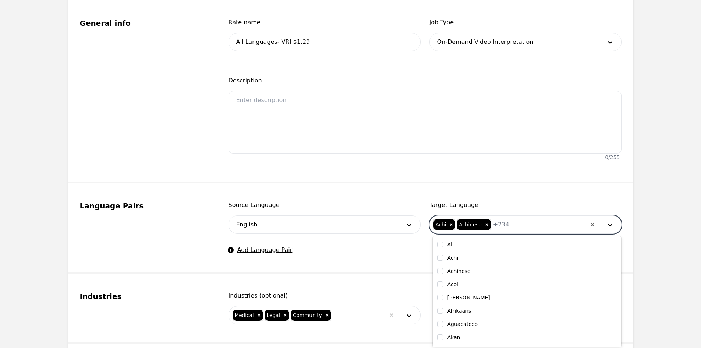
checkbox input "false"
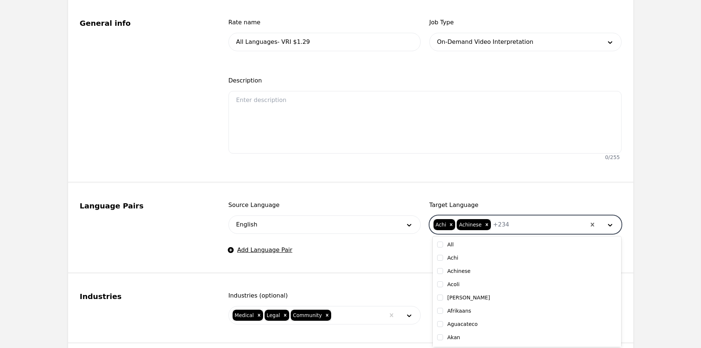
checkbox input "false"
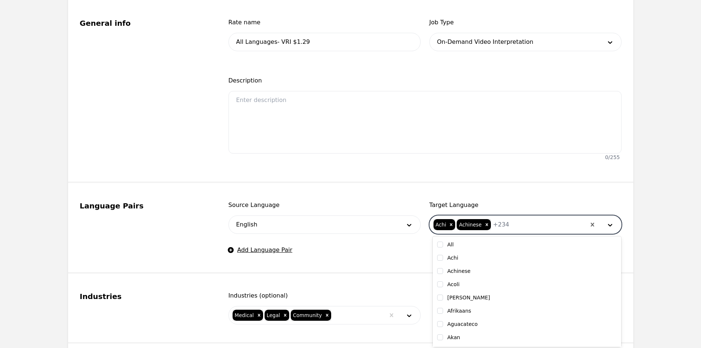
checkbox input "false"
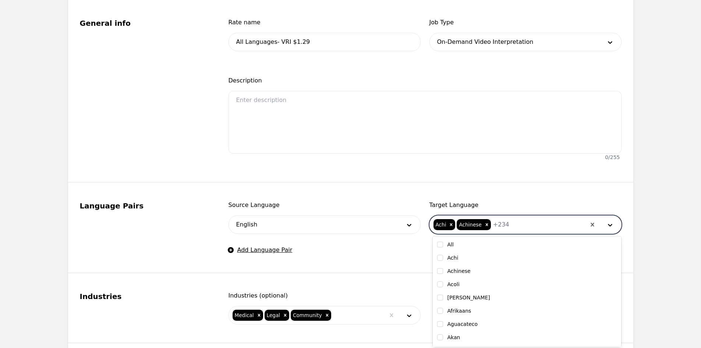
checkbox input "false"
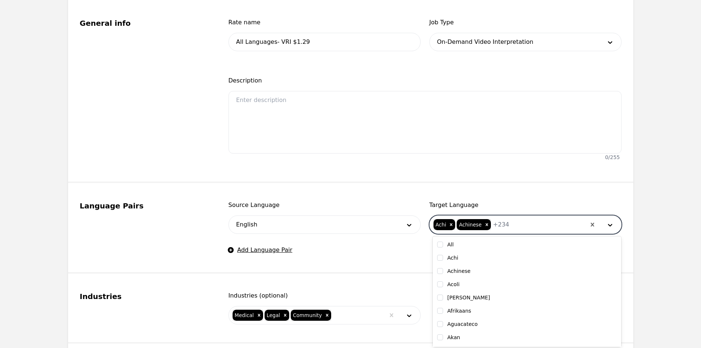
checkbox input "false"
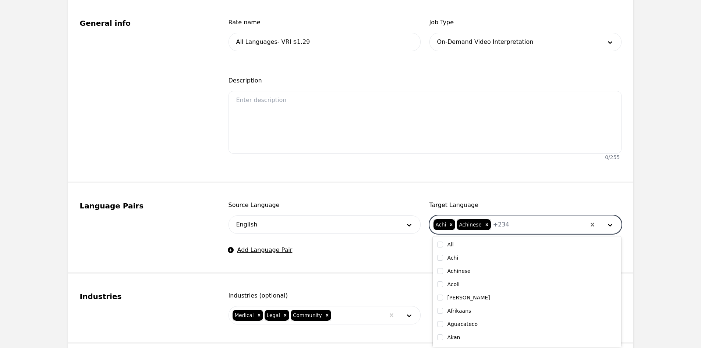
checkbox input "false"
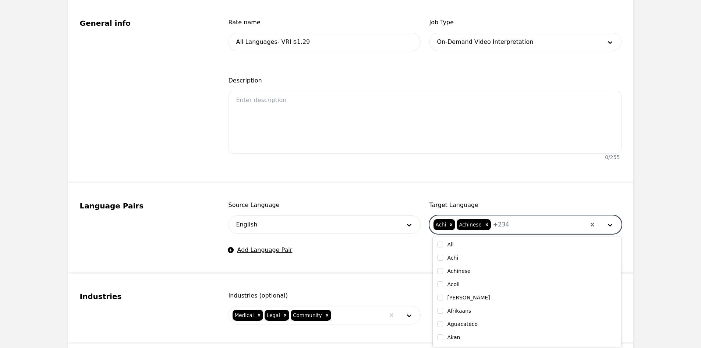
checkbox input "false"
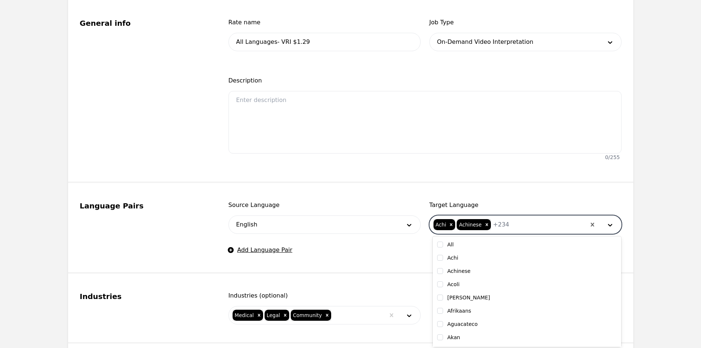
checkbox input "false"
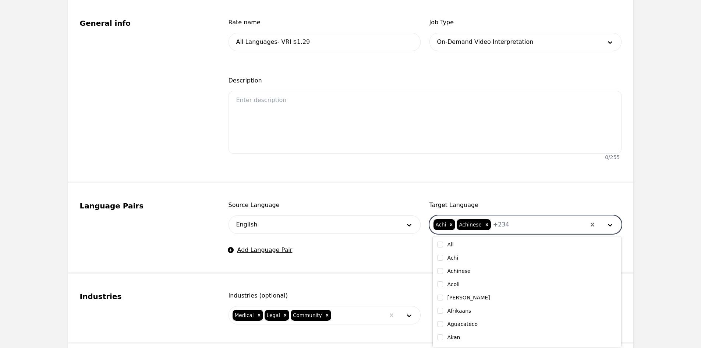
checkbox input "false"
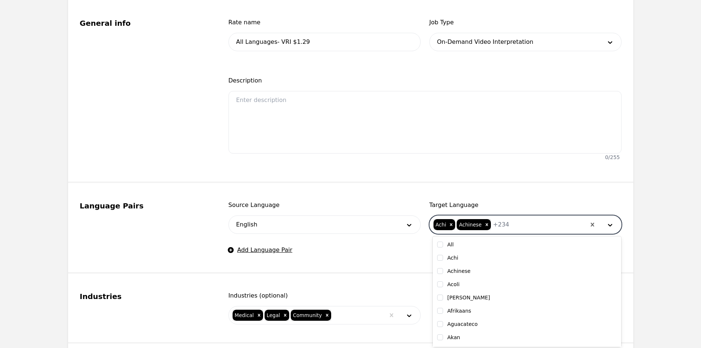
checkbox input "false"
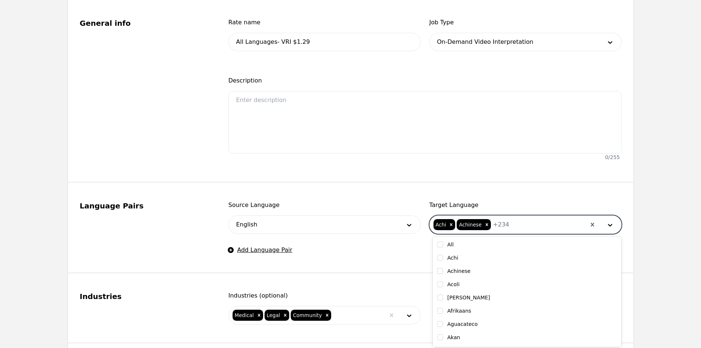
checkbox input "false"
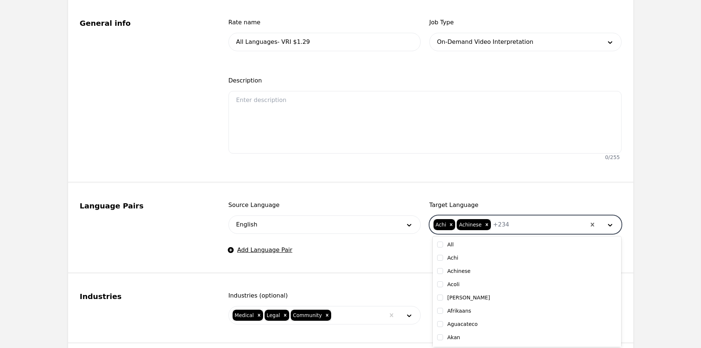
checkbox input "false"
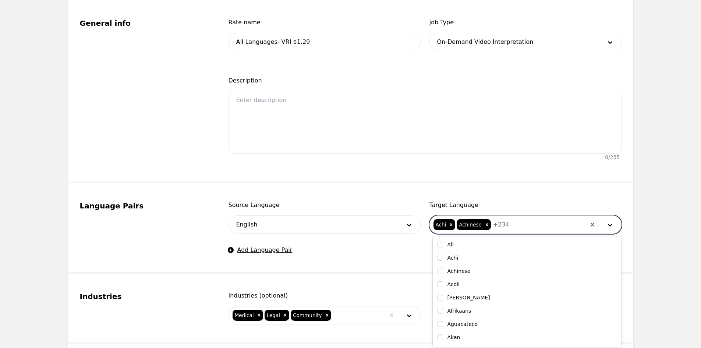
checkbox input "false"
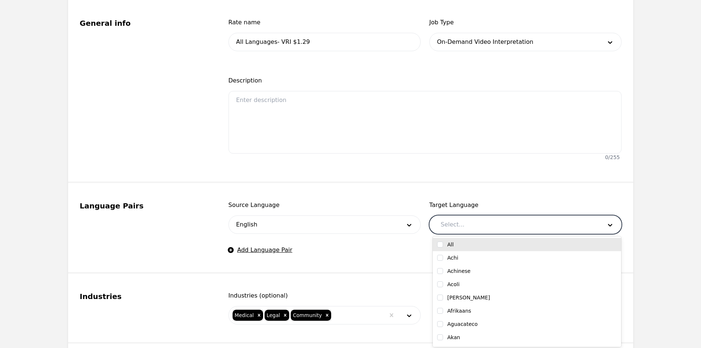
click at [439, 244] on input "checkbox" at bounding box center [440, 244] width 6 height 6
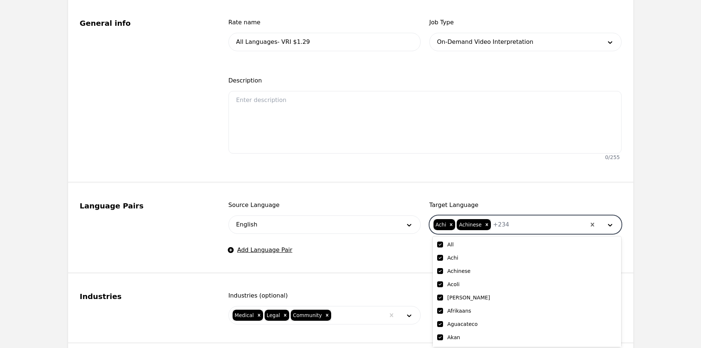
click at [509, 223] on div at bounding box center [547, 225] width 77 height 18
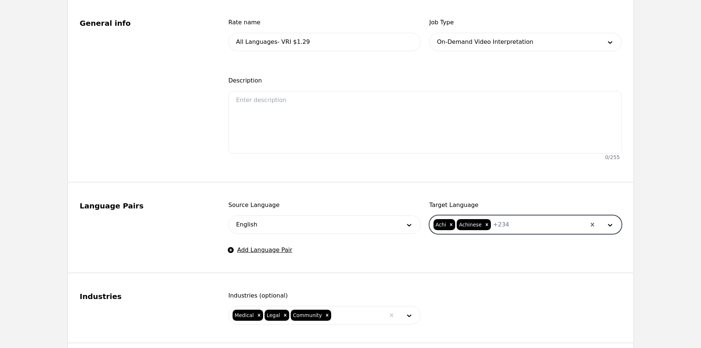
click at [509, 223] on div at bounding box center [547, 225] width 77 height 18
click at [483, 246] on label "American Sign Language" at bounding box center [480, 244] width 64 height 7
click at [439, 245] on input "checkbox" at bounding box center [440, 244] width 6 height 6
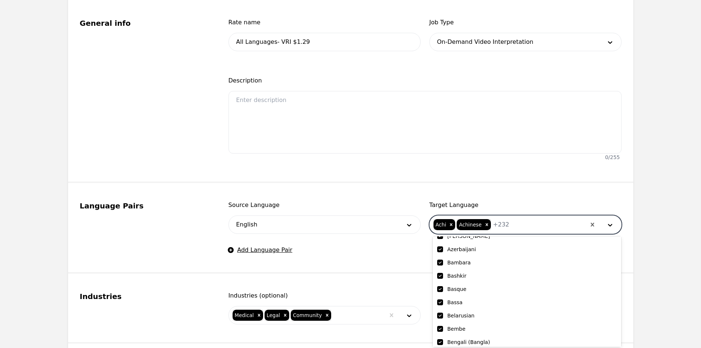
scroll to position [221, 0]
click at [367, 194] on fieldset "Language Pairs Source Language English Target Language option Spanish, deselect…" at bounding box center [350, 228] width 565 height 91
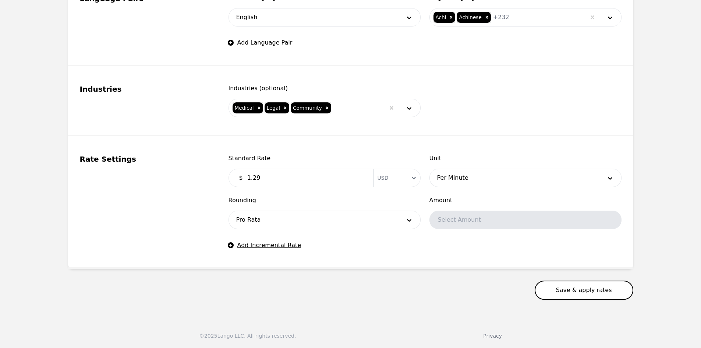
scroll to position [392, 0]
click at [563, 284] on button "Save & apply rates" at bounding box center [584, 289] width 99 height 19
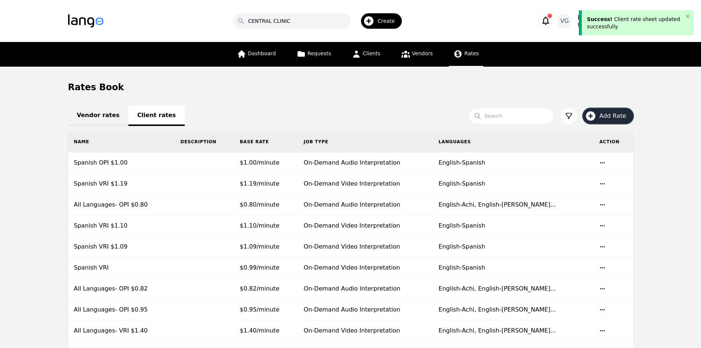
click at [601, 111] on button "Add Rate" at bounding box center [608, 115] width 50 height 15
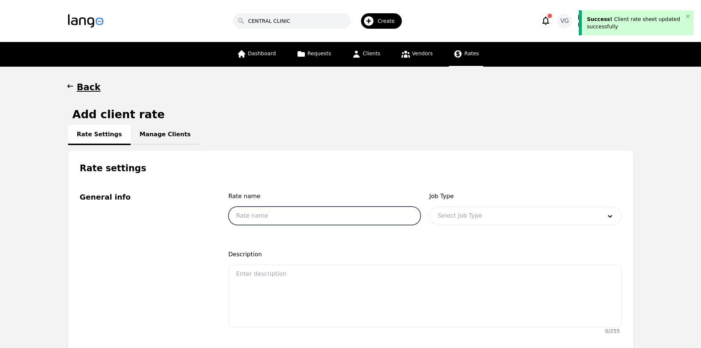
click at [268, 210] on input "text" at bounding box center [325, 215] width 192 height 18
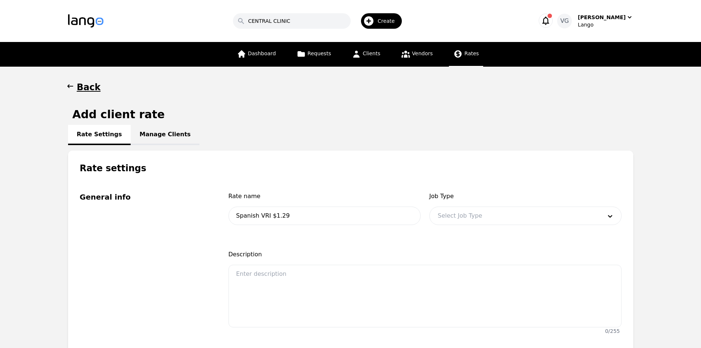
click at [453, 215] on div at bounding box center [514, 216] width 169 height 18
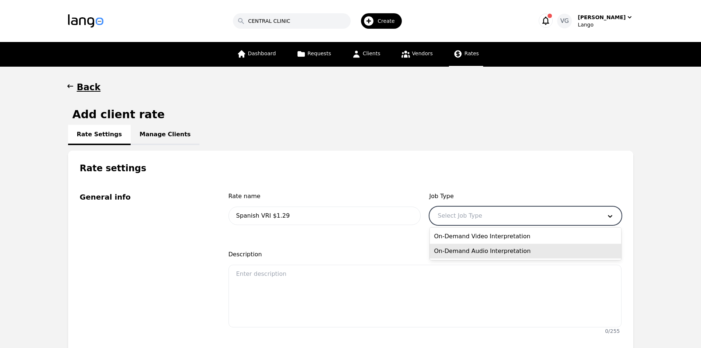
click at [471, 239] on div "On-Demand Video Interpretation" at bounding box center [525, 236] width 191 height 15
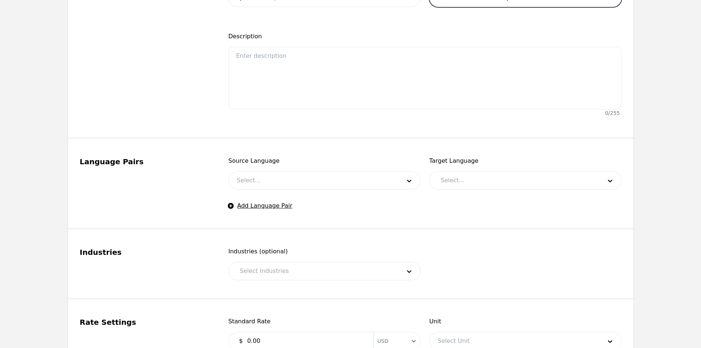
scroll to position [221, 0]
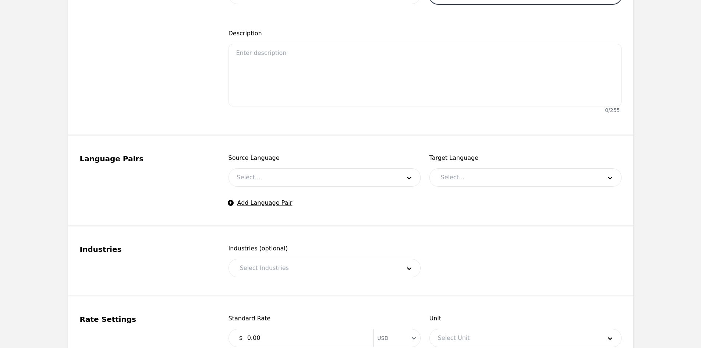
click at [271, 180] on div at bounding box center [313, 178] width 169 height 18
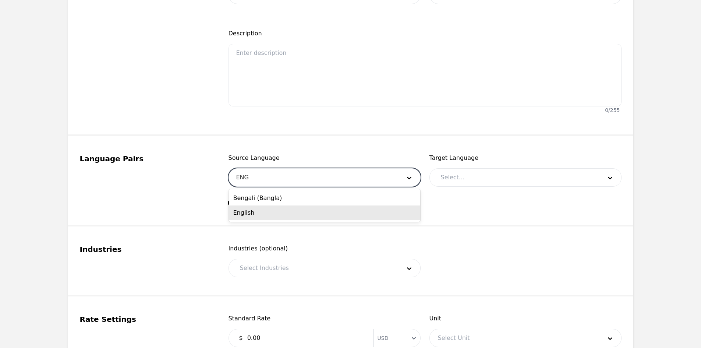
click at [264, 211] on div "English" at bounding box center [324, 212] width 191 height 15
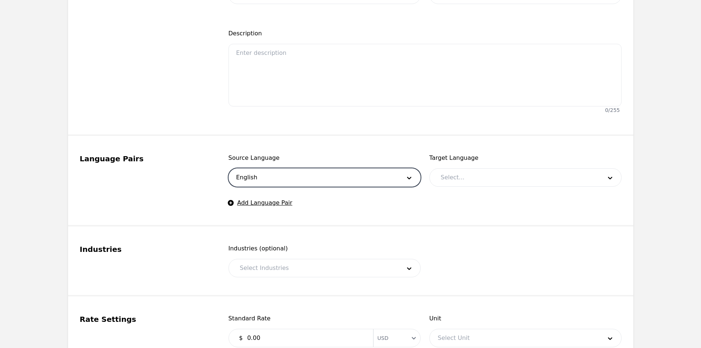
click at [460, 179] on div at bounding box center [516, 178] width 166 height 18
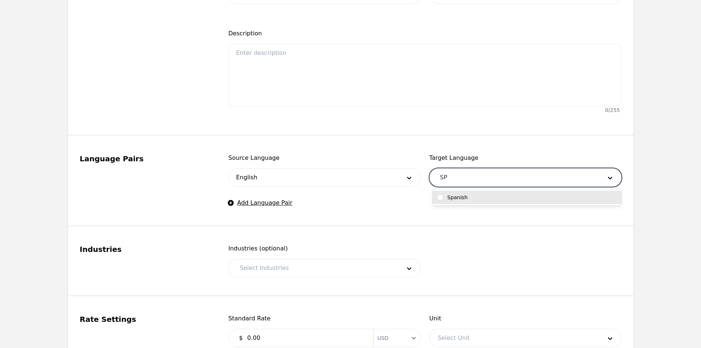
click at [466, 198] on div "Spanish" at bounding box center [527, 197] width 180 height 7
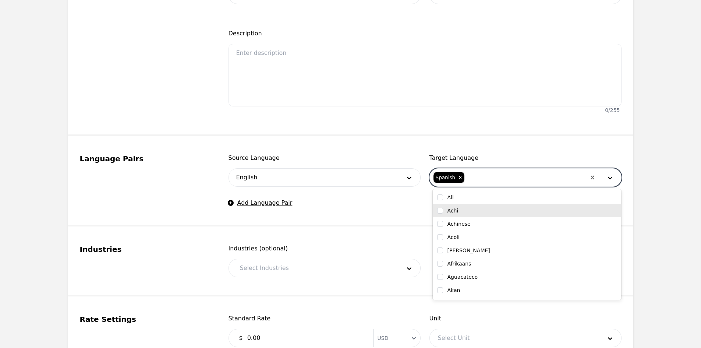
click at [290, 269] on div at bounding box center [315, 268] width 166 height 18
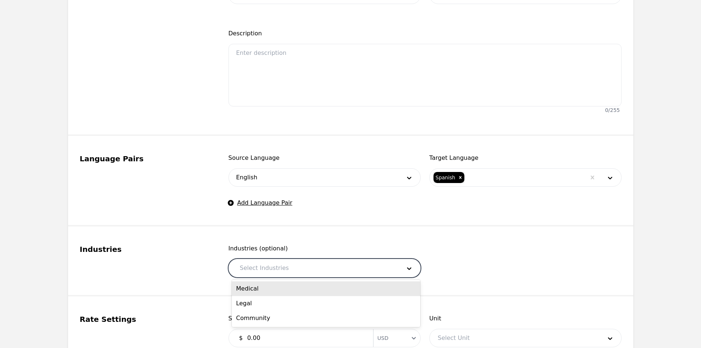
drag, startPoint x: 301, startPoint y: 291, endPoint x: 303, endPoint y: 287, distance: 4.2
click at [302, 289] on div "Medical" at bounding box center [326, 288] width 188 height 15
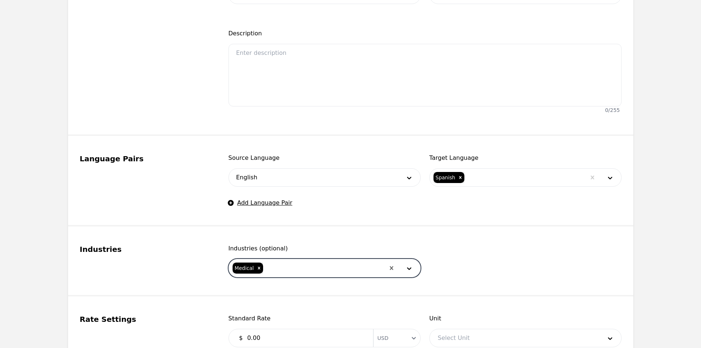
click at [314, 268] on div at bounding box center [324, 268] width 121 height 18
drag, startPoint x: 310, startPoint y: 285, endPoint x: 316, endPoint y: 260, distance: 25.8
click at [310, 284] on div "Legal" at bounding box center [326, 288] width 188 height 15
click at [316, 261] on div at bounding box center [324, 268] width 121 height 18
click at [313, 296] on div "Community" at bounding box center [326, 288] width 188 height 15
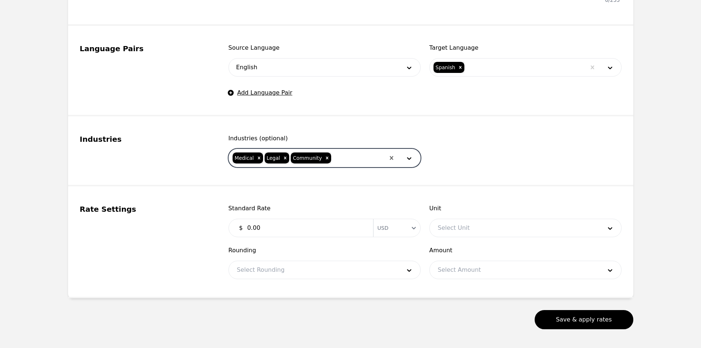
scroll to position [331, 0]
click at [282, 223] on input "0.00" at bounding box center [306, 227] width 126 height 15
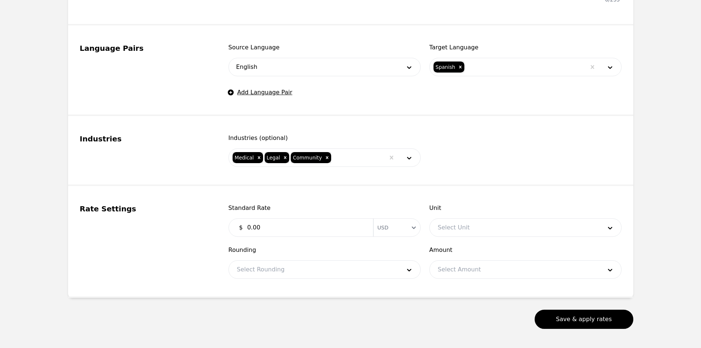
click at [282, 223] on input "0.00" at bounding box center [306, 227] width 126 height 15
drag, startPoint x: 282, startPoint y: 223, endPoint x: 285, endPoint y: 219, distance: 5.2
click at [283, 224] on input "0.00" at bounding box center [306, 227] width 126 height 15
click at [485, 233] on div at bounding box center [514, 228] width 169 height 18
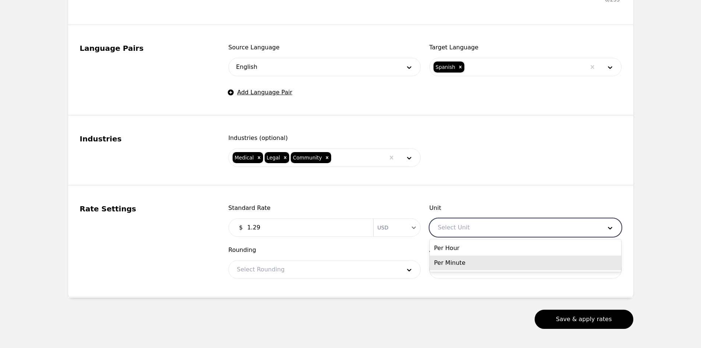
drag, startPoint x: 477, startPoint y: 259, endPoint x: 312, endPoint y: 283, distance: 165.9
click at [475, 259] on div "Per Minute" at bounding box center [525, 262] width 191 height 15
click at [308, 283] on fieldset "Rate Settings Standard Rate $ 1.29 Currency USD Unit 2 results available. Use U…" at bounding box center [350, 242] width 565 height 112
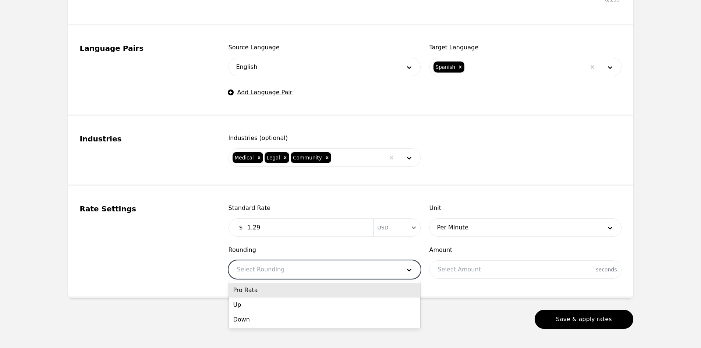
click at [300, 276] on div at bounding box center [313, 270] width 169 height 18
click at [293, 291] on div "Pro Rata" at bounding box center [324, 290] width 191 height 15
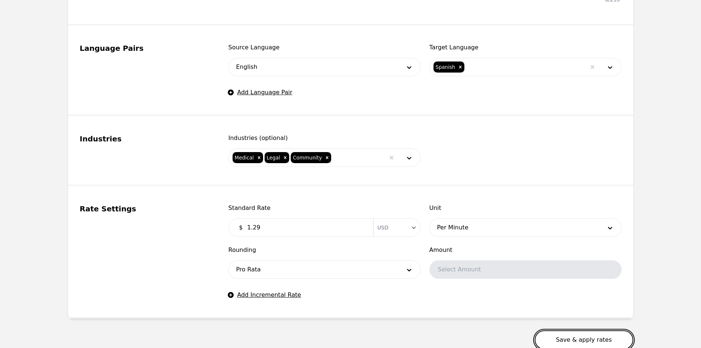
click at [562, 335] on button "Save & apply rates" at bounding box center [584, 339] width 99 height 19
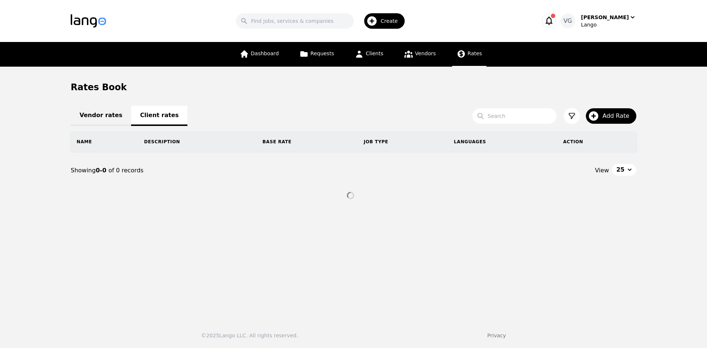
click at [125, 170] on div "Showing 0-0 of 0 records" at bounding box center [212, 170] width 283 height 9
click at [126, 170] on div "Showing 0-0 of 0 records" at bounding box center [212, 170] width 283 height 9
click at [101, 168] on span "0-0" at bounding box center [102, 170] width 13 height 7
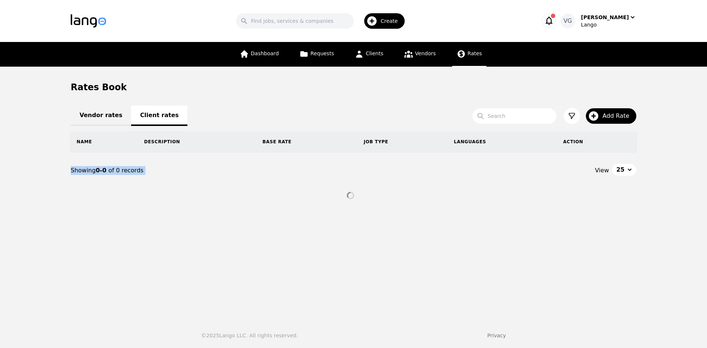
click at [101, 168] on span "0-0" at bounding box center [102, 170] width 13 height 7
click at [96, 169] on span "0-0" at bounding box center [102, 170] width 13 height 7
drag, startPoint x: 96, startPoint y: 169, endPoint x: 103, endPoint y: 169, distance: 7.4
click at [103, 169] on span "0-0" at bounding box center [102, 170] width 13 height 7
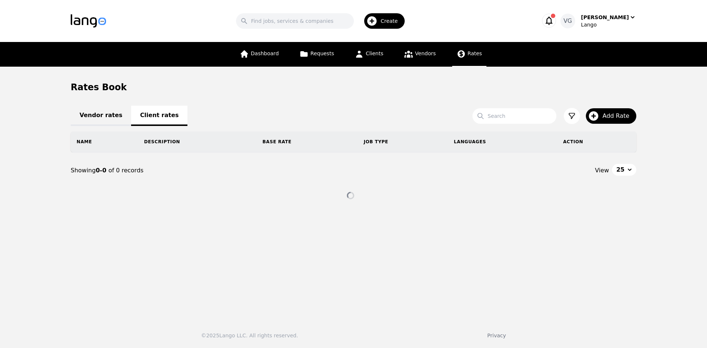
click at [20, 227] on main "Rates Book Vendor rates Client rates Search Add Rate Name Description Base Rate…" at bounding box center [353, 190] width 707 height 247
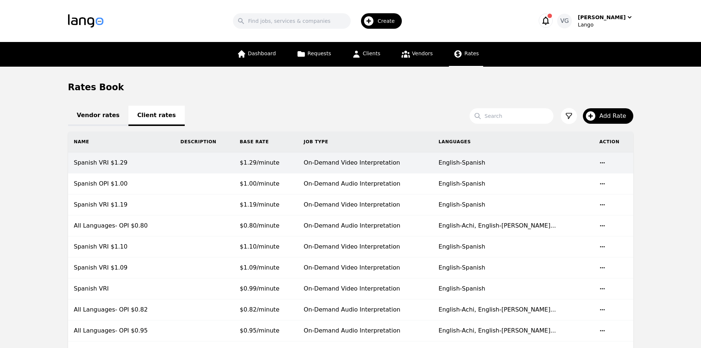
click at [151, 162] on td "Spanish VRI $1.29" at bounding box center [121, 162] width 107 height 21
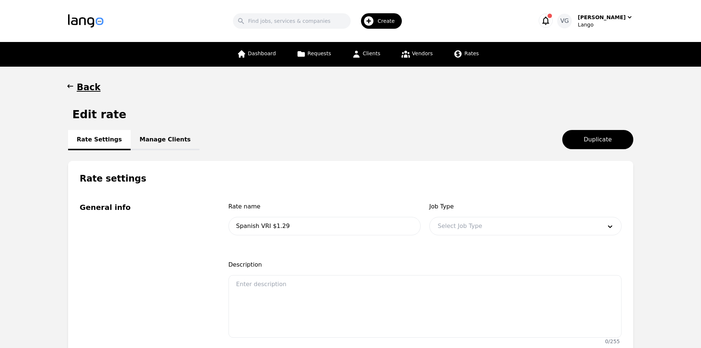
click at [149, 134] on link "Manage Clients" at bounding box center [165, 140] width 69 height 20
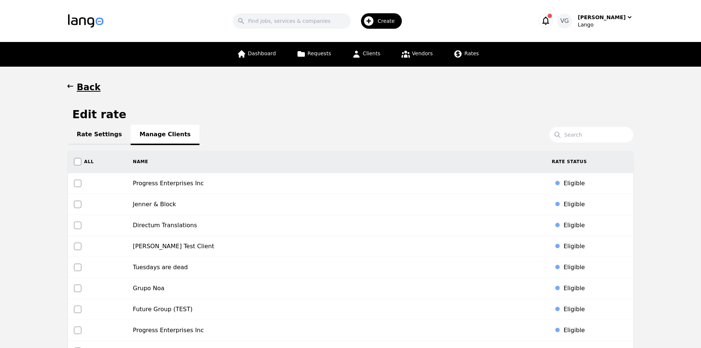
scroll to position [1562, 0]
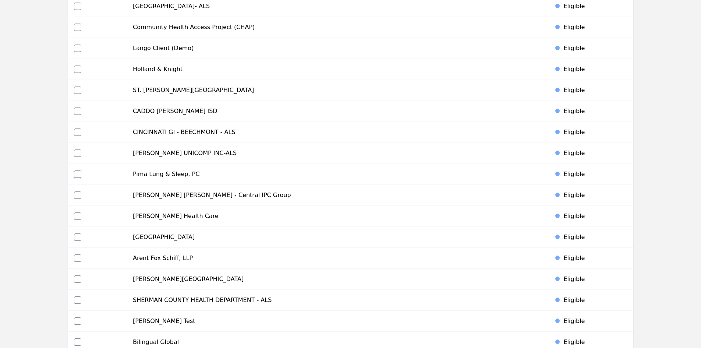
click at [75, 176] on input "checkbox" at bounding box center [77, 173] width 7 height 7
checkbox input "true"
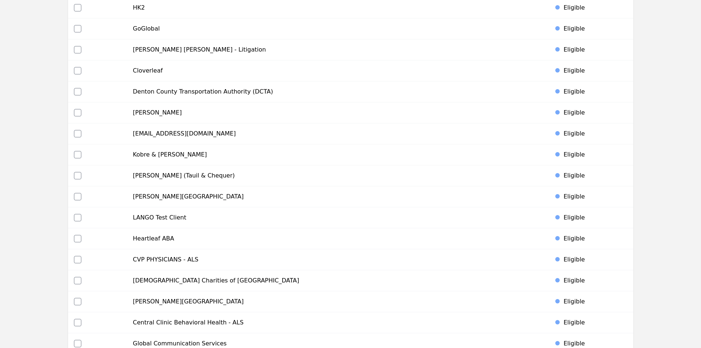
scroll to position [3450, 0]
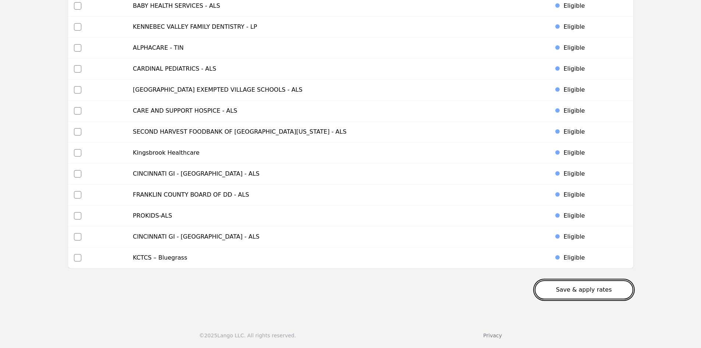
click at [605, 289] on button "Save & apply rates" at bounding box center [584, 289] width 99 height 19
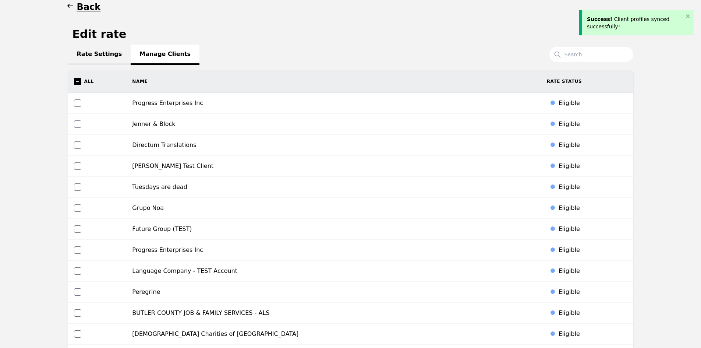
scroll to position [0, 0]
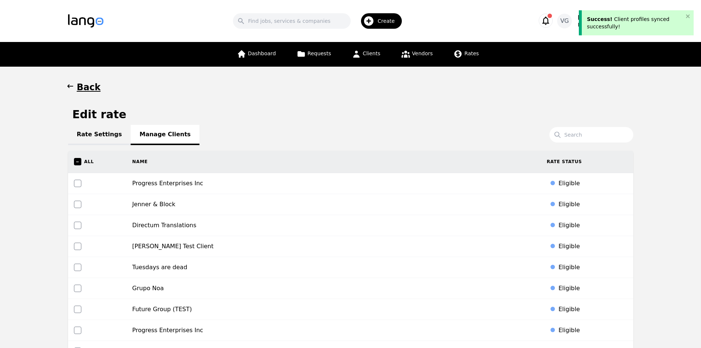
click at [74, 86] on icon "button" at bounding box center [70, 85] width 7 height 7
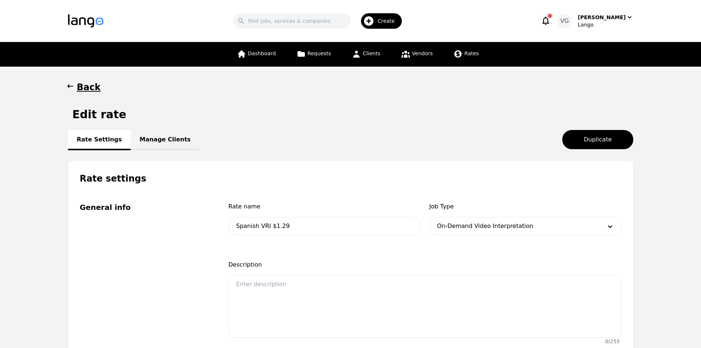
click at [77, 83] on h1 "Back" at bounding box center [89, 87] width 24 height 12
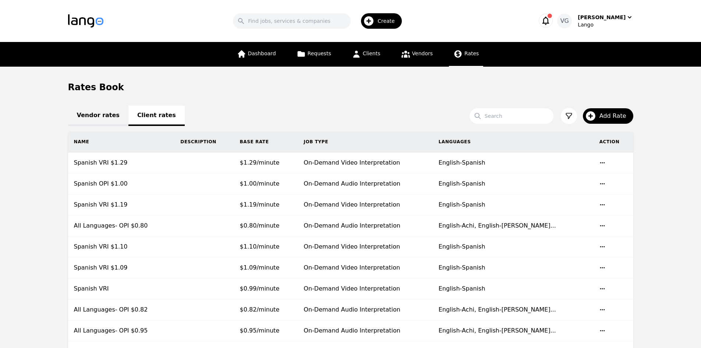
click at [459, 59] on link "Rates" at bounding box center [466, 54] width 34 height 25
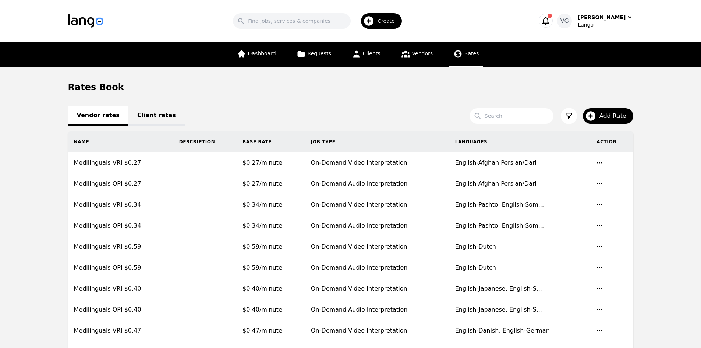
click at [146, 115] on link "Client rates" at bounding box center [156, 116] width 56 height 20
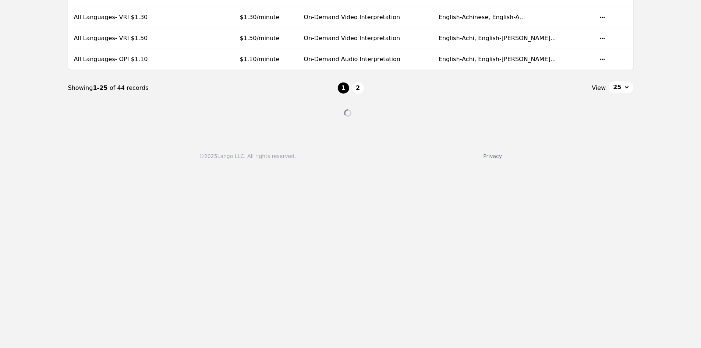
scroll to position [589, 0]
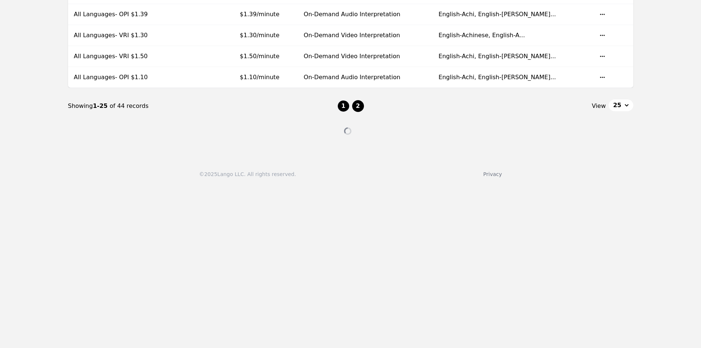
click at [355, 107] on button "2" at bounding box center [358, 106] width 12 height 12
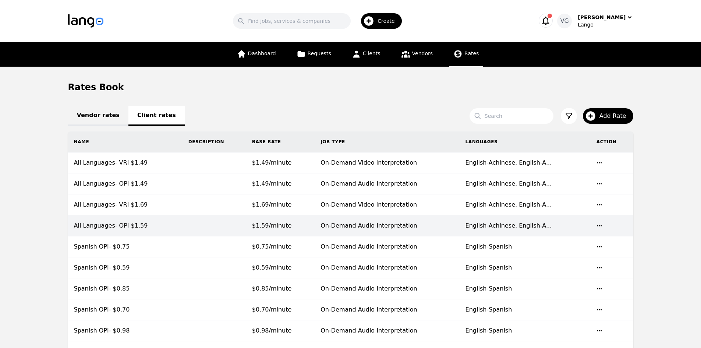
click at [219, 221] on td at bounding box center [215, 225] width 64 height 21
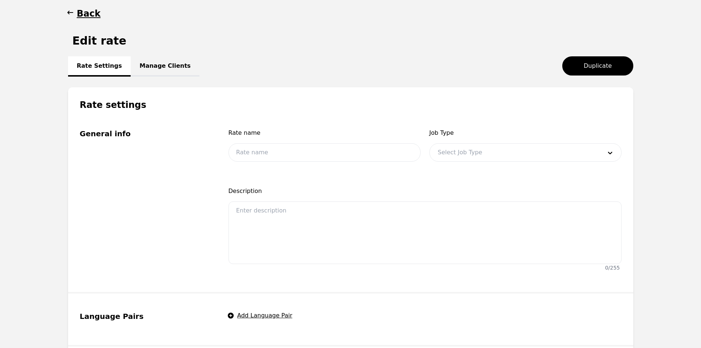
type input "All Languages- OPI $1.59"
type input "1.59"
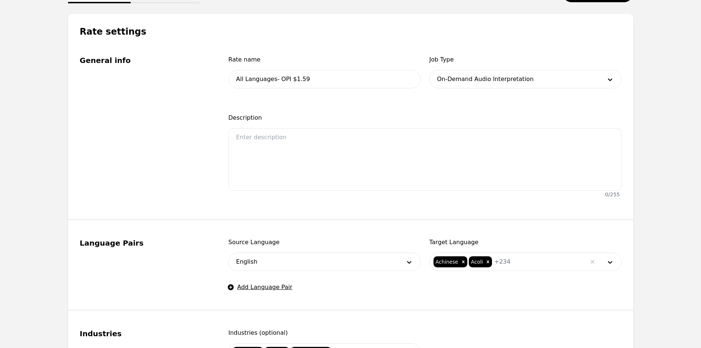
scroll to position [147, 0]
click at [510, 259] on div at bounding box center [547, 261] width 75 height 18
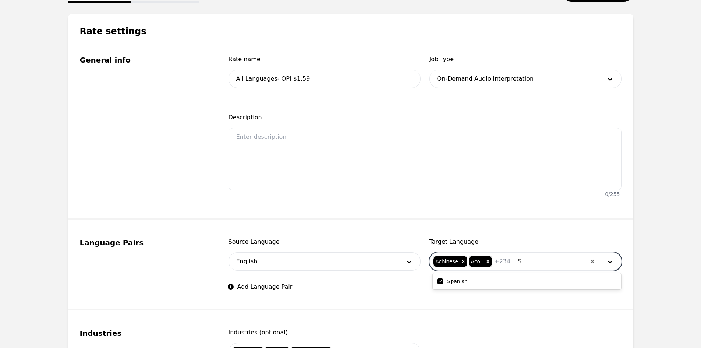
type input "SP"
click at [440, 280] on input "checkbox" at bounding box center [440, 281] width 6 height 6
checkbox input "false"
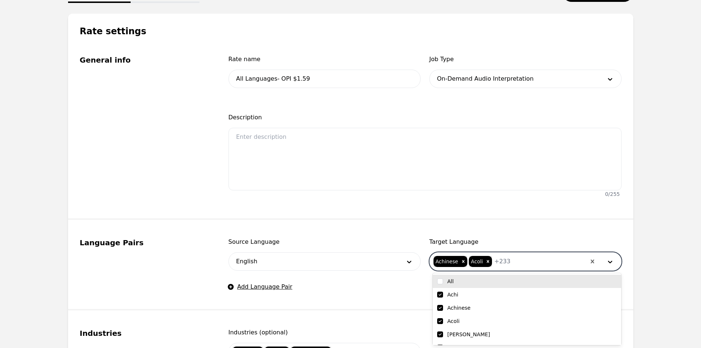
drag, startPoint x: 358, startPoint y: 206, endPoint x: 354, endPoint y: 198, distance: 9.1
click at [359, 206] on fieldset "General info Rate name All Languages- OPI $1.59 Job Type On-Demand Audio Interp…" at bounding box center [350, 128] width 565 height 183
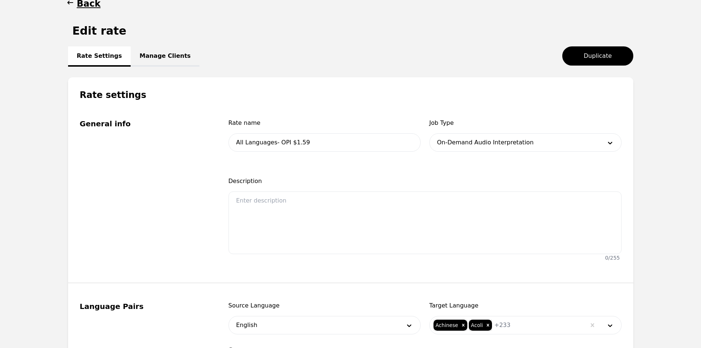
scroll to position [0, 0]
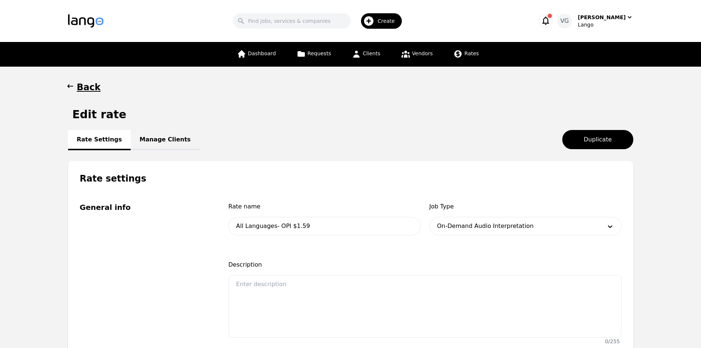
click at [159, 141] on link "Manage Clients" at bounding box center [165, 140] width 69 height 20
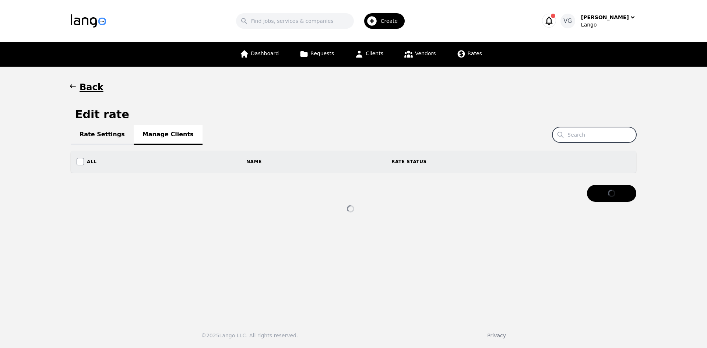
click at [587, 131] on input "Search" at bounding box center [594, 134] width 84 height 15
paste input "Pima Lung & Sleep, PC"
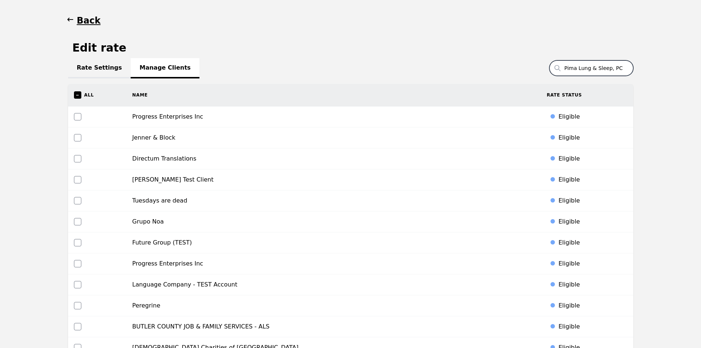
scroll to position [74, 0]
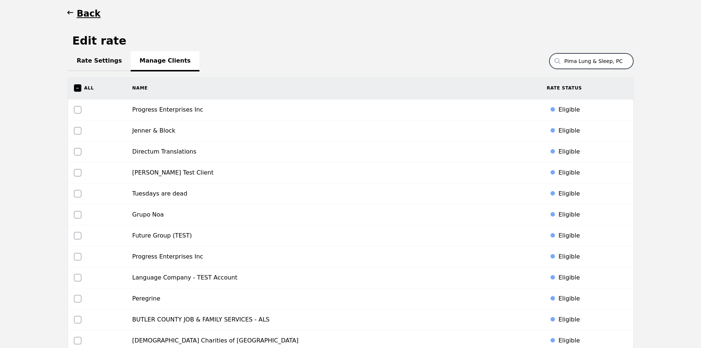
type input "Pima Lung & Sleep, PC"
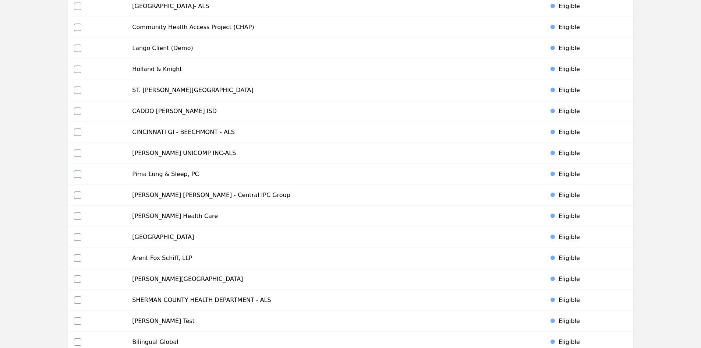
click at [77, 174] on input "checkbox" at bounding box center [77, 173] width 7 height 7
checkbox input "true"
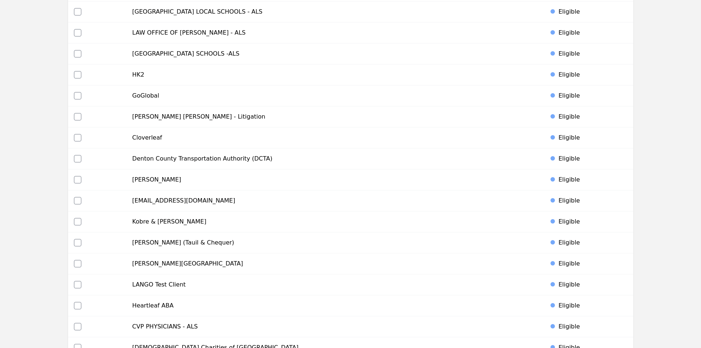
scroll to position [3450, 0]
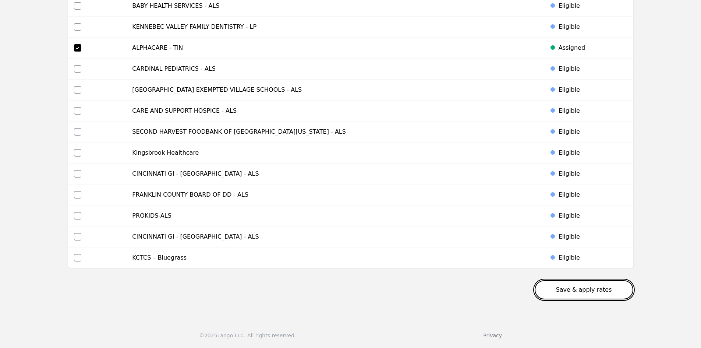
click at [582, 292] on button "Save & apply rates" at bounding box center [584, 289] width 99 height 19
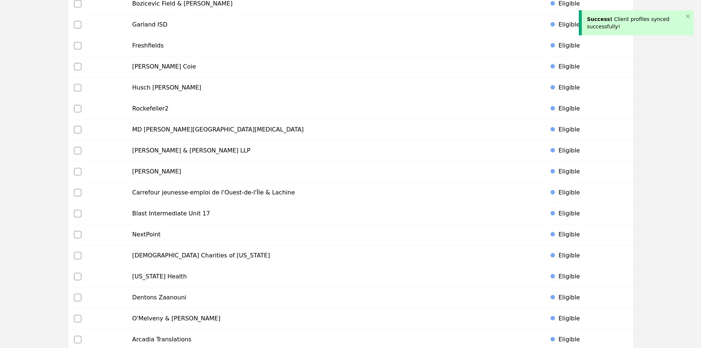
scroll to position [0, 0]
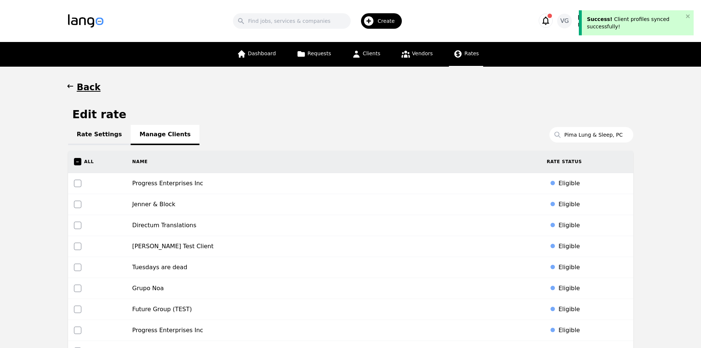
click at [464, 53] on span "Rates" at bounding box center [471, 53] width 14 height 6
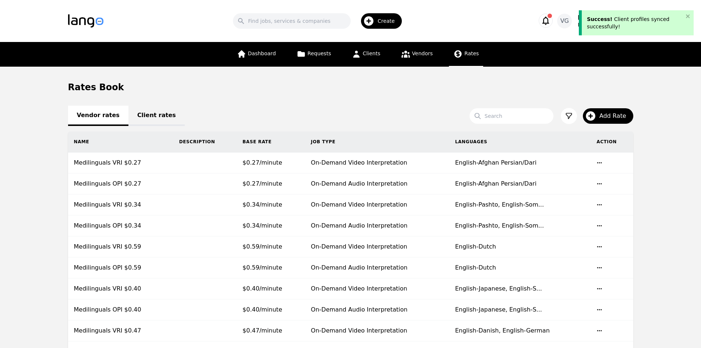
click at [156, 115] on link "Client rates" at bounding box center [156, 116] width 56 height 20
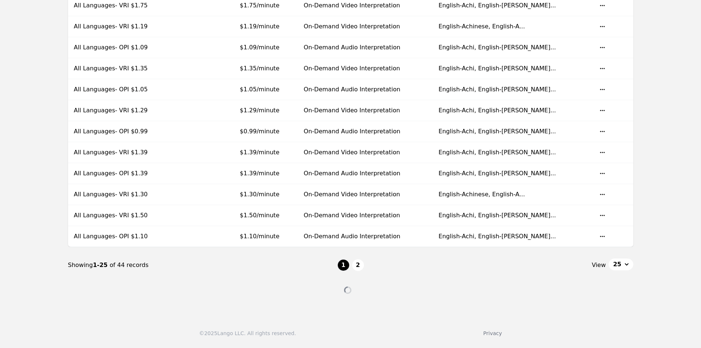
scroll to position [498, 0]
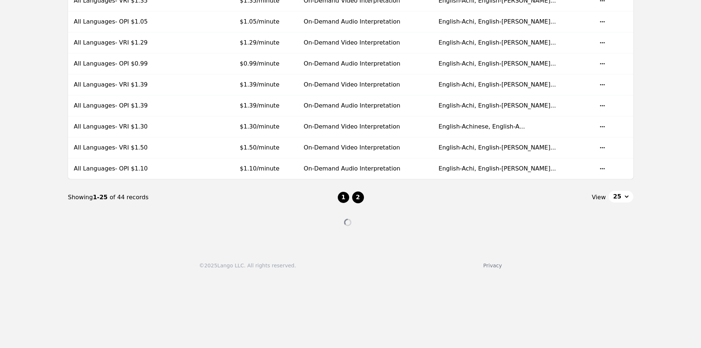
click at [358, 196] on button "2" at bounding box center [358, 197] width 12 height 12
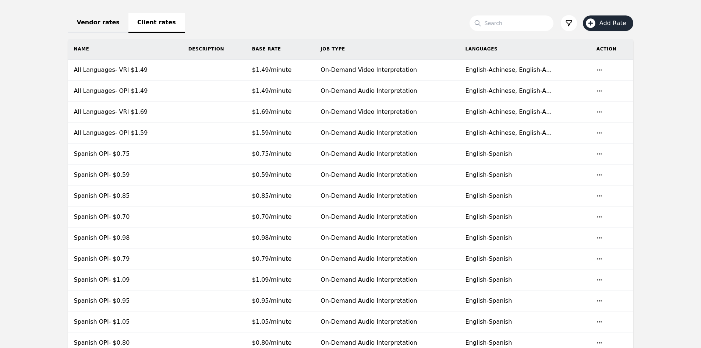
scroll to position [366, 0]
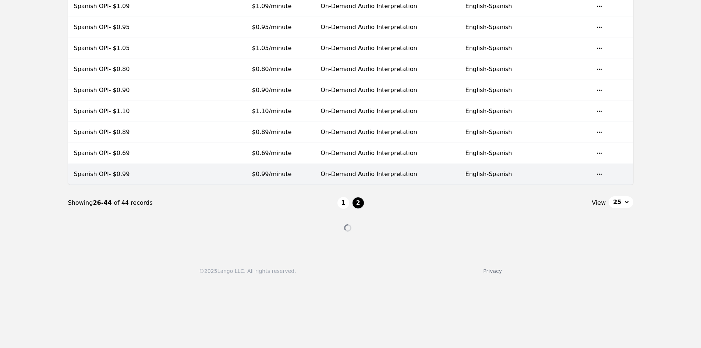
click at [199, 177] on td at bounding box center [215, 174] width 64 height 21
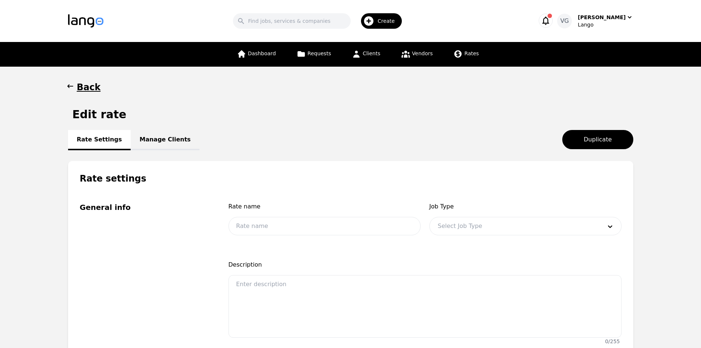
click at [139, 139] on link "Manage Clients" at bounding box center [165, 140] width 69 height 20
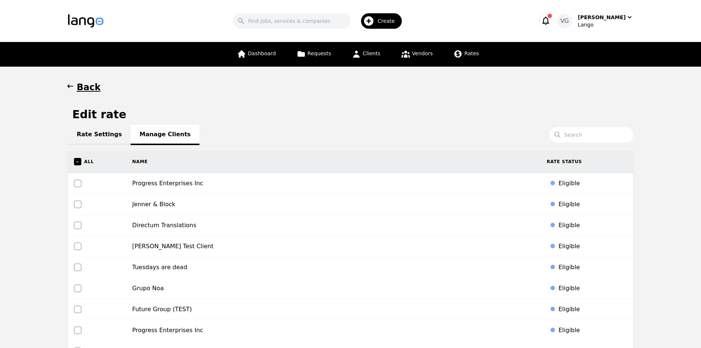
scroll to position [1562, 0]
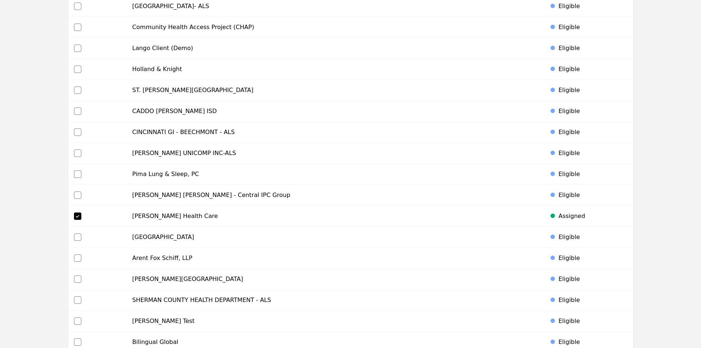
click at [76, 173] on input "checkbox" at bounding box center [77, 173] width 7 height 7
checkbox input "true"
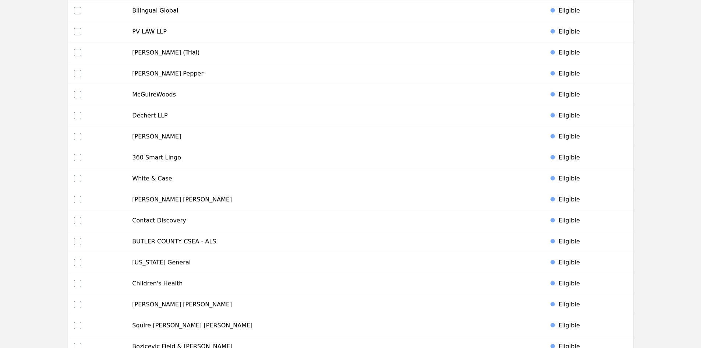
scroll to position [3450, 0]
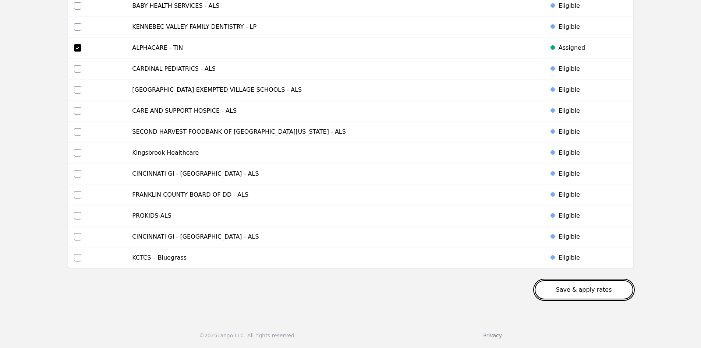
click at [590, 285] on button "Save & apply rates" at bounding box center [584, 289] width 99 height 19
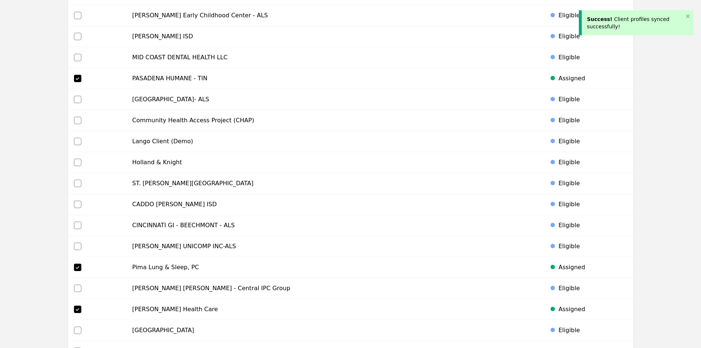
scroll to position [0, 0]
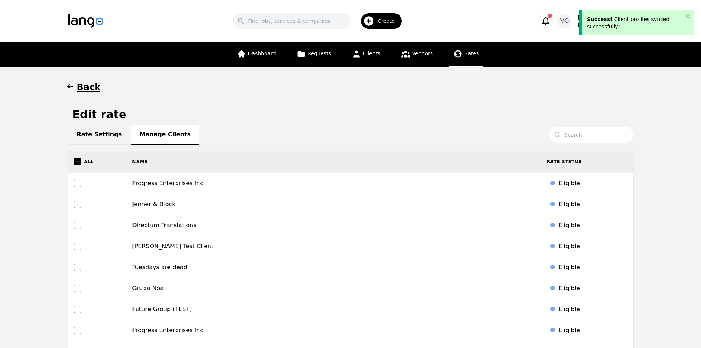
click at [466, 51] on span "Rates" at bounding box center [471, 53] width 14 height 6
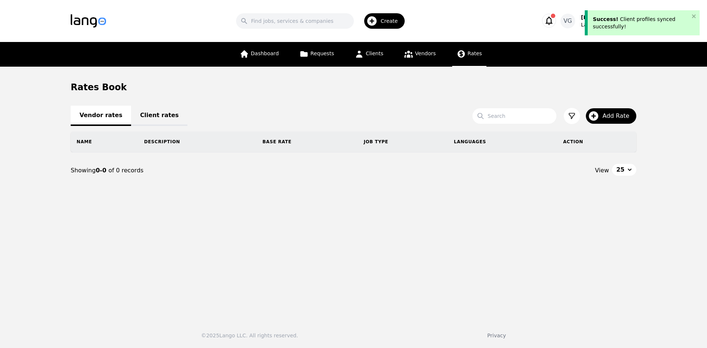
click at [461, 55] on icon at bounding box center [460, 53] width 9 height 9
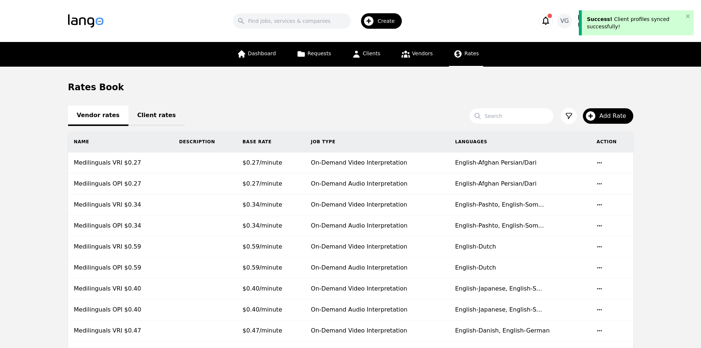
click at [464, 55] on span "Rates" at bounding box center [471, 53] width 14 height 6
click at [142, 113] on link "Client rates" at bounding box center [156, 116] width 56 height 20
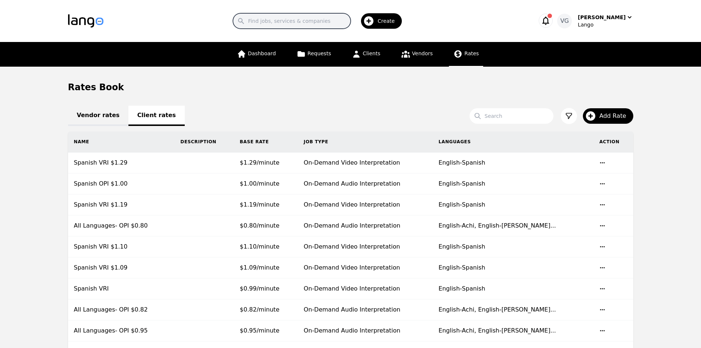
drag, startPoint x: 290, startPoint y: 22, endPoint x: 303, endPoint y: 27, distance: 14.1
click at [290, 22] on input "Search" at bounding box center [292, 20] width 118 height 15
click at [517, 112] on input "Search" at bounding box center [512, 115] width 84 height 15
click at [262, 48] on link "Dashboard" at bounding box center [257, 54] width 48 height 25
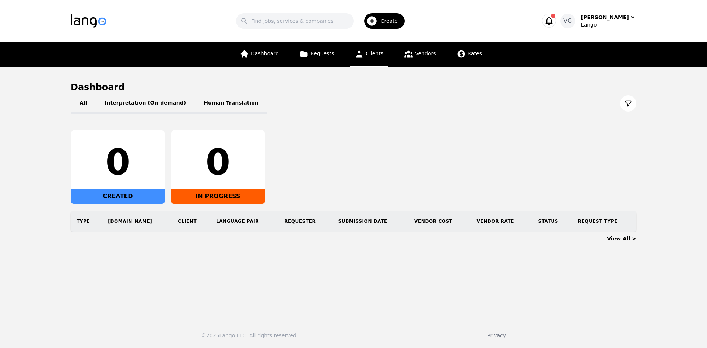
click at [377, 53] on span "Clients" at bounding box center [374, 53] width 18 height 6
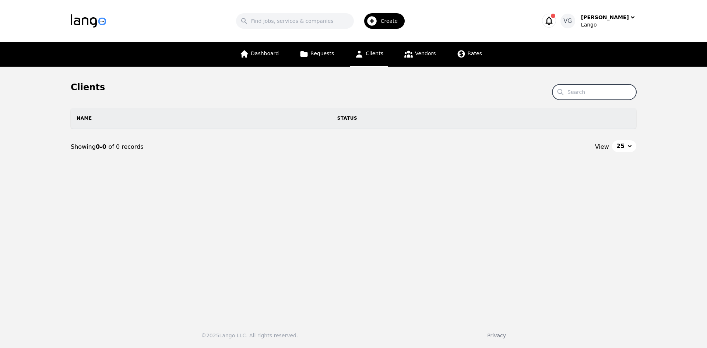
click at [594, 92] on input "Search" at bounding box center [594, 91] width 84 height 15
paste input "Pima Lung & Sleep, PC"
click at [606, 94] on input "Pima Lung & Sleep, PC" at bounding box center [594, 91] width 84 height 15
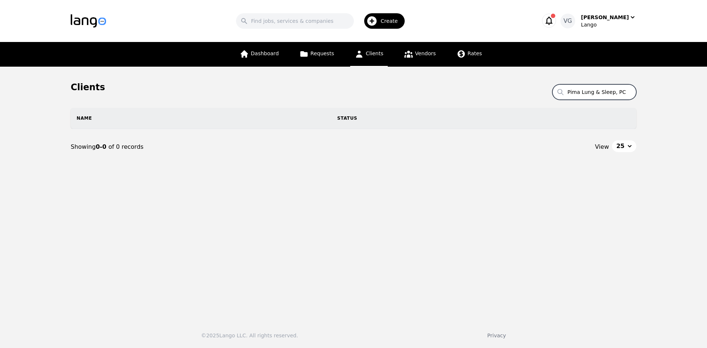
click at [625, 89] on input "Pima Lung & Sleep, PC" at bounding box center [594, 91] width 84 height 15
type input "Pima Lung & Sleep, PC"
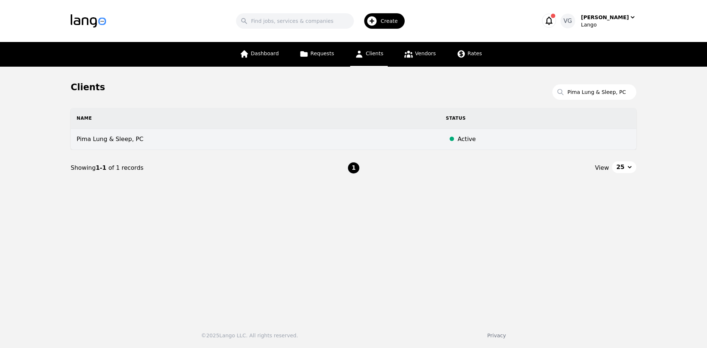
click at [178, 139] on td "Pima Lung & Sleep, PC" at bounding box center [255, 139] width 369 height 21
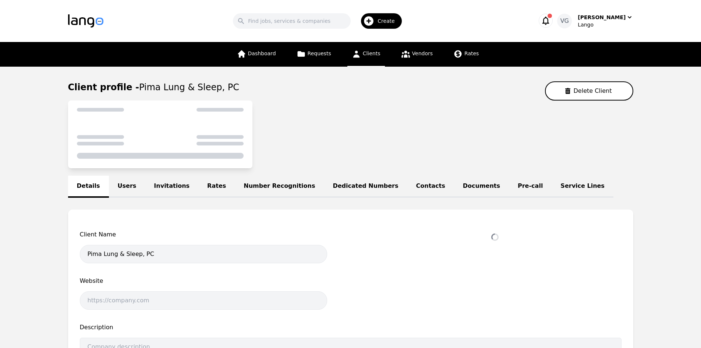
drag, startPoint x: 119, startPoint y: 188, endPoint x: 177, endPoint y: 190, distance: 58.5
click at [119, 188] on link "Users" at bounding box center [127, 187] width 36 height 22
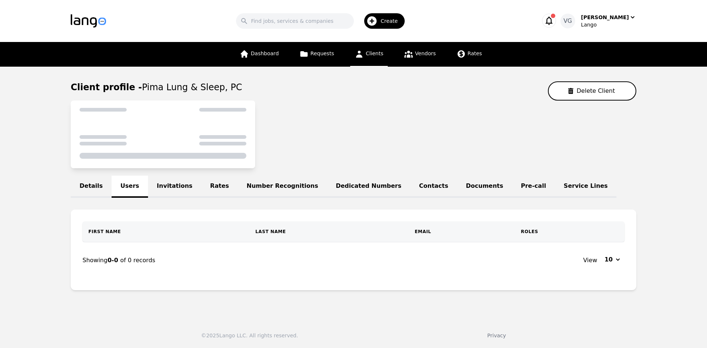
click at [201, 189] on link "Rates" at bounding box center [219, 187] width 36 height 22
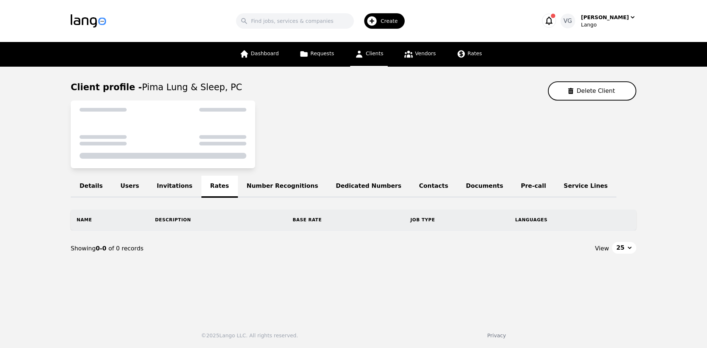
click at [212, 186] on div "Details Users Invitations Rates Number Recognitions Dedicated Numbers Contacts …" at bounding box center [353, 187] width 565 height 22
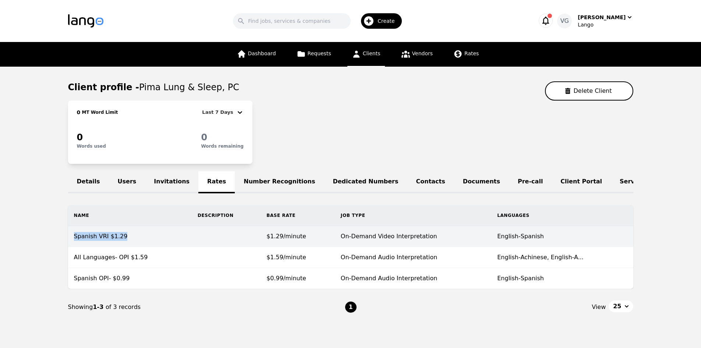
copy td "Spanish VRI $1.29"
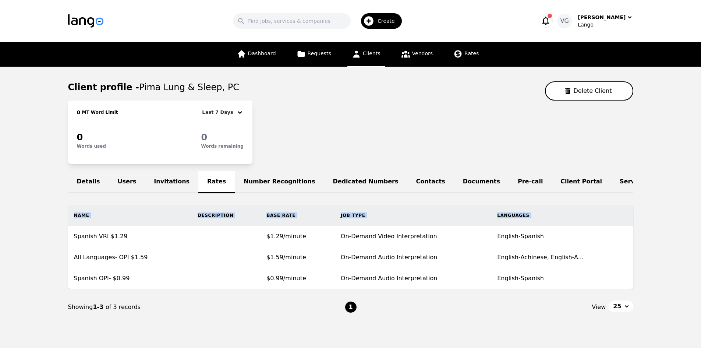
drag, startPoint x: 73, startPoint y: 243, endPoint x: 25, endPoint y: 227, distance: 50.2
click at [25, 227] on main "Client profile - Pima Lung & Sleep, PC Delete Client 0 MT Word Limit Last 7 Day…" at bounding box center [350, 203] width 701 height 273
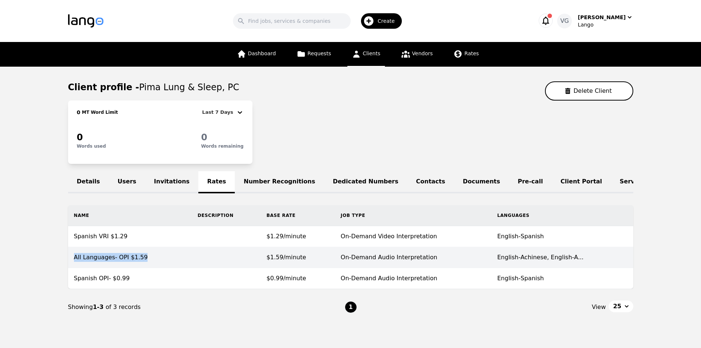
copy td "All Languages- OPI $1.59"
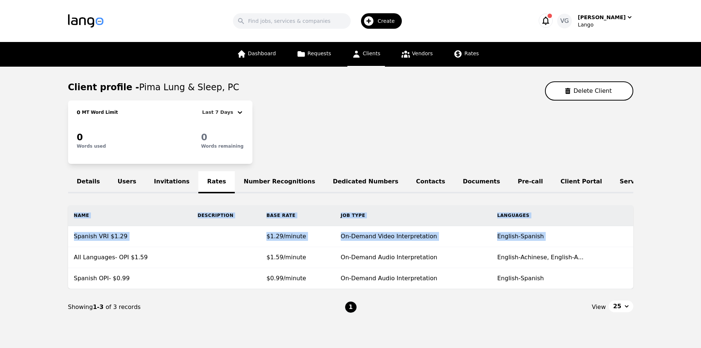
drag, startPoint x: 73, startPoint y: 262, endPoint x: 18, endPoint y: 141, distance: 133.1
click at [29, 231] on main "Client profile - Pima Lung & Sleep, PC Delete Client 0 MT Word Limit Last 7 Day…" at bounding box center [350, 203] width 701 height 273
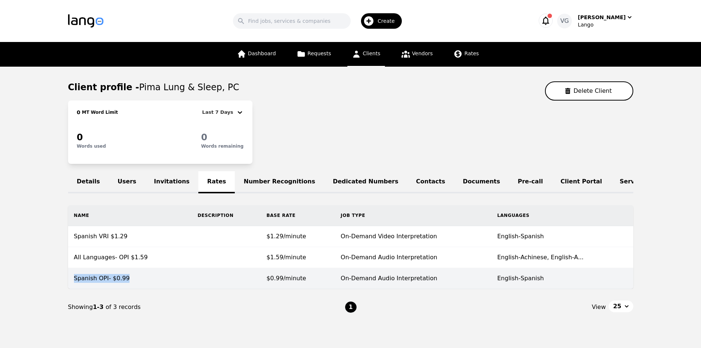
copy td "Spanish OPI- $0.99"
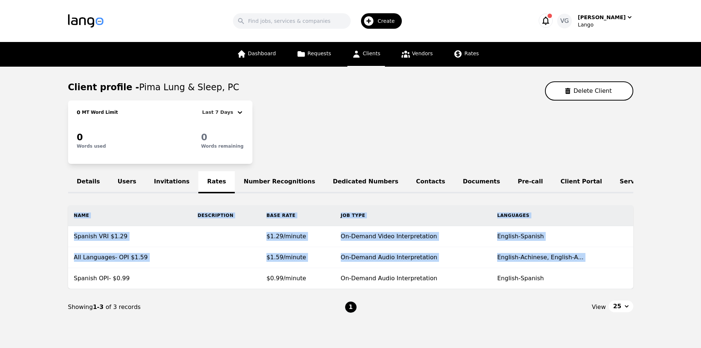
drag, startPoint x: 74, startPoint y: 283, endPoint x: 22, endPoint y: 128, distance: 164.3
click at [6, 248] on main "Client profile - Pima Lung & Sleep, PC Delete Client 0 MT Word Limit Last 7 Day…" at bounding box center [350, 203] width 701 height 273
